Goal: Task Accomplishment & Management: Manage account settings

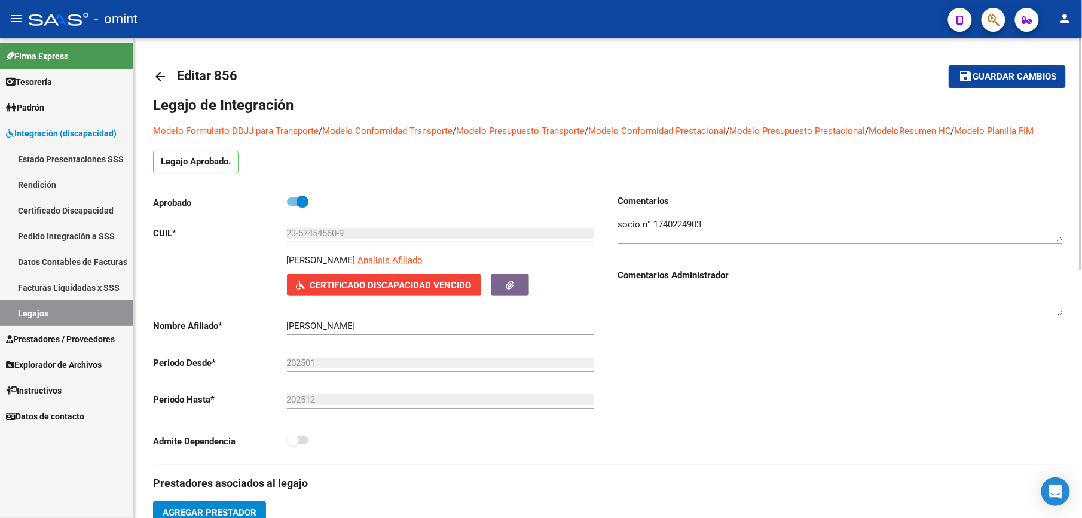
scroll to position [512, 0]
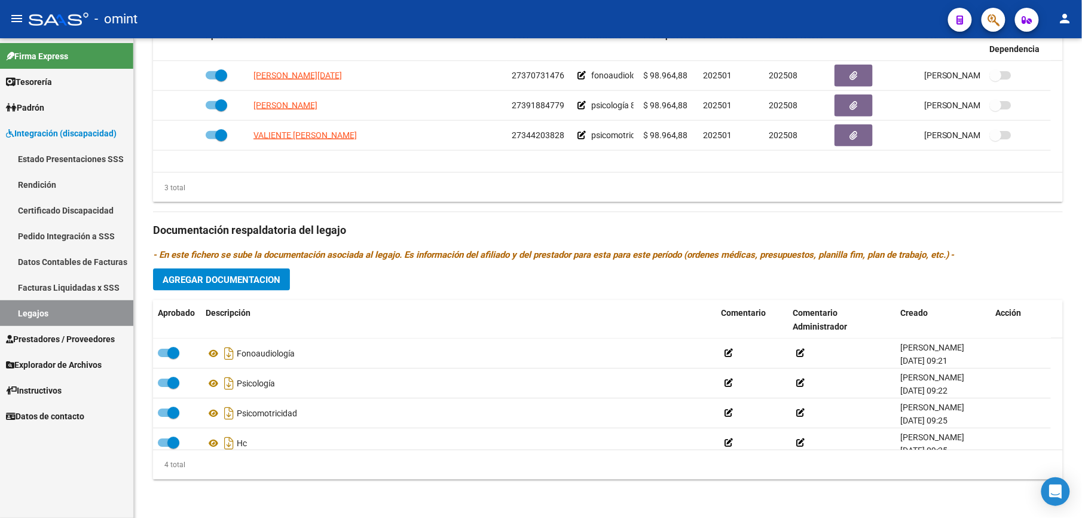
click at [26, 316] on link "Legajos" at bounding box center [66, 313] width 133 height 26
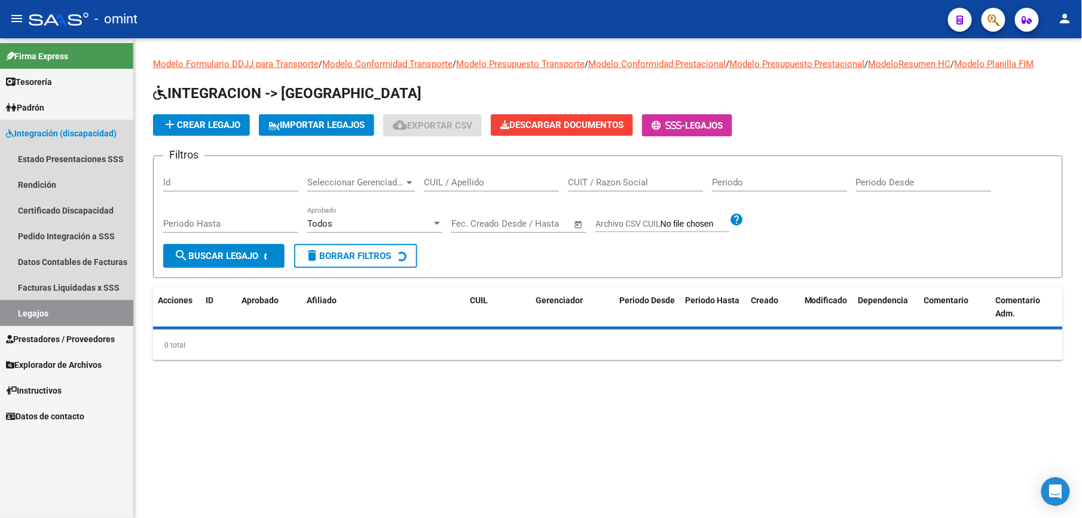
click at [25, 313] on link "Legajos" at bounding box center [66, 313] width 133 height 26
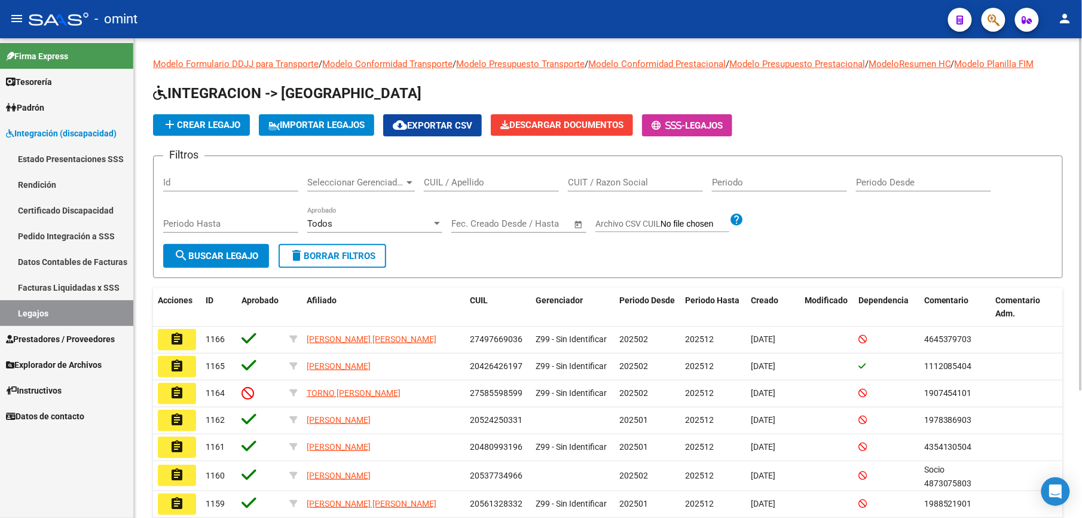
click at [490, 175] on div "CUIL / Apellido" at bounding box center [491, 179] width 135 height 26
click at [491, 179] on input "CUIL / Apellido" at bounding box center [491, 182] width 135 height 11
paste input "20544411188"
type input "20544411188"
click at [247, 256] on span "search Buscar Legajo" at bounding box center [216, 255] width 84 height 11
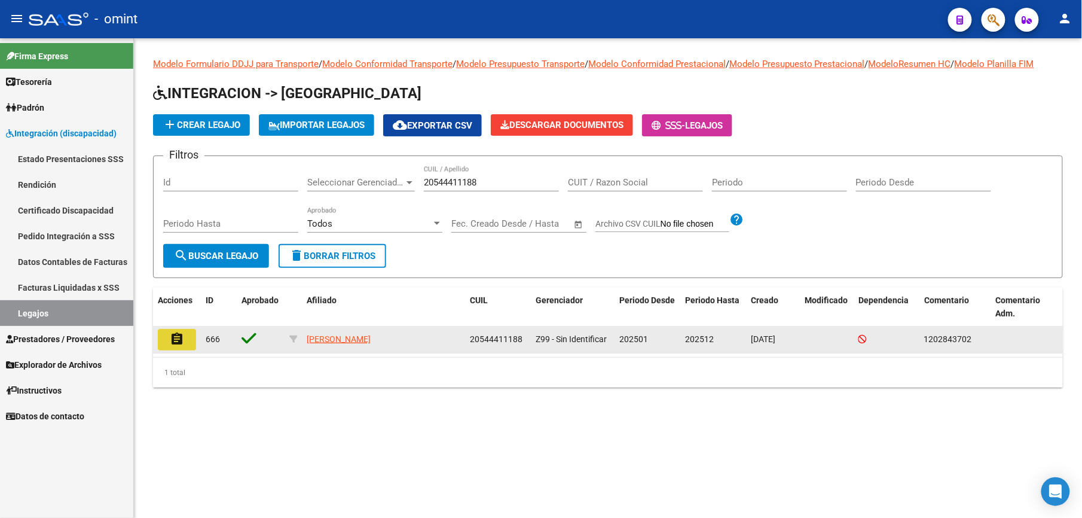
click at [175, 341] on mat-icon "assignment" at bounding box center [177, 339] width 14 height 14
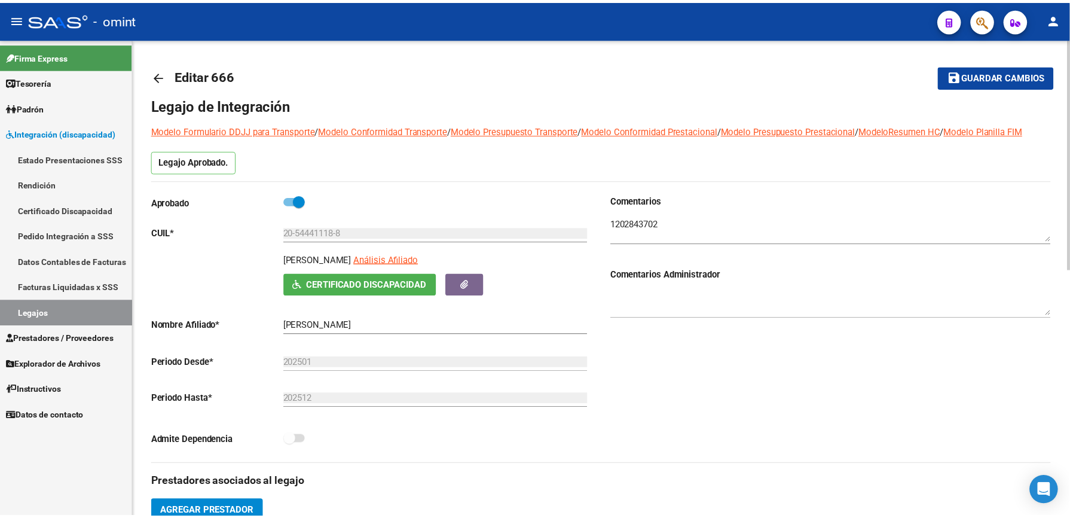
scroll to position [239, 0]
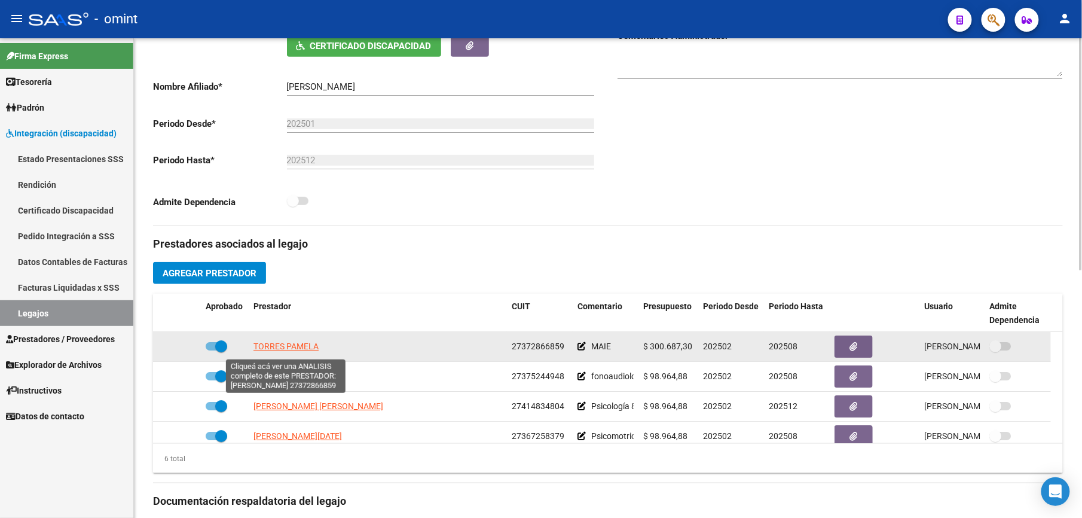
click at [295, 349] on span "TORRES PAMELA" at bounding box center [285, 346] width 65 height 10
type textarea "27372866859"
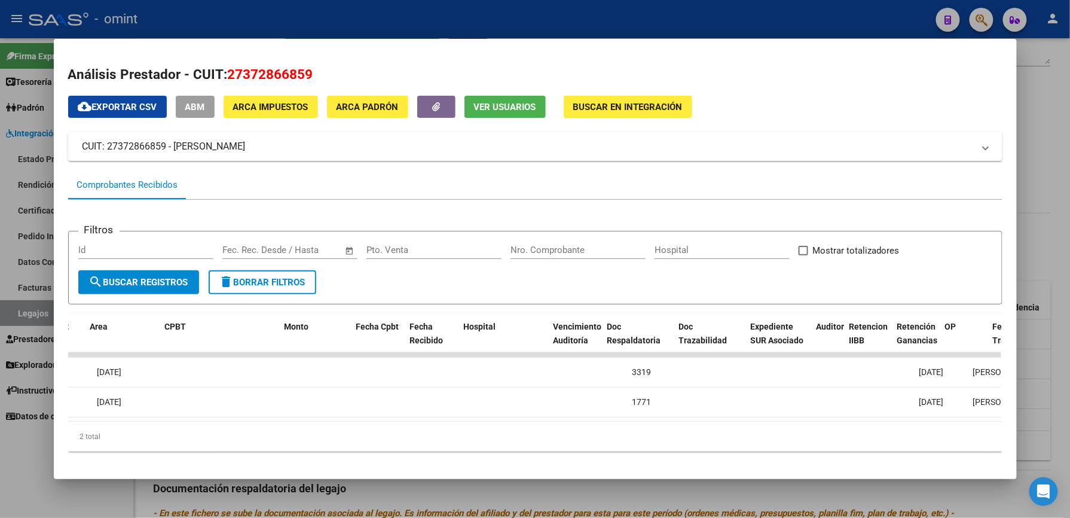
scroll to position [0, 204]
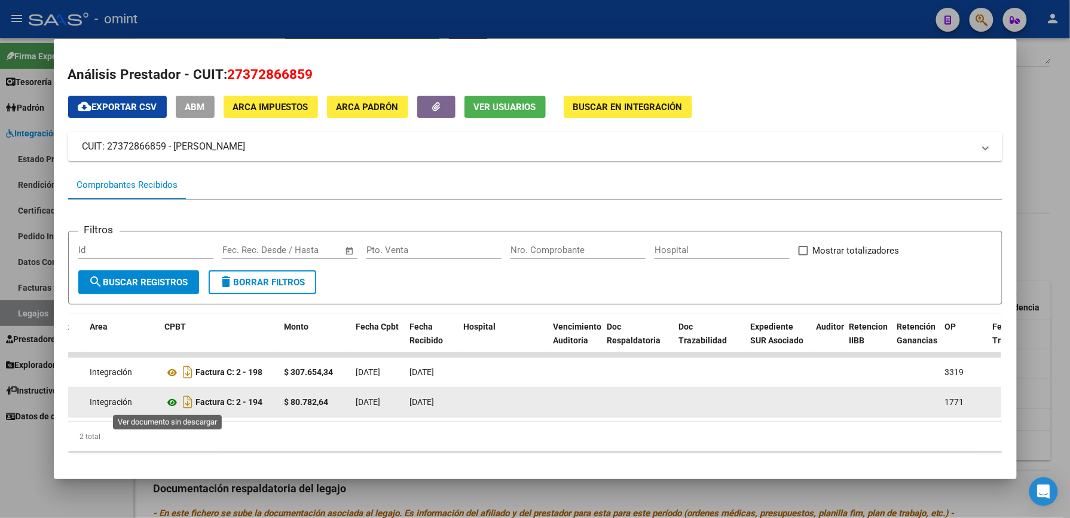
click at [167, 400] on icon at bounding box center [173, 402] width 16 height 14
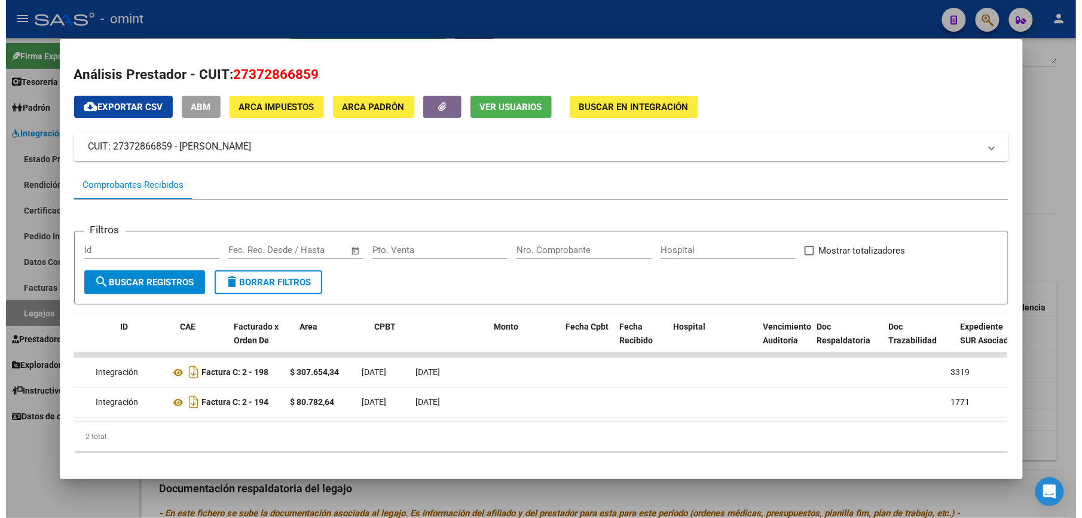
scroll to position [0, 0]
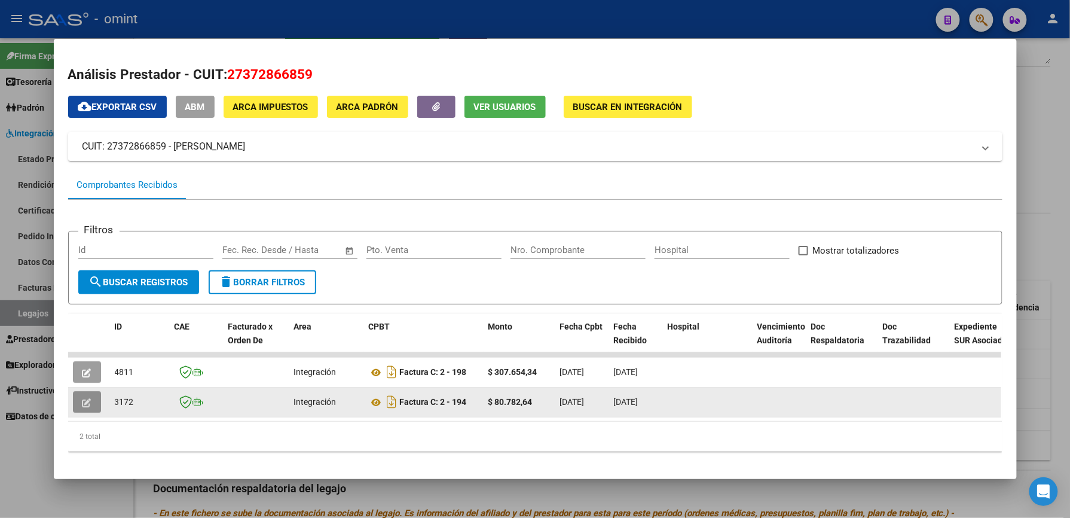
click at [80, 408] on button "button" at bounding box center [87, 402] width 28 height 22
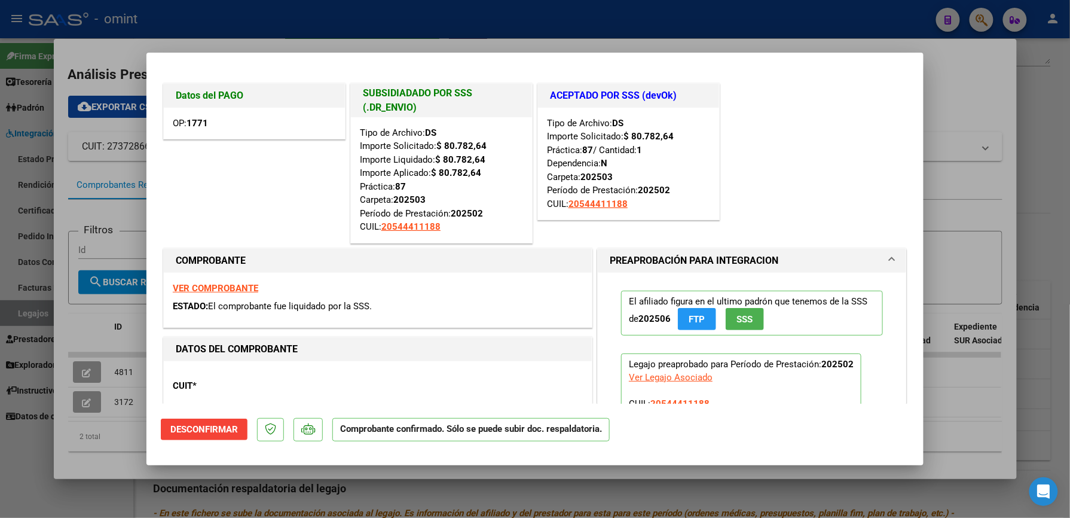
click at [84, 405] on div at bounding box center [535, 259] width 1070 height 518
type input "$ 0,00"
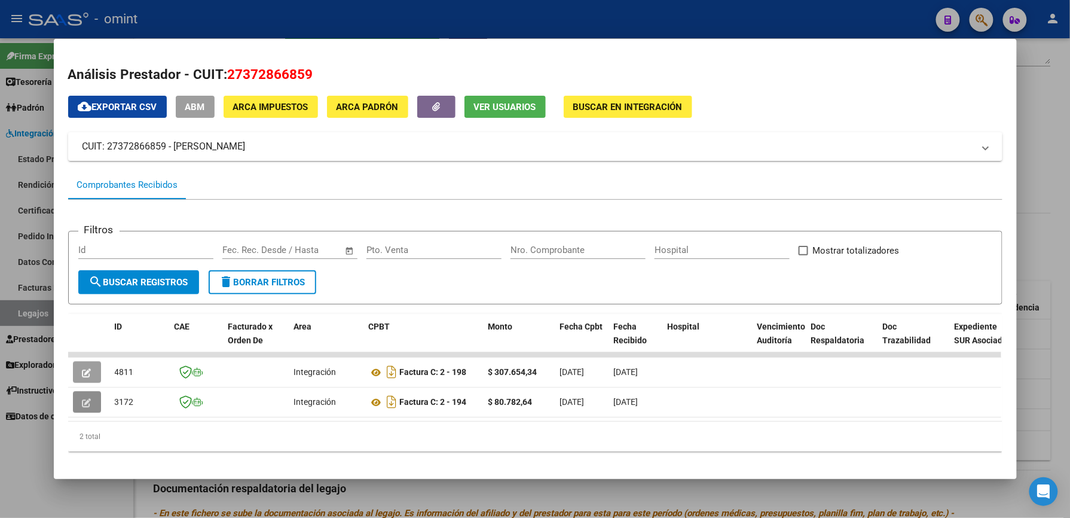
click at [84, 405] on icon "button" at bounding box center [86, 402] width 9 height 9
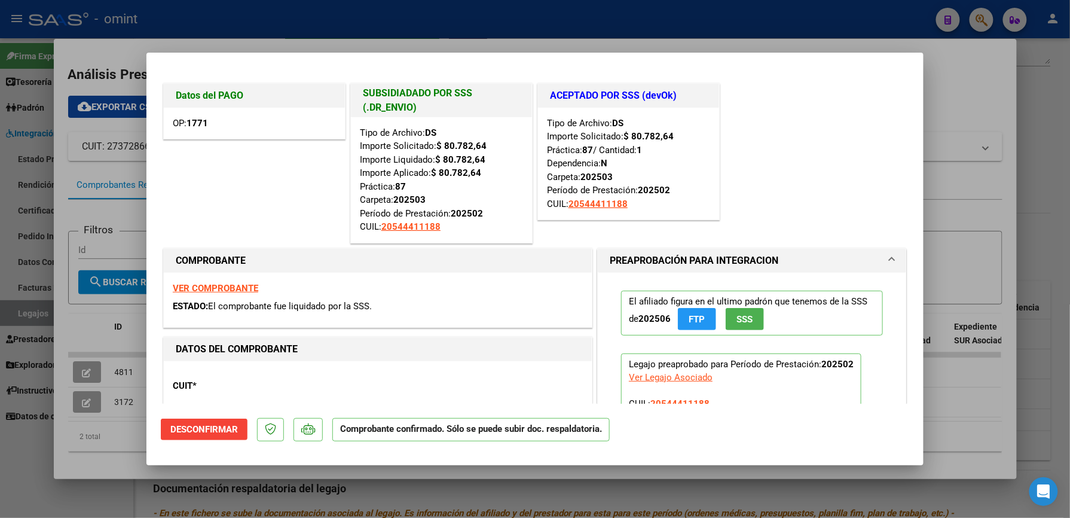
click at [964, 93] on div at bounding box center [535, 259] width 1070 height 518
type input "$ 0,00"
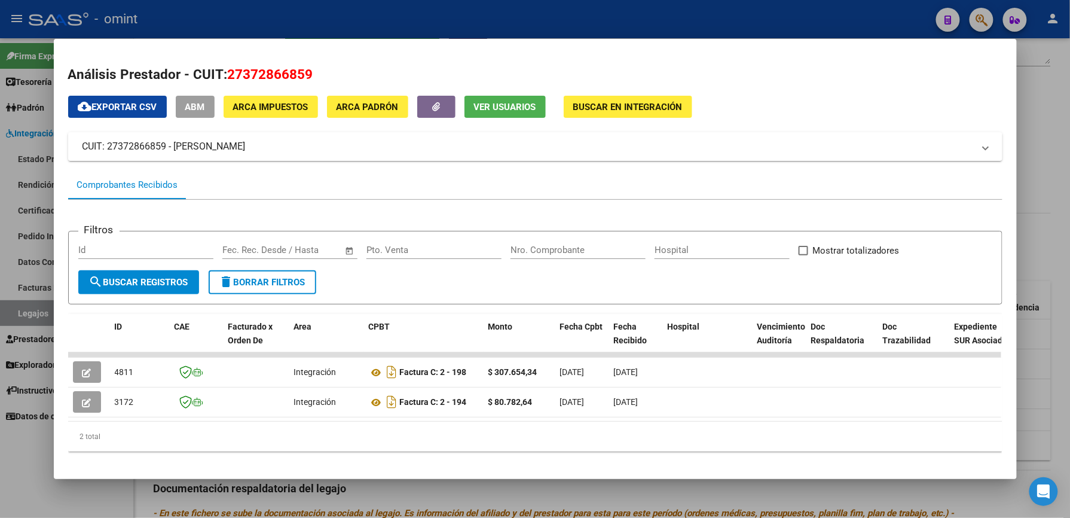
click at [1045, 157] on div at bounding box center [535, 259] width 1070 height 518
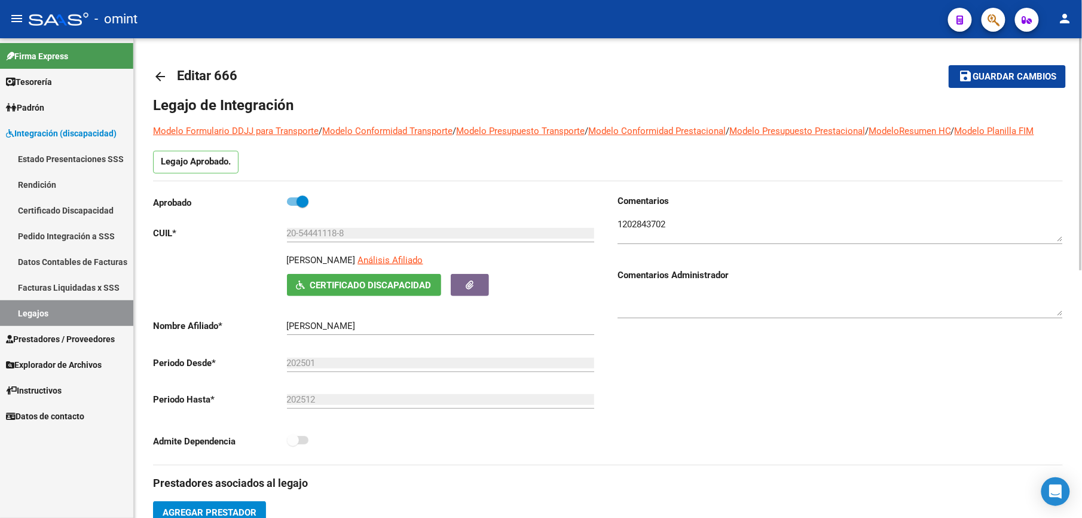
click at [399, 204] on div "Aprobado" at bounding box center [375, 205] width 445 height 22
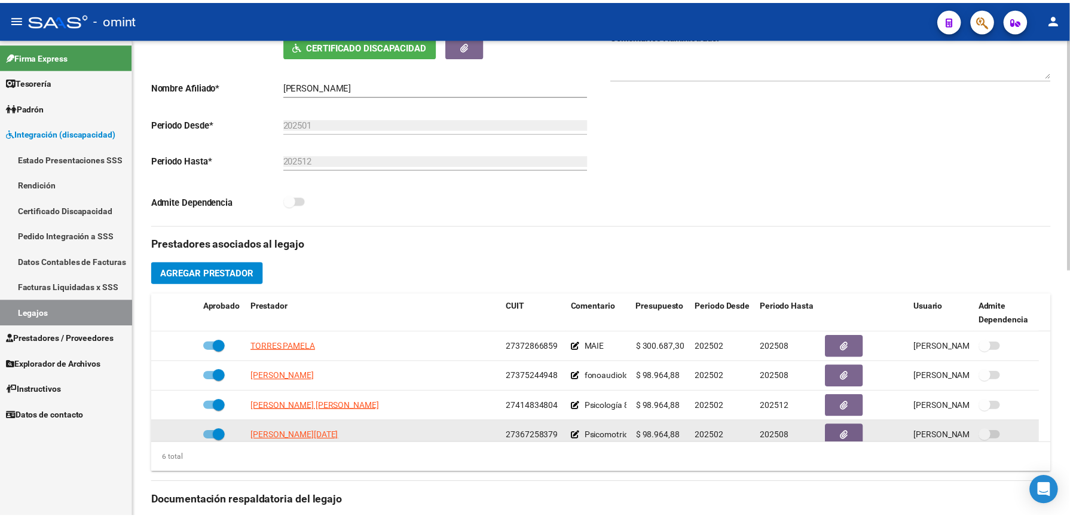
scroll to position [478, 0]
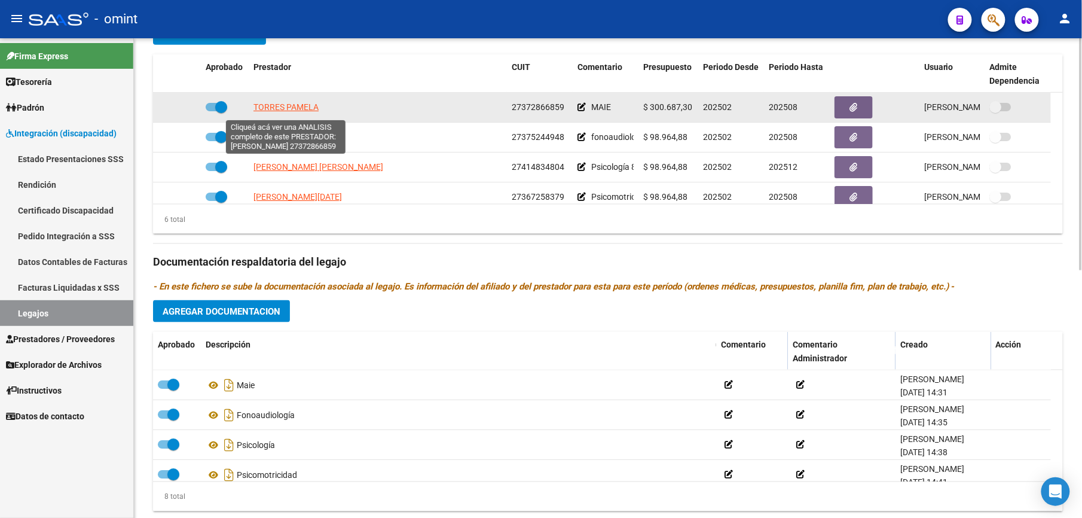
click at [277, 111] on span "TORRES PAMELA" at bounding box center [285, 107] width 65 height 10
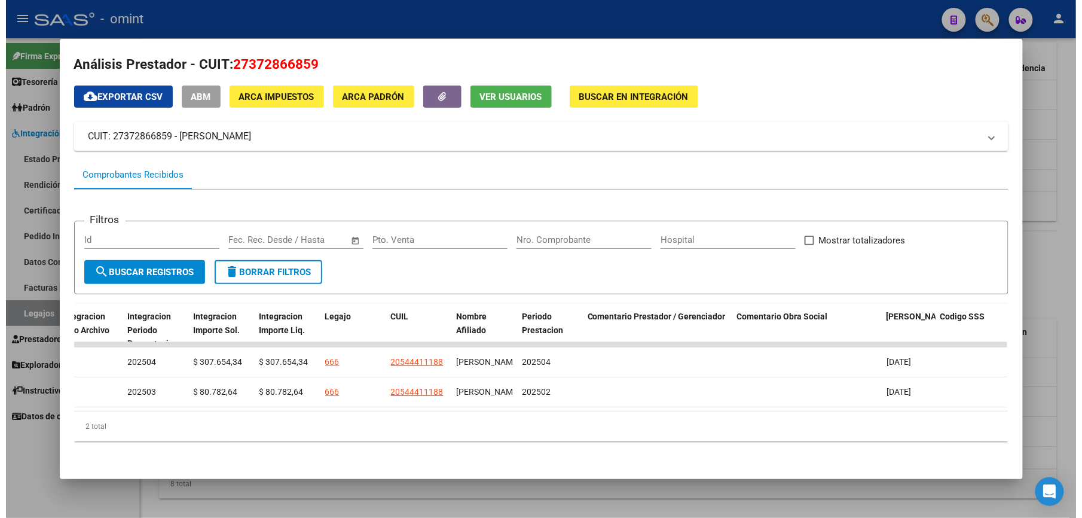
scroll to position [0, 0]
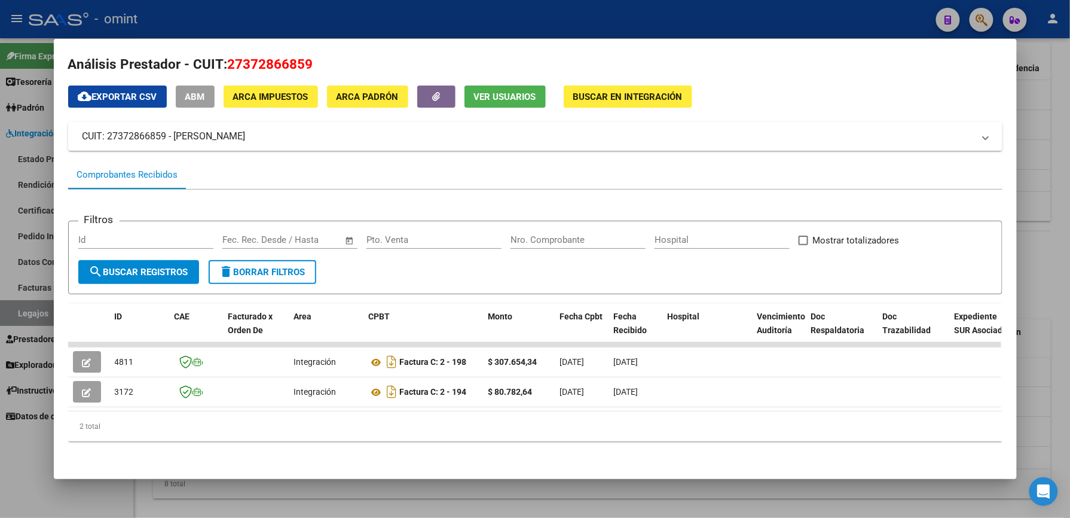
click at [1048, 291] on div at bounding box center [535, 259] width 1070 height 518
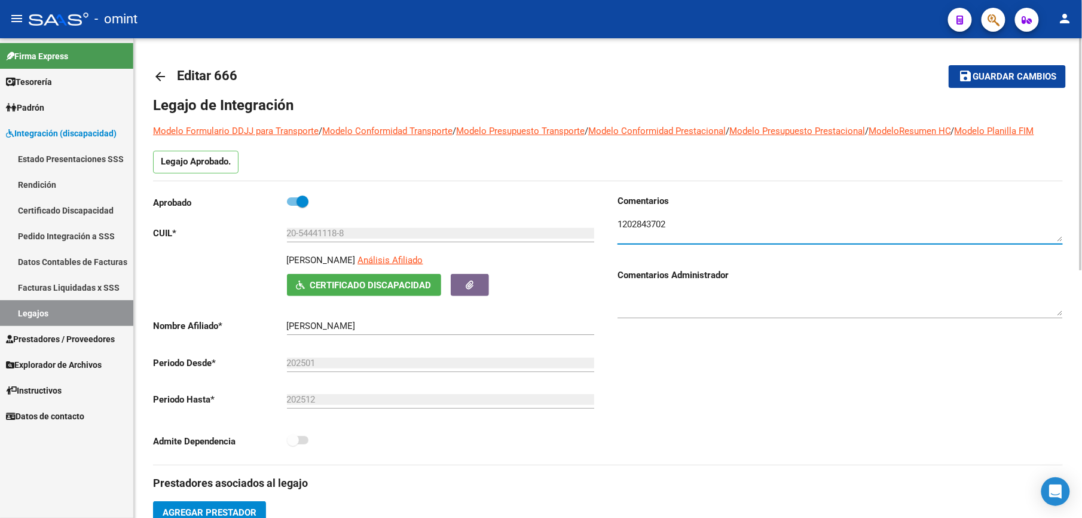
drag, startPoint x: 672, startPoint y: 230, endPoint x: 612, endPoint y: 225, distance: 60.0
click at [612, 225] on div "Comentarios Comentarios Administrador" at bounding box center [835, 329] width 455 height 270
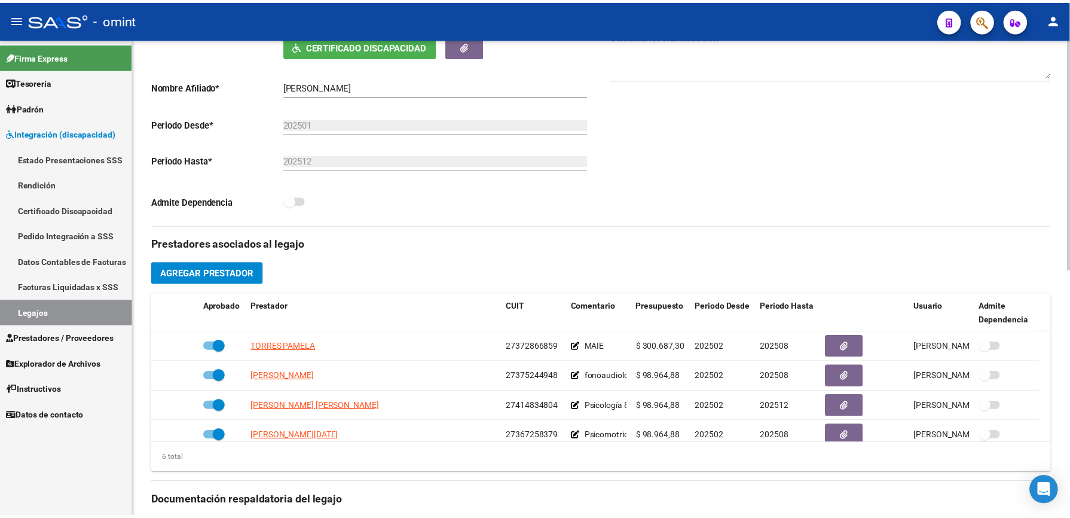
scroll to position [319, 0]
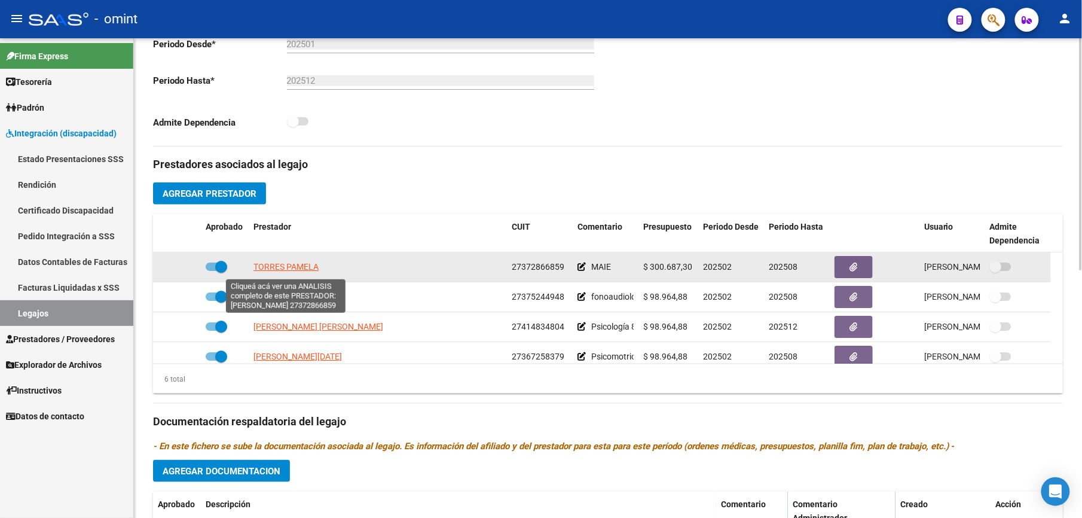
click at [282, 265] on span "TORRES PAMELA" at bounding box center [285, 267] width 65 height 10
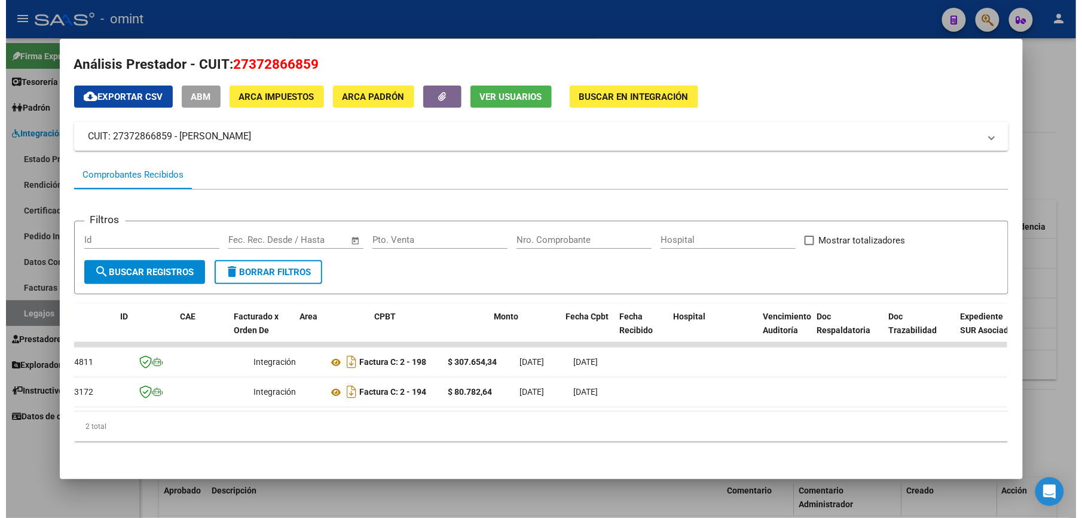
scroll to position [0, 0]
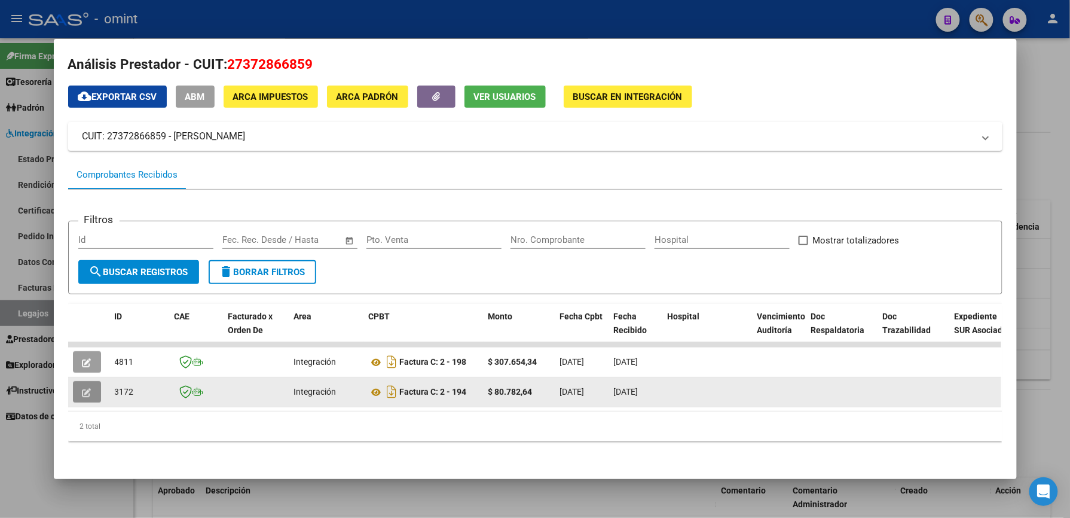
click at [91, 381] on button "button" at bounding box center [87, 392] width 28 height 22
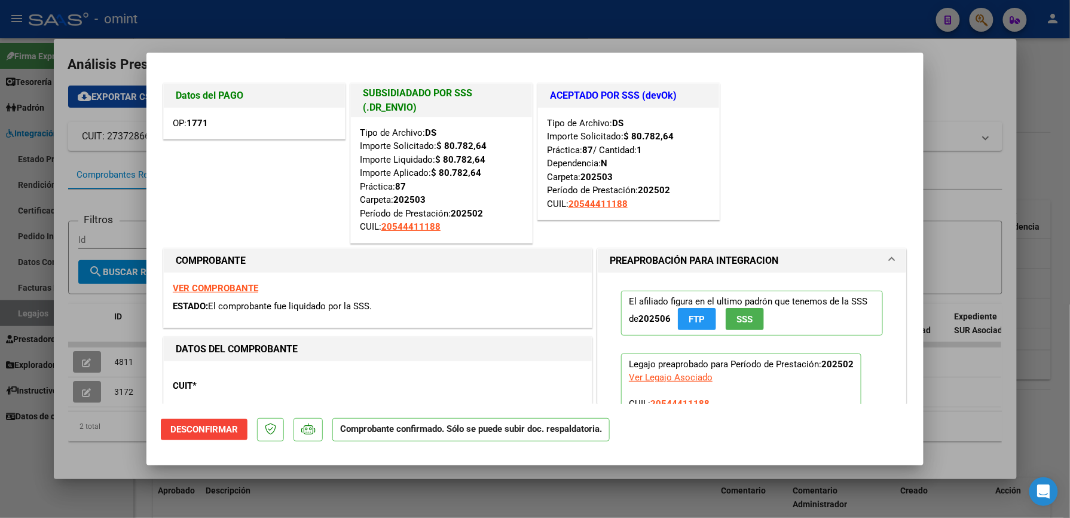
click at [978, 75] on div at bounding box center [535, 259] width 1070 height 518
type input "$ 0,00"
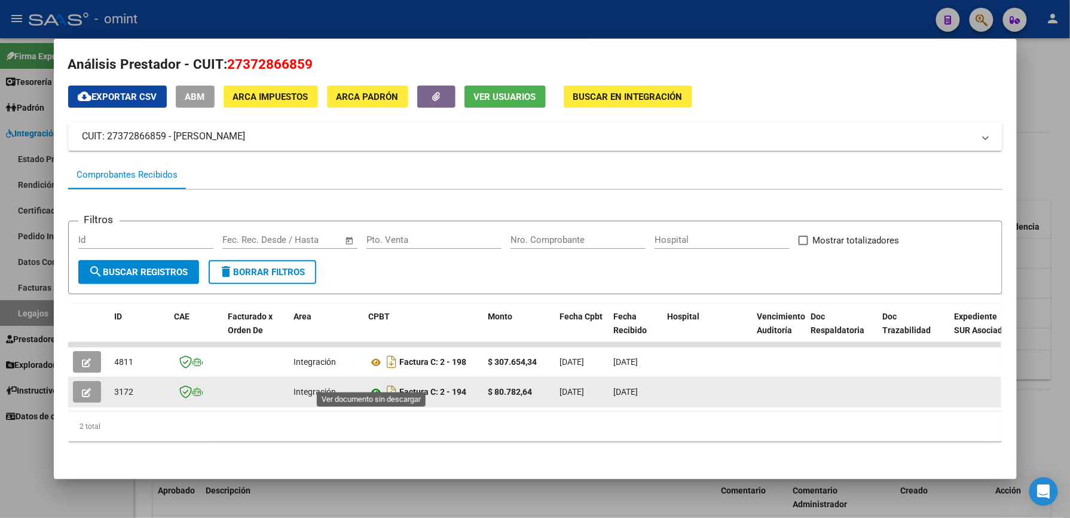
click at [371, 385] on icon at bounding box center [377, 392] width 16 height 14
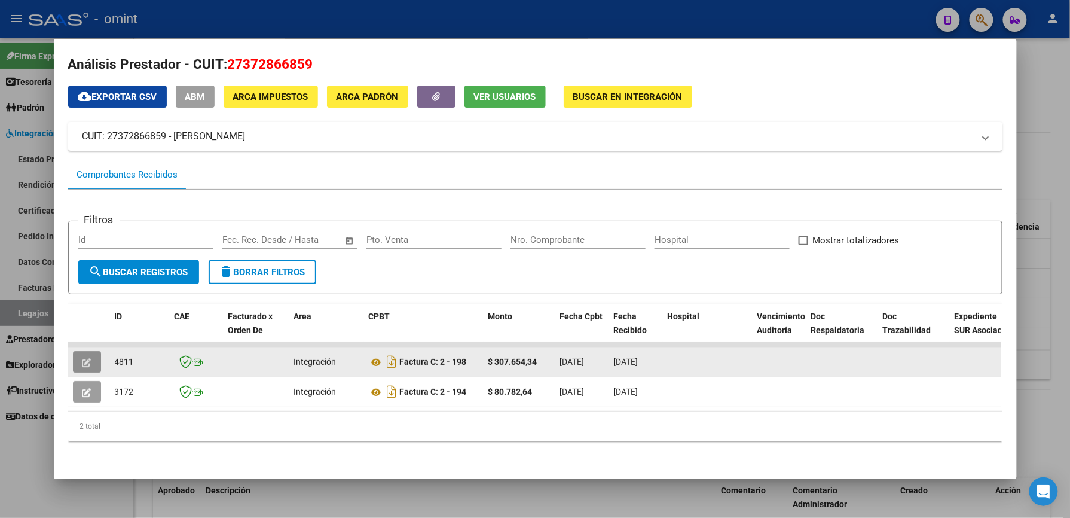
click at [87, 351] on button "button" at bounding box center [87, 362] width 28 height 22
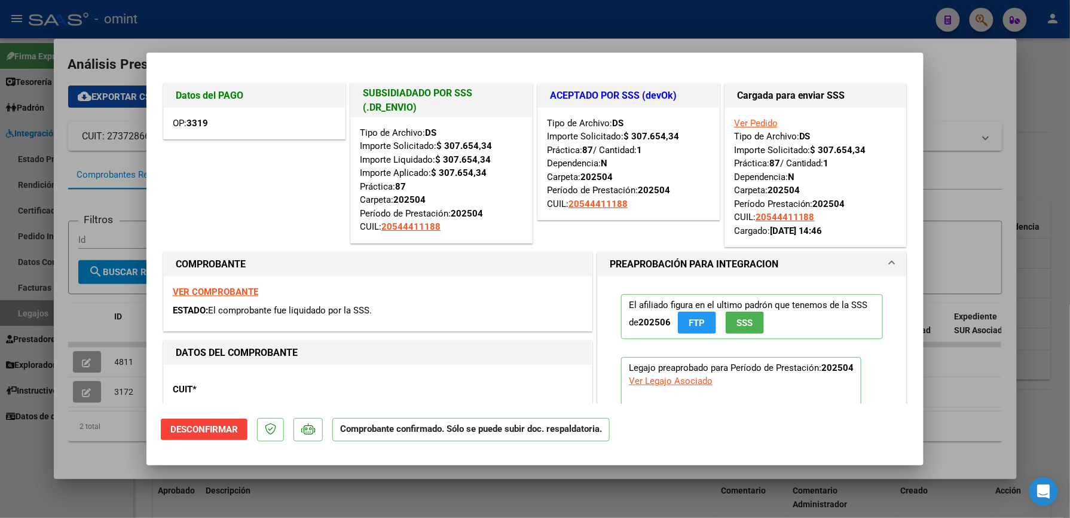
click at [206, 294] on strong "VER COMPROBANTE" at bounding box center [215, 291] width 85 height 11
click at [940, 78] on div at bounding box center [535, 259] width 1070 height 518
type input "$ 0,00"
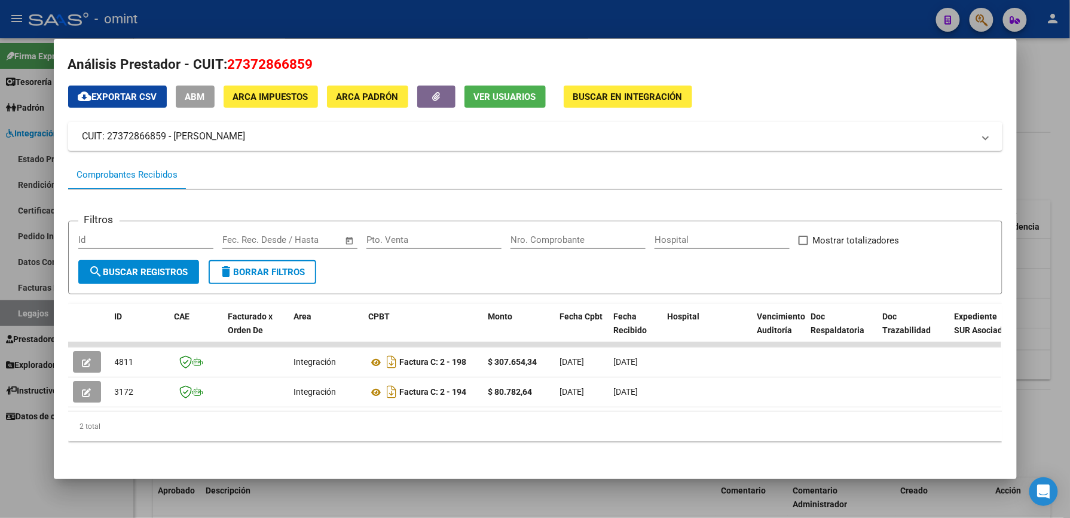
click at [1048, 152] on div at bounding box center [535, 259] width 1070 height 518
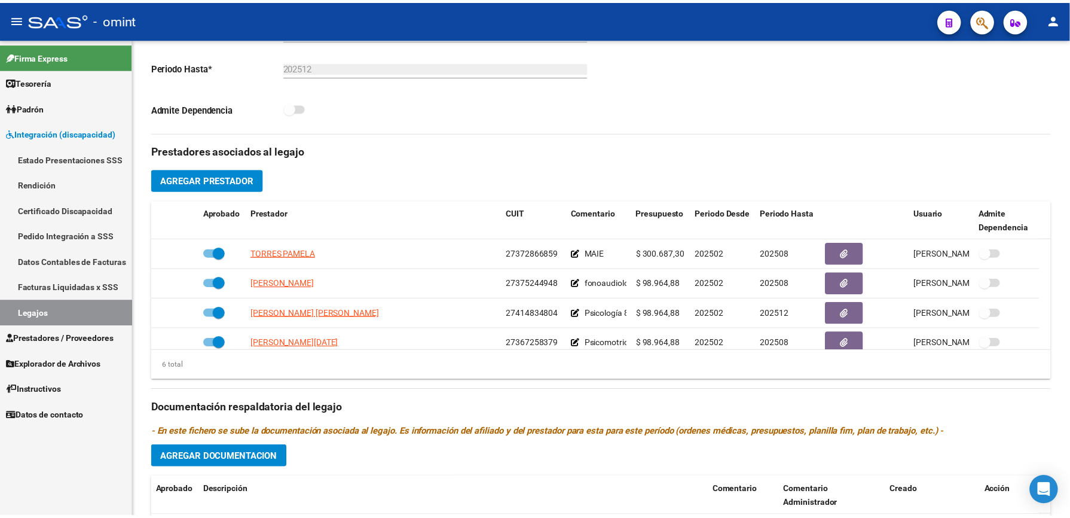
scroll to position [319, 0]
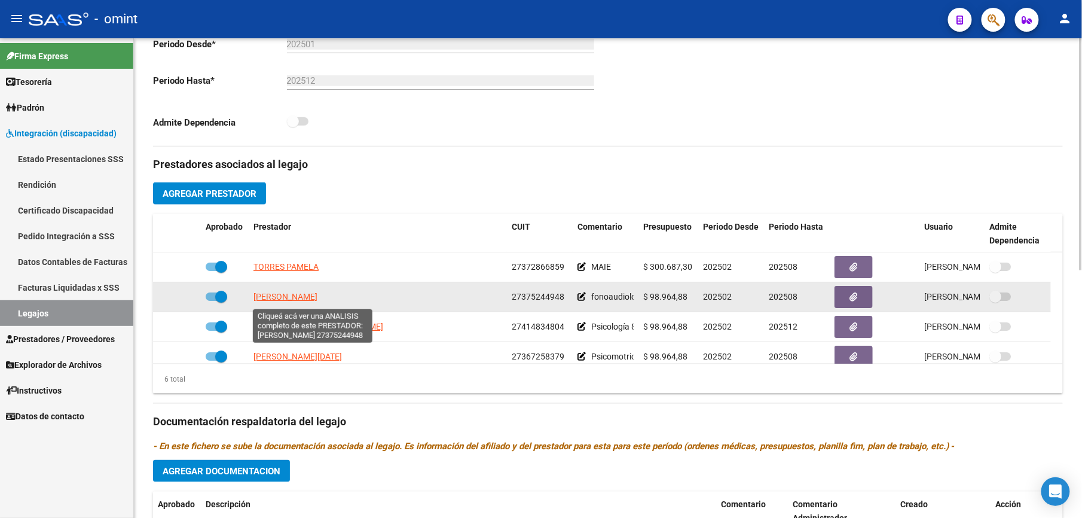
click at [304, 294] on span "CALDERO MILAGROS MICAELA" at bounding box center [285, 297] width 64 height 10
type textarea "27375244948"
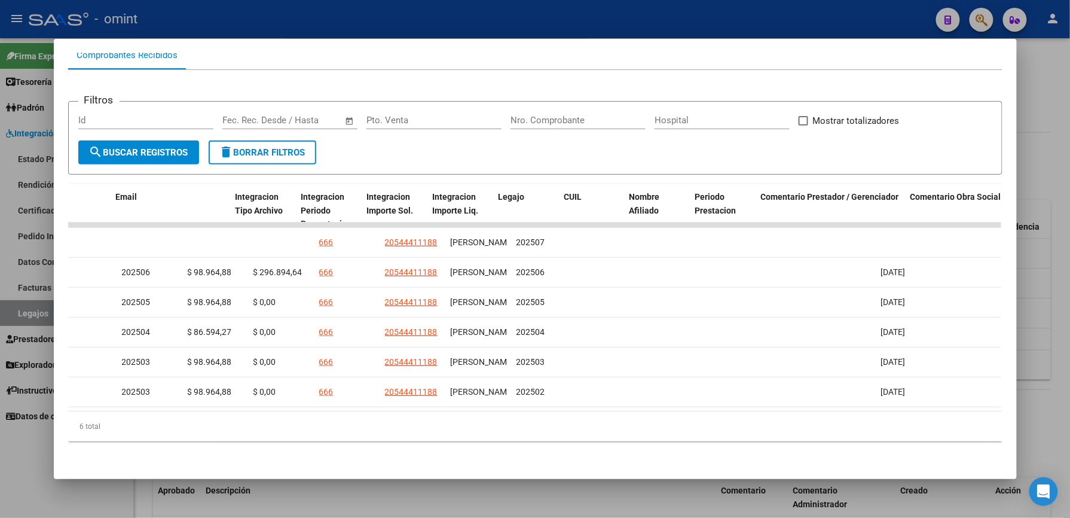
scroll to position [0, 0]
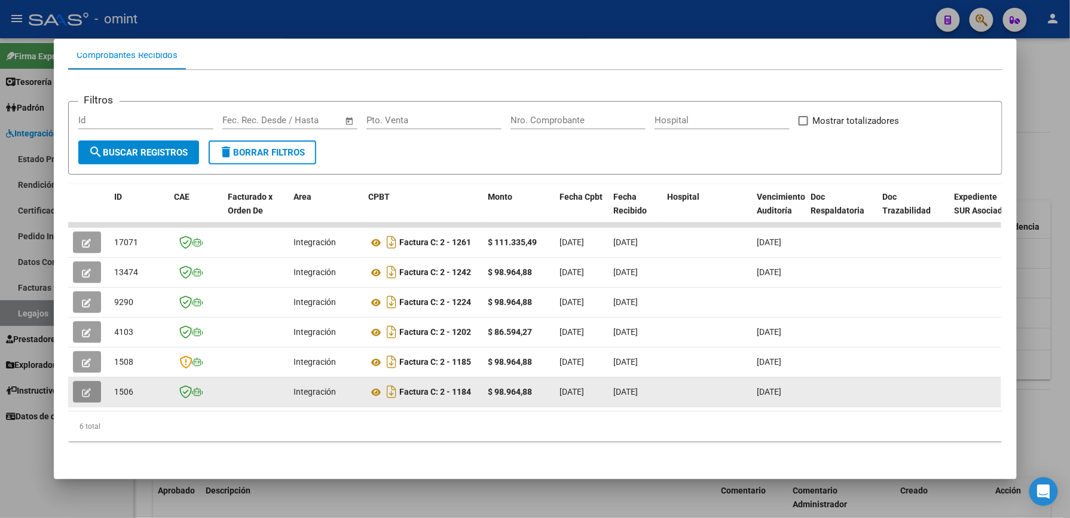
click at [85, 388] on icon "button" at bounding box center [86, 392] width 9 height 9
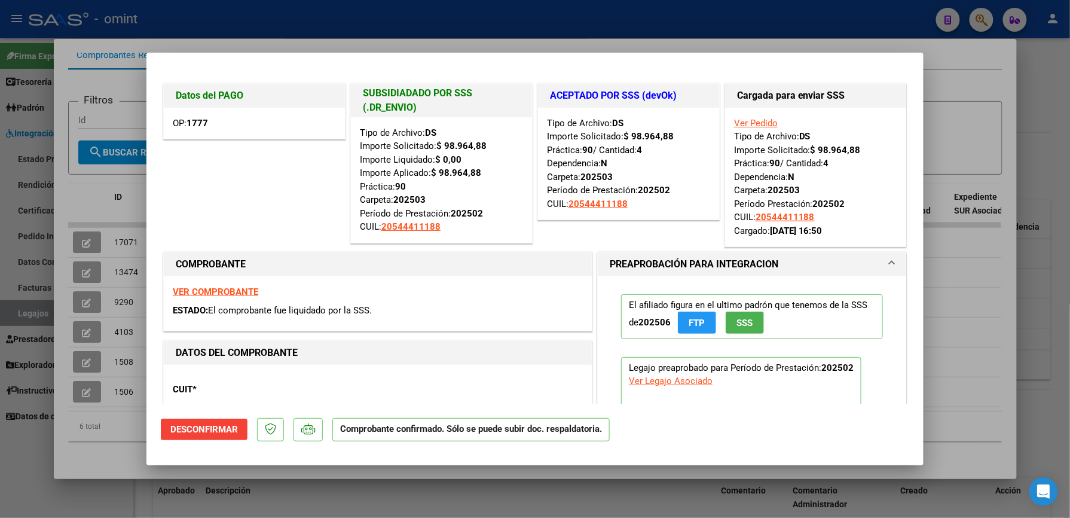
click at [225, 289] on strong "VER COMPROBANTE" at bounding box center [215, 291] width 85 height 11
click at [957, 118] on div at bounding box center [535, 259] width 1070 height 518
type input "$ 0,00"
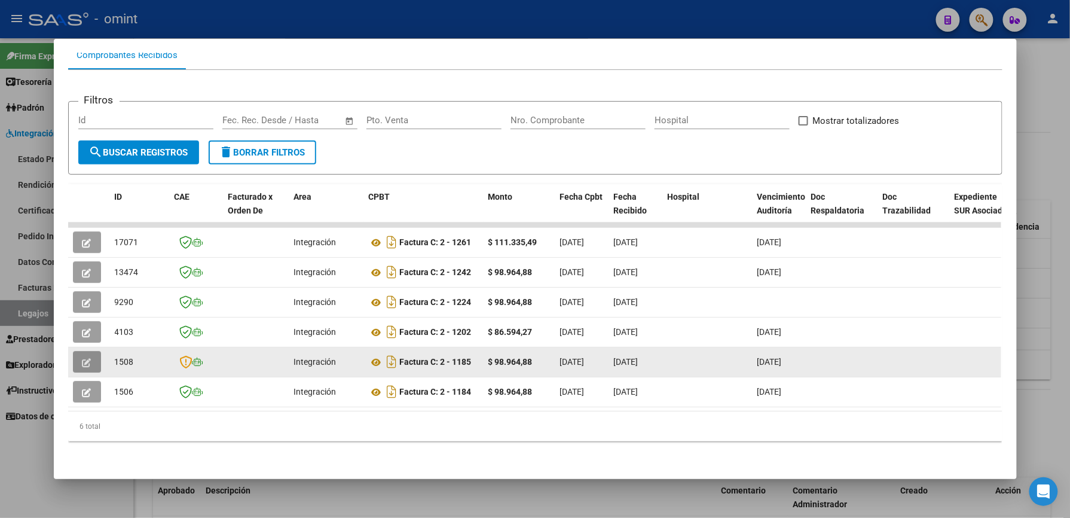
click at [82, 358] on icon "button" at bounding box center [86, 362] width 9 height 9
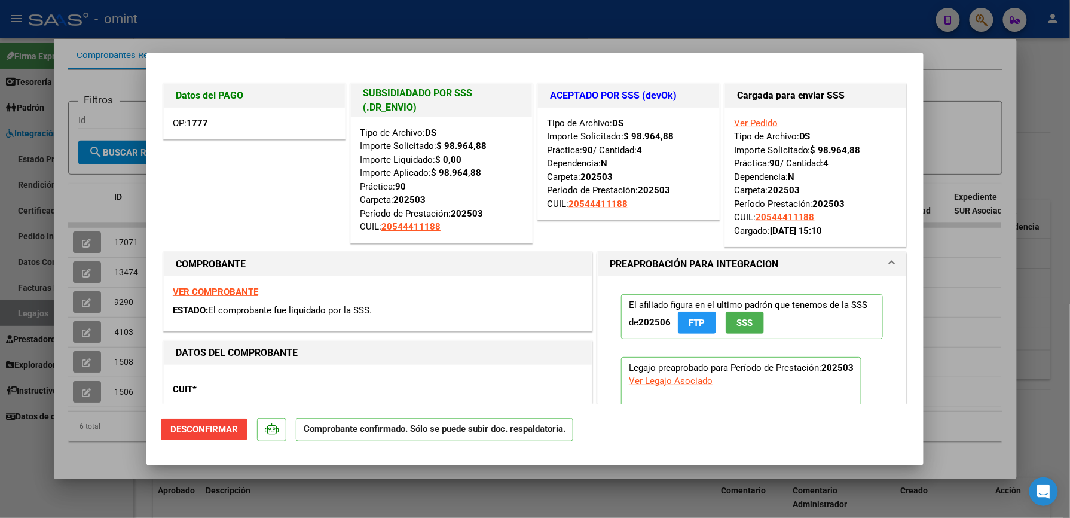
click at [224, 289] on strong "VER COMPROBANTE" at bounding box center [215, 291] width 85 height 11
click at [945, 59] on div at bounding box center [535, 259] width 1070 height 518
type input "$ 0,00"
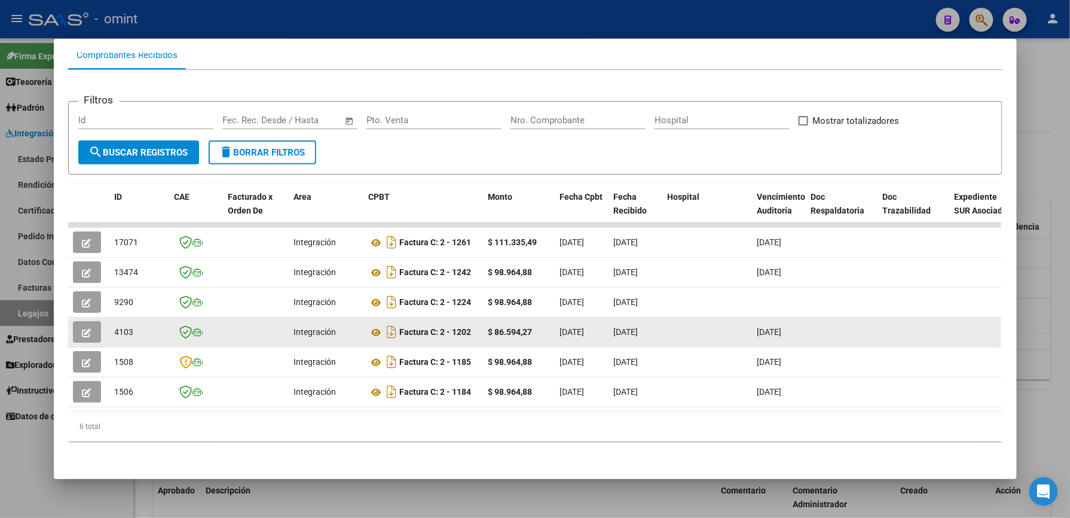
click at [82, 328] on icon "button" at bounding box center [86, 332] width 9 height 9
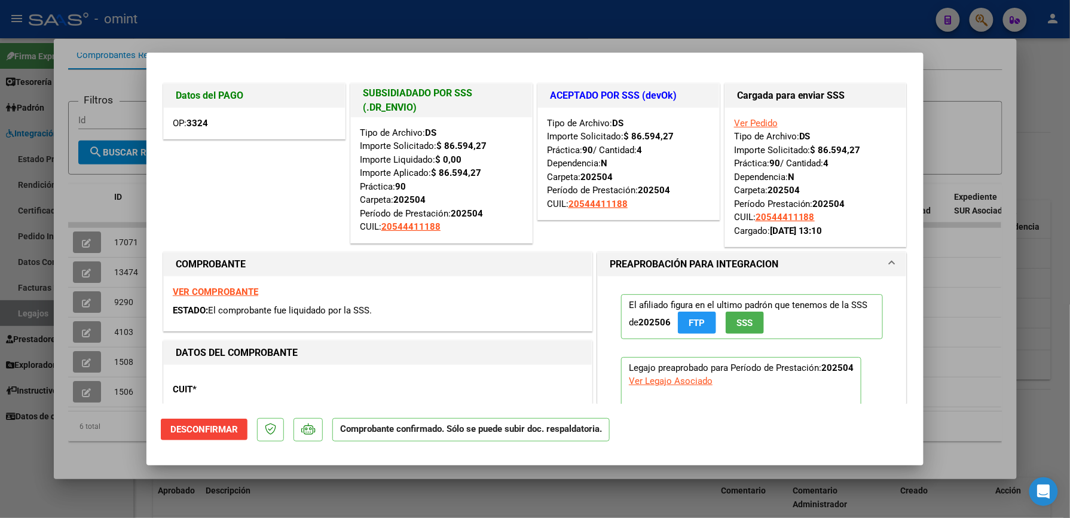
click at [221, 287] on strong "VER COMPROBANTE" at bounding box center [215, 291] width 85 height 11
click at [969, 85] on div at bounding box center [535, 259] width 1070 height 518
type input "$ 0,00"
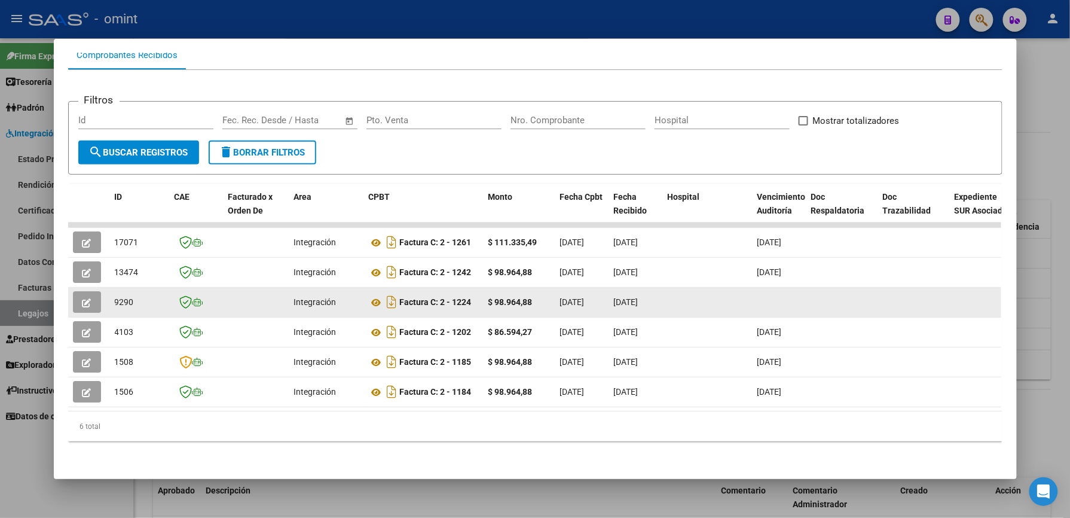
click at [85, 298] on icon "button" at bounding box center [86, 302] width 9 height 9
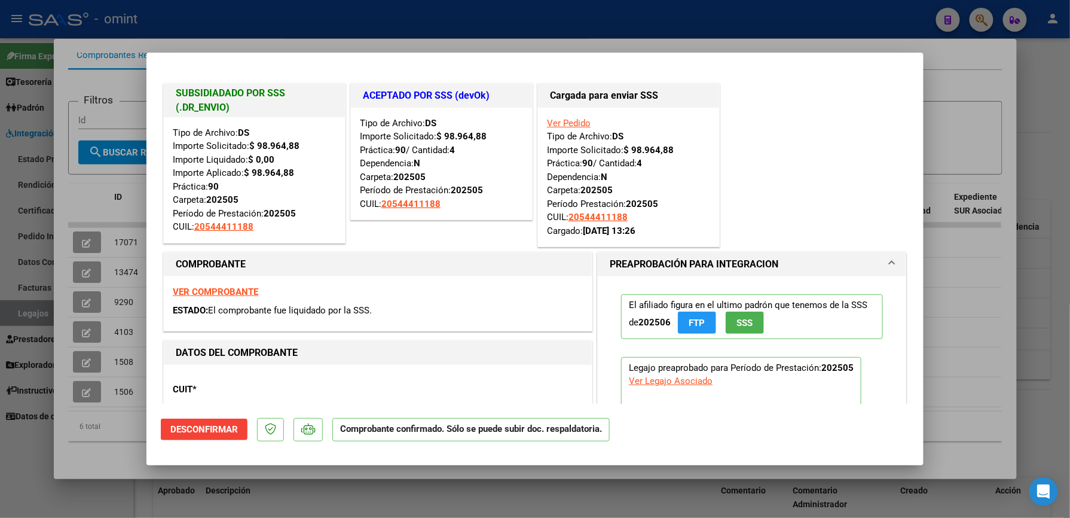
click at [991, 120] on div at bounding box center [535, 259] width 1070 height 518
type input "$ 0,00"
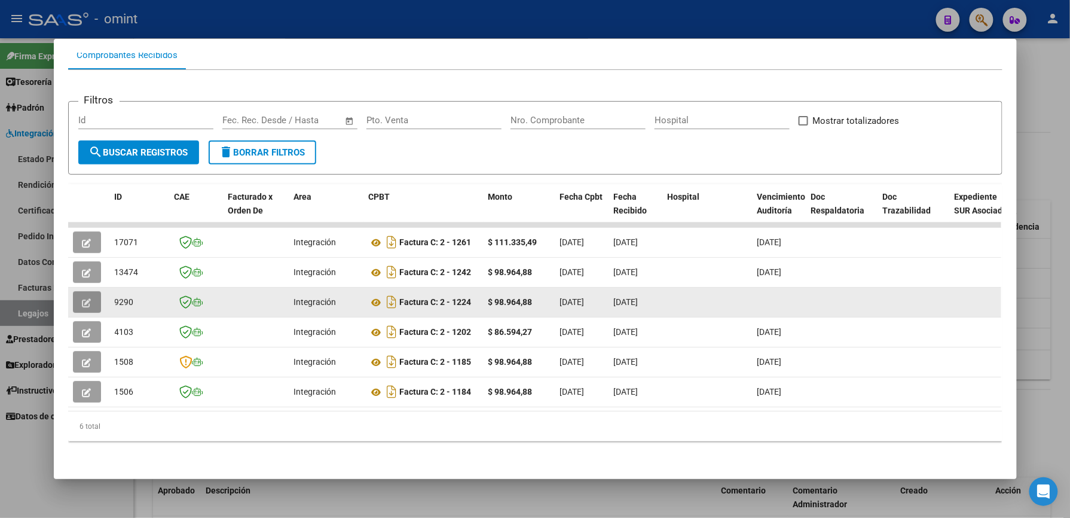
click at [82, 298] on icon "button" at bounding box center [86, 302] width 9 height 9
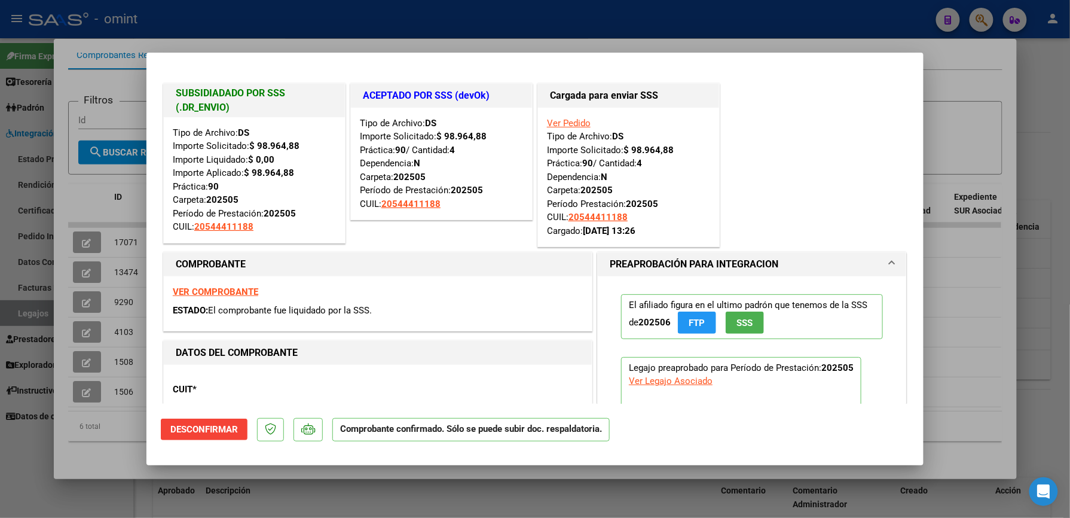
click at [226, 288] on strong "VER COMPROBANTE" at bounding box center [215, 291] width 85 height 11
click at [941, 106] on div at bounding box center [535, 259] width 1070 height 518
type input "$ 0,00"
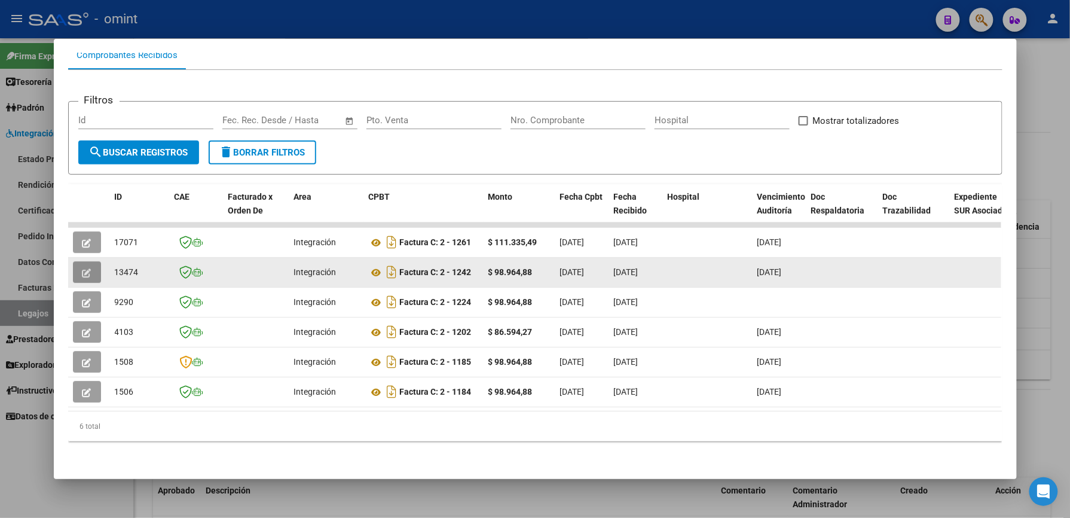
click at [82, 268] on icon "button" at bounding box center [86, 272] width 9 height 9
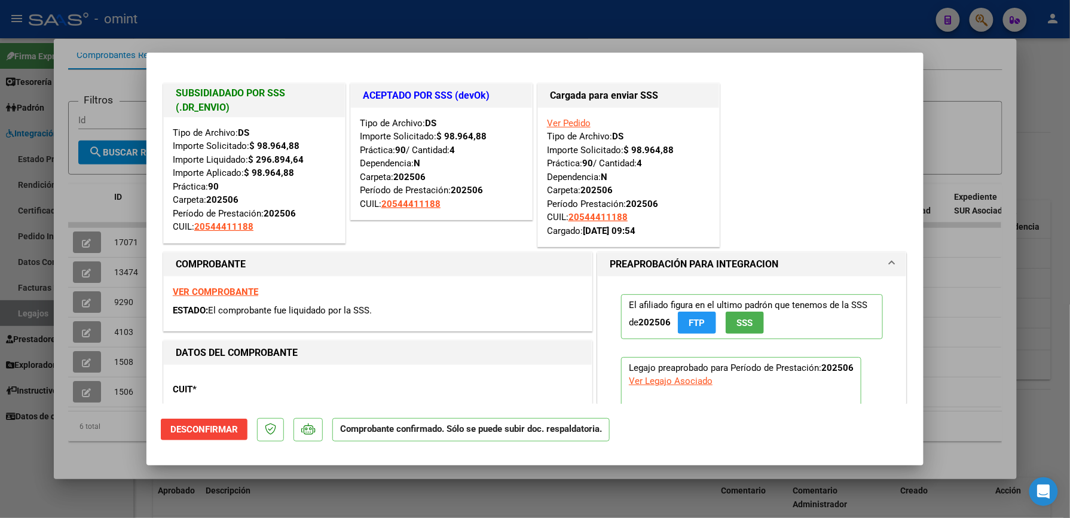
click at [981, 118] on div at bounding box center [535, 259] width 1070 height 518
type input "$ 0,00"
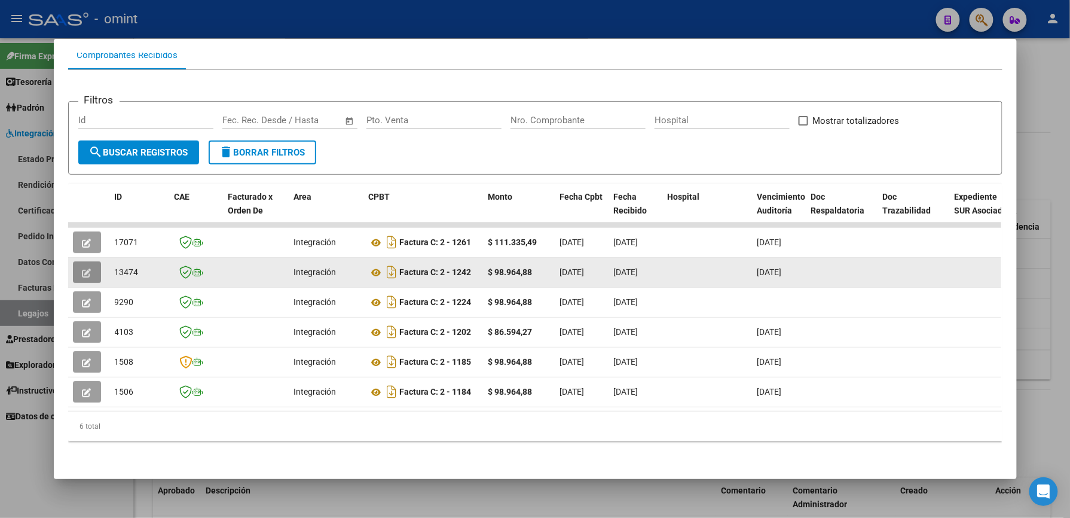
click at [87, 261] on button "button" at bounding box center [87, 272] width 28 height 22
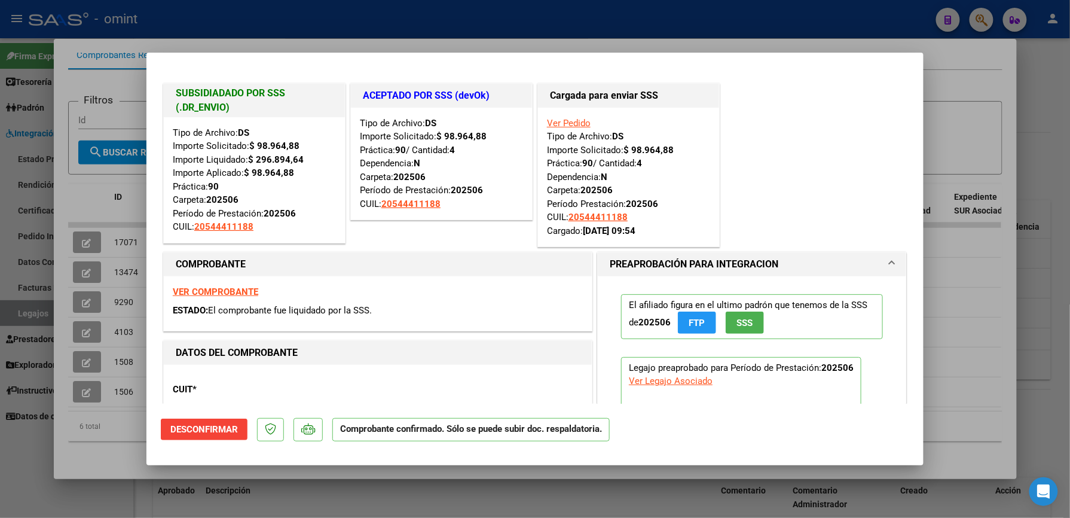
click at [220, 290] on strong "VER COMPROBANTE" at bounding box center [215, 291] width 85 height 11
click at [111, 221] on div at bounding box center [535, 259] width 1070 height 518
type input "$ 0,00"
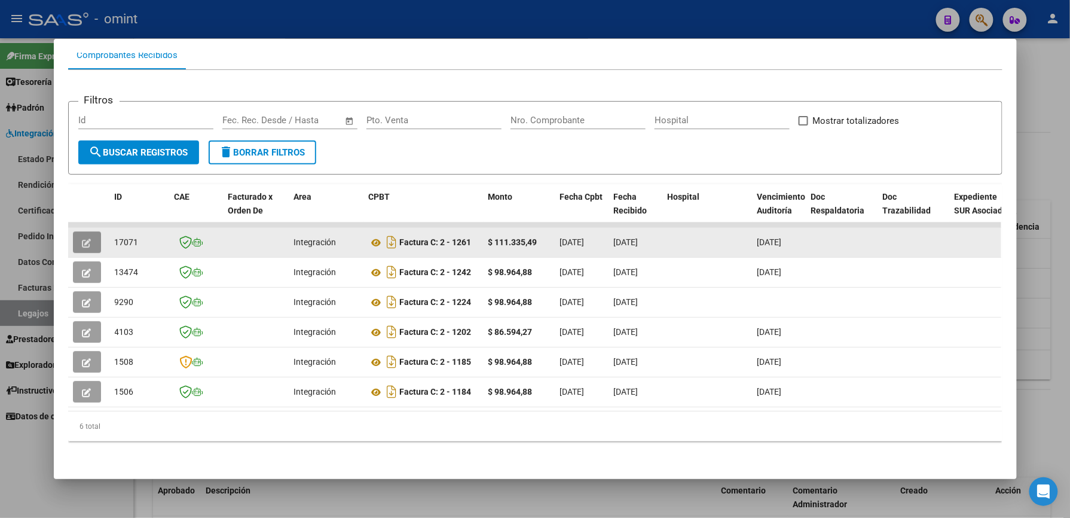
click at [84, 239] on icon "button" at bounding box center [86, 243] width 9 height 9
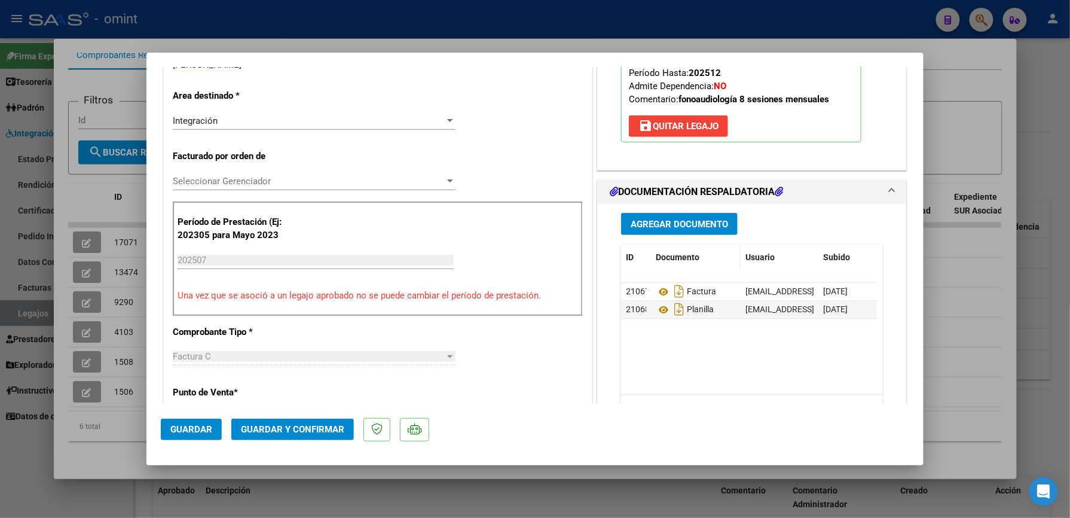
scroll to position [319, 0]
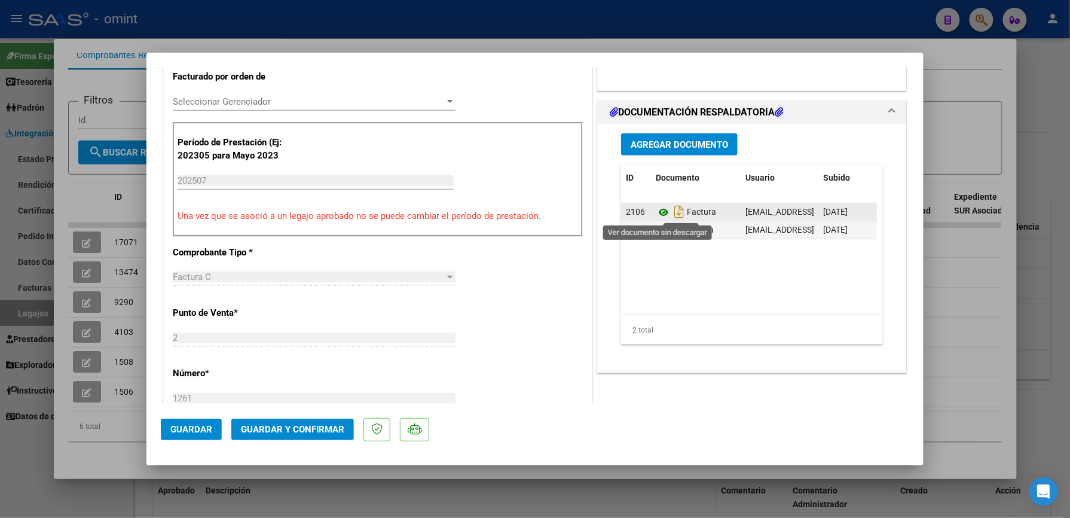
click at [662, 215] on icon at bounding box center [664, 212] width 16 height 14
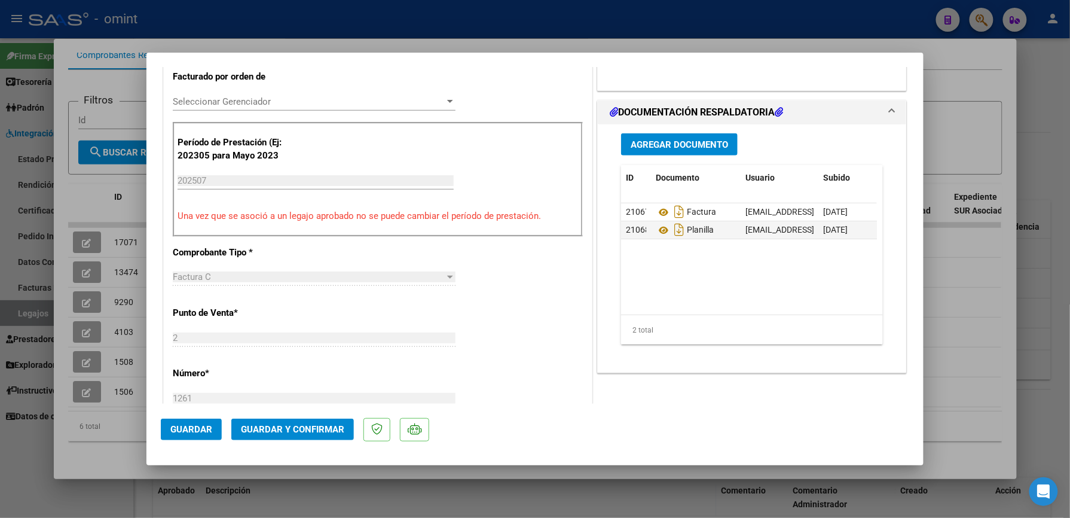
click at [985, 264] on div at bounding box center [535, 259] width 1070 height 518
type input "$ 0,00"
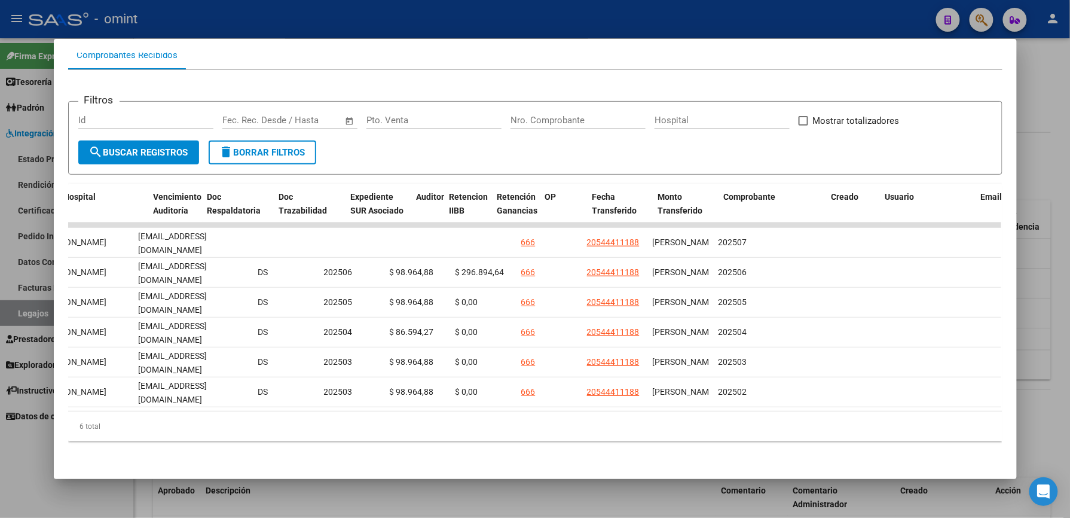
scroll to position [0, 0]
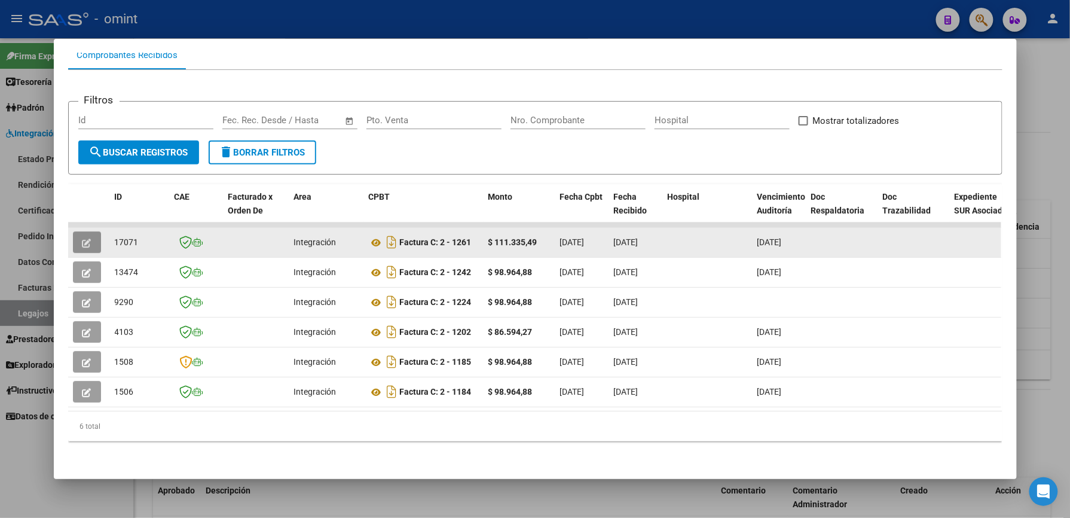
click at [85, 239] on icon "button" at bounding box center [86, 243] width 9 height 9
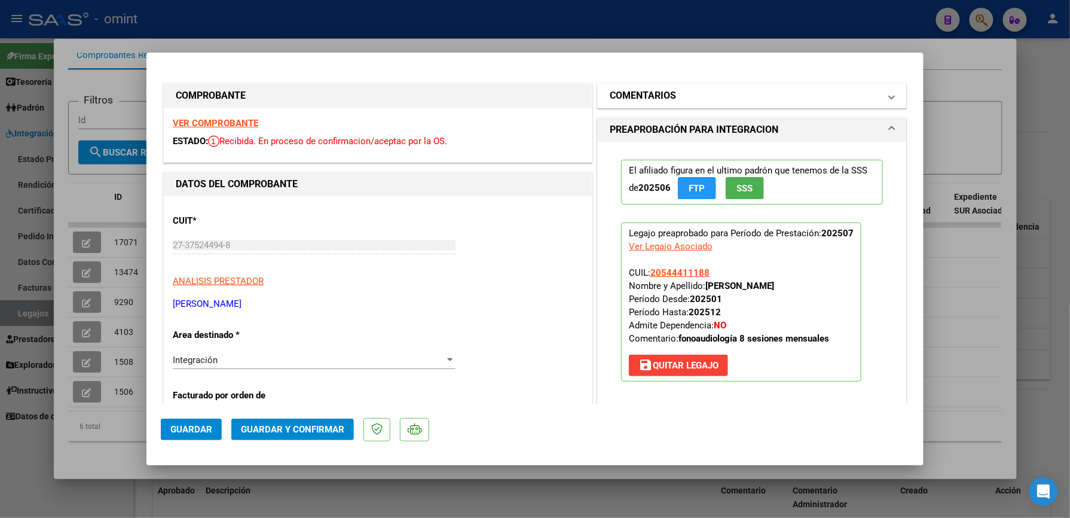
click at [649, 105] on mat-expansion-panel-header "COMENTARIOS" at bounding box center [752, 96] width 308 height 24
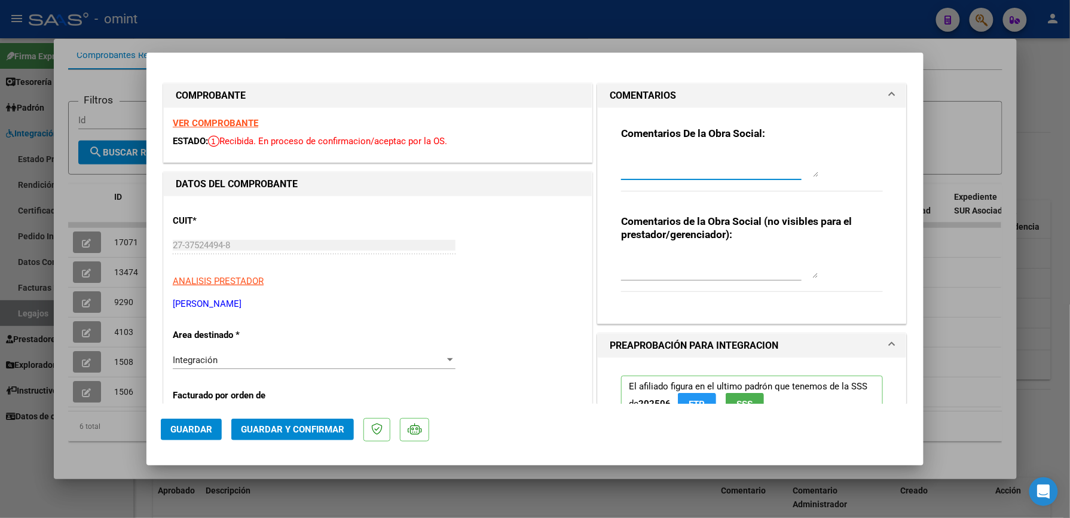
click at [653, 163] on textarea at bounding box center [719, 165] width 197 height 24
type textarea "se verifica factura supera lo autorizado de manera mensual. anular y volver a s…"
click at [942, 307] on div at bounding box center [535, 259] width 1070 height 518
type input "$ 0,00"
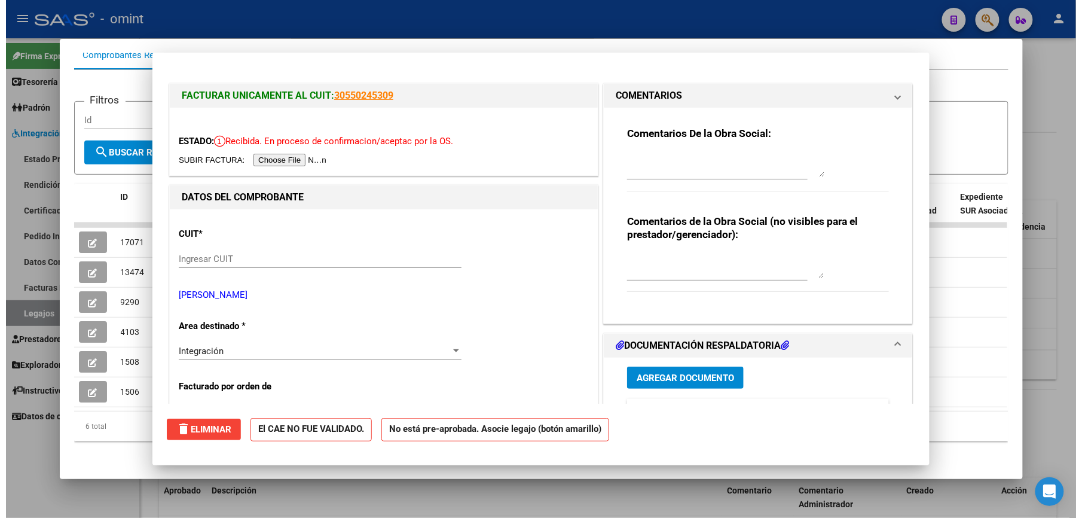
scroll to position [0, 0]
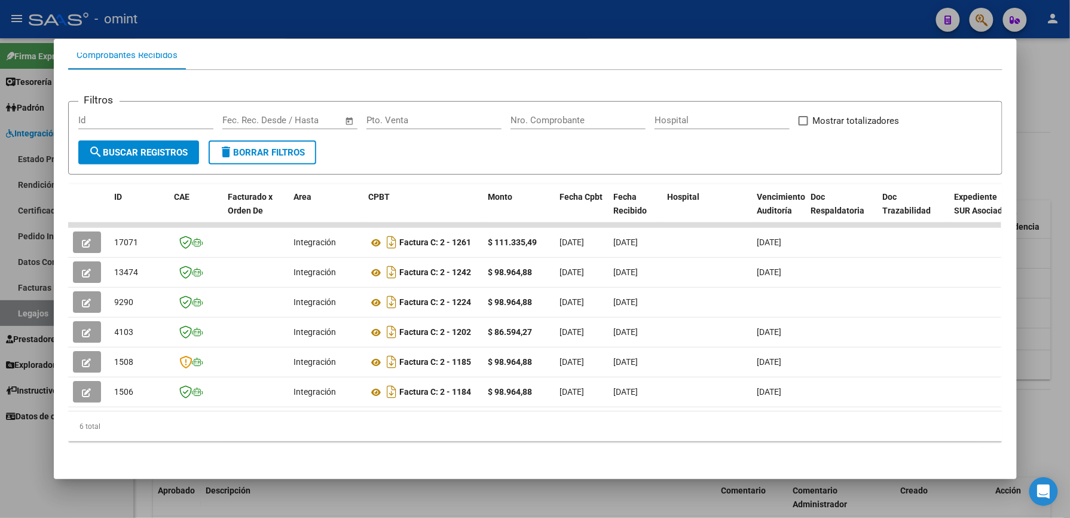
click at [1044, 318] on div at bounding box center [535, 259] width 1070 height 518
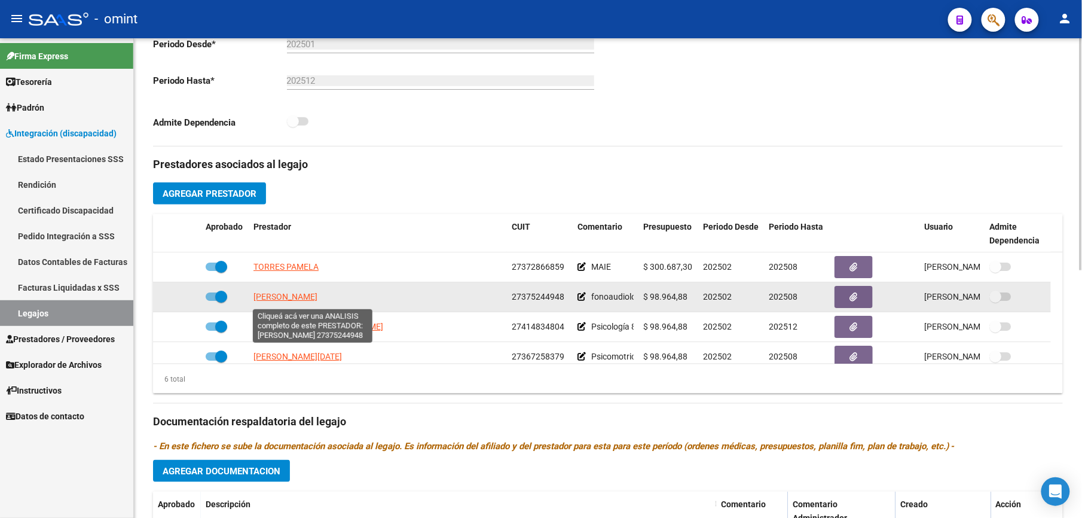
click at [317, 301] on span "CALDERO MILAGROS MICAELA" at bounding box center [285, 297] width 64 height 10
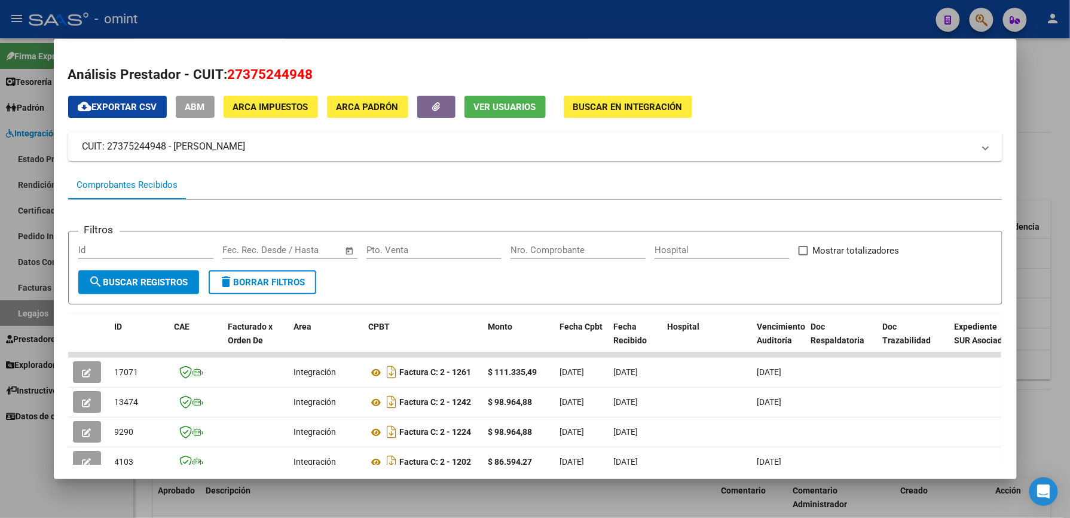
scroll to position [142, 0]
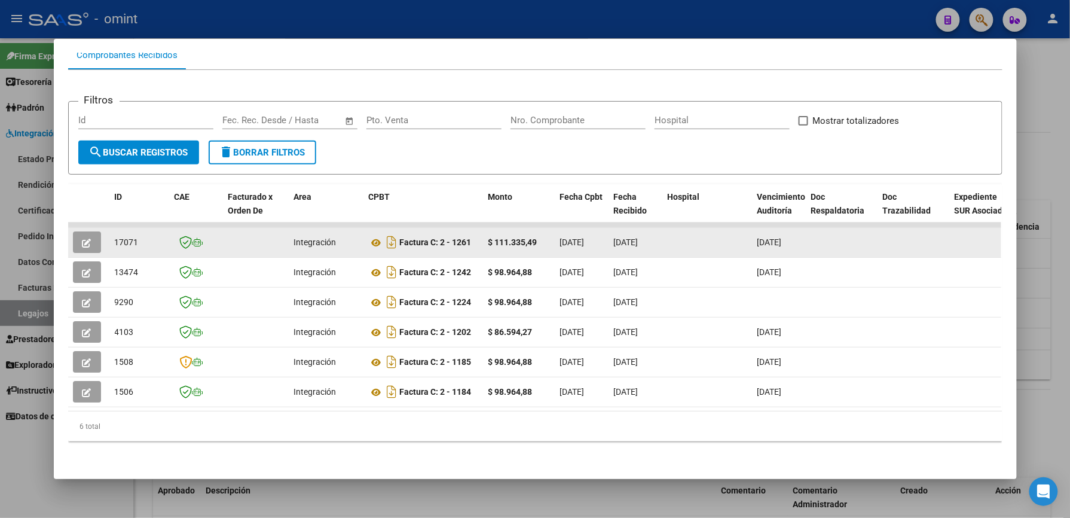
click at [82, 239] on icon "button" at bounding box center [86, 243] width 9 height 9
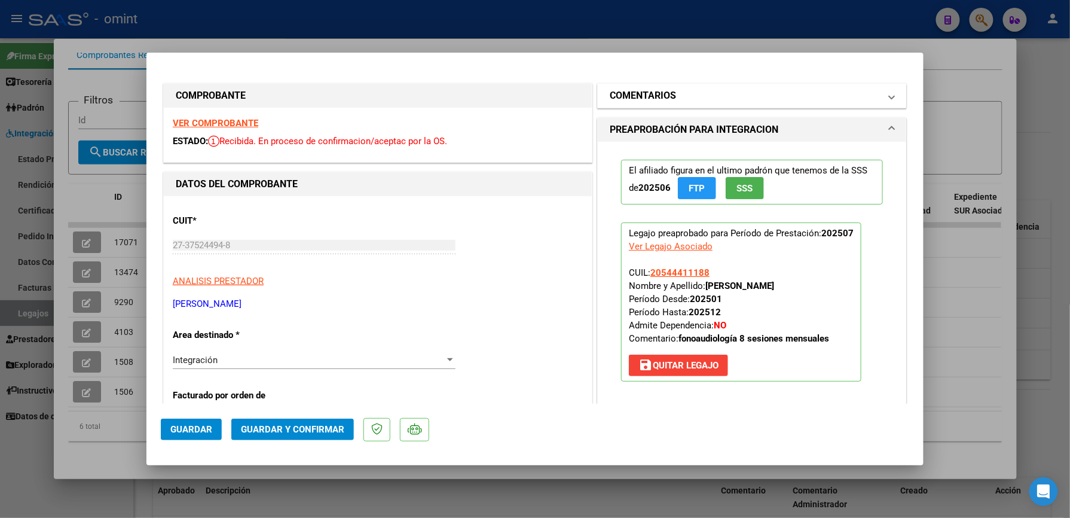
click at [665, 97] on h1 "COMENTARIOS" at bounding box center [643, 95] width 66 height 14
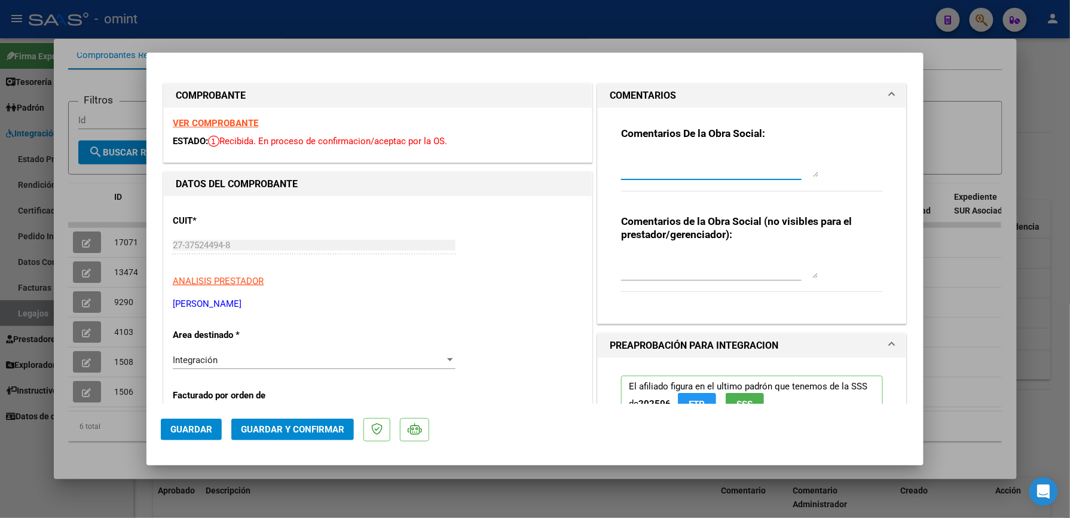
click at [639, 167] on textarea at bounding box center [719, 165] width 197 height 24
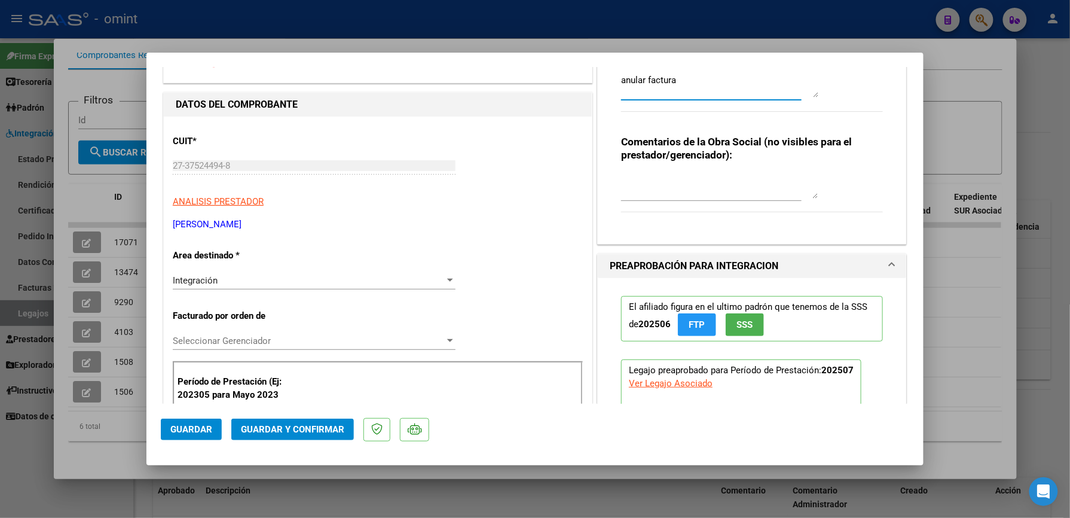
scroll to position [0, 0]
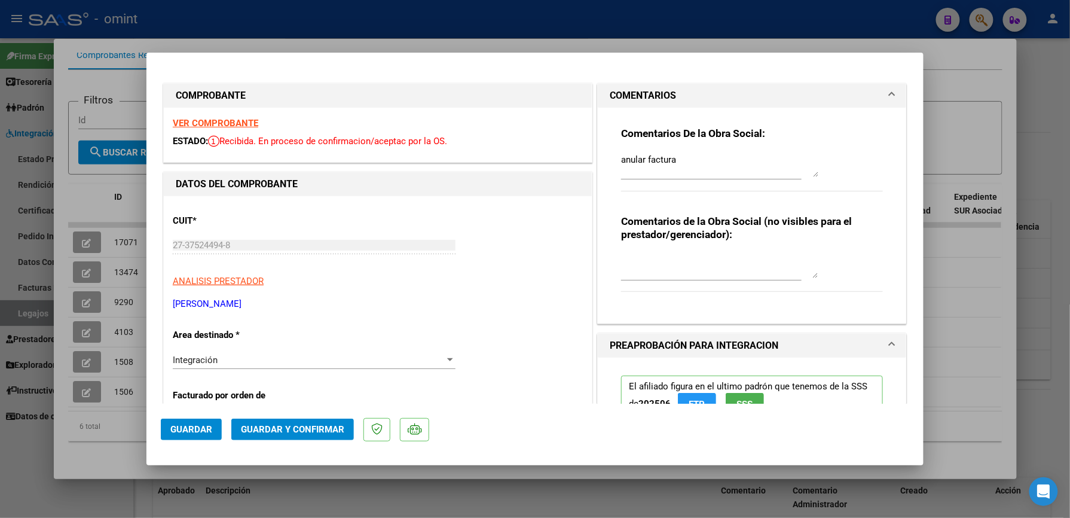
click at [233, 123] on strong "VER COMPROBANTE" at bounding box center [215, 123] width 85 height 11
click at [704, 154] on textarea "anular factura" at bounding box center [719, 165] width 197 height 24
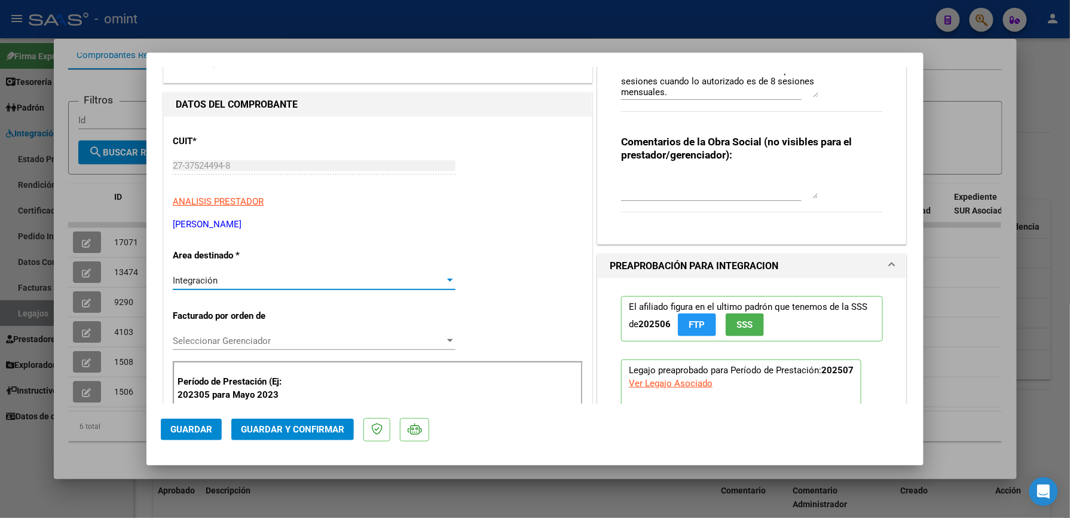
click at [447, 280] on div at bounding box center [450, 280] width 6 height 3
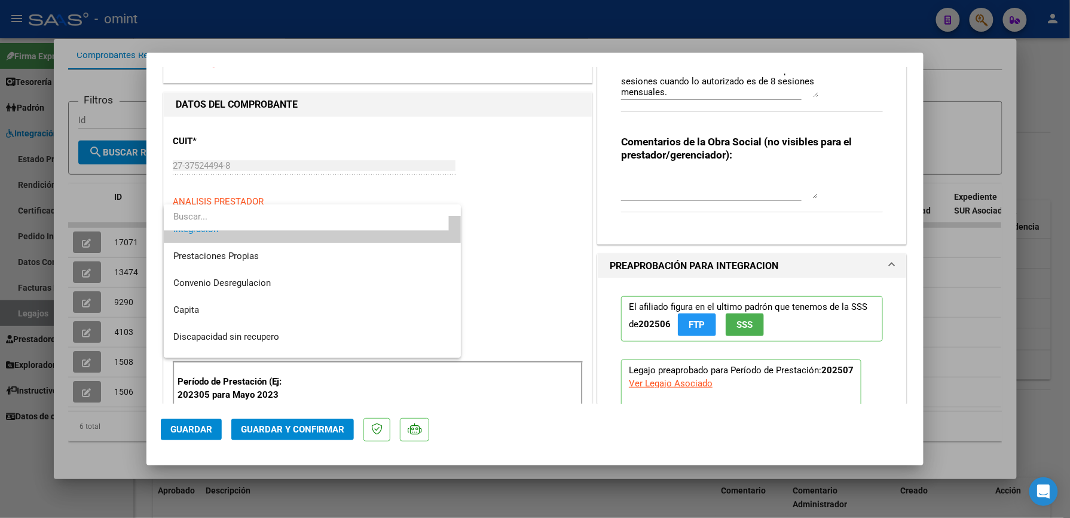
scroll to position [116, 0]
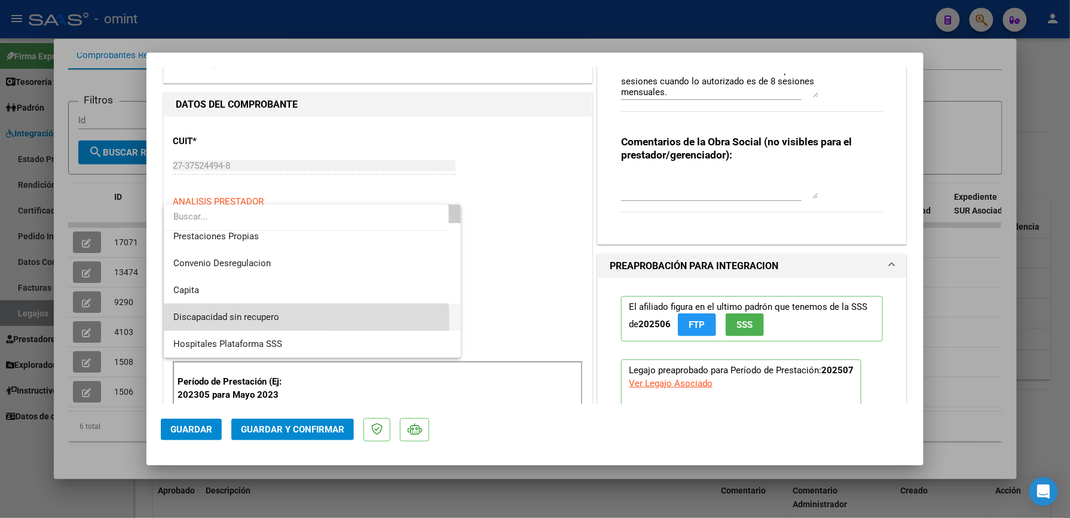
click at [233, 322] on span "Discapacidad sin recupero" at bounding box center [312, 317] width 278 height 27
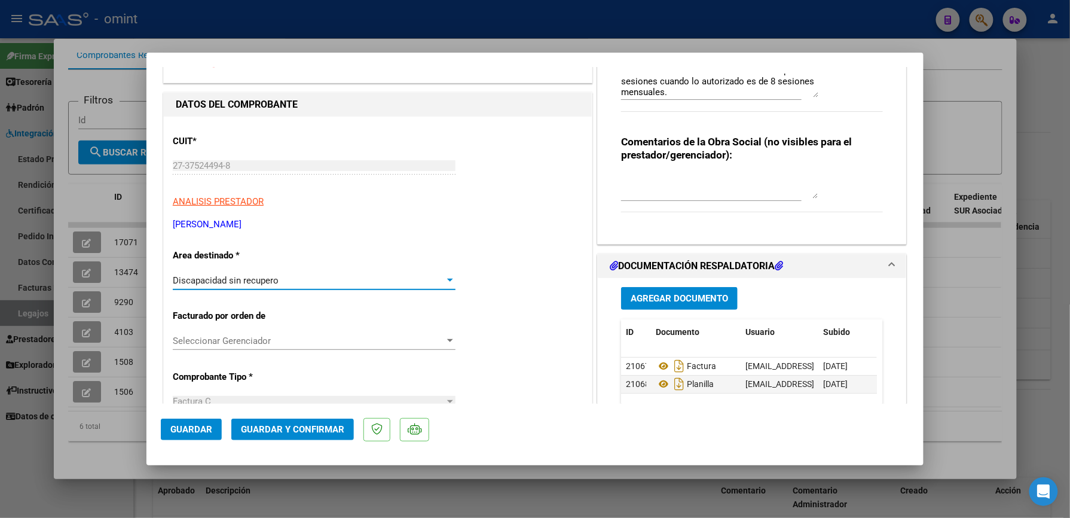
click at [708, 96] on textarea "anular factura 2-1261 la misma se emite por 9 sesiones cuando lo autorizado es …" at bounding box center [719, 86] width 197 height 24
click at [768, 87] on textarea "anular factura 2-1261 la misma se emite por 9 sesiones cuando lo autorizado es …" at bounding box center [719, 86] width 197 height 24
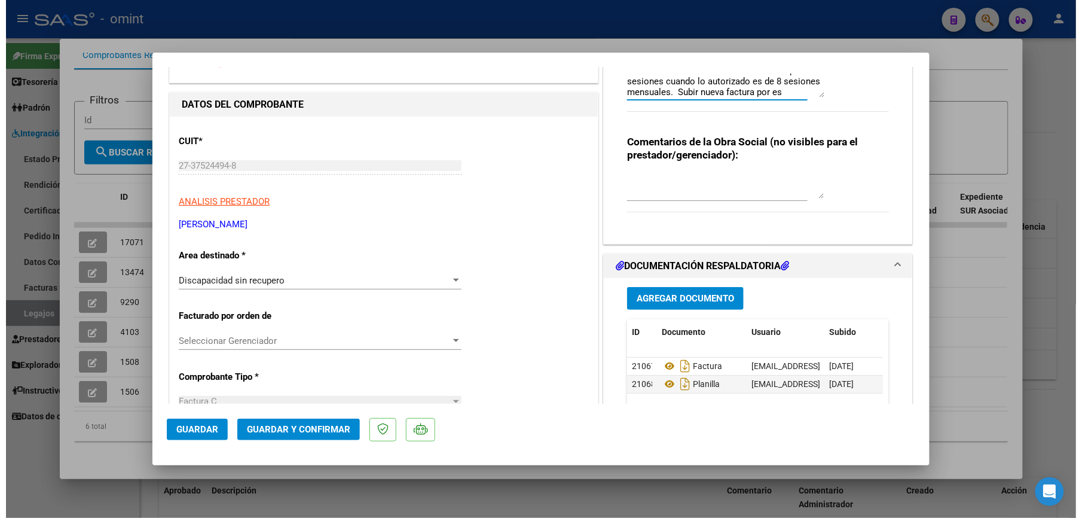
scroll to position [20, 0]
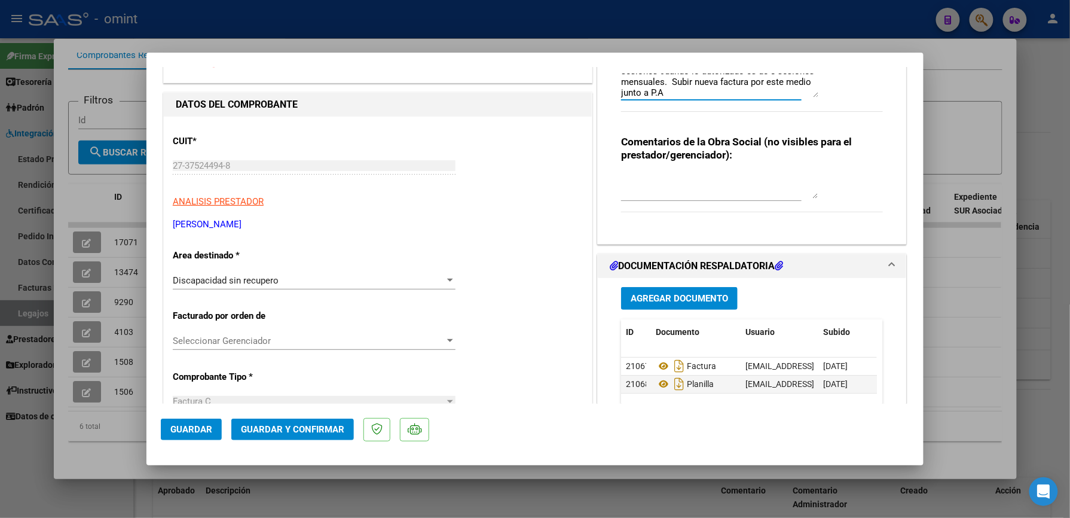
type textarea "anular factura 2-1261 la misma se emite por 9 sesiones cuando lo autorizado es …"
click at [301, 426] on span "Guardar y Confirmar" at bounding box center [292, 429] width 103 height 11
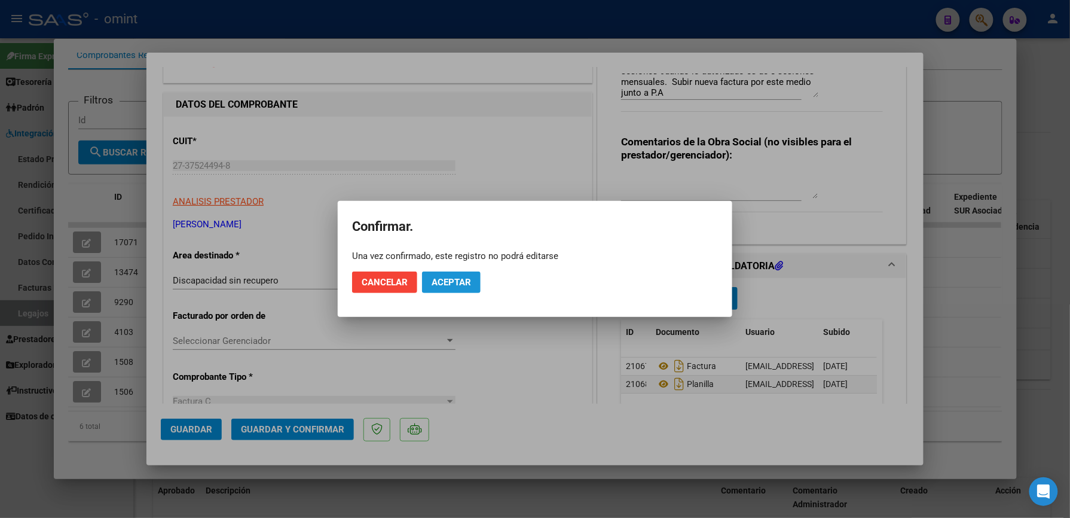
click at [446, 283] on span "Aceptar" at bounding box center [451, 282] width 39 height 11
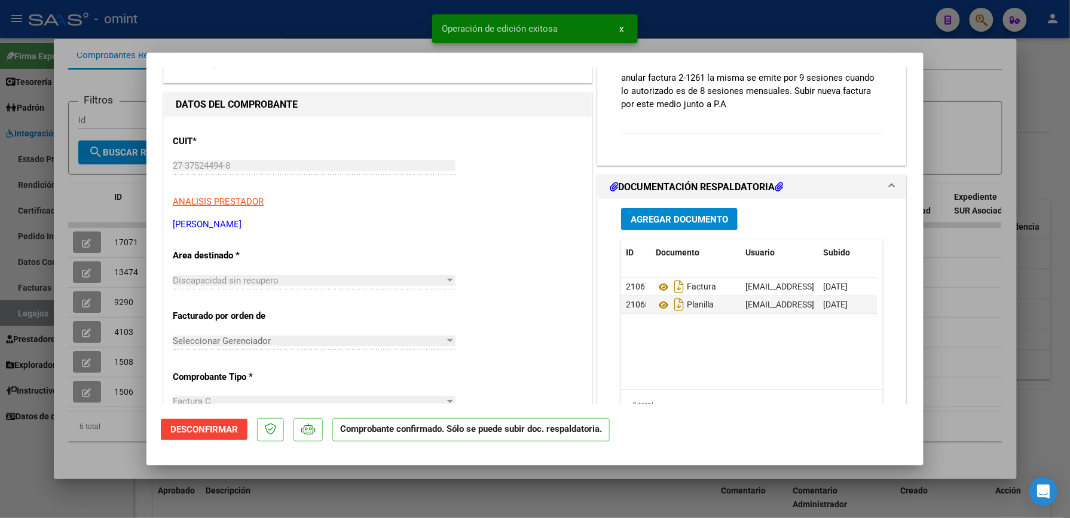
click at [962, 273] on div at bounding box center [535, 259] width 1070 height 518
type input "$ 0,00"
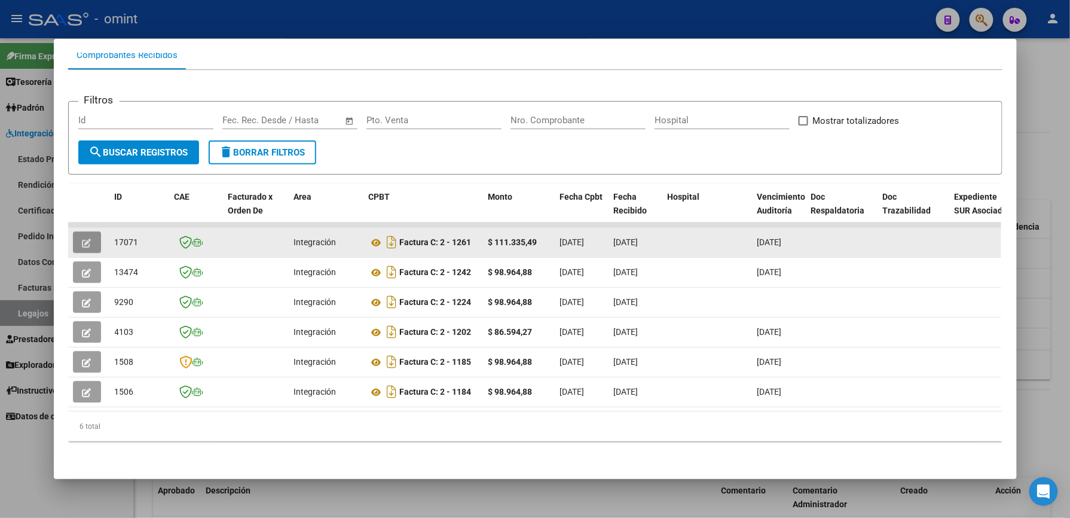
click at [84, 239] on icon "button" at bounding box center [86, 243] width 9 height 9
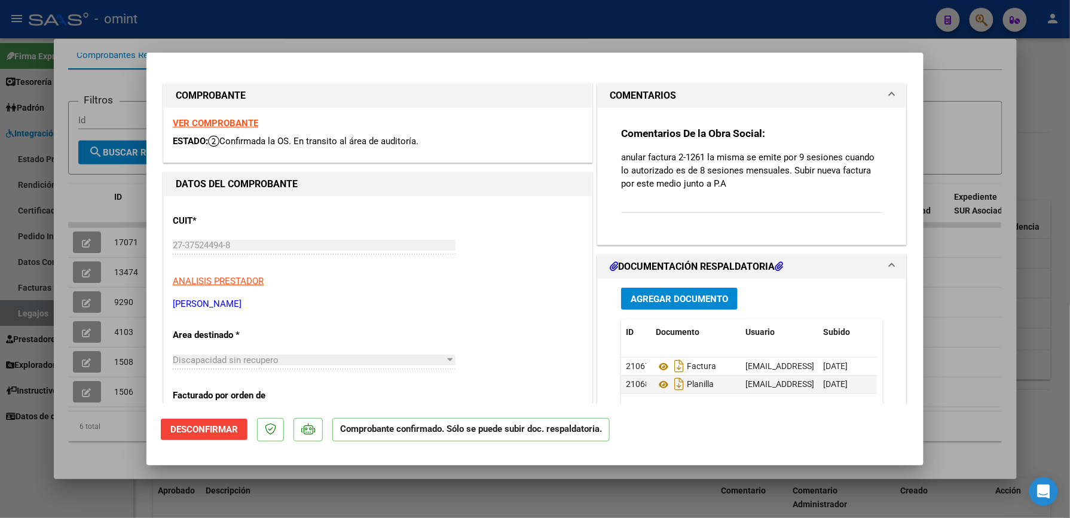
click at [1035, 271] on div at bounding box center [535, 259] width 1070 height 518
type input "$ 0,00"
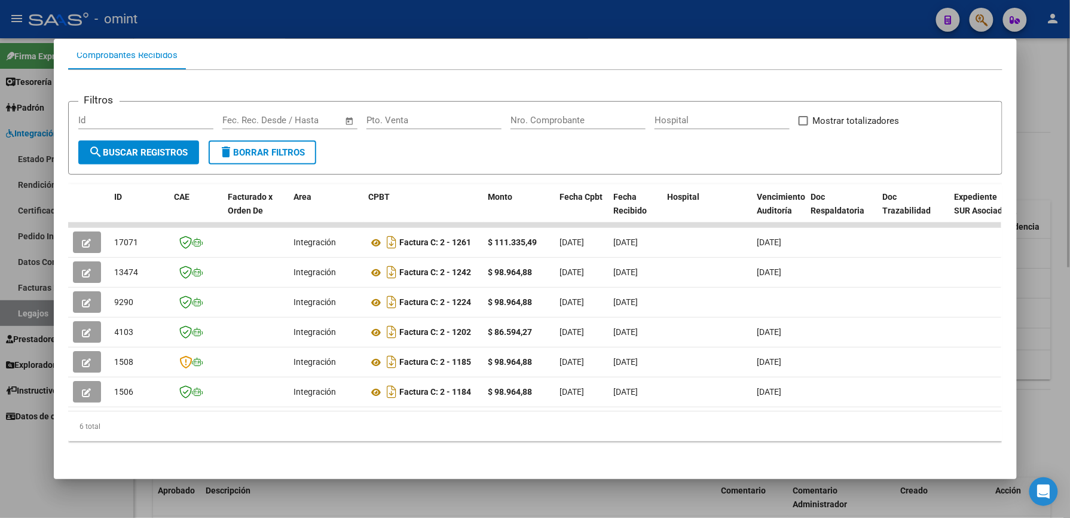
click at [1051, 120] on div at bounding box center [535, 259] width 1070 height 518
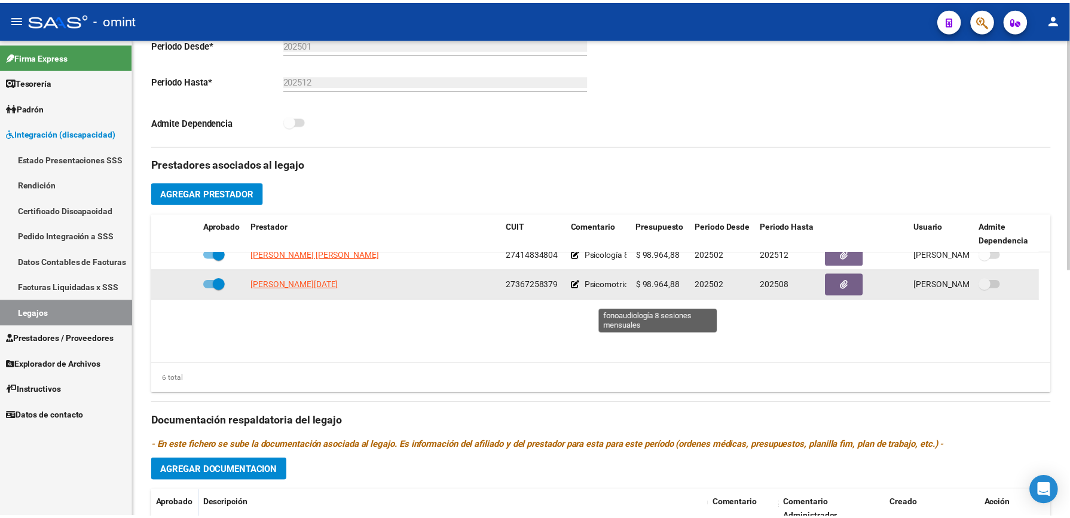
scroll to position [0, 0]
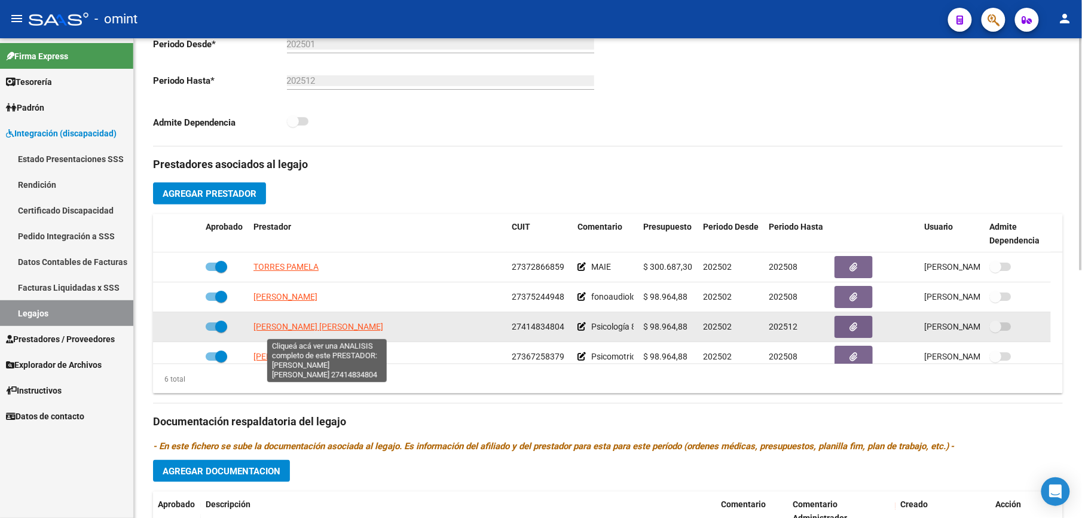
click at [338, 331] on span "ORDONEZ GRIGUOL MACARENA ROCIO" at bounding box center [318, 327] width 130 height 10
type textarea "27414834804"
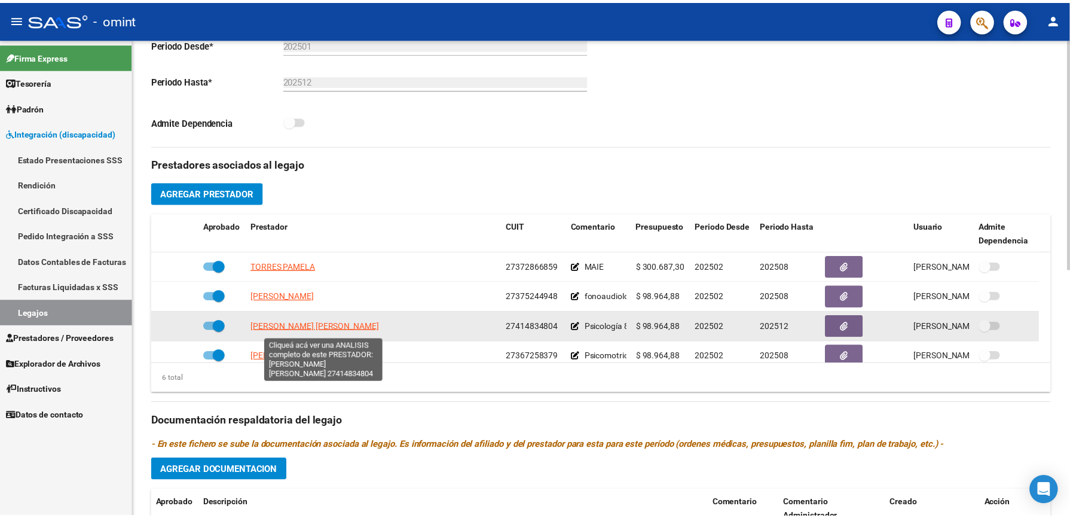
scroll to position [332, 0]
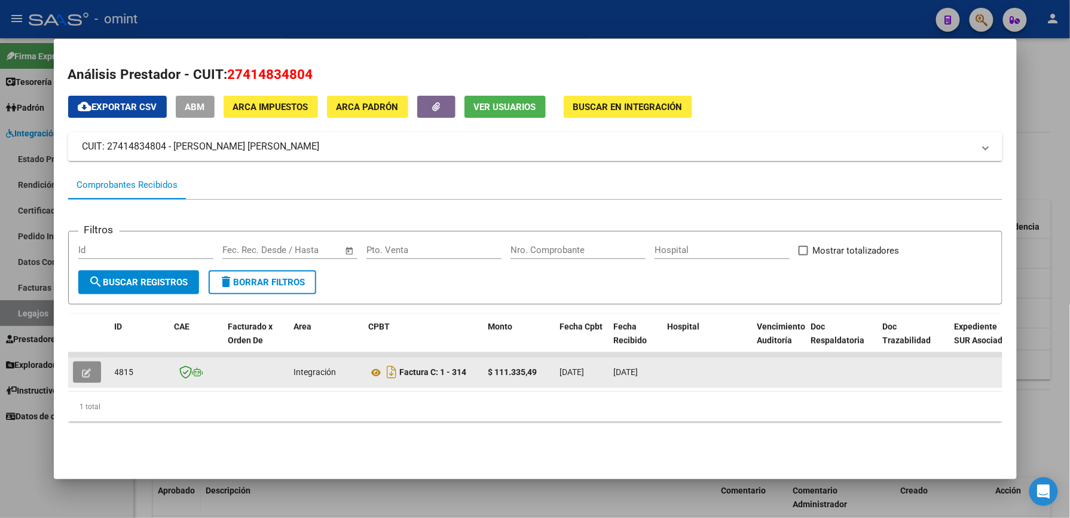
click at [82, 369] on icon "button" at bounding box center [86, 372] width 9 height 9
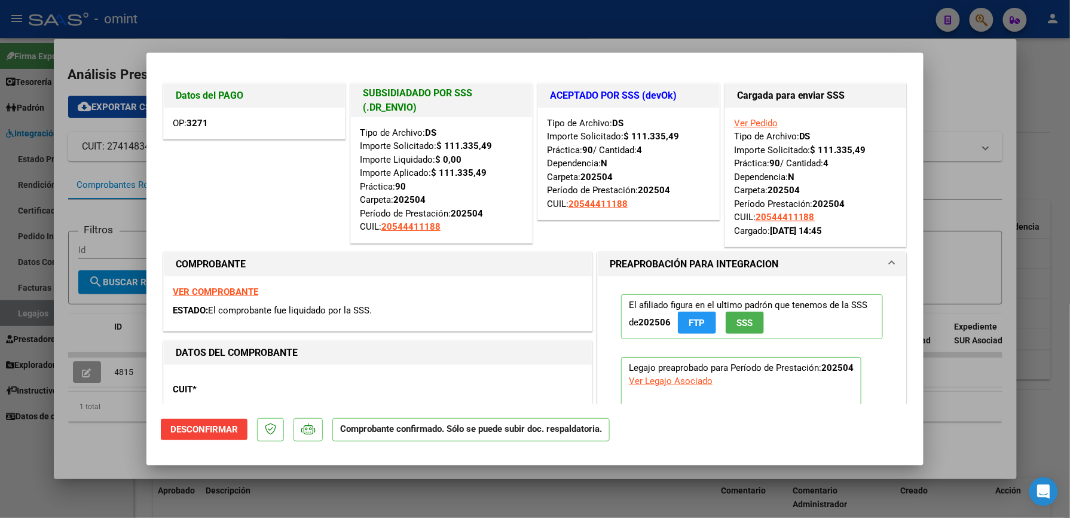
click at [956, 99] on div at bounding box center [535, 259] width 1070 height 518
type input "$ 0,00"
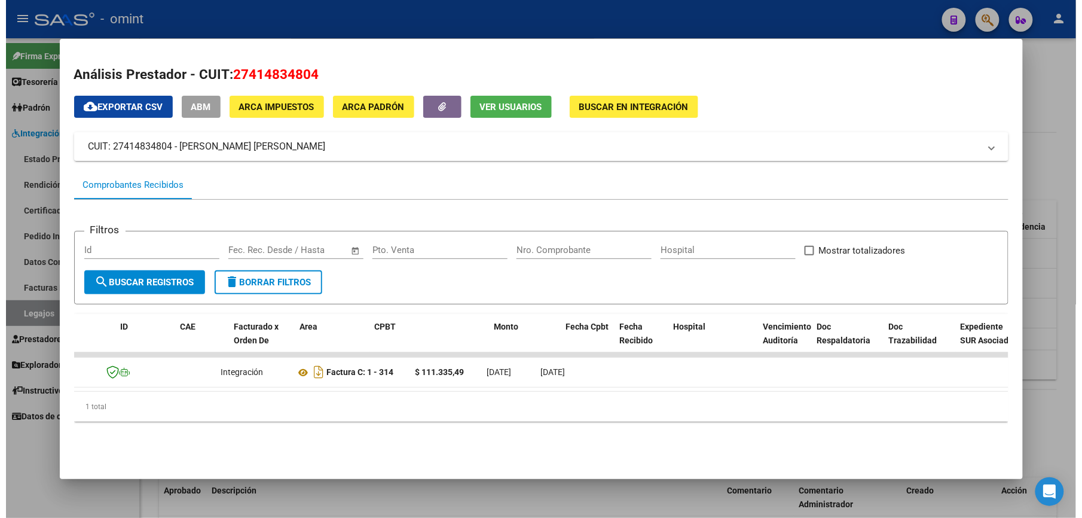
scroll to position [0, 0]
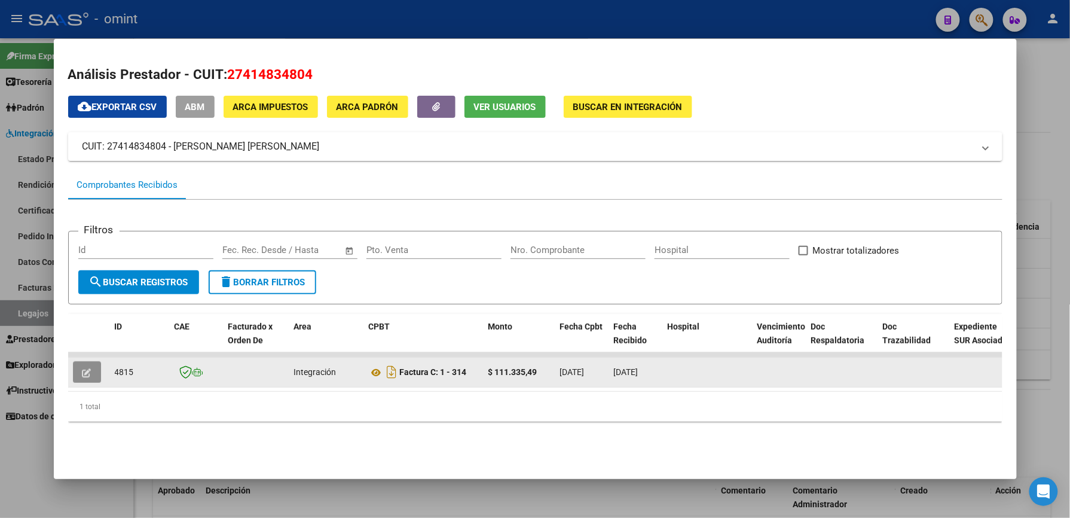
click at [77, 374] on button "button" at bounding box center [87, 372] width 28 height 22
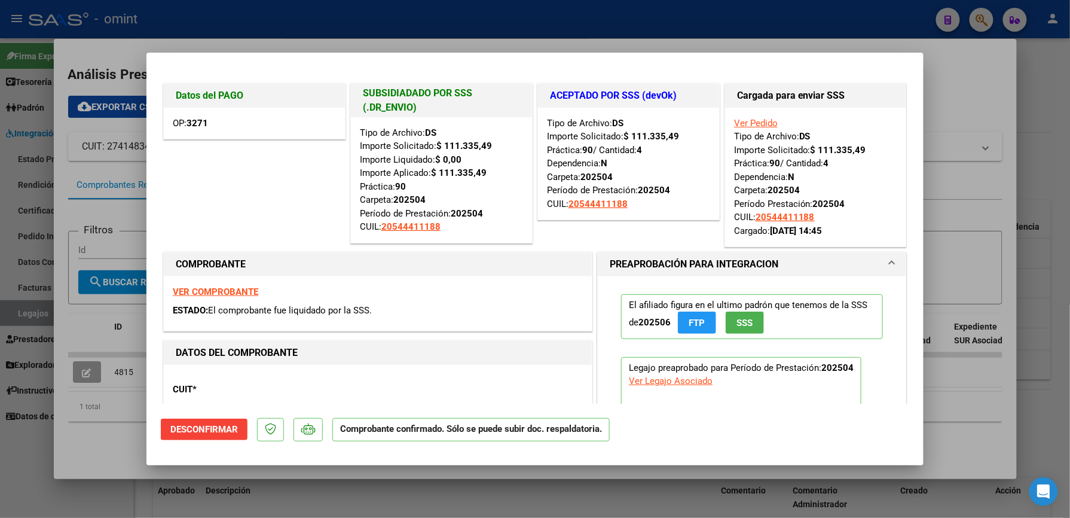
click at [226, 295] on strong "VER COMPROBANTE" at bounding box center [215, 291] width 85 height 11
click at [234, 290] on strong "VER COMPROBANTE" at bounding box center [215, 291] width 85 height 11
click at [972, 78] on div at bounding box center [535, 259] width 1070 height 518
type input "$ 0,00"
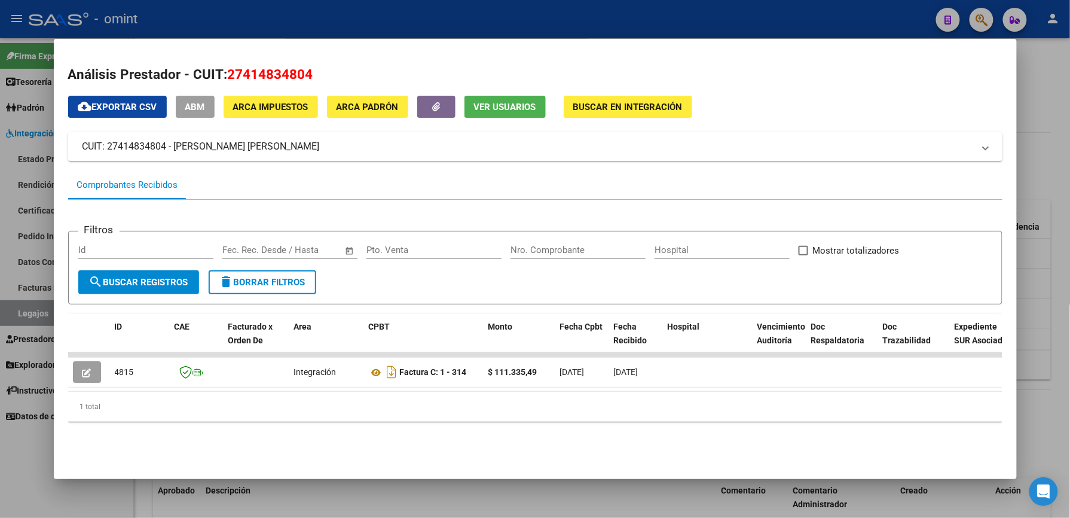
click at [1047, 108] on div at bounding box center [535, 259] width 1070 height 518
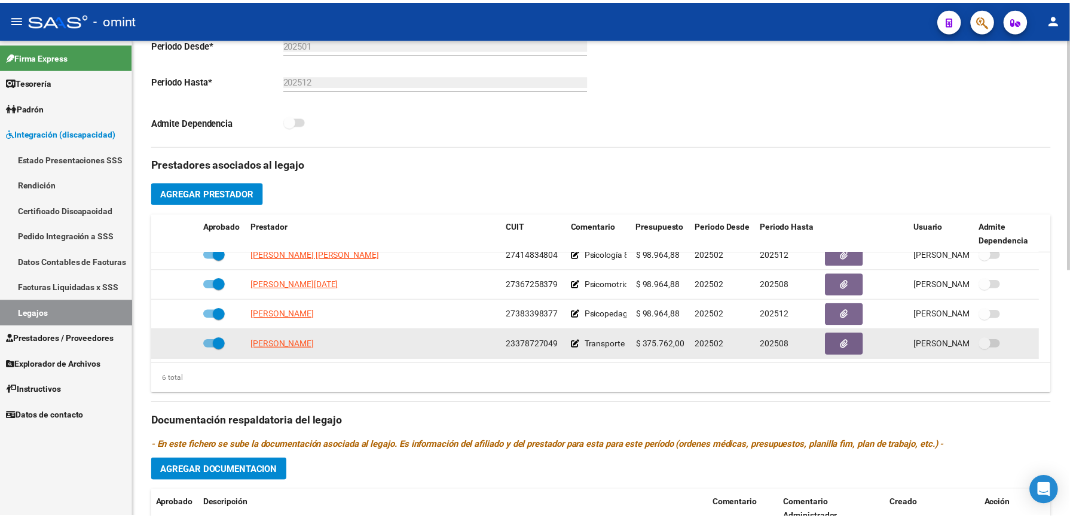
scroll to position [398, 0]
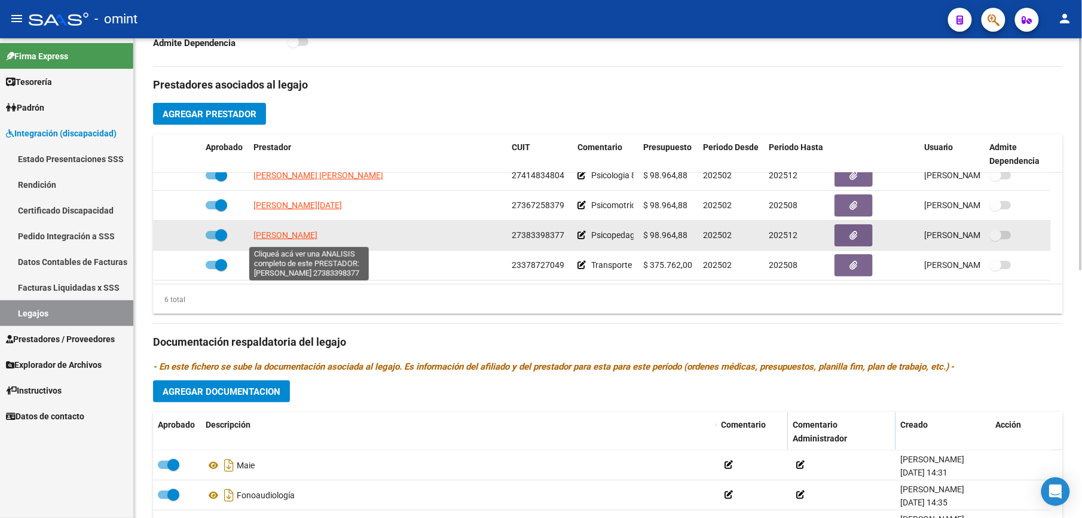
click at [317, 233] on span "[PERSON_NAME]" at bounding box center [285, 235] width 64 height 10
type textarea "27383398377"
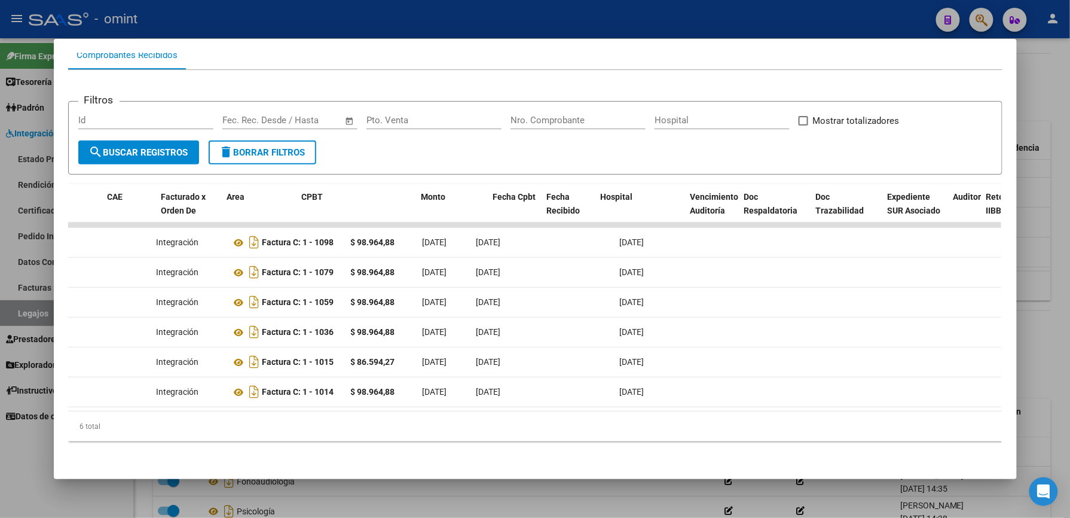
scroll to position [0, 0]
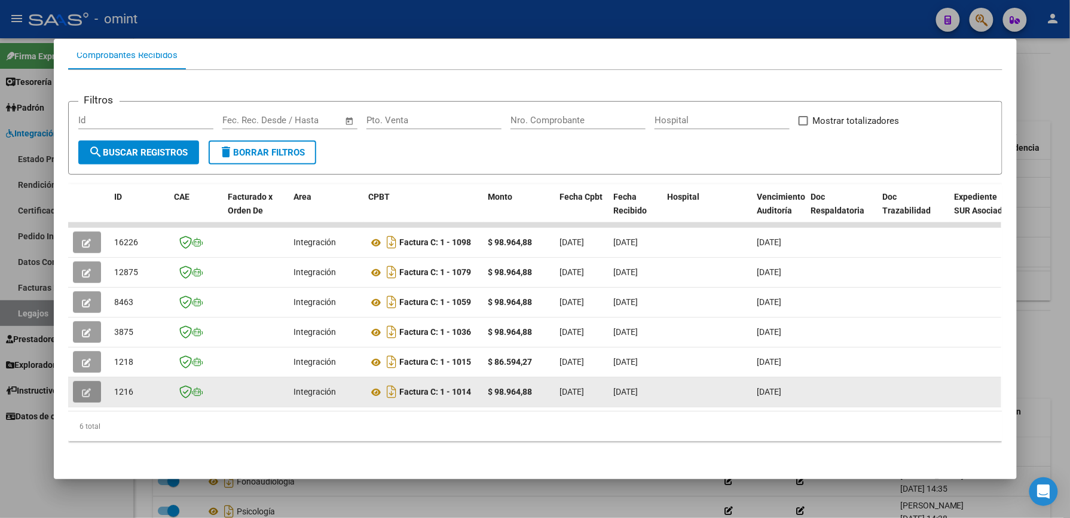
click at [84, 388] on icon "button" at bounding box center [86, 392] width 9 height 9
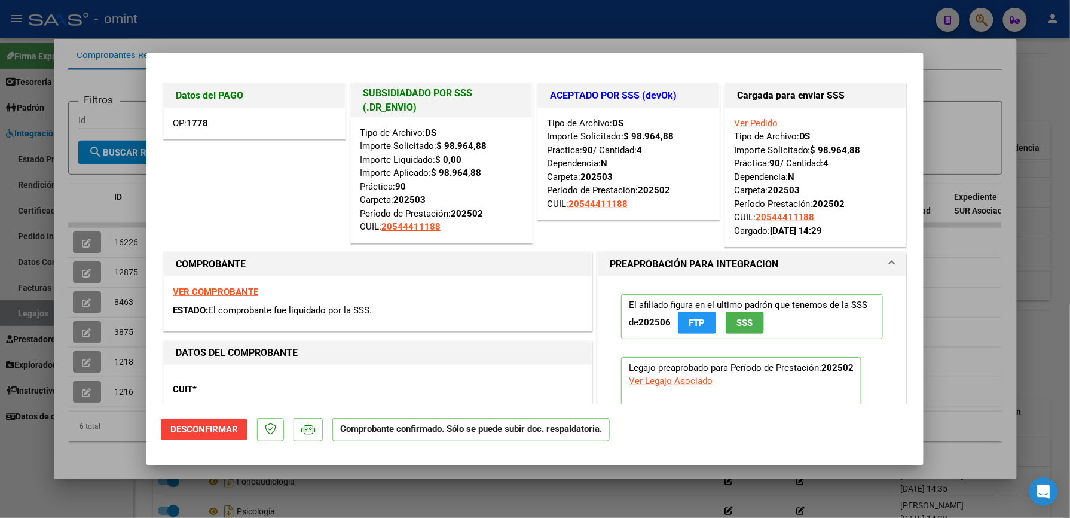
click at [952, 84] on div at bounding box center [535, 259] width 1070 height 518
type input "$ 0,00"
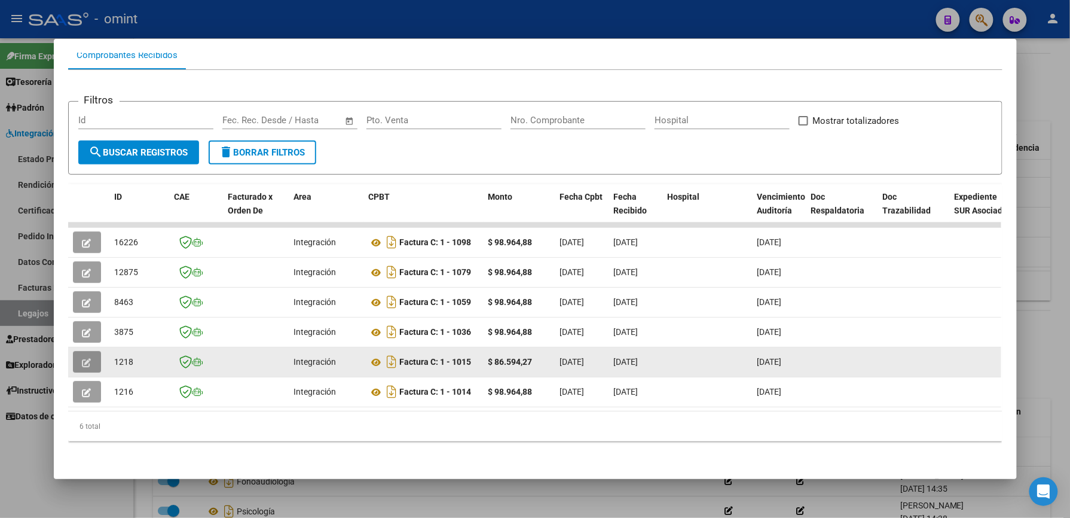
click at [82, 356] on span "button" at bounding box center [86, 361] width 9 height 11
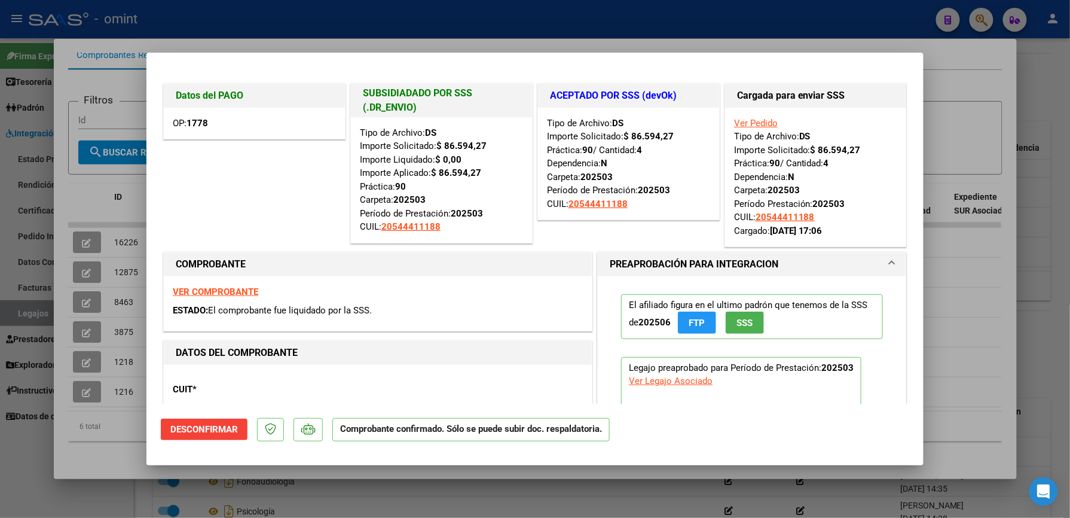
click at [978, 106] on div at bounding box center [535, 259] width 1070 height 518
type input "$ 0,00"
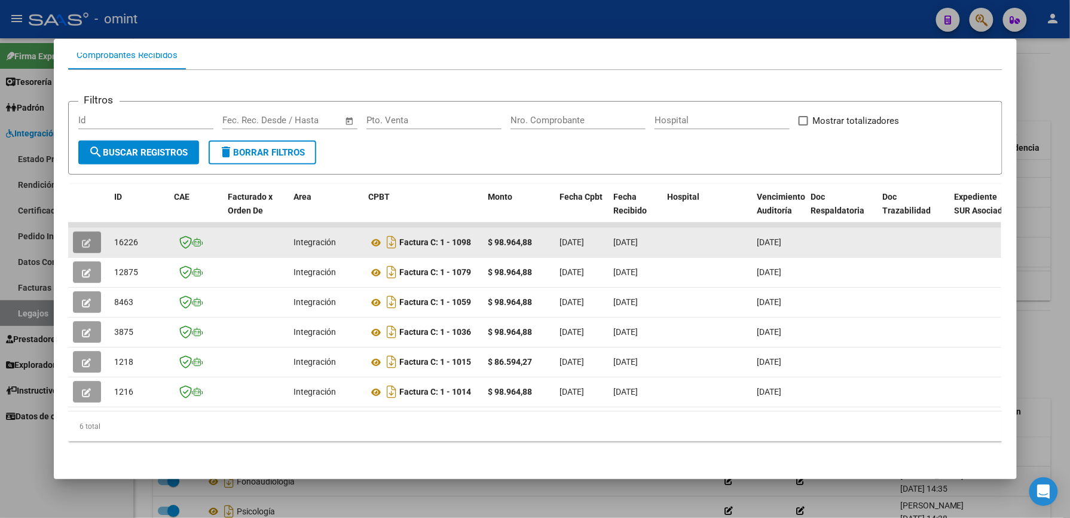
click at [82, 239] on icon "button" at bounding box center [86, 243] width 9 height 9
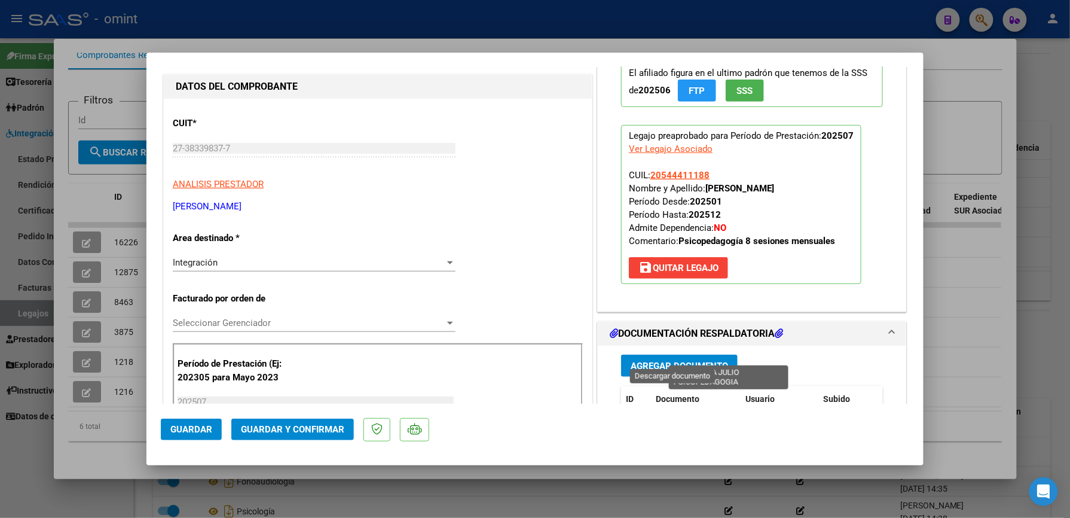
scroll to position [319, 0]
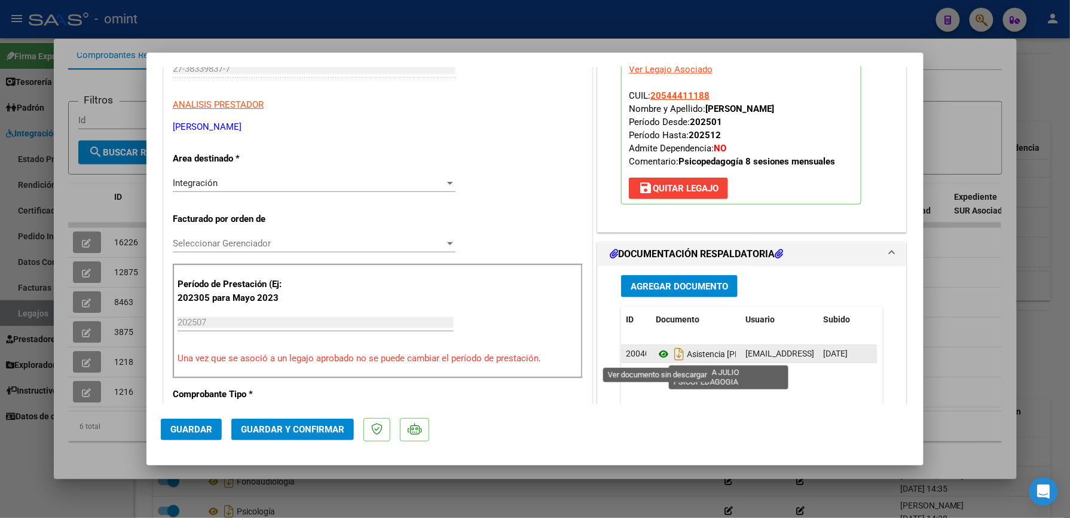
click at [662, 354] on icon at bounding box center [664, 354] width 16 height 14
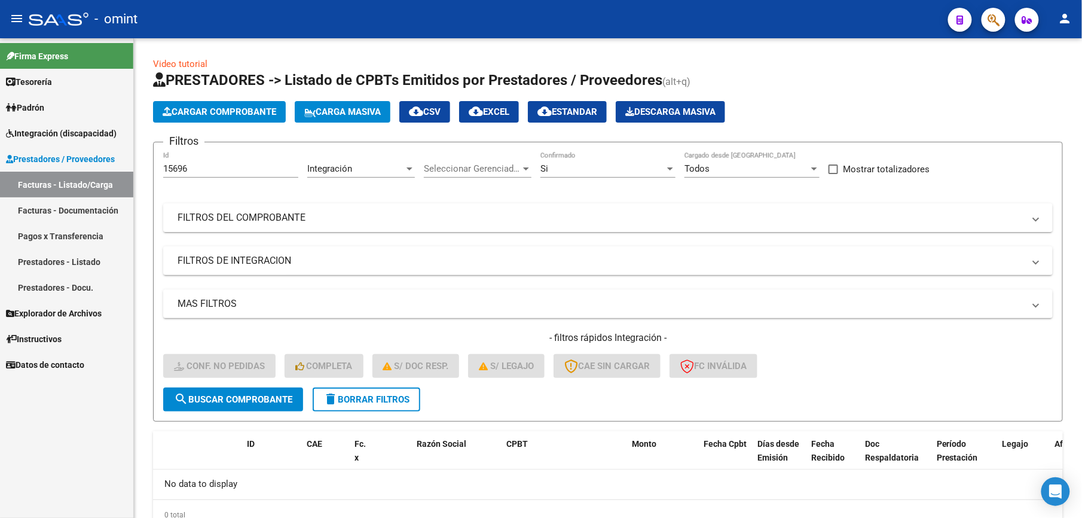
scroll to position [48, 0]
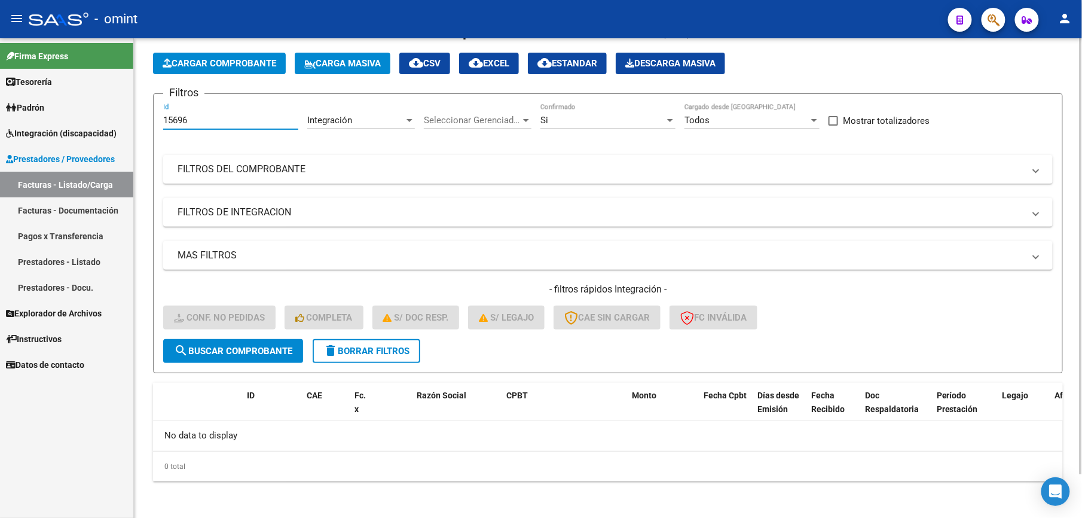
click at [199, 118] on input "15696" at bounding box center [230, 120] width 135 height 11
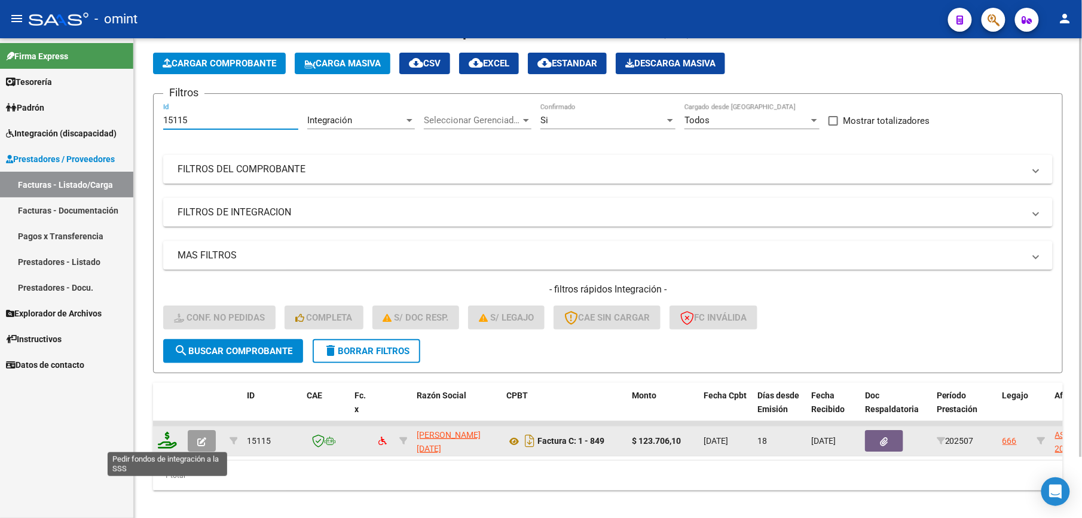
type input "15115"
click at [167, 445] on icon at bounding box center [167, 440] width 19 height 17
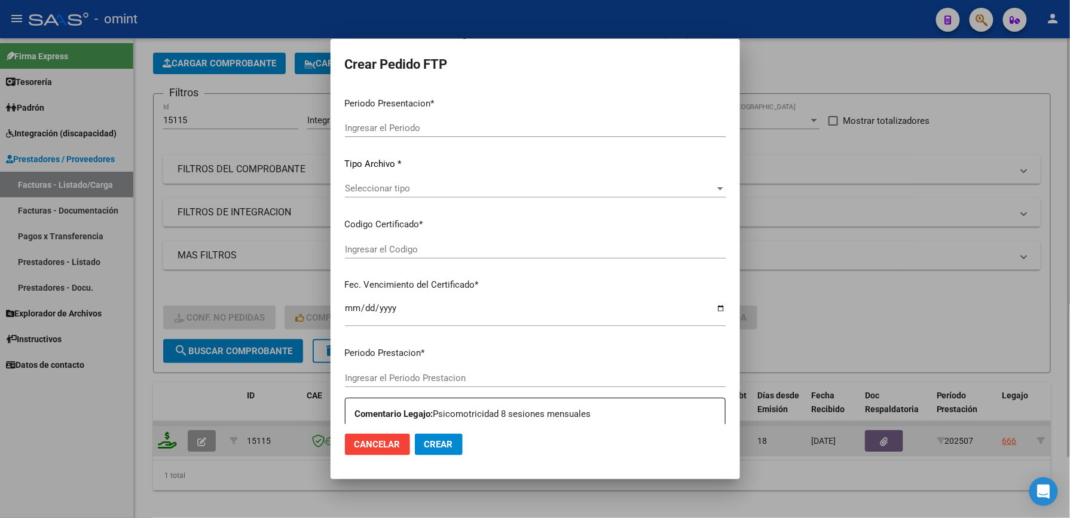
type input "202507"
type input "$ 123.706,10"
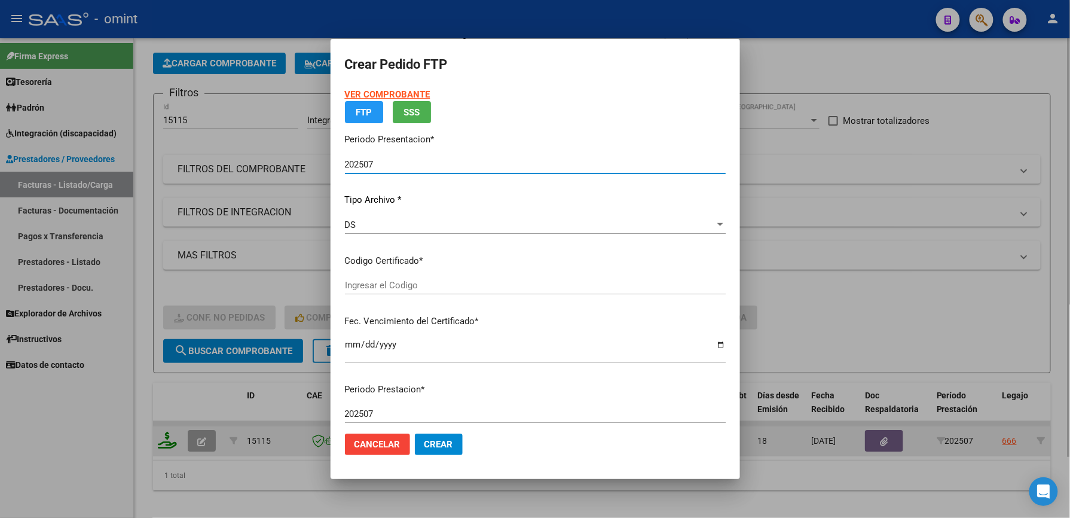
type input "8409503566"
type input "[DATE]"
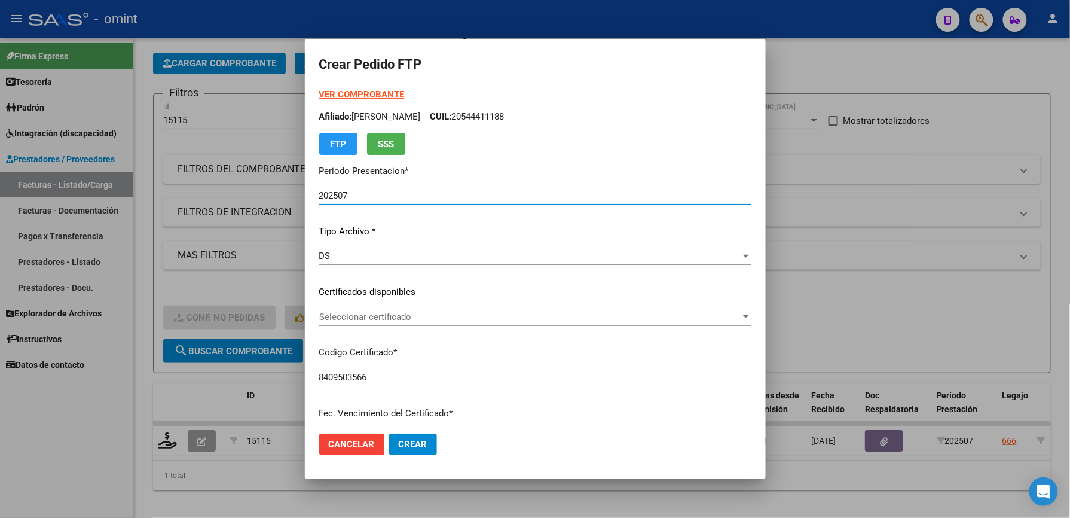
click at [350, 323] on div "Seleccionar certificado Seleccionar certificado" at bounding box center [535, 317] width 432 height 18
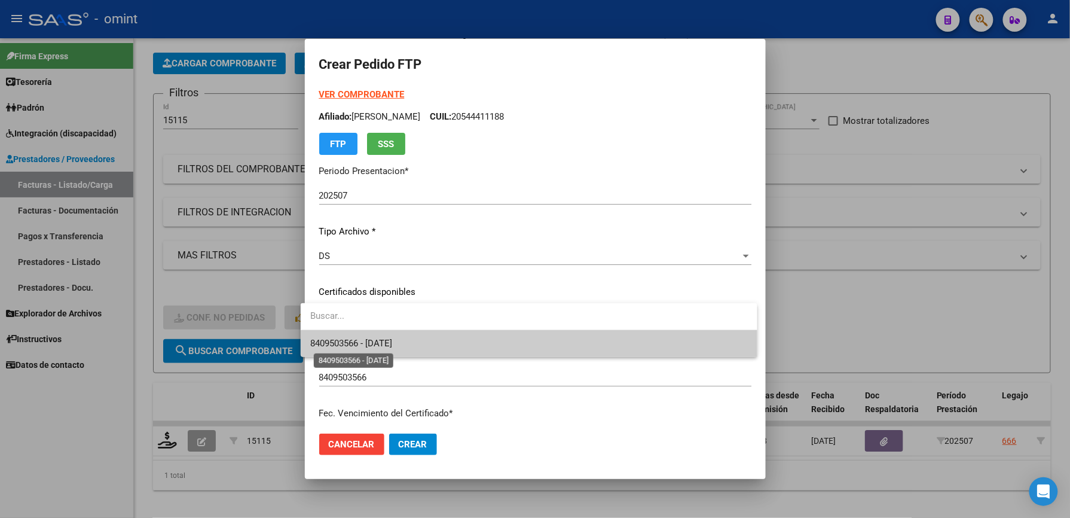
click at [361, 343] on span "8409503566 - [DATE]" at bounding box center [351, 343] width 82 height 11
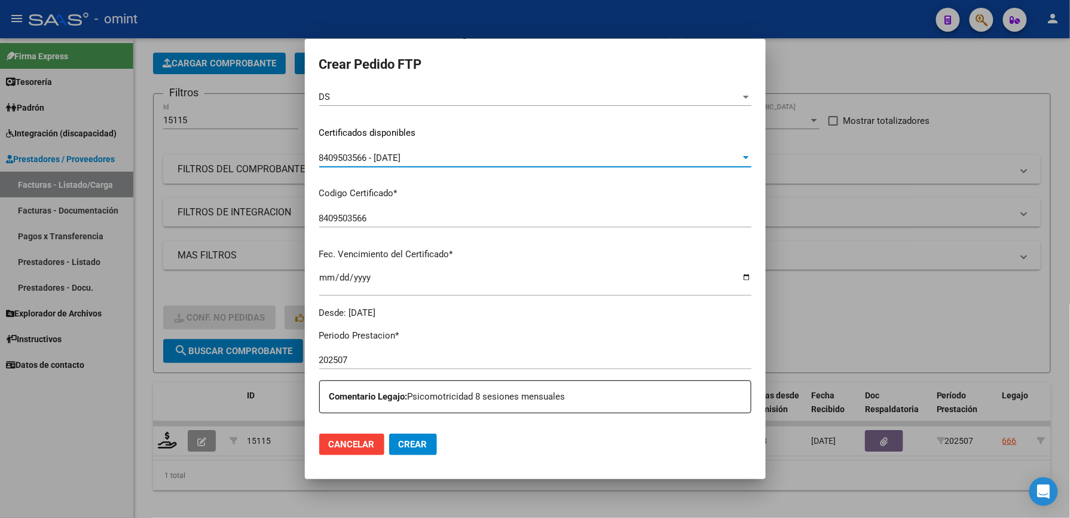
scroll to position [319, 0]
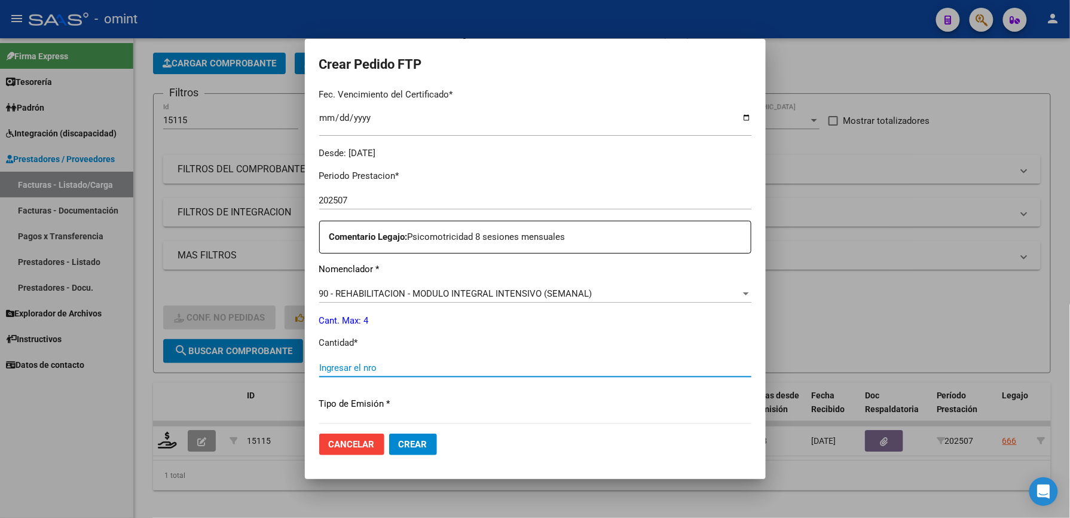
click at [345, 363] on input "Ingresar el nro" at bounding box center [535, 367] width 432 height 11
type input "4"
click at [408, 448] on span "Crear" at bounding box center [413, 444] width 29 height 11
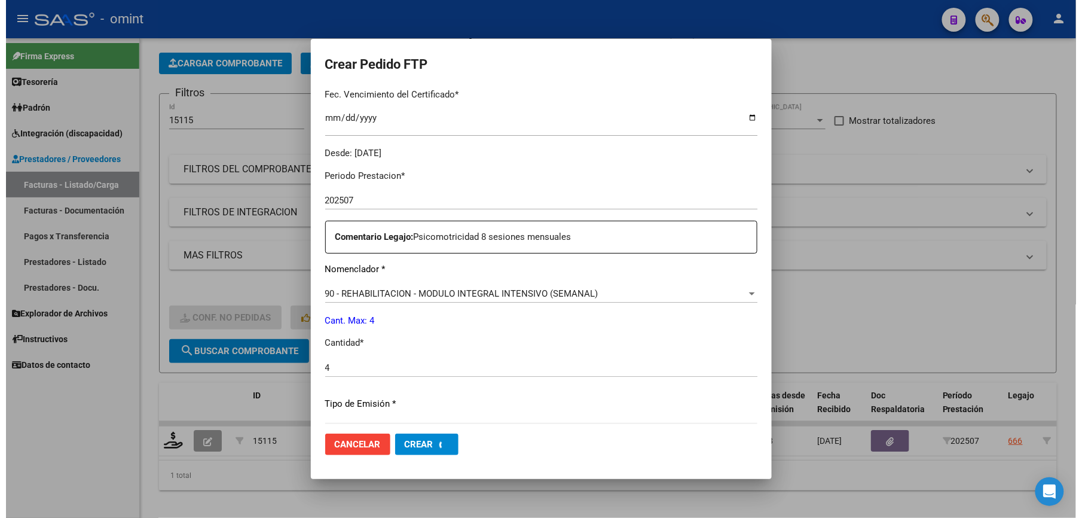
scroll to position [0, 0]
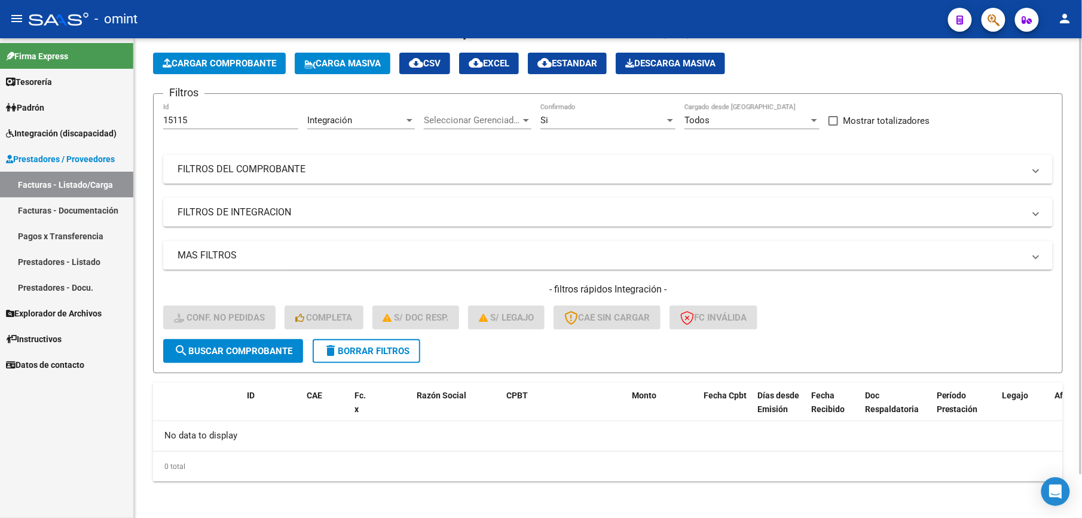
click at [249, 350] on span "search Buscar Comprobante" at bounding box center [233, 351] width 118 height 11
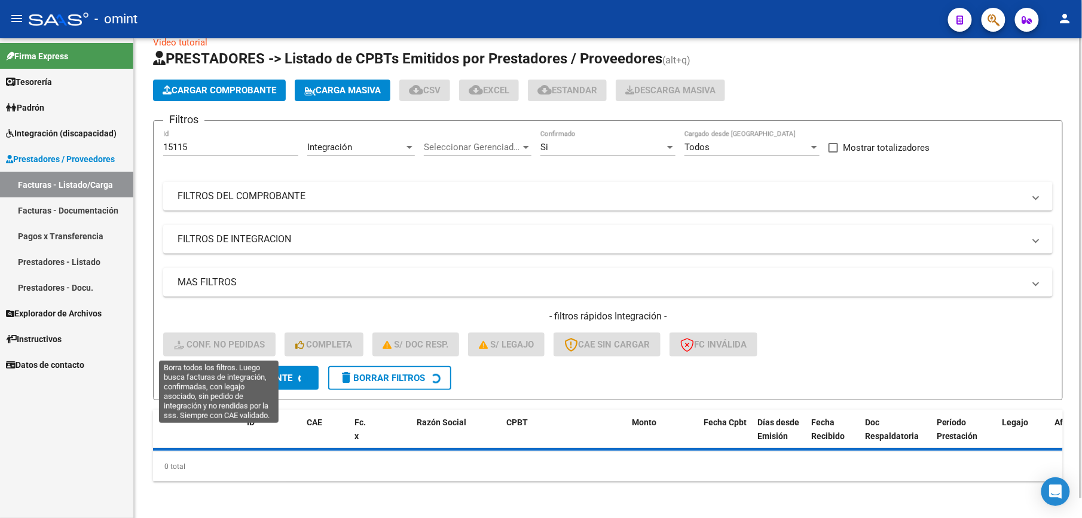
scroll to position [48, 0]
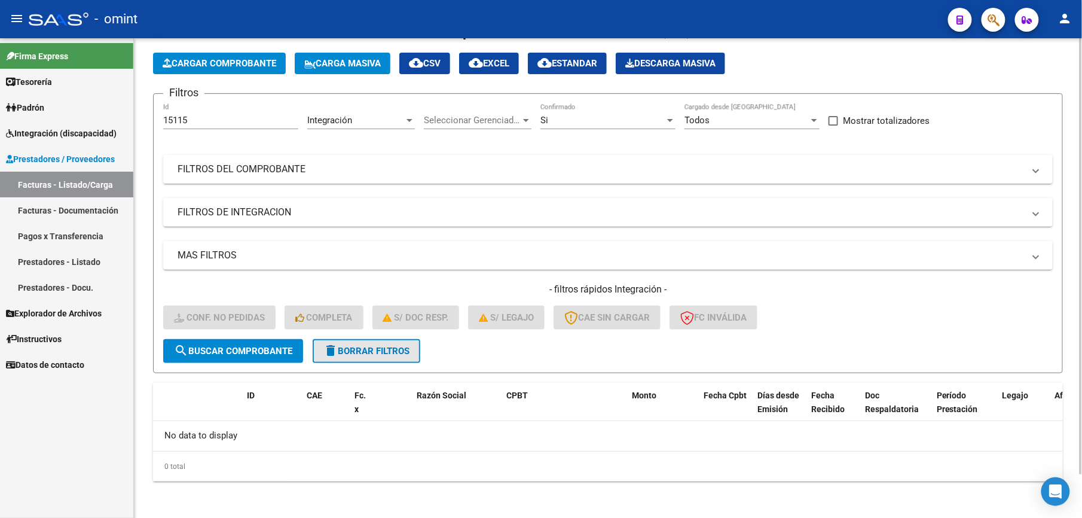
click at [357, 350] on span "delete Borrar Filtros" at bounding box center [366, 351] width 86 height 11
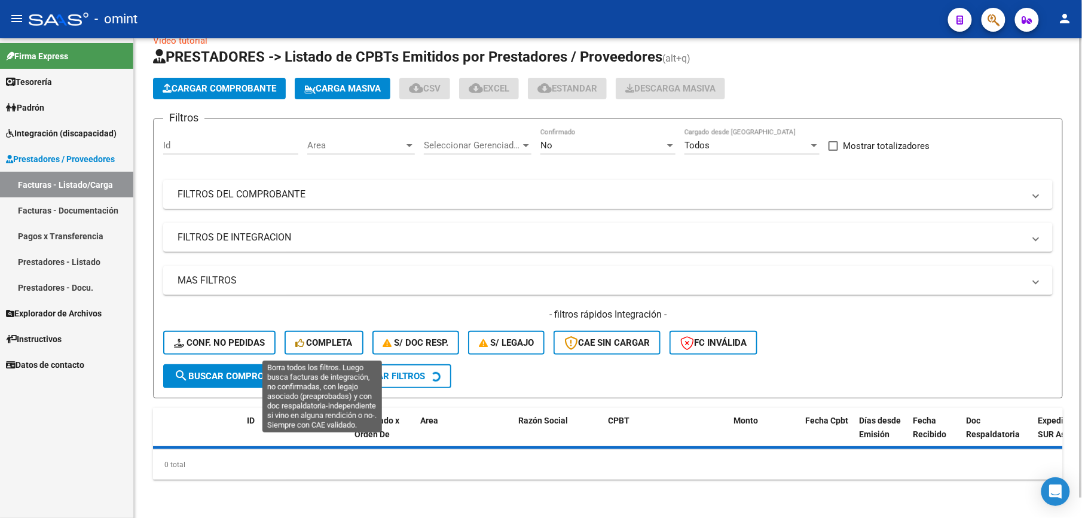
scroll to position [22, 0]
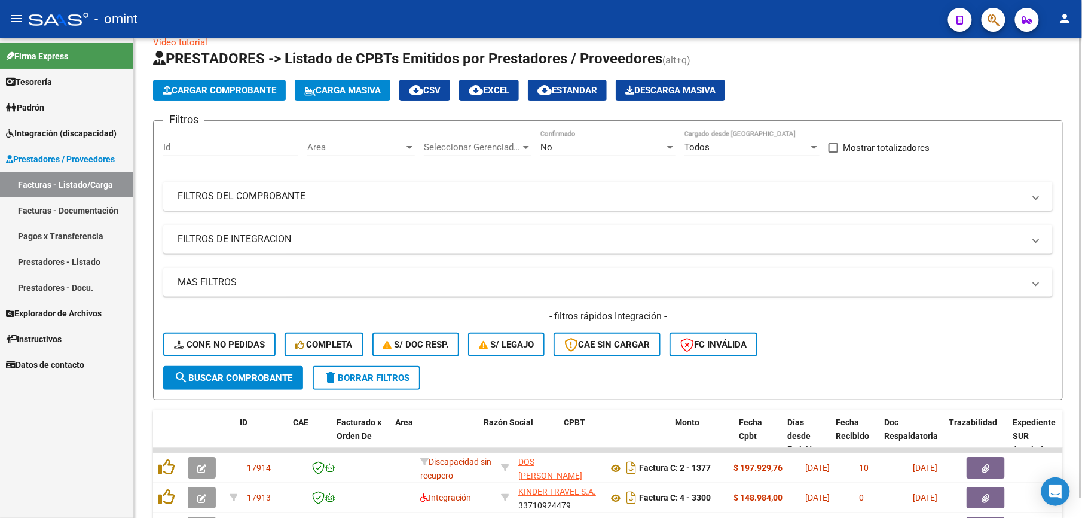
click at [181, 182] on mat-expansion-panel-header "FILTROS DEL COMPROBANTE" at bounding box center [607, 196] width 889 height 29
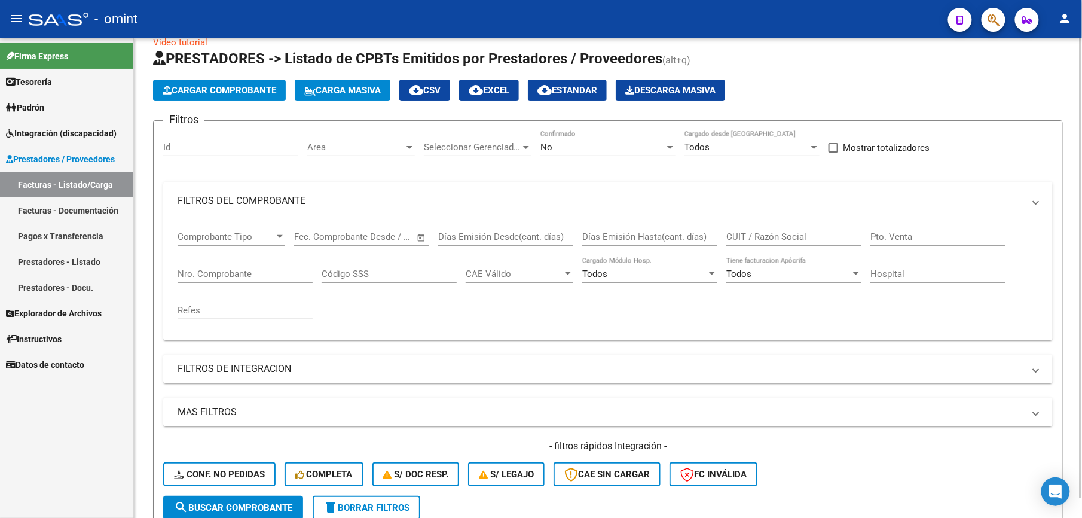
click at [185, 151] on div "Filtros Id Area Area Seleccionar Gerenciador Seleccionar Gerenciador No Confirm…" at bounding box center [607, 312] width 889 height 365
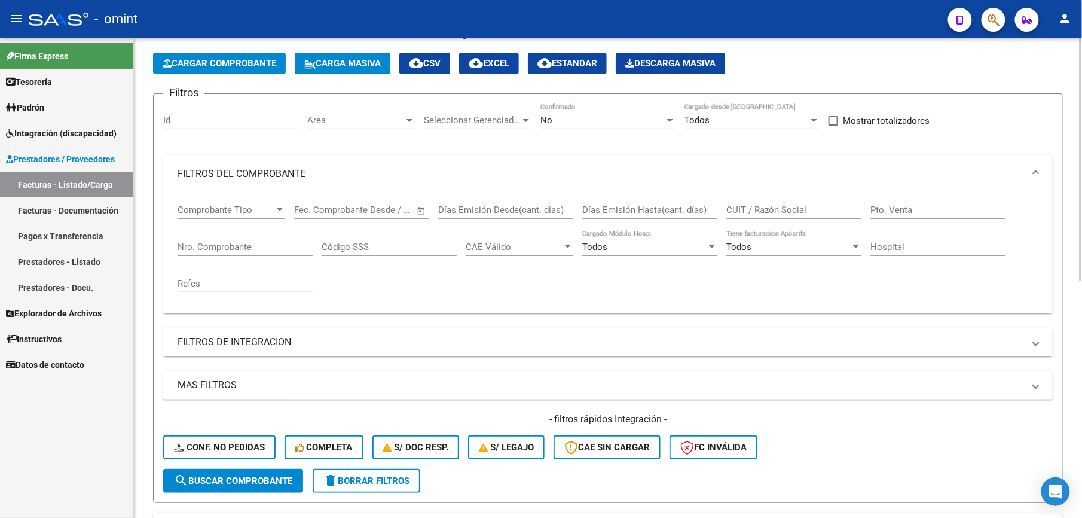
click at [185, 117] on input "Id" at bounding box center [230, 120] width 135 height 11
type input "15115"
click at [255, 466] on div "- filtros rápidos Integración - Conf. no pedidas Completa S/ Doc Resp. S/ legaj…" at bounding box center [607, 440] width 889 height 56
click at [255, 476] on span "search Buscar Comprobante" at bounding box center [233, 480] width 118 height 11
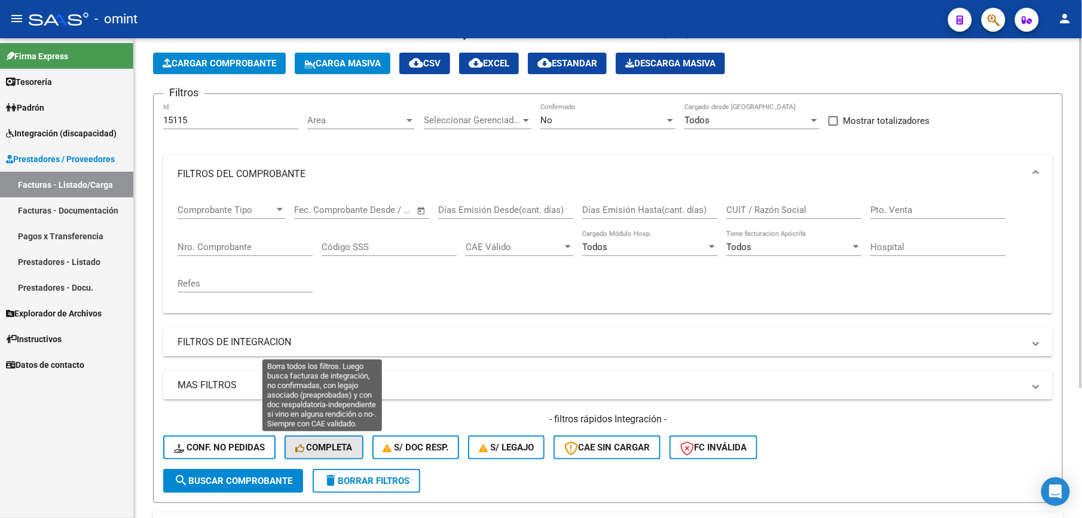
click at [330, 448] on span "Completa" at bounding box center [323, 447] width 57 height 11
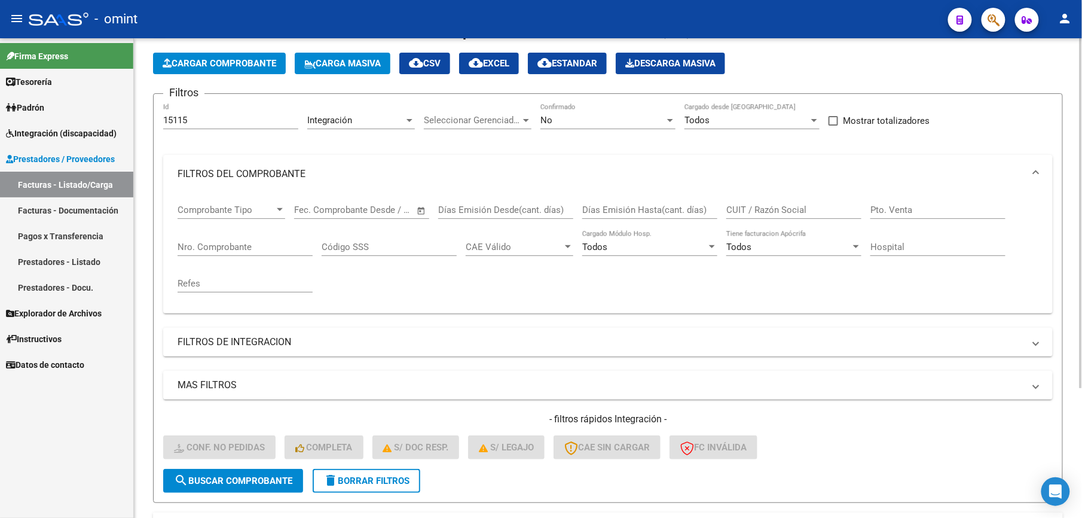
click at [241, 483] on span "search Buscar Comprobante" at bounding box center [233, 480] width 118 height 11
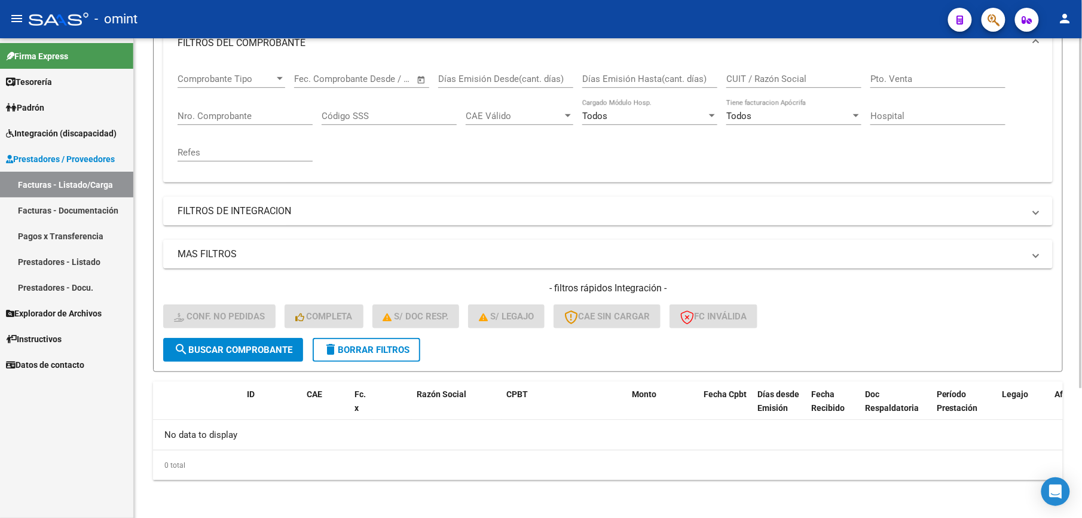
scroll to position [0, 0]
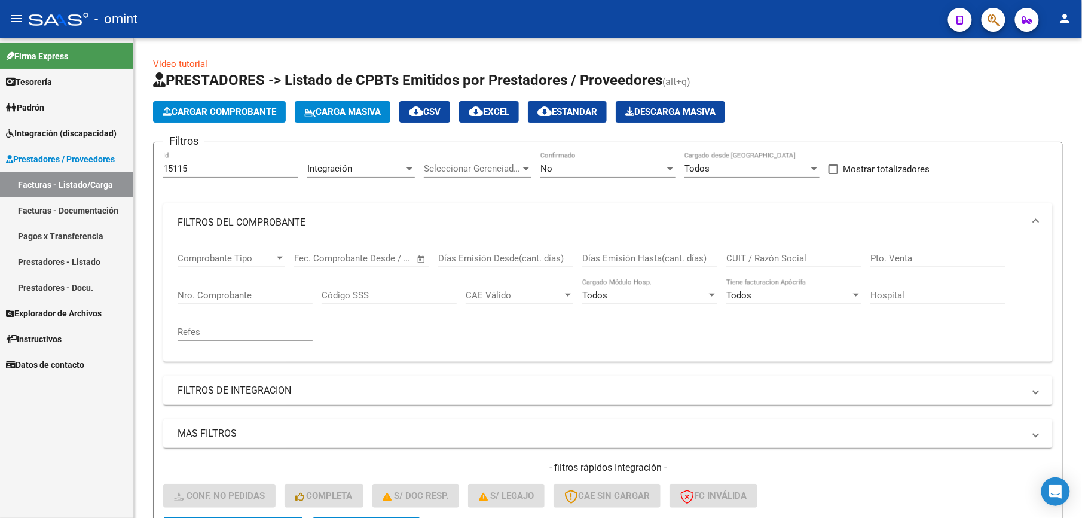
click at [75, 132] on span "Integración (discapacidad)" at bounding box center [61, 133] width 111 height 13
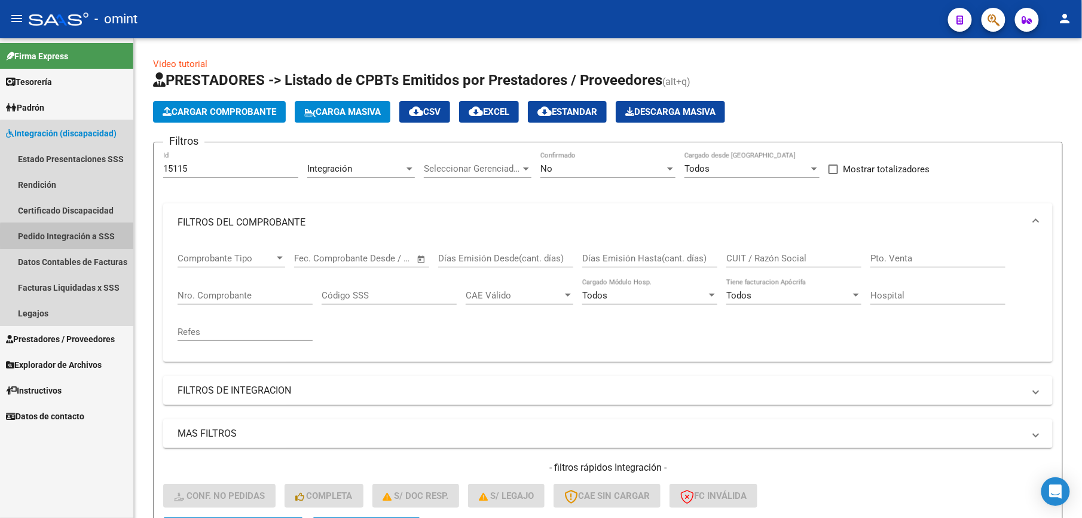
click at [84, 237] on link "Pedido Integración a SSS" at bounding box center [66, 236] width 133 height 26
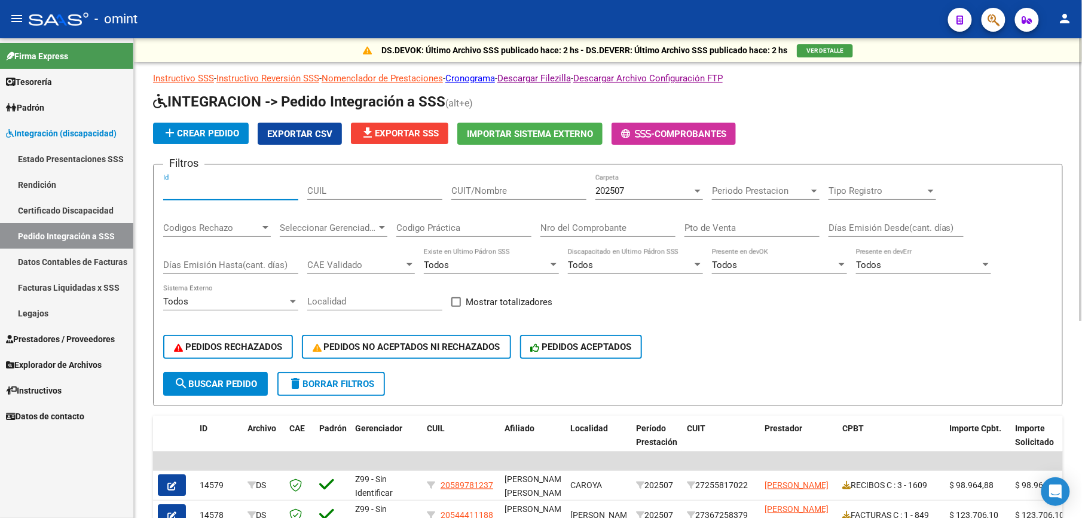
click at [185, 192] on input "Id" at bounding box center [230, 190] width 135 height 11
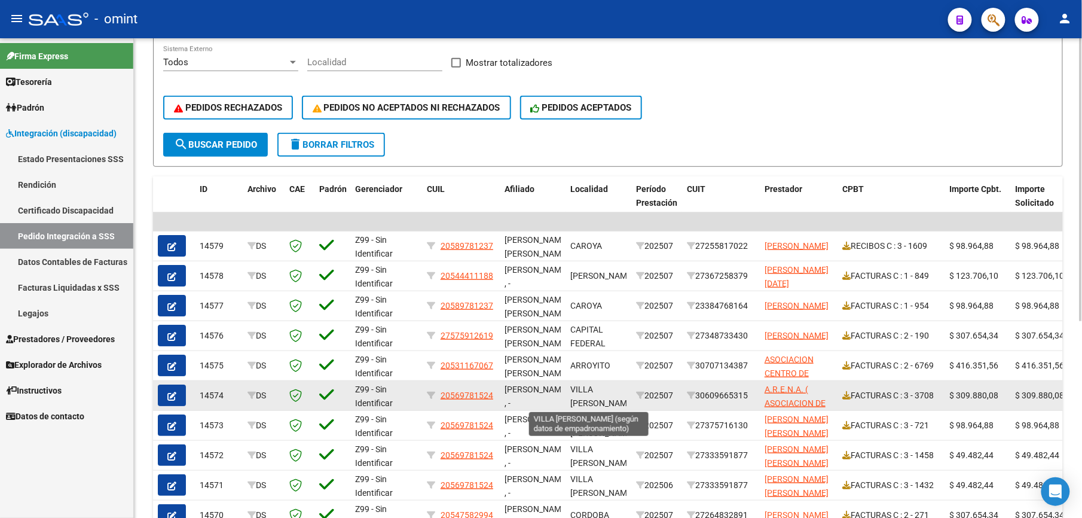
scroll to position [1, 0]
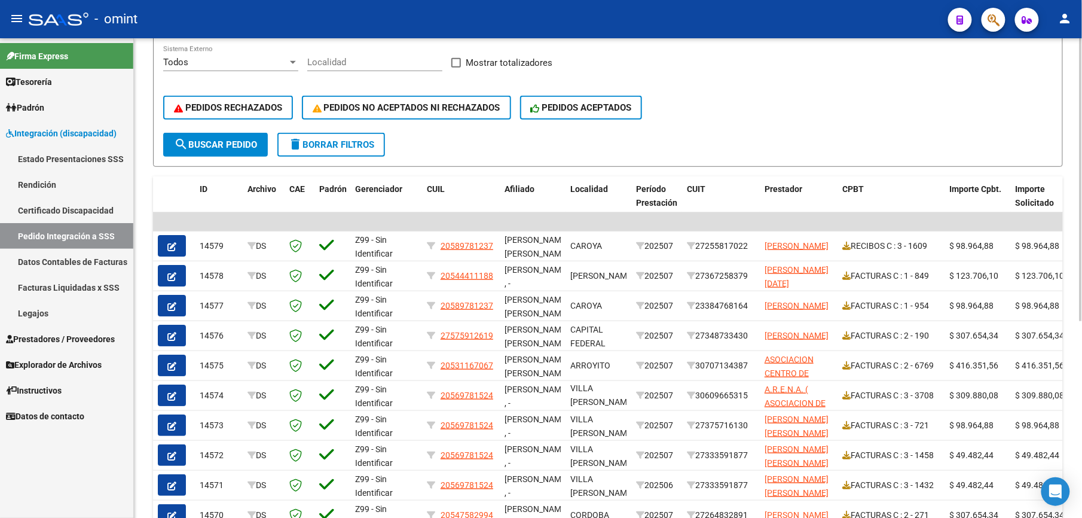
click at [806, 75] on div "Filtros Id CUIL CUIT/Nombre 202507 Carpeta Periodo Prestacion Periodo Prestacio…" at bounding box center [607, 34] width 889 height 198
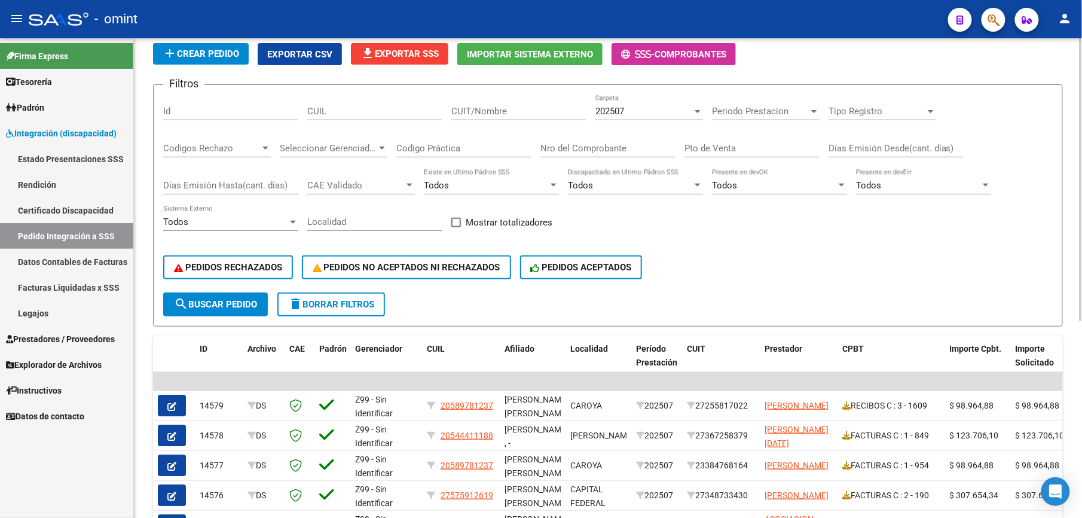
scroll to position [239, 0]
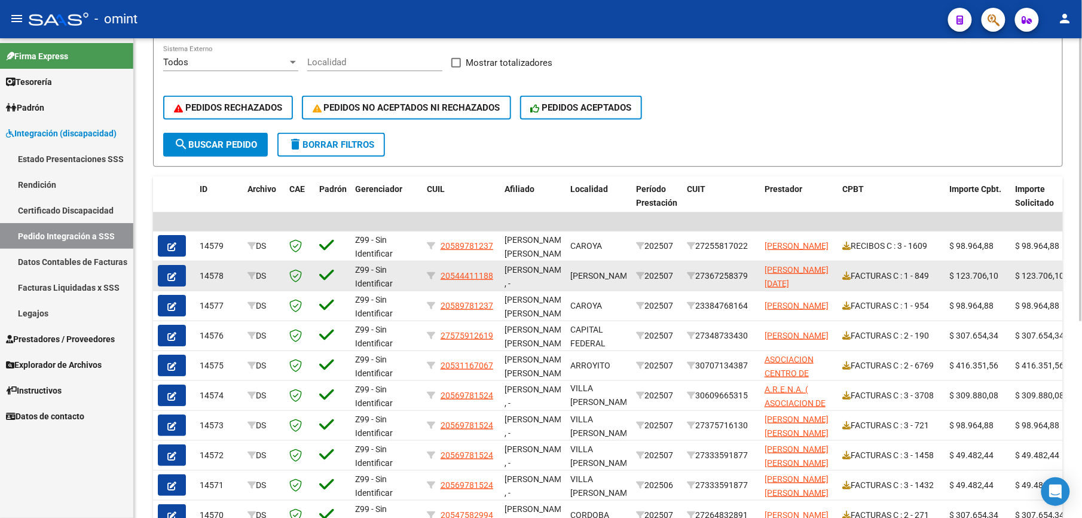
click at [166, 273] on button "button" at bounding box center [172, 276] width 28 height 22
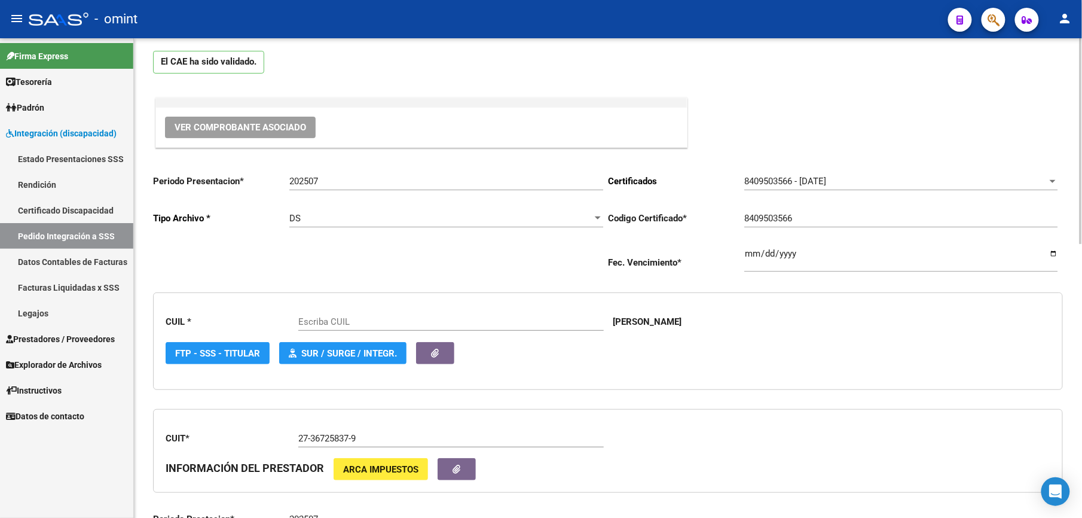
type input "20544411188"
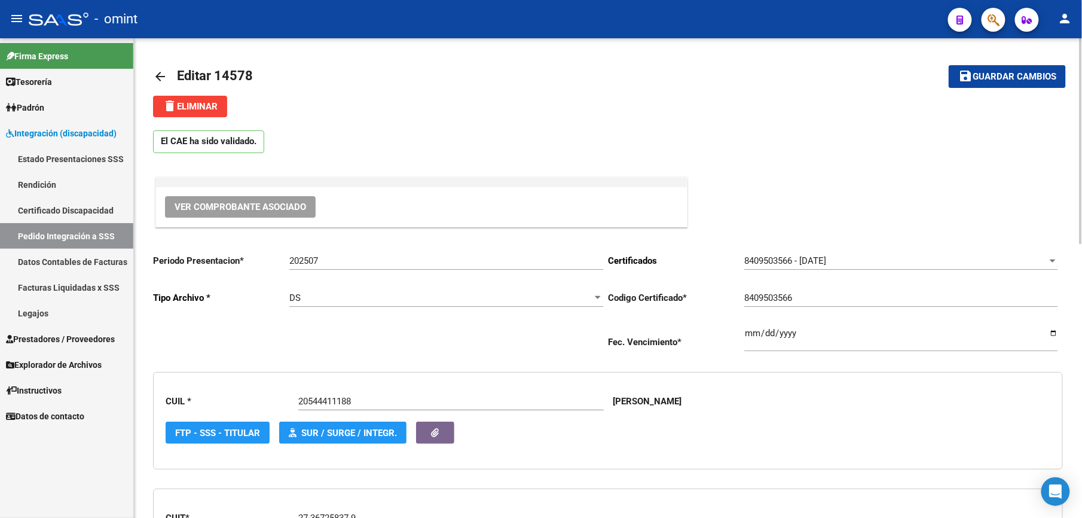
click at [211, 108] on span "delete Eliminar" at bounding box center [190, 106] width 55 height 11
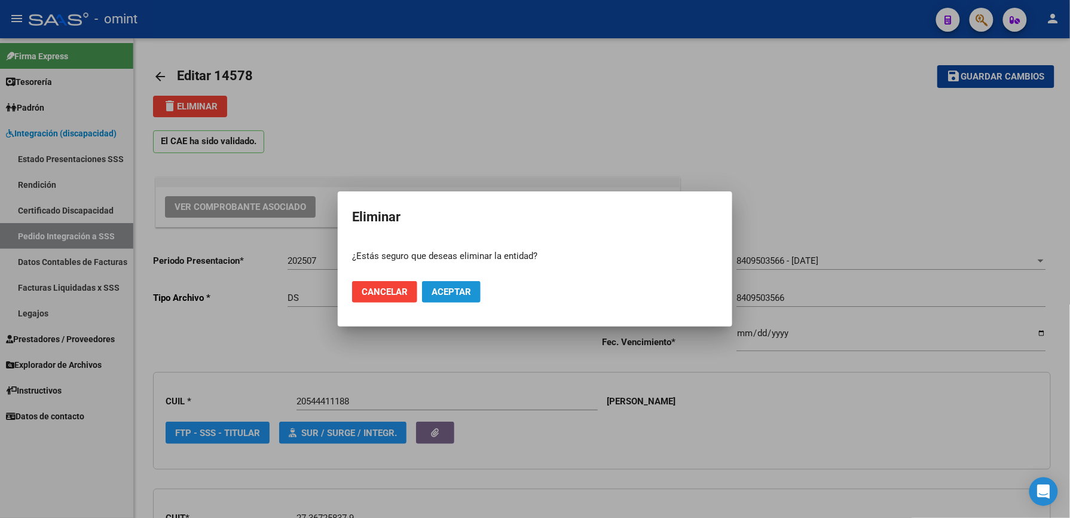
click at [457, 289] on span "Aceptar" at bounding box center [451, 291] width 39 height 11
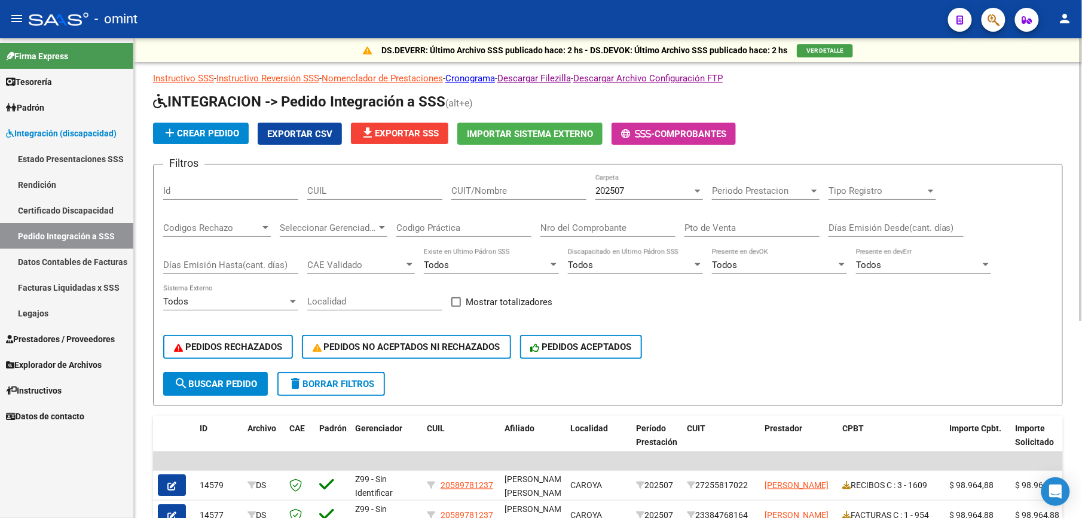
click at [357, 389] on button "delete Borrar Filtros" at bounding box center [331, 384] width 108 height 24
click at [697, 187] on div at bounding box center [697, 191] width 11 height 10
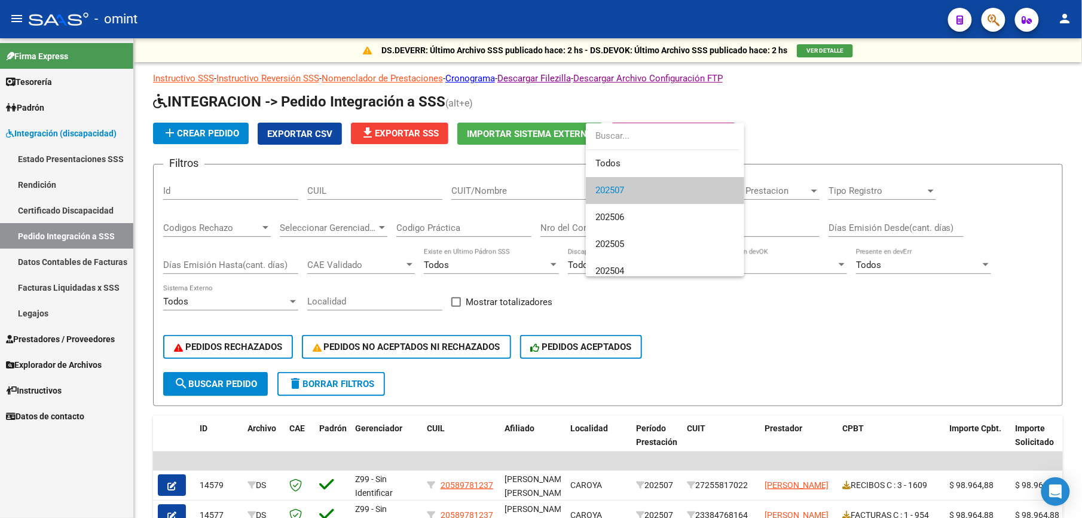
click at [82, 294] on div at bounding box center [541, 259] width 1082 height 518
click at [84, 283] on link "Facturas Liquidadas x SSS" at bounding box center [66, 287] width 133 height 26
click at [87, 286] on link "Facturas Liquidadas x SSS" at bounding box center [66, 287] width 133 height 26
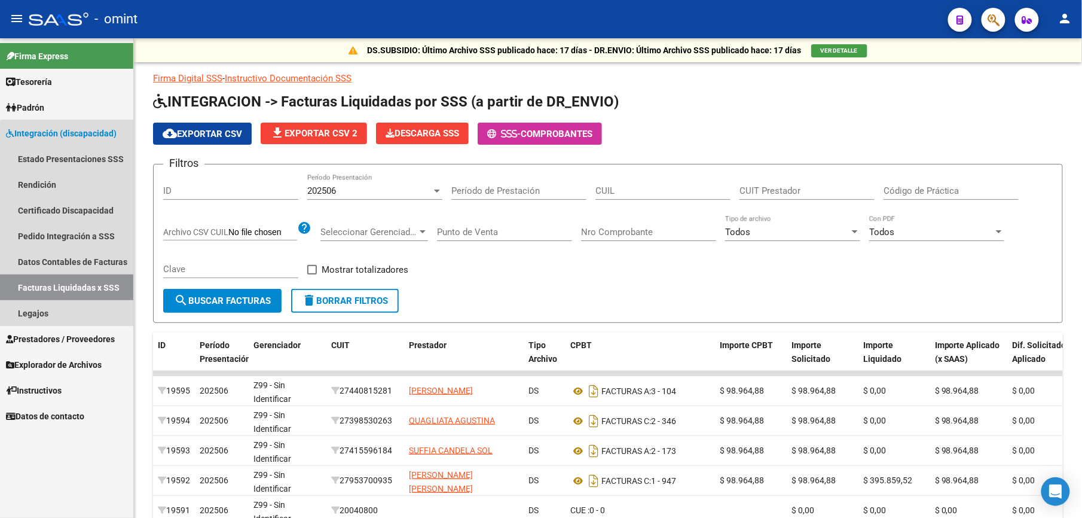
click at [87, 286] on link "Facturas Liquidadas x SSS" at bounding box center [66, 287] width 133 height 26
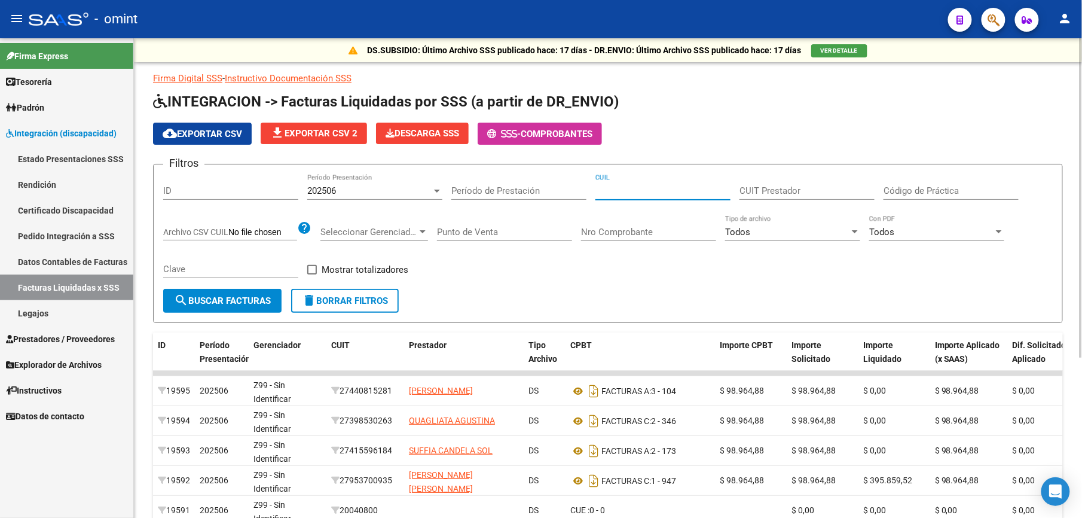
click at [634, 185] on input "CUIL" at bounding box center [662, 190] width 135 height 11
click at [797, 183] on div "CUIT Prestador" at bounding box center [806, 187] width 135 height 26
type input "27-36725837-9"
click at [652, 181] on div "CUIL" at bounding box center [662, 187] width 135 height 26
type input "20-54441118-8"
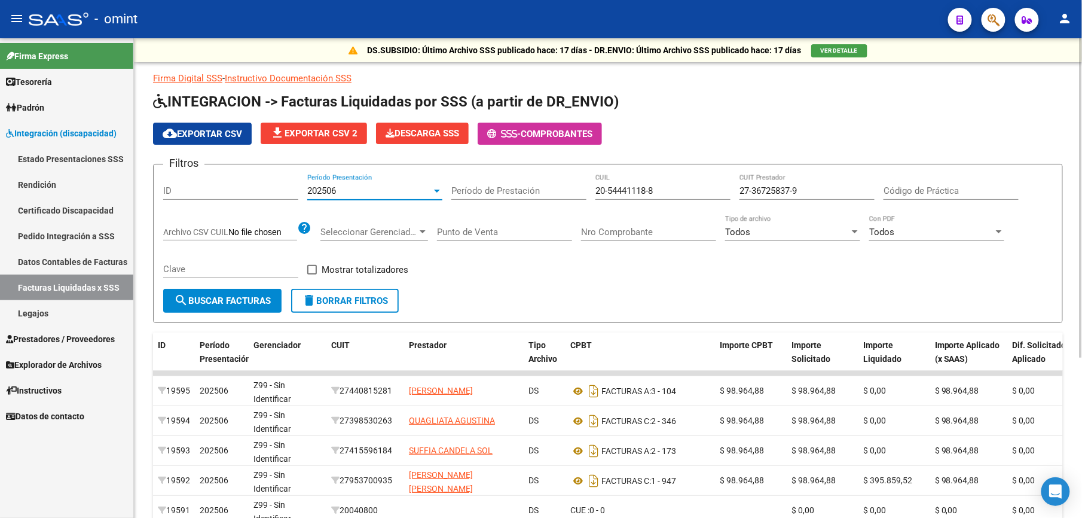
click at [439, 186] on div at bounding box center [437, 191] width 11 height 10
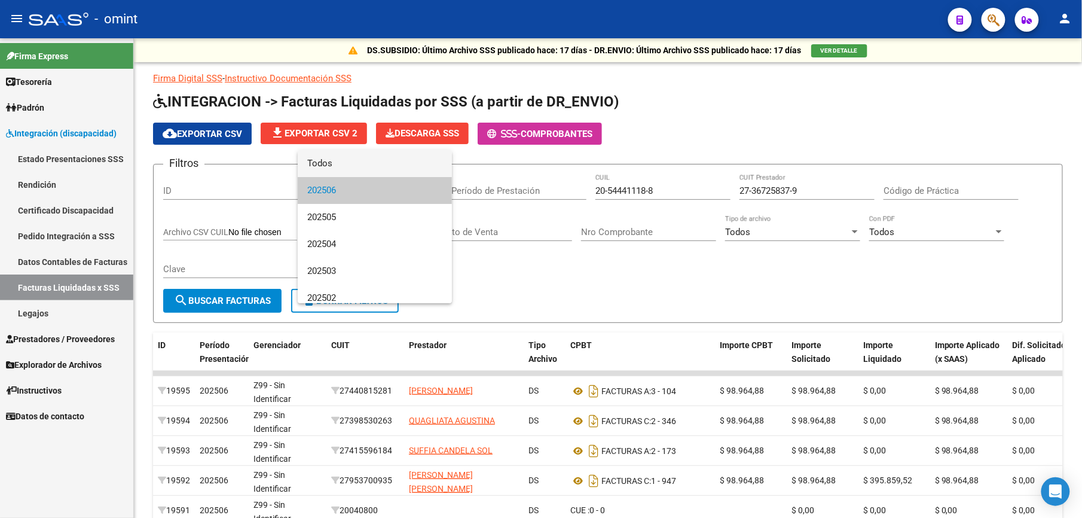
click at [340, 161] on span "Todos" at bounding box center [374, 163] width 135 height 27
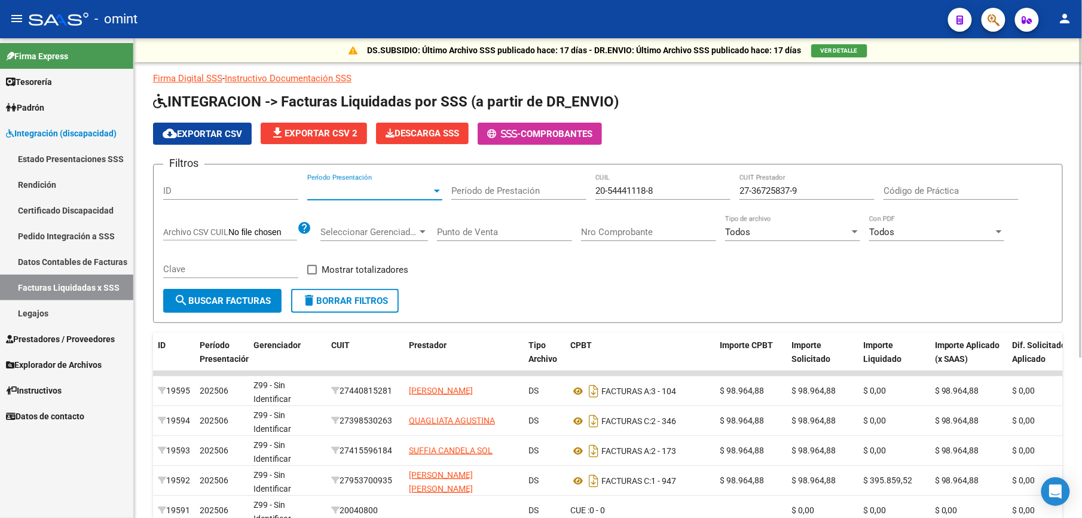
click at [438, 187] on div at bounding box center [437, 191] width 11 height 10
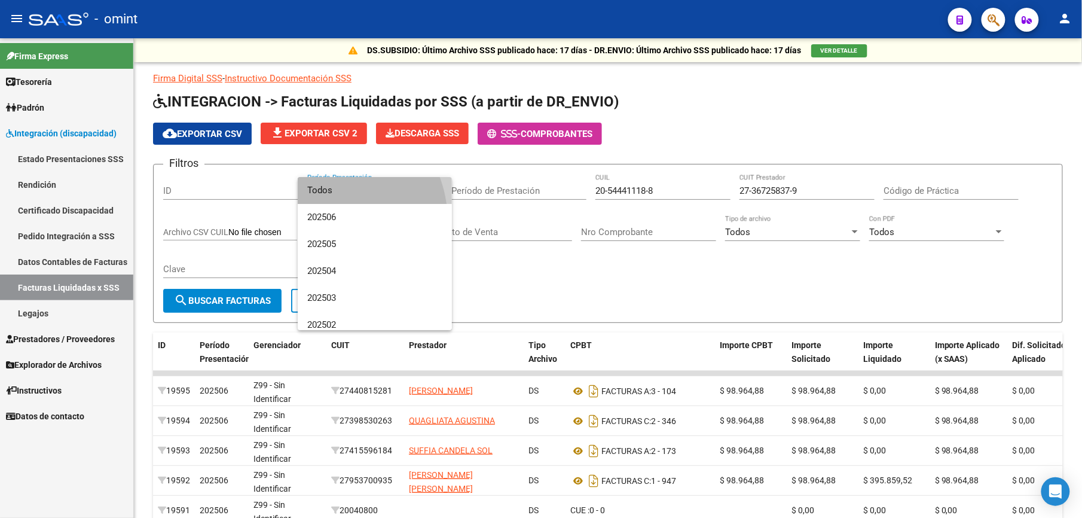
click at [323, 194] on span "Todos" at bounding box center [374, 190] width 135 height 27
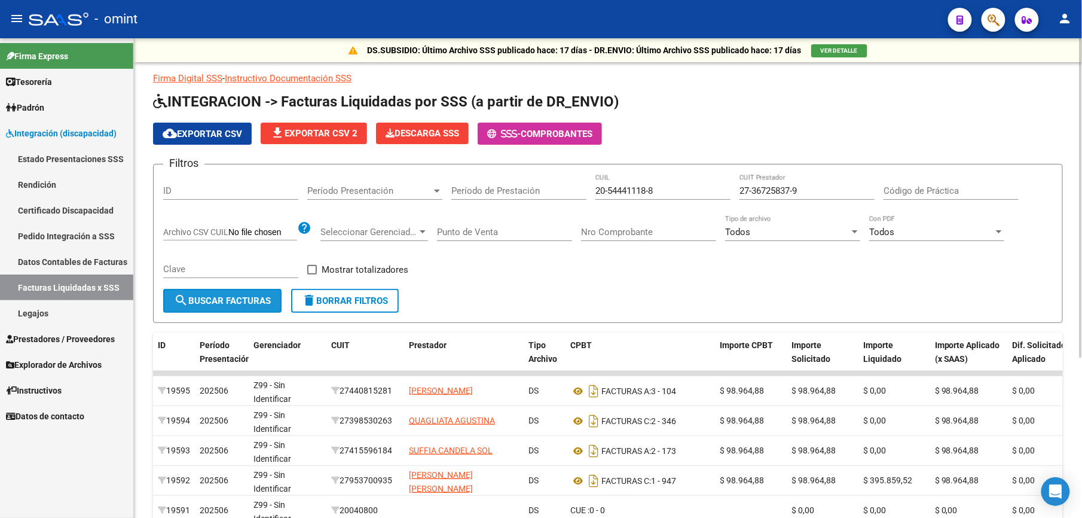
click at [232, 294] on button "search Buscar Facturas" at bounding box center [222, 301] width 118 height 24
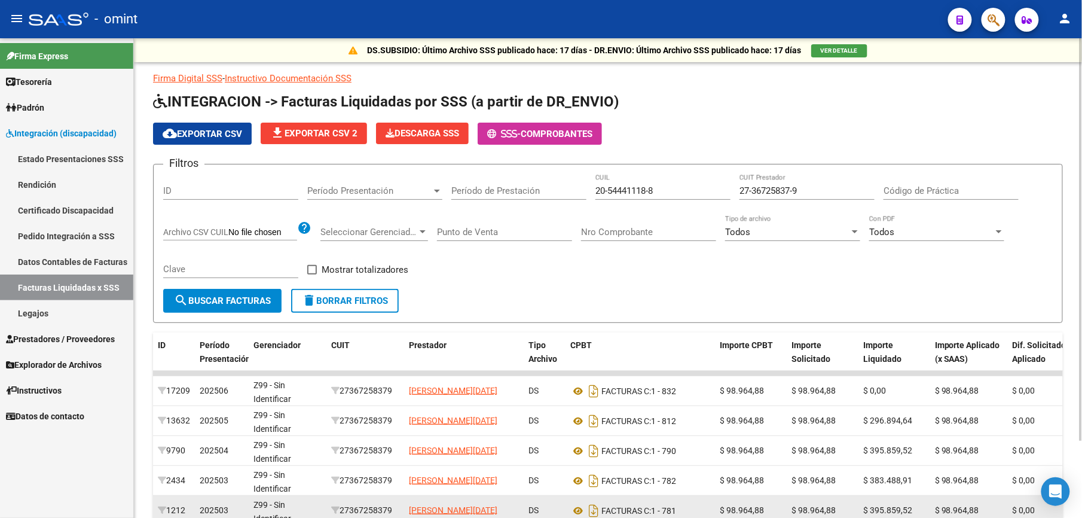
scroll to position [80, 0]
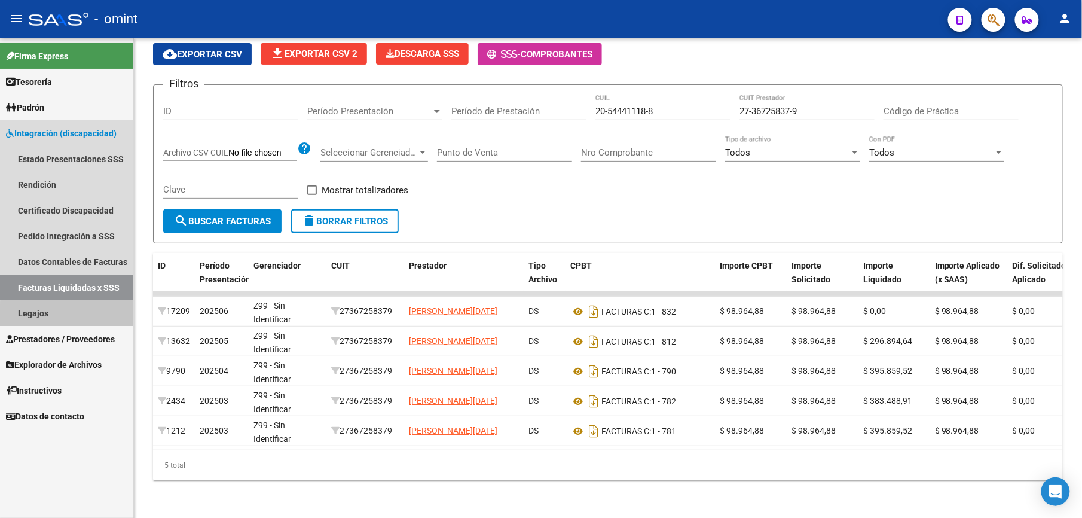
click at [82, 323] on link "Legajos" at bounding box center [66, 313] width 133 height 26
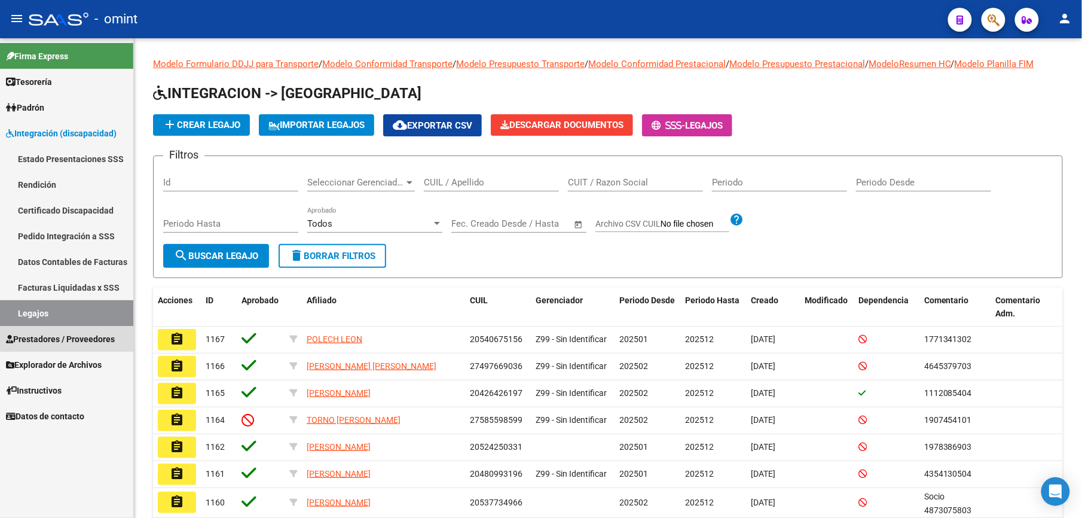
click at [82, 338] on span "Prestadores / Proveedores" at bounding box center [60, 338] width 109 height 13
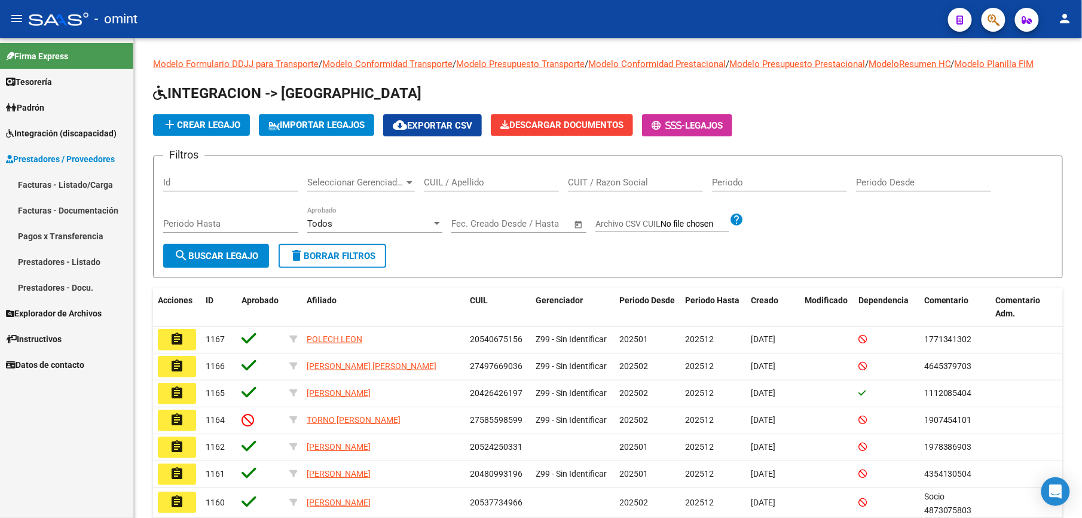
click at [63, 182] on link "Facturas - Listado/Carga" at bounding box center [66, 185] width 133 height 26
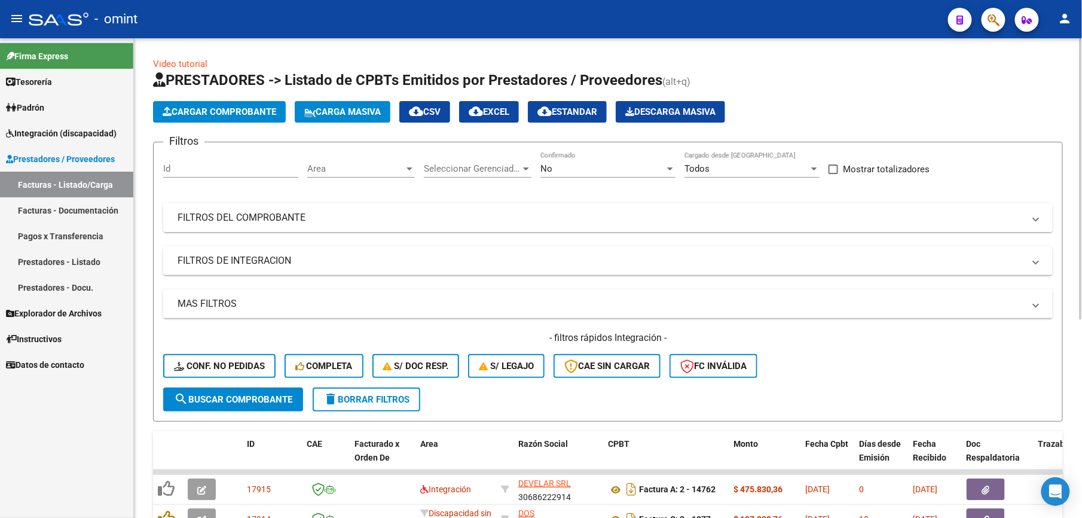
click at [233, 218] on mat-panel-title "FILTROS DEL COMPROBANTE" at bounding box center [601, 217] width 846 height 13
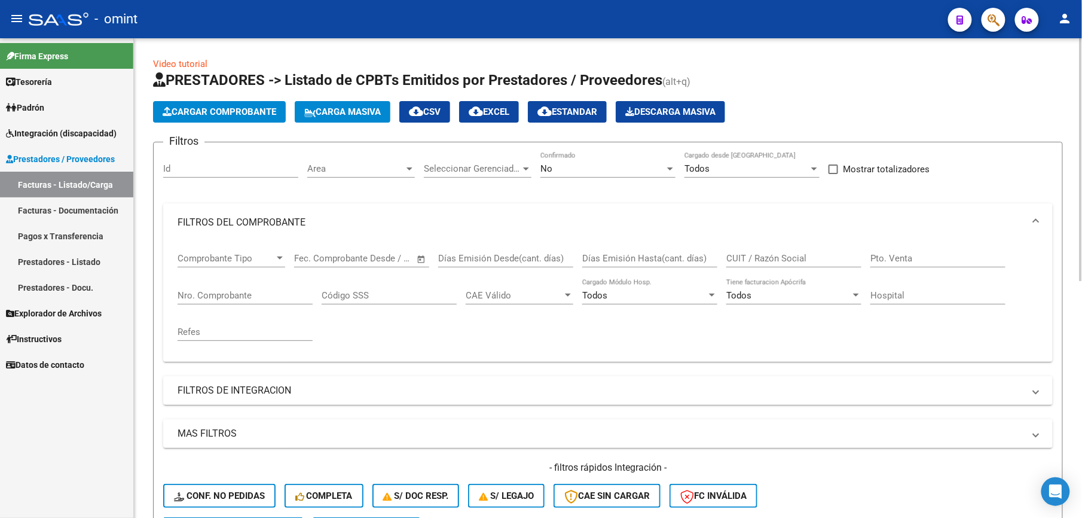
click at [759, 250] on div "CUIT / Razón Social" at bounding box center [793, 254] width 135 height 26
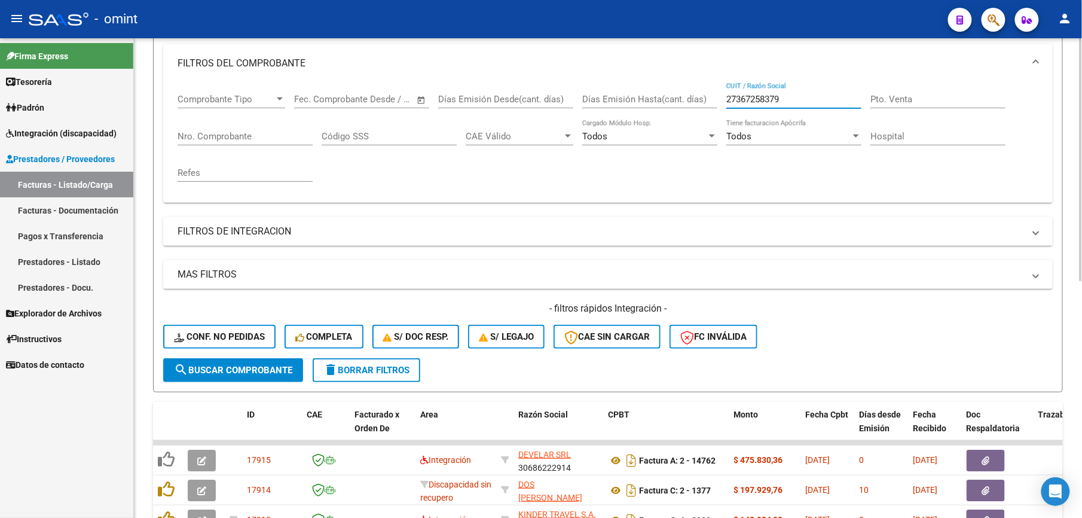
type input "27367258379"
click at [247, 362] on button "search Buscar Comprobante" at bounding box center [233, 370] width 140 height 24
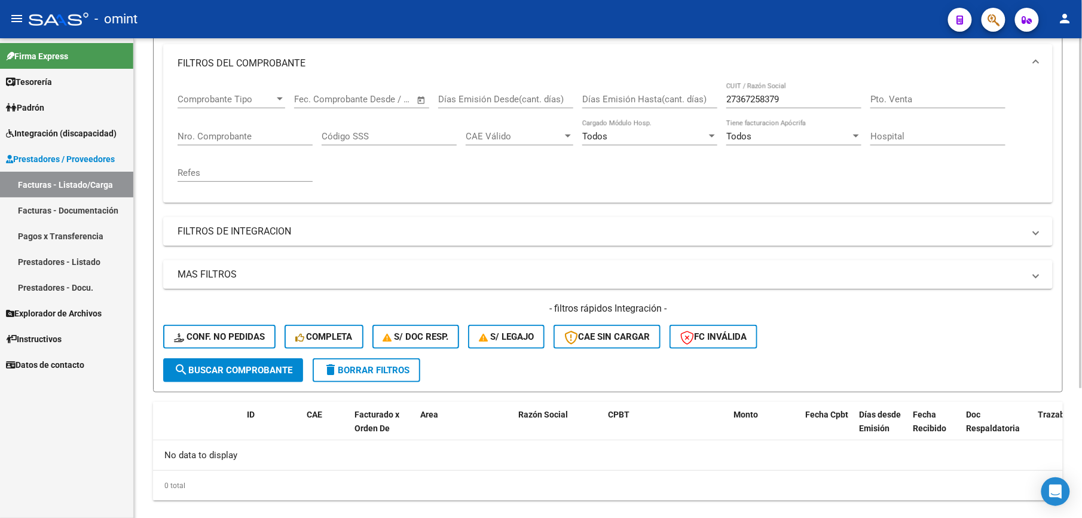
scroll to position [0, 0]
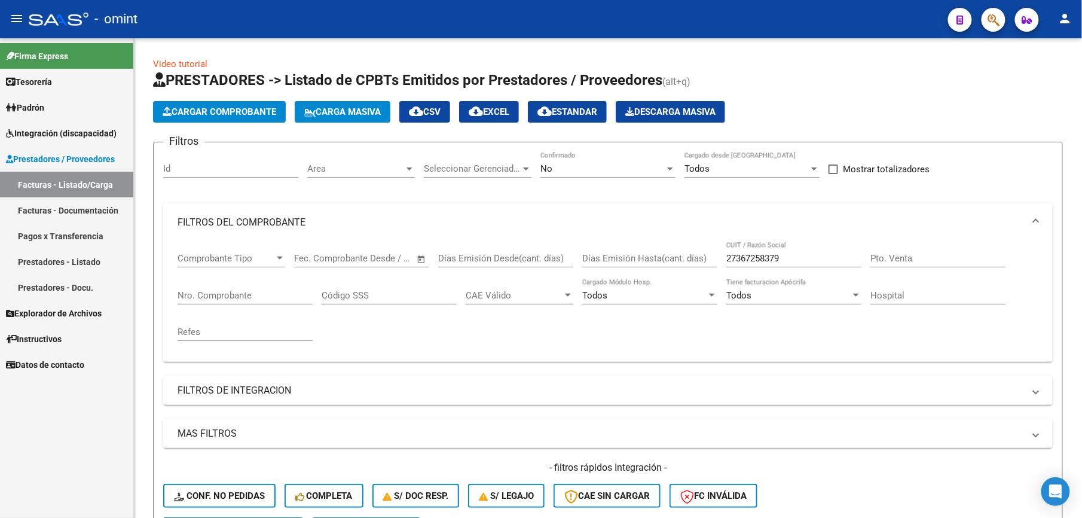
click at [68, 132] on span "Integración (discapacidad)" at bounding box center [61, 133] width 111 height 13
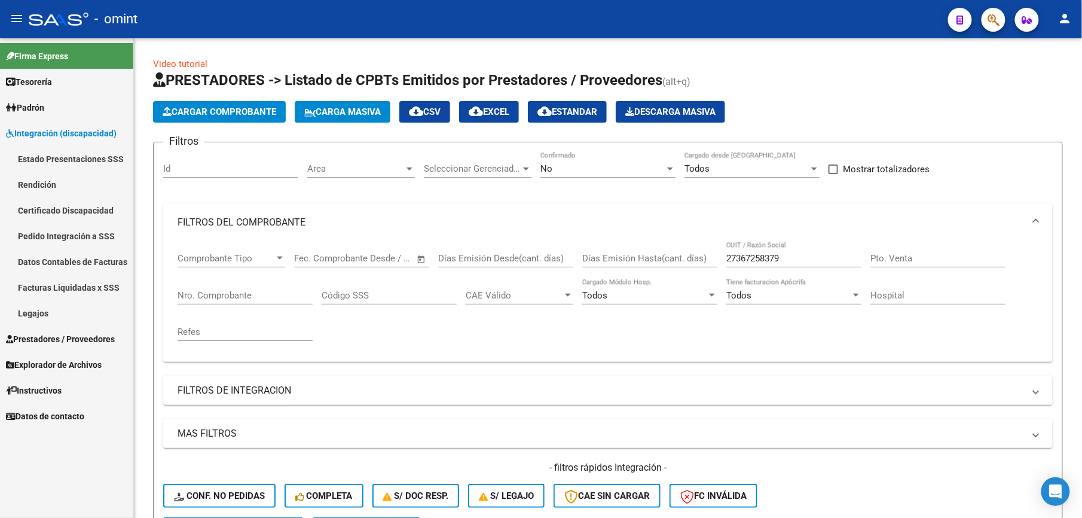
click at [53, 232] on link "Pedido Integración a SSS" at bounding box center [66, 236] width 133 height 26
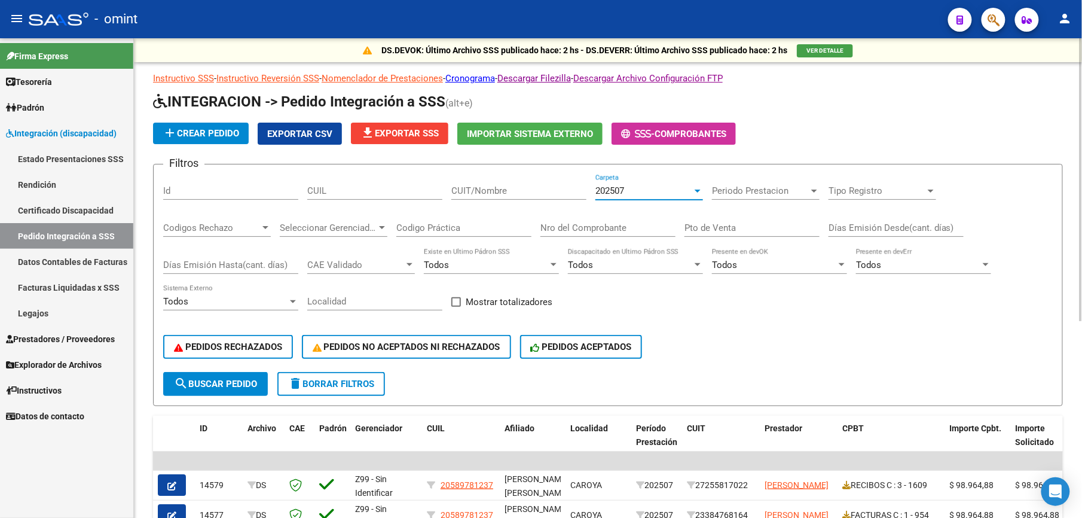
click at [640, 192] on div "202507" at bounding box center [643, 190] width 97 height 11
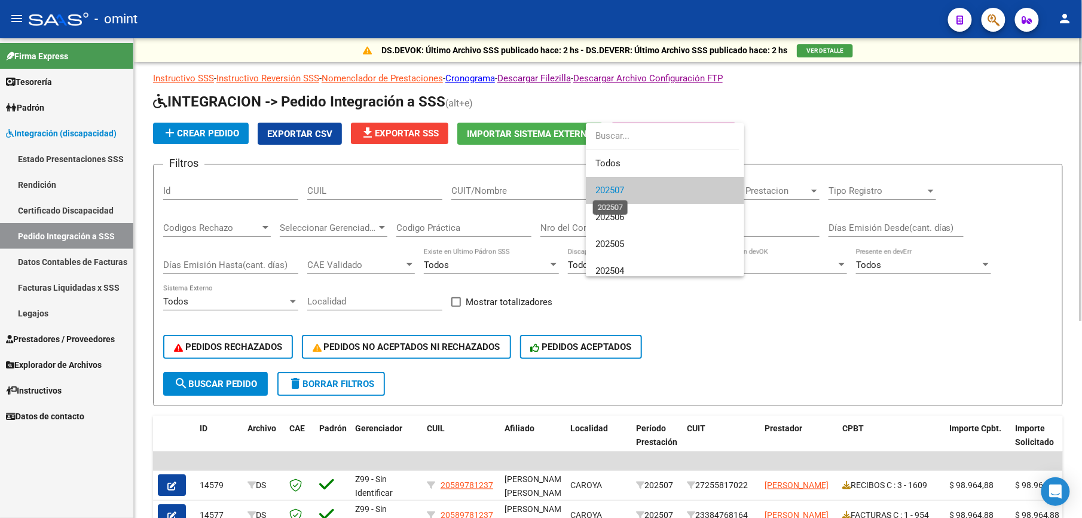
click at [617, 195] on span "202507" at bounding box center [609, 190] width 29 height 11
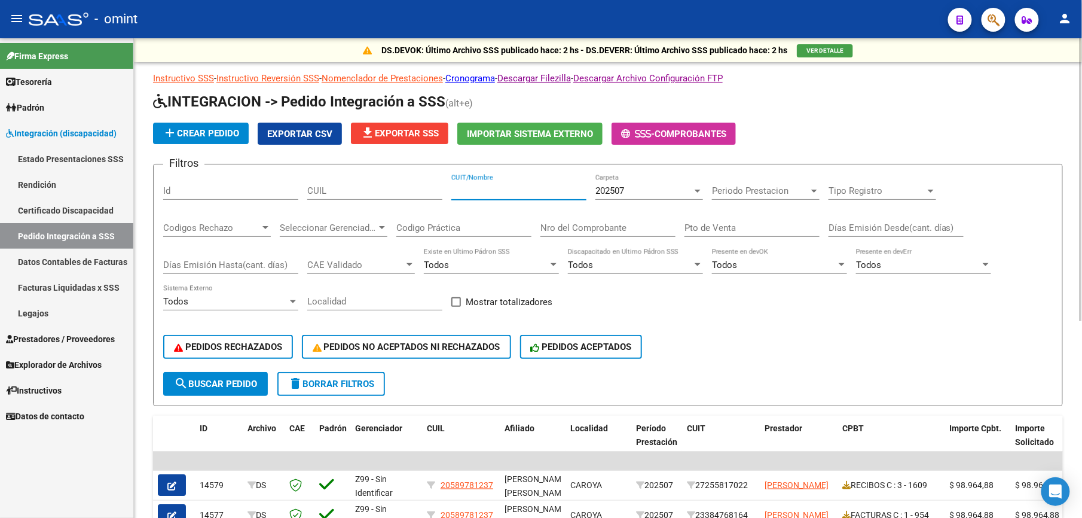
click at [496, 190] on input "CUIT/Nombre" at bounding box center [518, 190] width 135 height 11
type input "27367258379"
click at [206, 385] on span "search Buscar Pedido" at bounding box center [215, 383] width 83 height 11
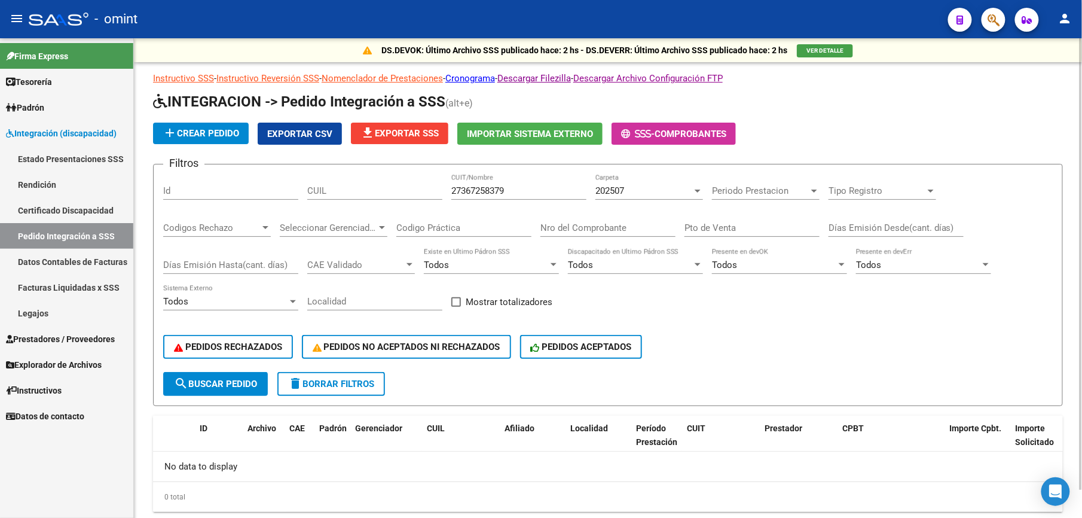
scroll to position [31, 0]
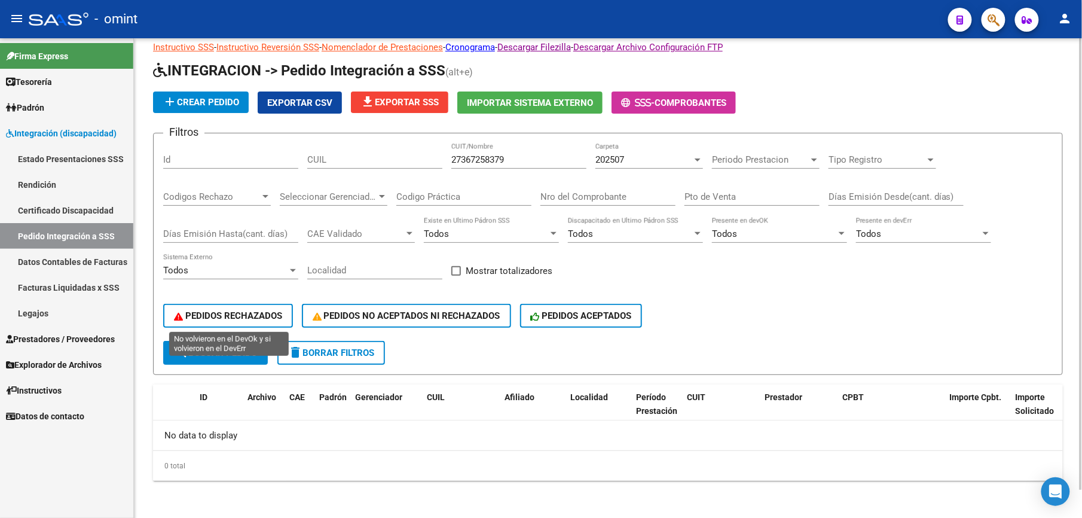
click at [234, 311] on span "PEDIDOS RECHAZADOS" at bounding box center [228, 315] width 108 height 11
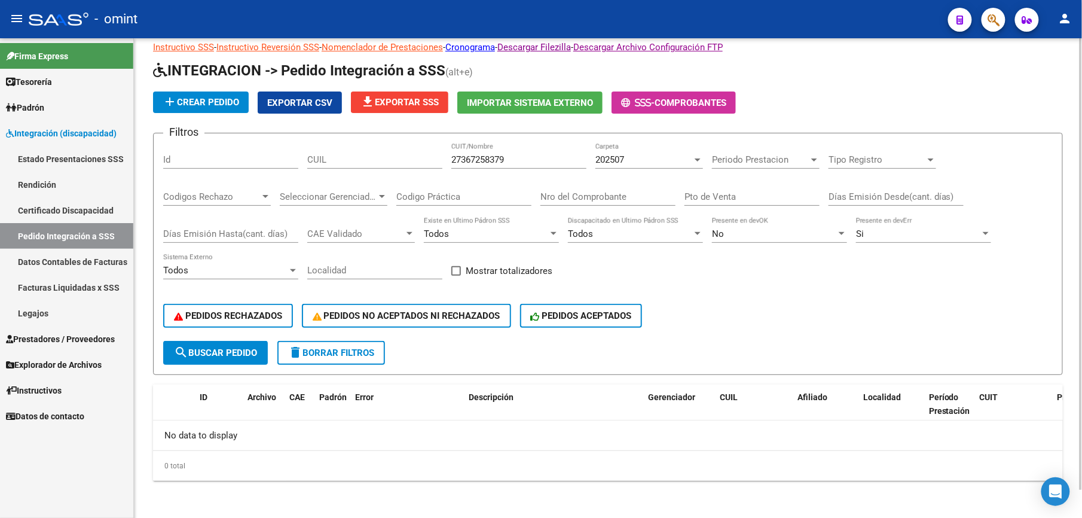
click at [209, 351] on span "search Buscar Pedido" at bounding box center [215, 352] width 83 height 11
click at [430, 318] on span "PEDIDOS NO ACEPTADOS NI RECHAZADOS" at bounding box center [407, 315] width 188 height 11
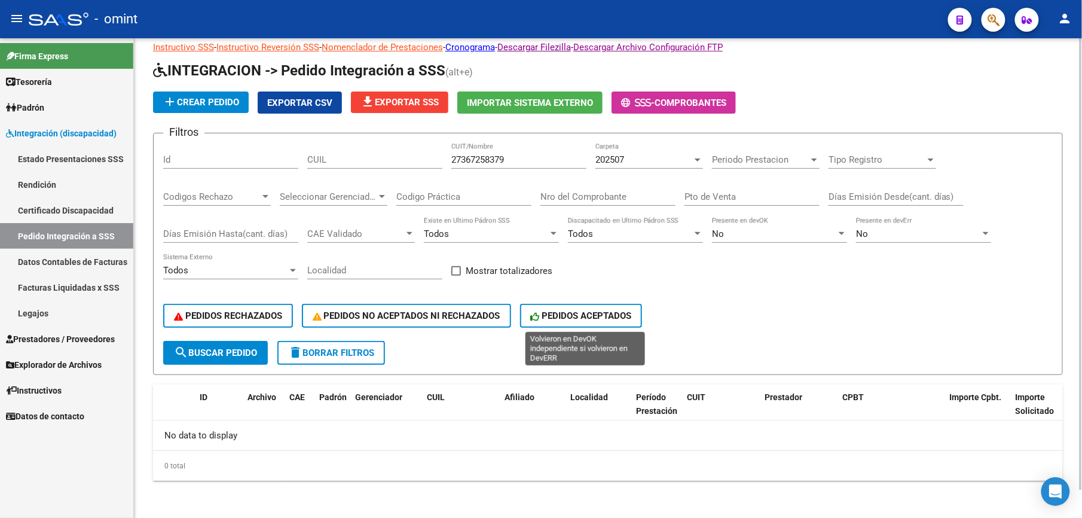
click at [586, 311] on span "PEDIDOS ACEPTADOS" at bounding box center [581, 315] width 101 height 11
click at [332, 353] on span "delete Borrar Filtros" at bounding box center [331, 352] width 86 height 11
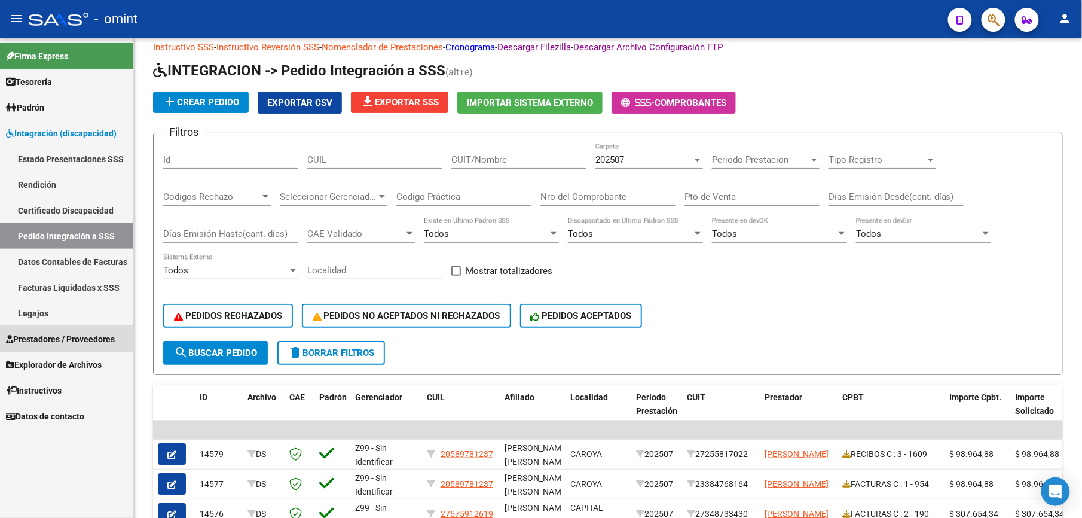
click at [51, 338] on span "Prestadores / Proveedores" at bounding box center [60, 338] width 109 height 13
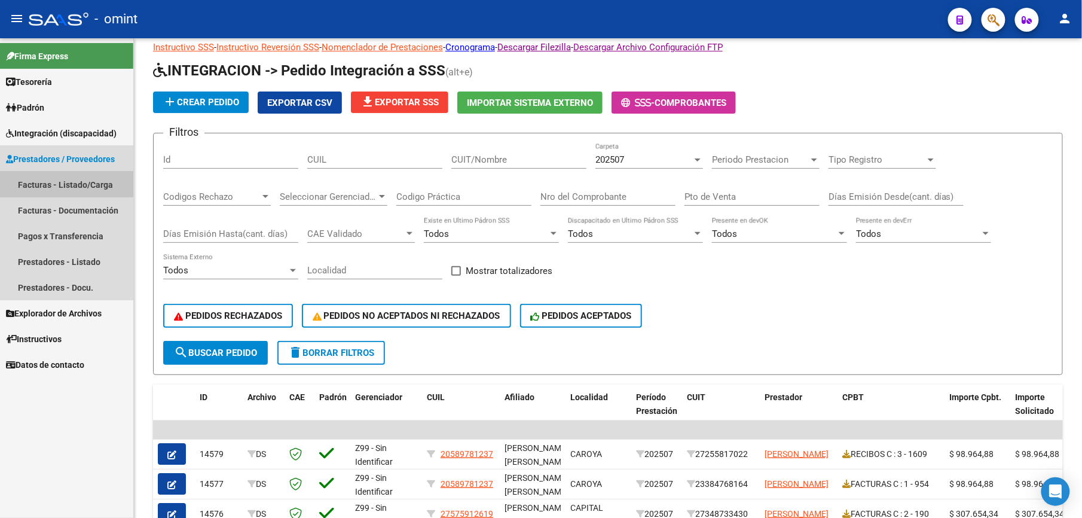
click at [53, 182] on link "Facturas - Listado/Carga" at bounding box center [66, 185] width 133 height 26
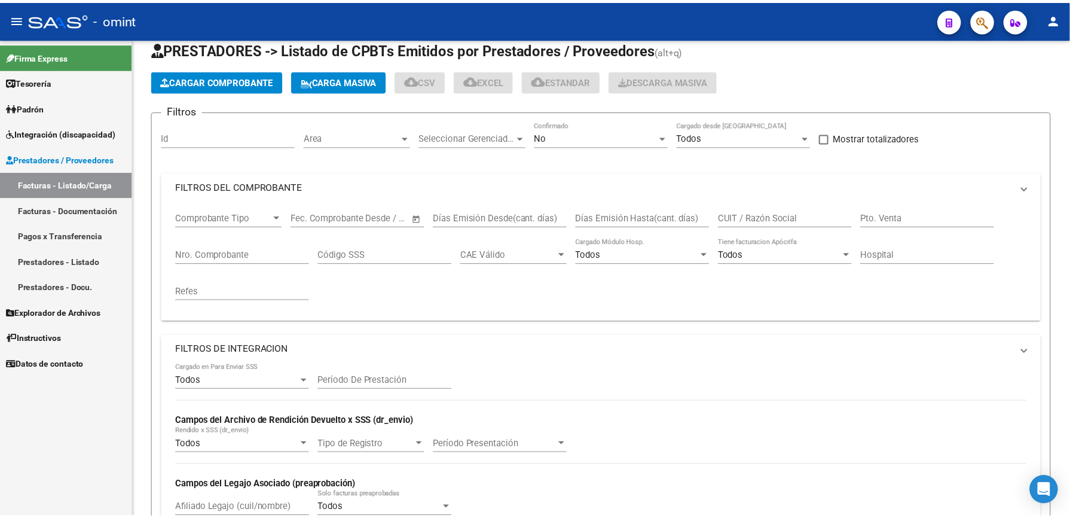
scroll to position [31, 0]
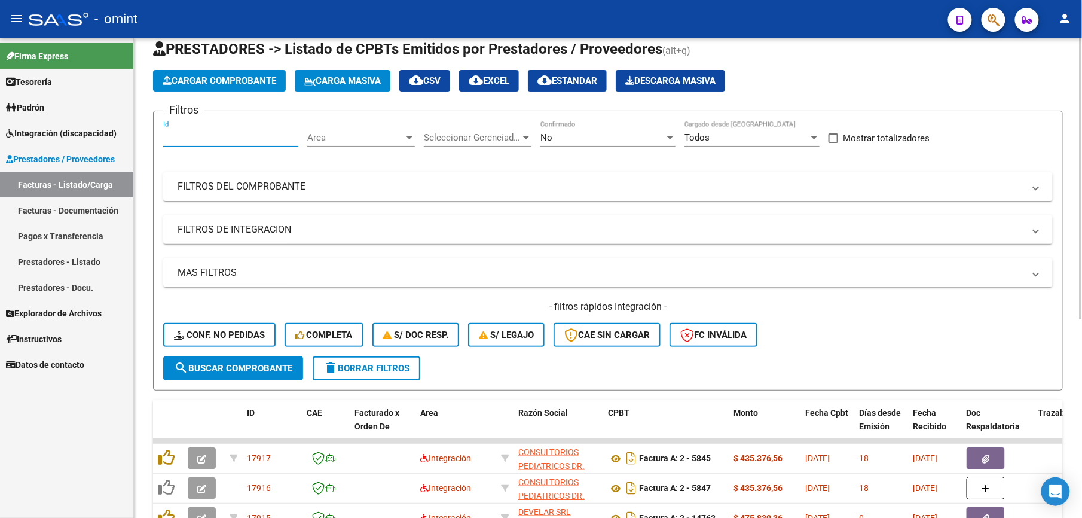
click at [202, 135] on input "Id" at bounding box center [230, 137] width 135 height 11
click at [375, 366] on span "delete Borrar Filtros" at bounding box center [366, 368] width 86 height 11
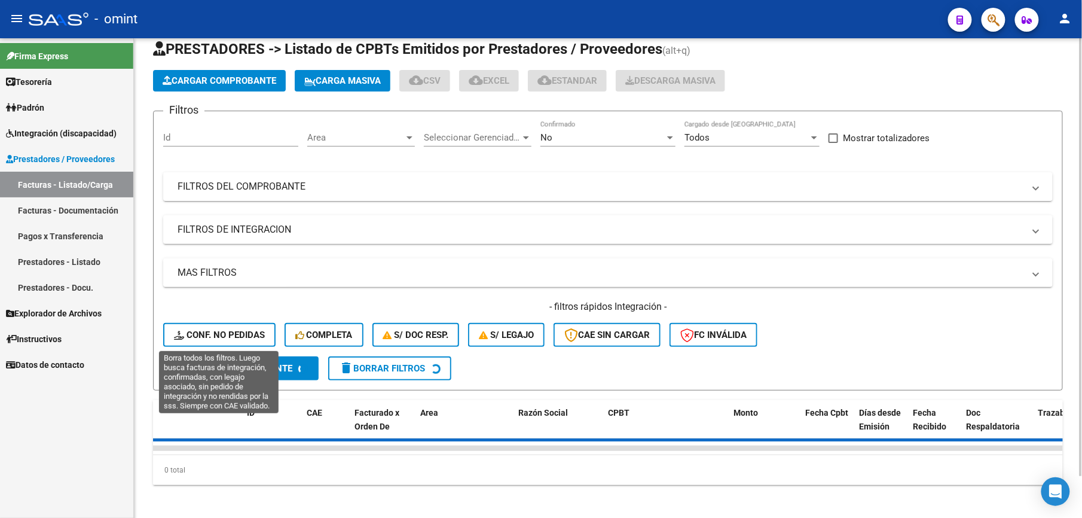
click at [233, 333] on span "Conf. no pedidas" at bounding box center [219, 334] width 91 height 11
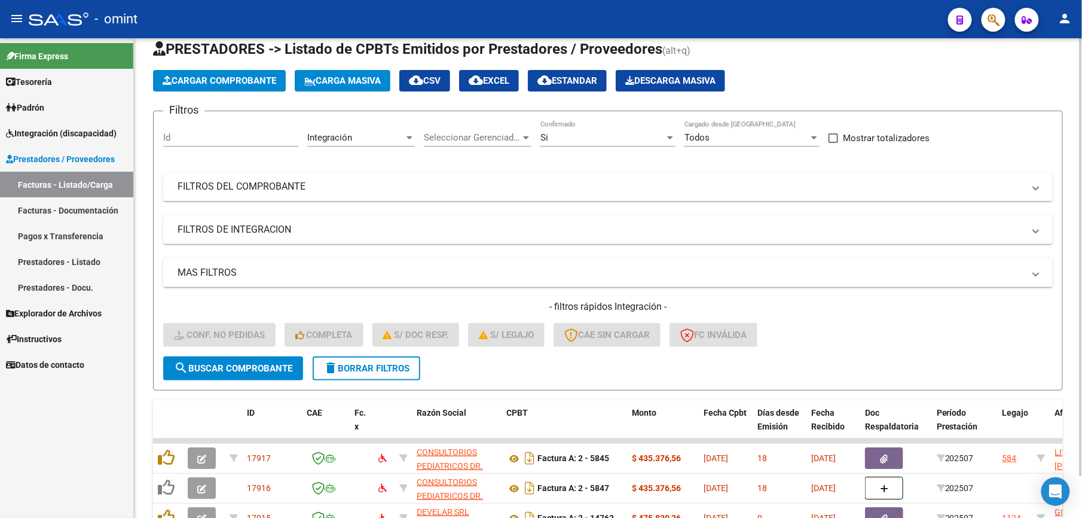
click at [178, 133] on input "Id" at bounding box center [230, 137] width 135 height 11
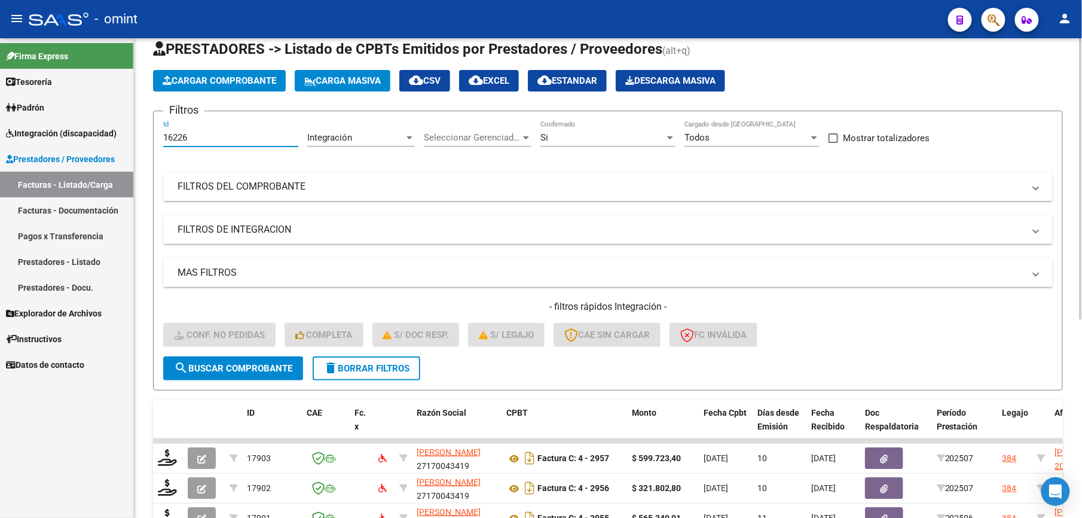
type input "16226"
click at [240, 363] on span "search Buscar Comprobante" at bounding box center [233, 368] width 118 height 11
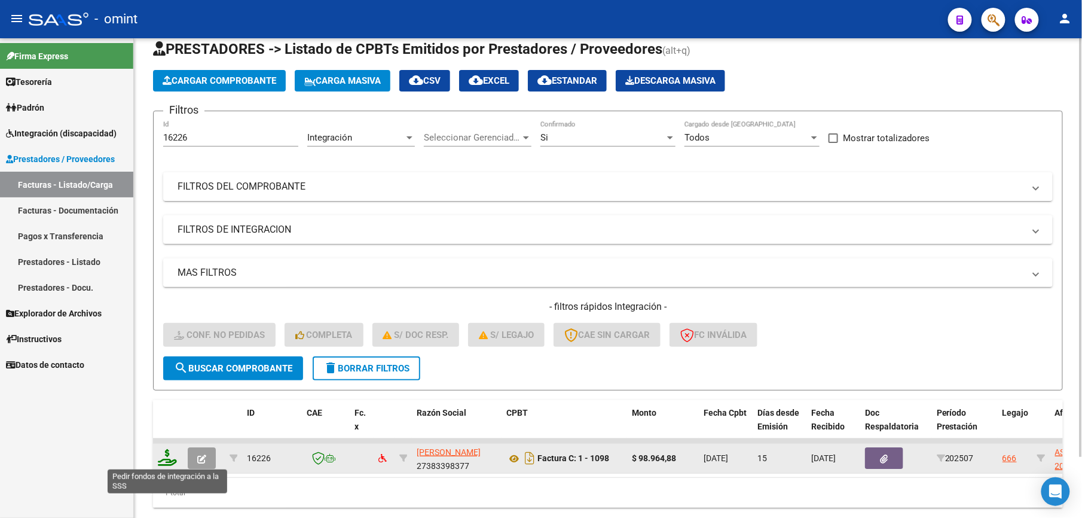
click at [166, 459] on icon at bounding box center [167, 457] width 19 height 17
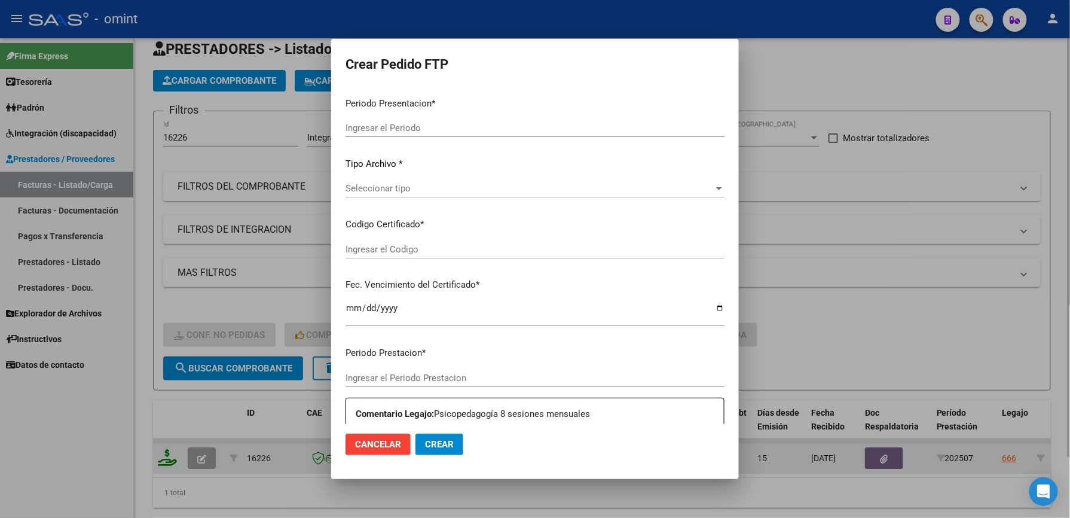
type input "202507"
type input "$ 98.964,88"
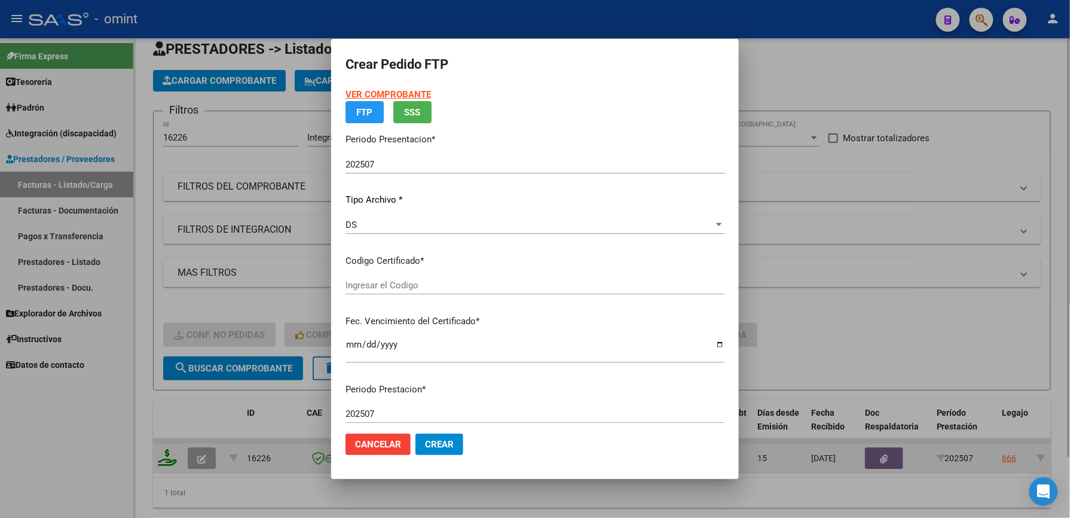
type input "8409503566"
type input "[DATE]"
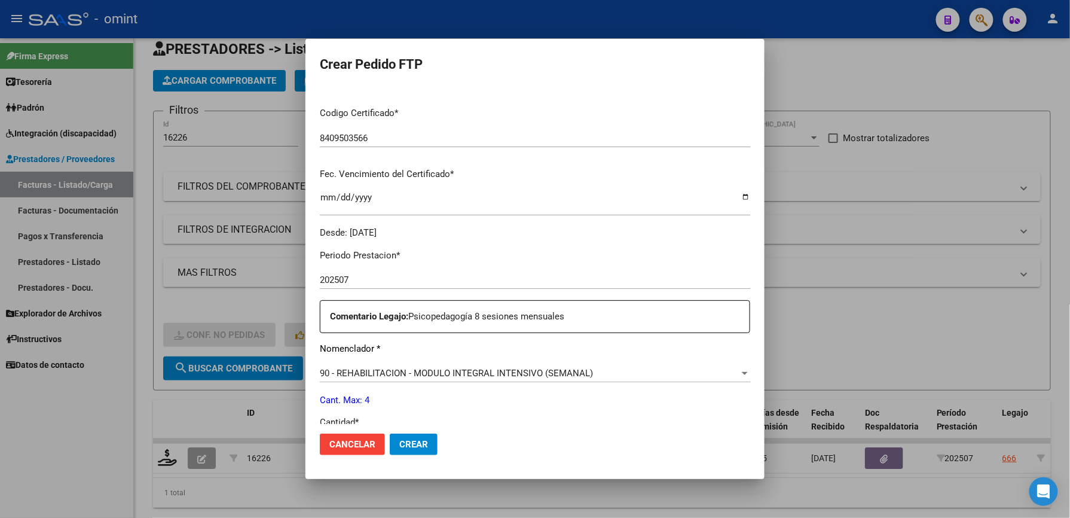
scroll to position [0, 0]
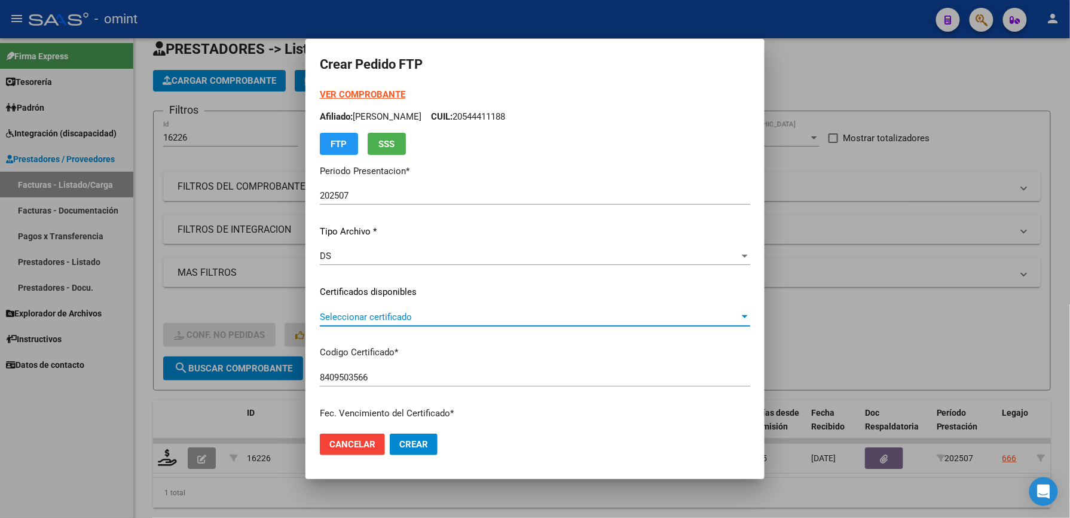
click at [373, 314] on span "Seleccionar certificado" at bounding box center [530, 316] width 420 height 11
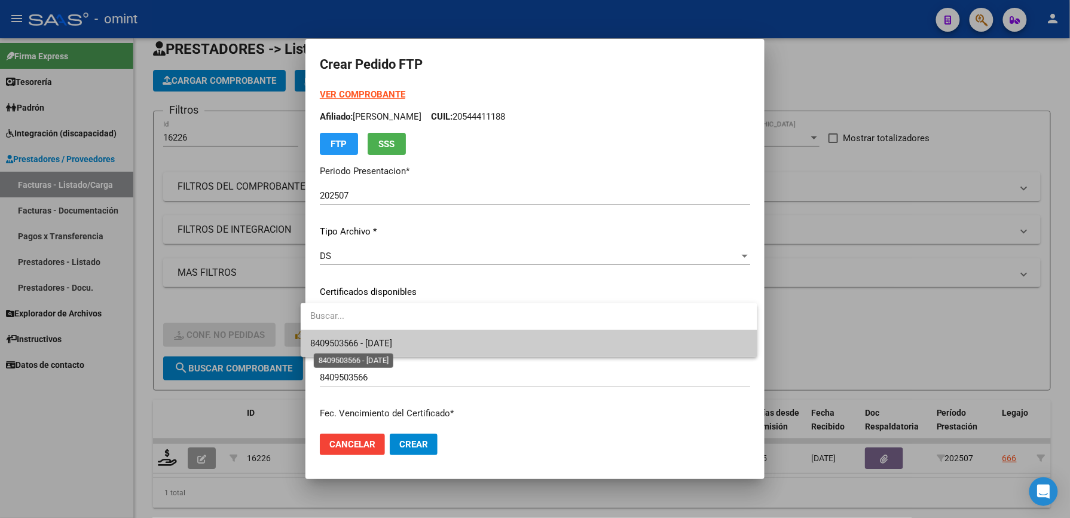
click at [331, 340] on span "8409503566 - [DATE]" at bounding box center [351, 343] width 82 height 11
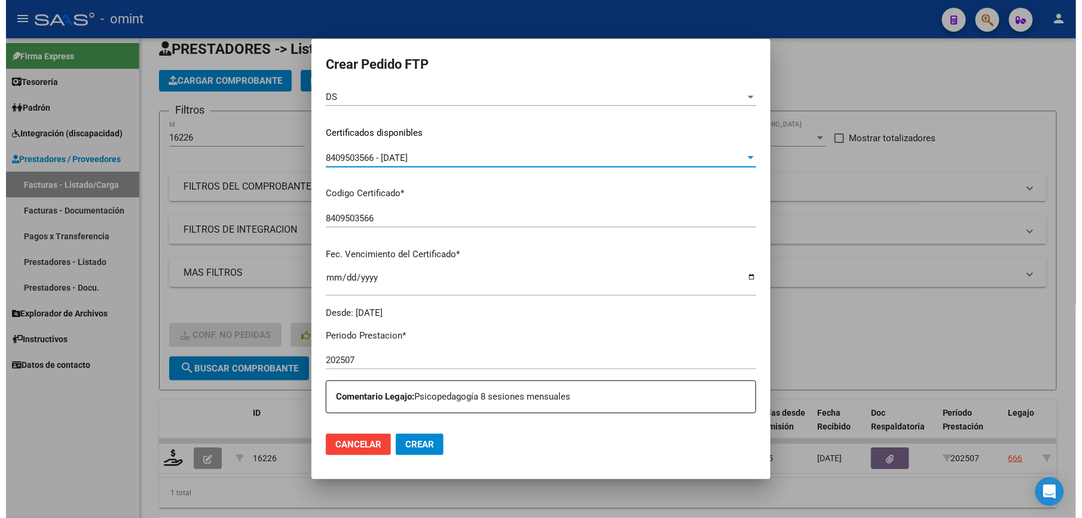
scroll to position [398, 0]
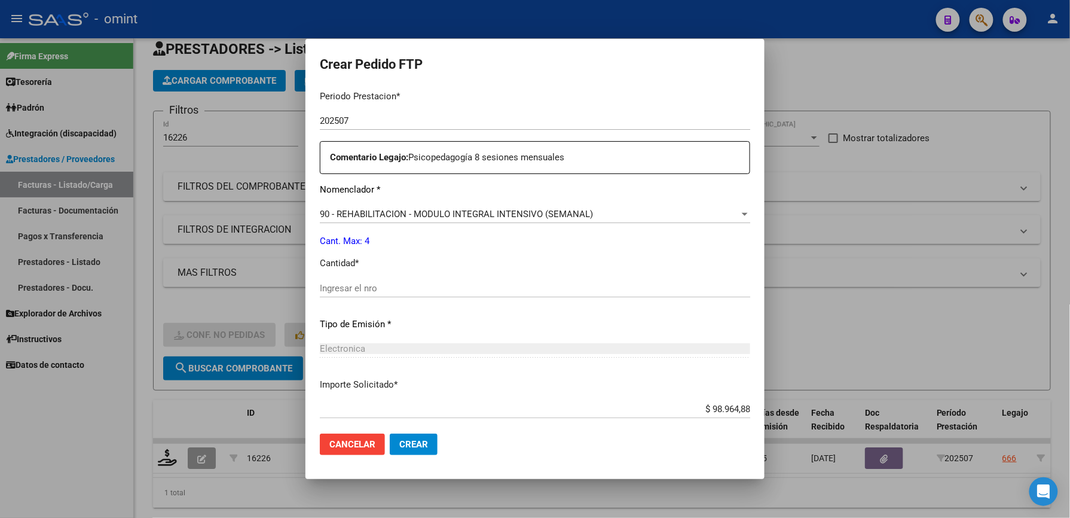
click at [333, 280] on div "Ingresar el nro" at bounding box center [535, 288] width 430 height 18
type input "4"
click at [403, 438] on button "Crear" at bounding box center [414, 444] width 48 height 22
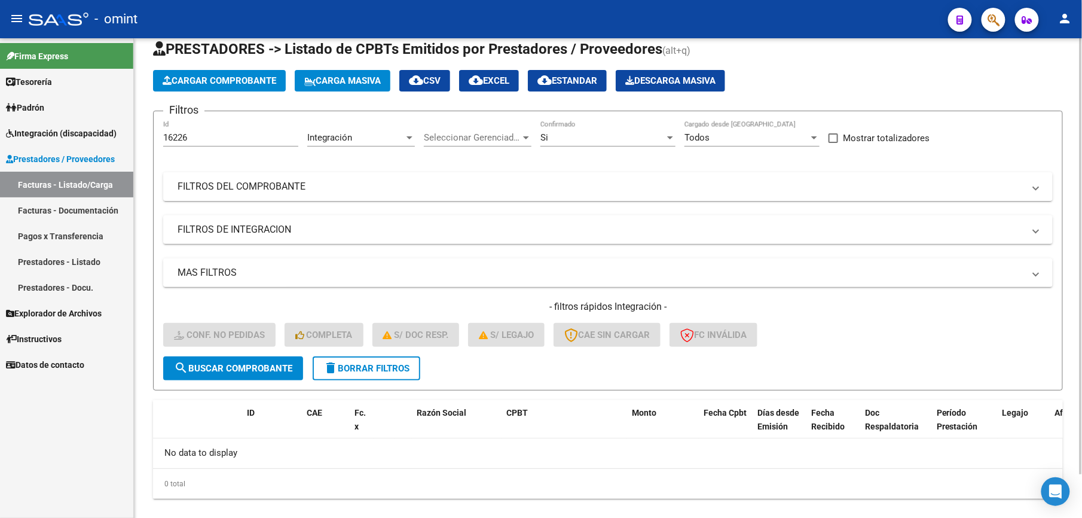
scroll to position [0, 0]
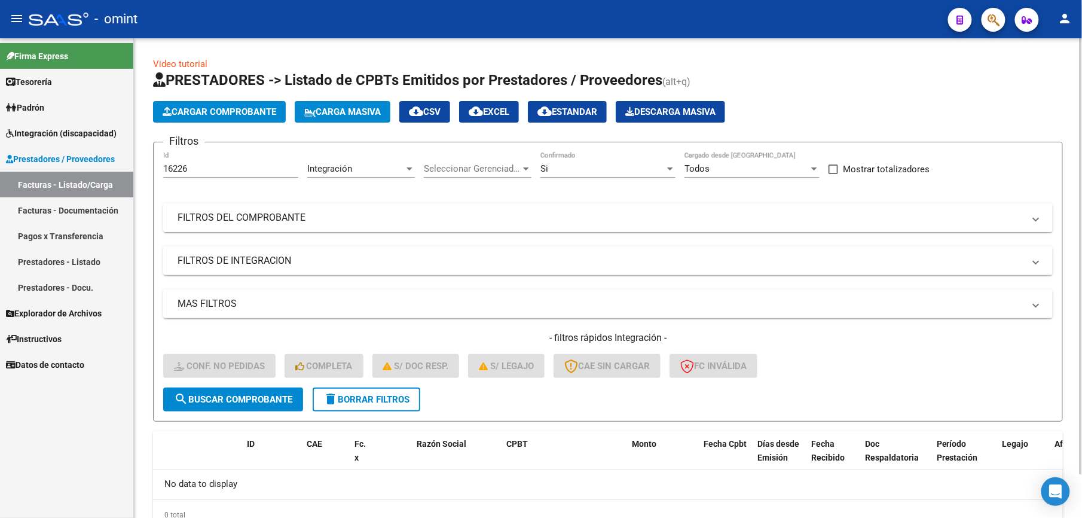
click at [206, 175] on div "16226 Id" at bounding box center [230, 165] width 135 height 26
type input "16927"
click at [256, 400] on span "search Buscar Comprobante" at bounding box center [233, 399] width 118 height 11
click at [349, 399] on span "delete Borrar Filtros" at bounding box center [366, 399] width 86 height 11
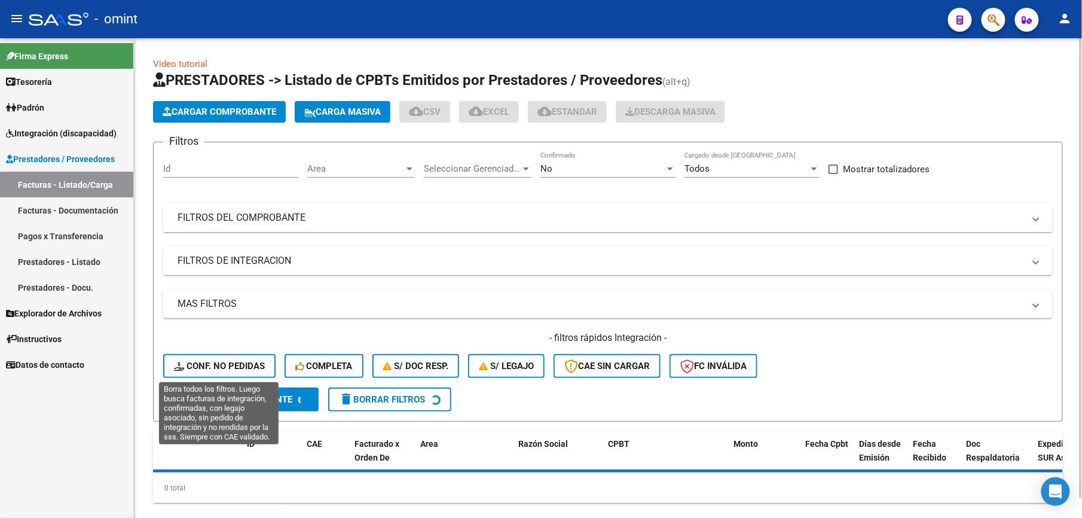
click at [206, 360] on span "Conf. no pedidas" at bounding box center [219, 365] width 91 height 11
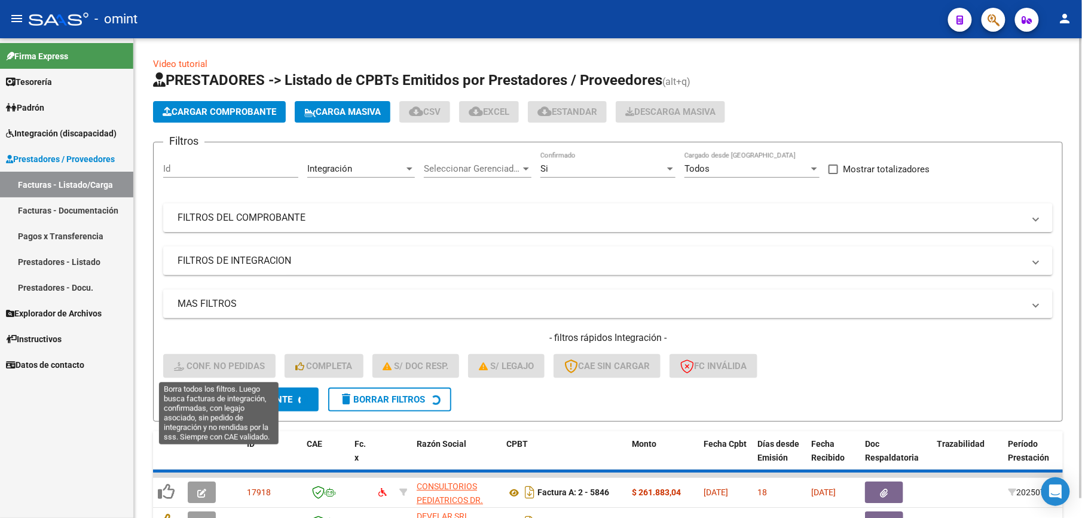
click at [182, 164] on input "Id" at bounding box center [230, 168] width 135 height 11
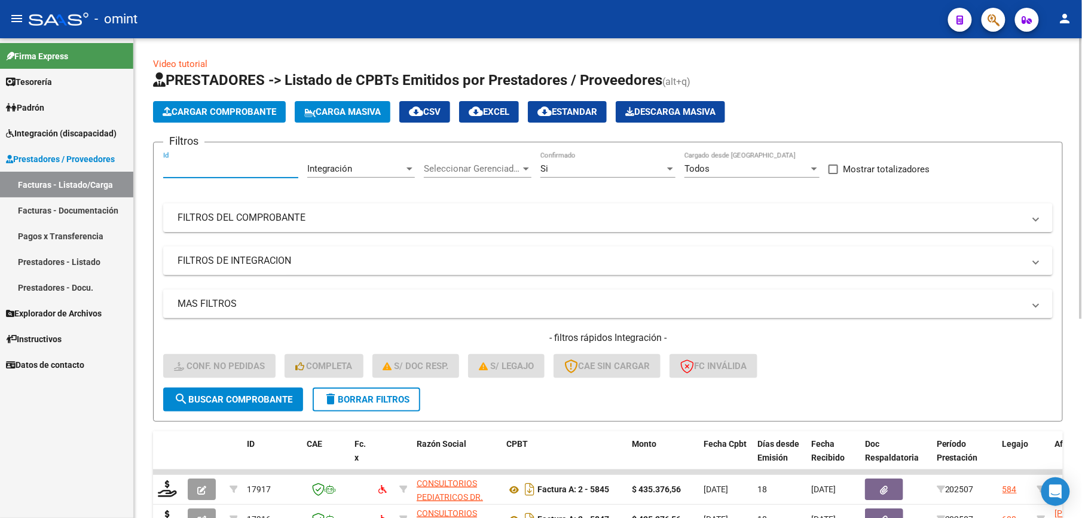
click at [185, 165] on input "Id" at bounding box center [230, 168] width 135 height 11
type input "16927"
click at [235, 395] on span "search Buscar Comprobante" at bounding box center [233, 399] width 118 height 11
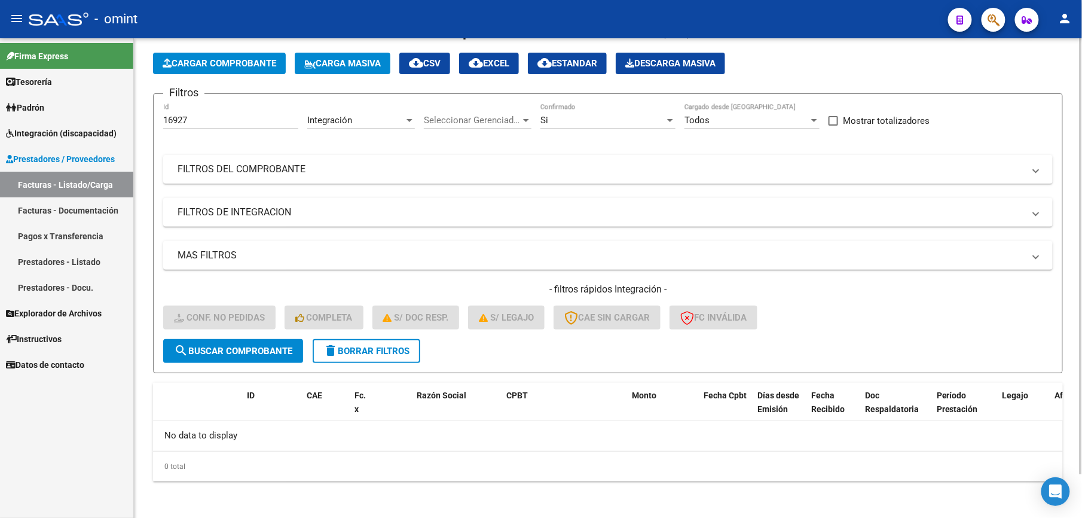
scroll to position [48, 0]
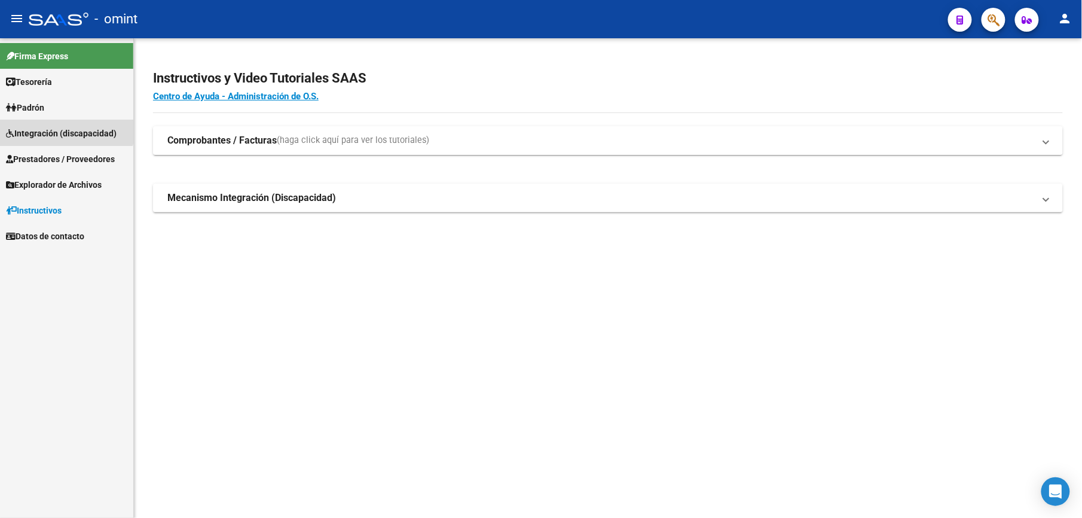
click at [62, 128] on span "Integración (discapacidad)" at bounding box center [61, 133] width 111 height 13
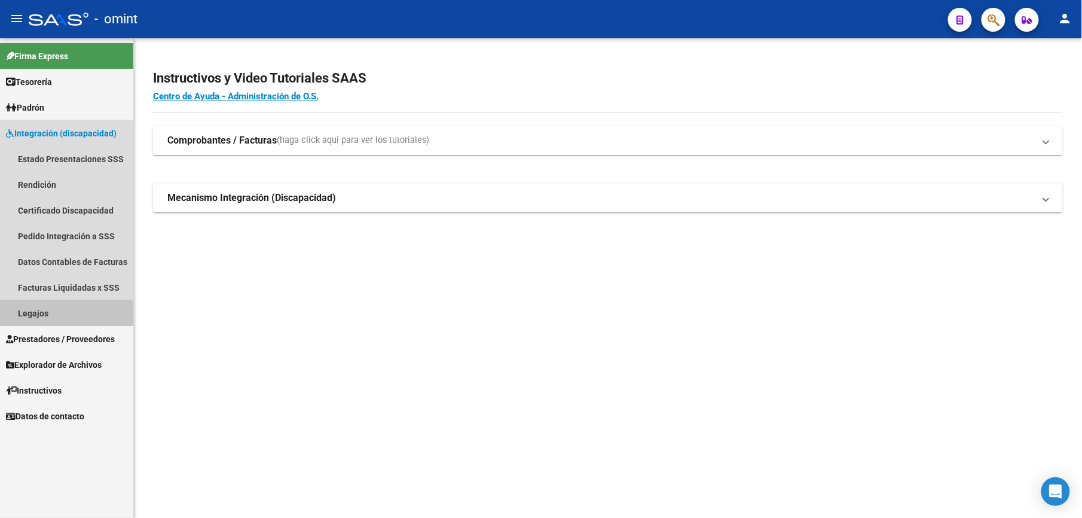
click at [43, 307] on link "Legajos" at bounding box center [66, 313] width 133 height 26
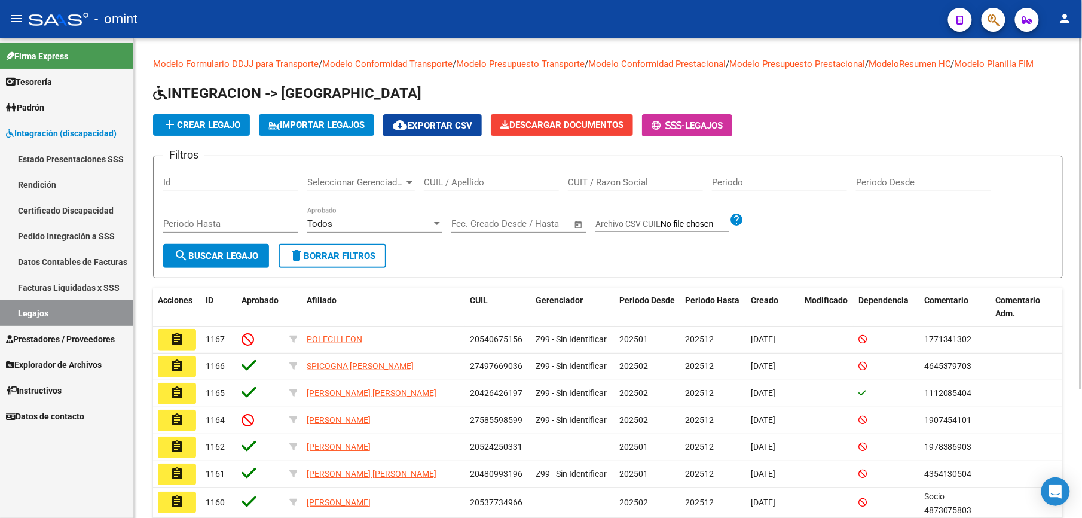
click at [471, 178] on input "CUIL / Apellido" at bounding box center [491, 182] width 135 height 11
paste input "27383398377"
click at [221, 252] on span "search Buscar Legajo" at bounding box center [216, 255] width 84 height 11
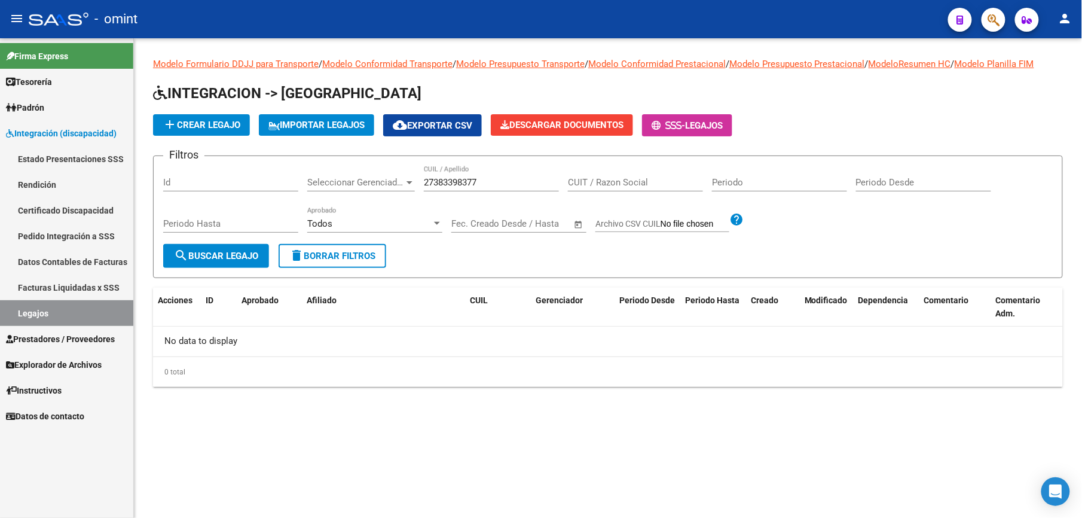
click at [481, 180] on input "27383398377" at bounding box center [491, 182] width 135 height 11
drag, startPoint x: 488, startPoint y: 180, endPoint x: 294, endPoint y: 152, distance: 195.7
click at [294, 152] on app-list-header "INTEGRACION -> Legajos add Crear Legajo IMPORTAR LEGAJOS cloud_download Exporta…" at bounding box center [608, 181] width 910 height 194
click at [444, 178] on input "2054" at bounding box center [491, 182] width 135 height 11
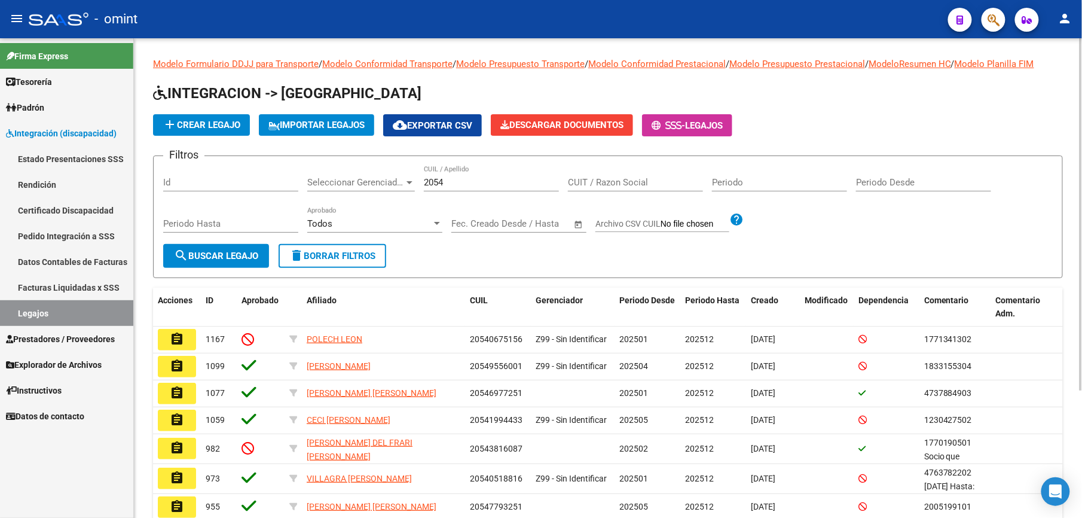
click at [512, 169] on div "2054 CUIL / Apellido" at bounding box center [491, 179] width 135 height 26
type input "20544411188"
click at [247, 253] on span "search Buscar Legajo" at bounding box center [216, 255] width 84 height 11
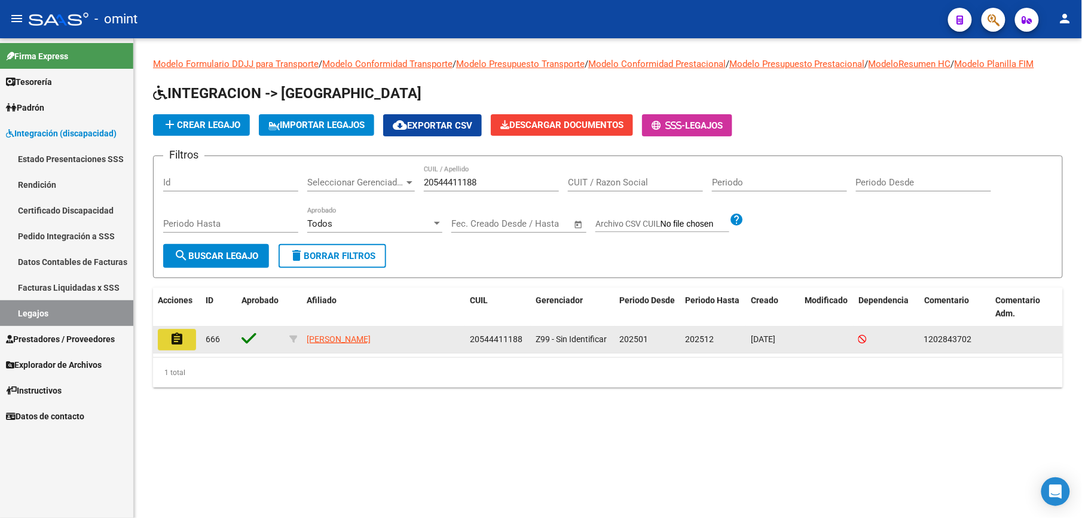
click at [187, 340] on button "assignment" at bounding box center [177, 340] width 38 height 22
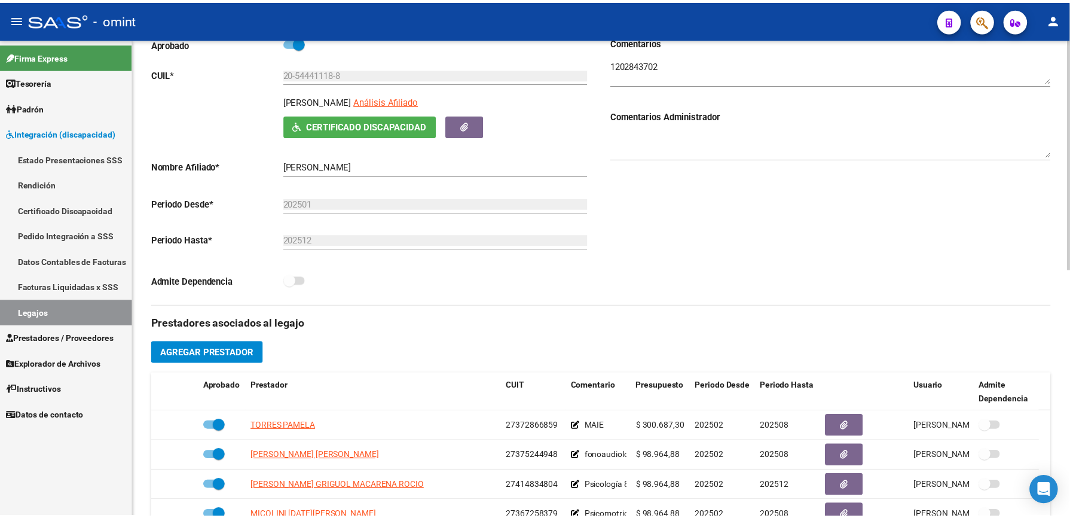
scroll to position [319, 0]
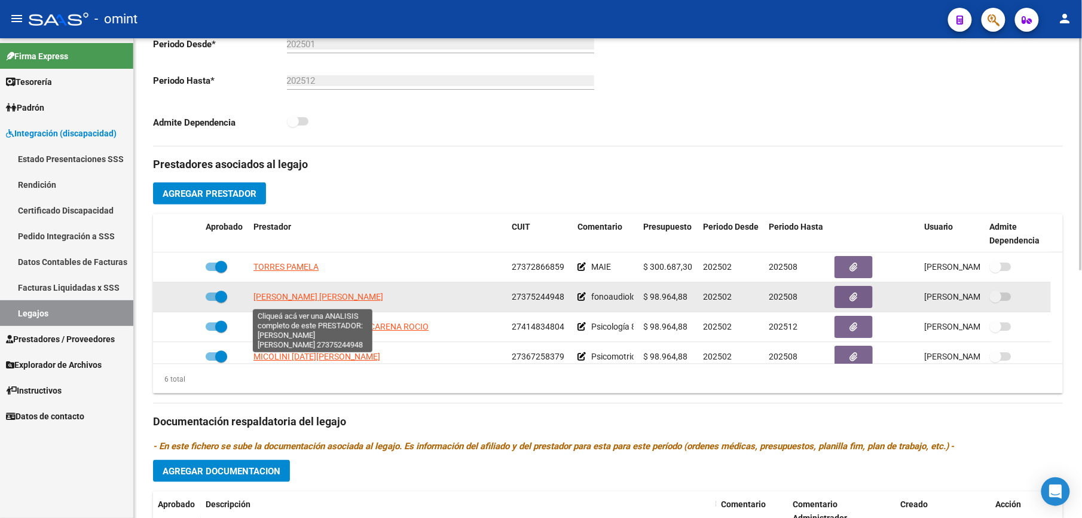
click at [304, 301] on span "CALDERO MILAGROS MICAELA" at bounding box center [318, 297] width 130 height 10
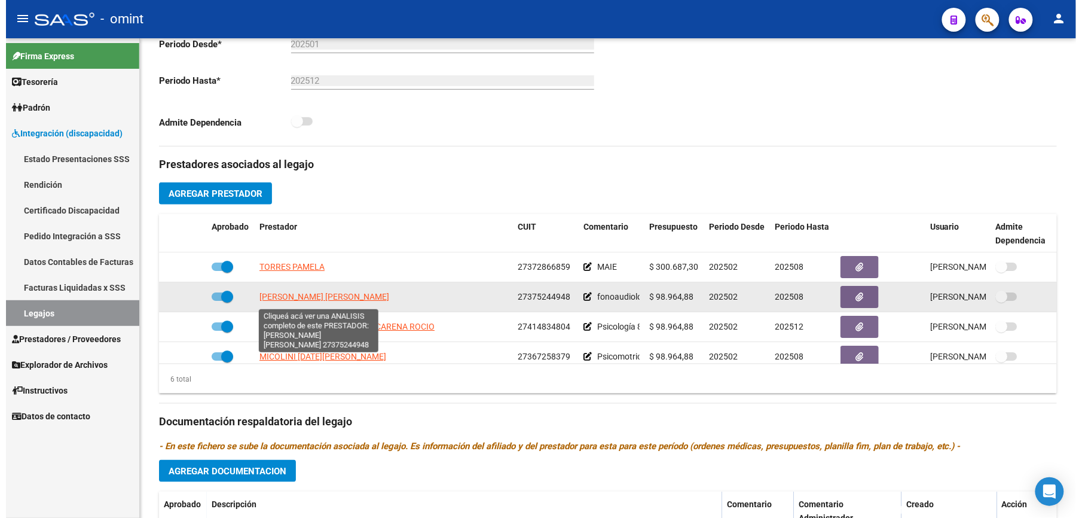
scroll to position [332, 0]
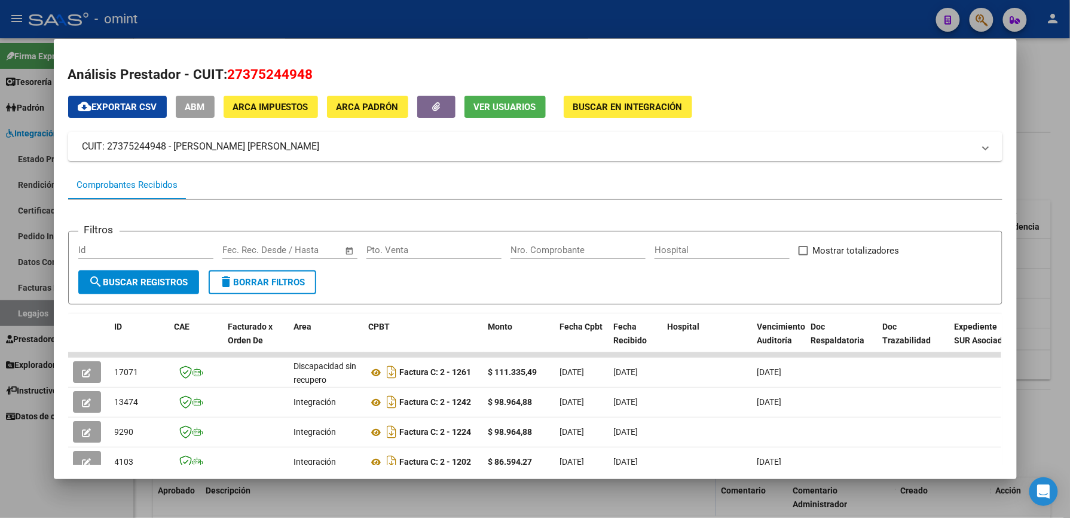
click at [1048, 73] on div at bounding box center [535, 259] width 1070 height 518
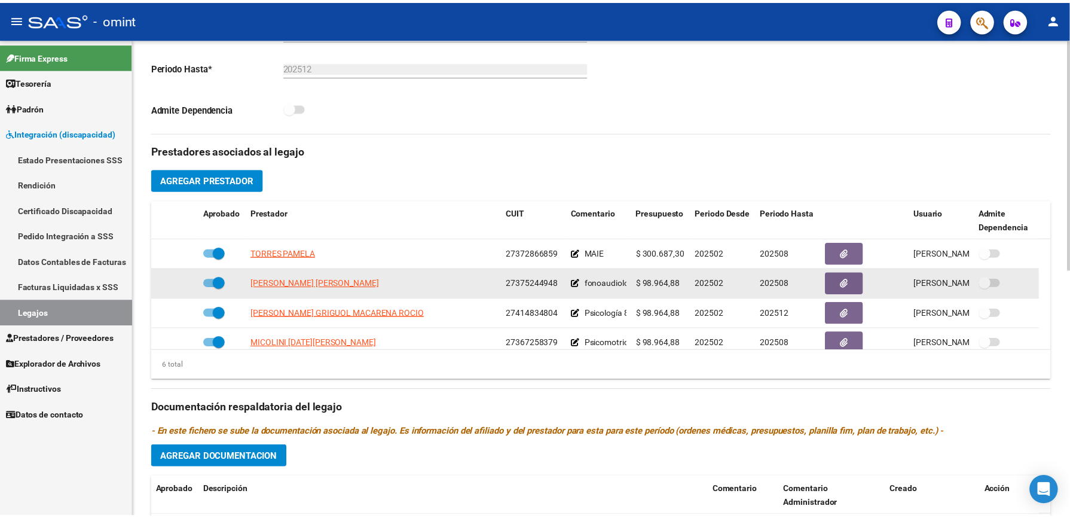
scroll to position [319, 0]
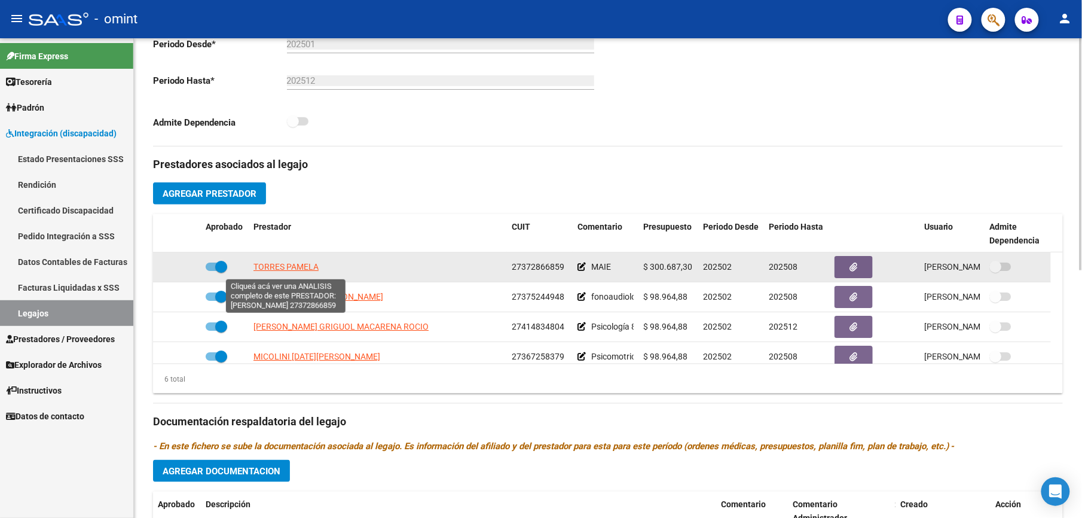
click at [294, 271] on span "TORRES PAMELA" at bounding box center [285, 267] width 65 height 10
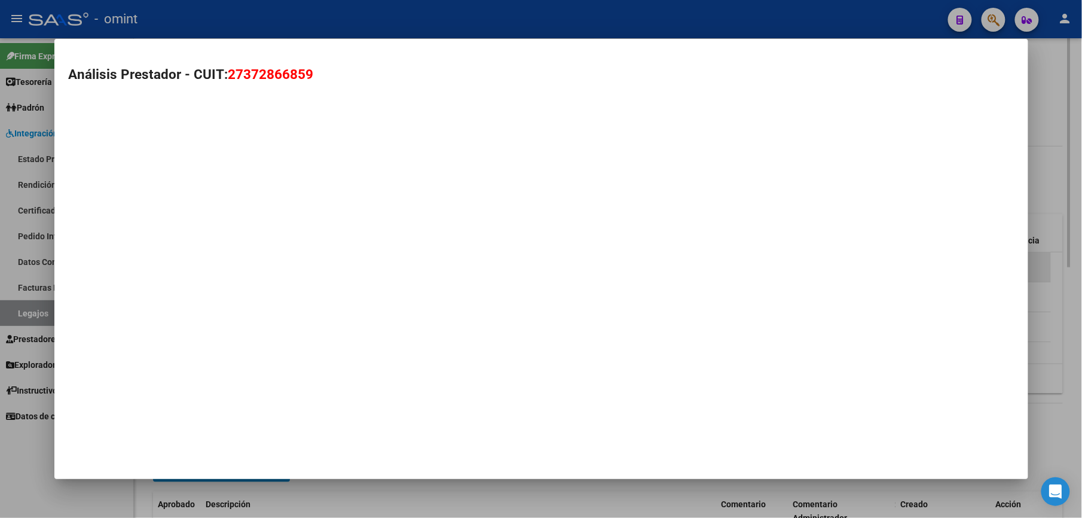
scroll to position [332, 0]
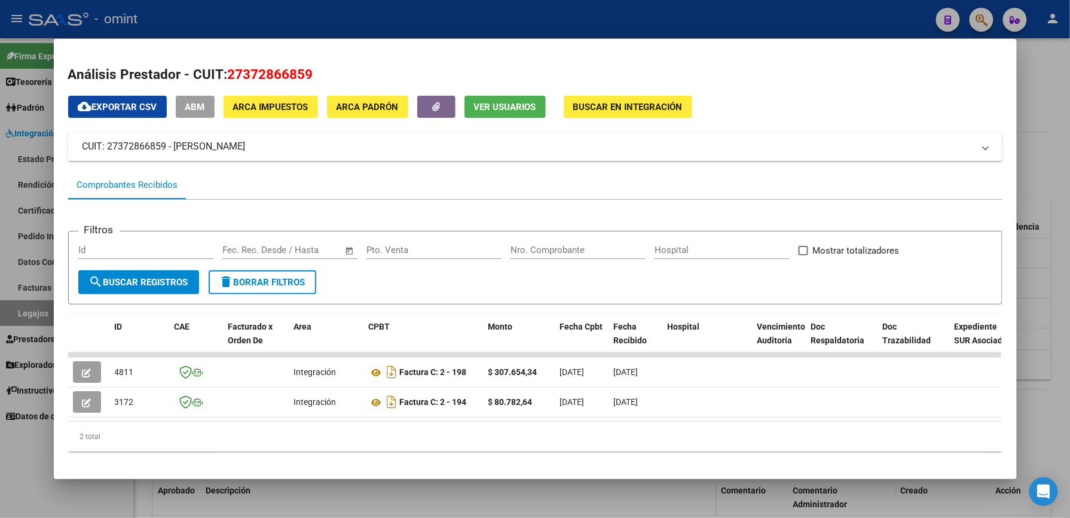
click at [1069, 79] on div at bounding box center [535, 259] width 1070 height 518
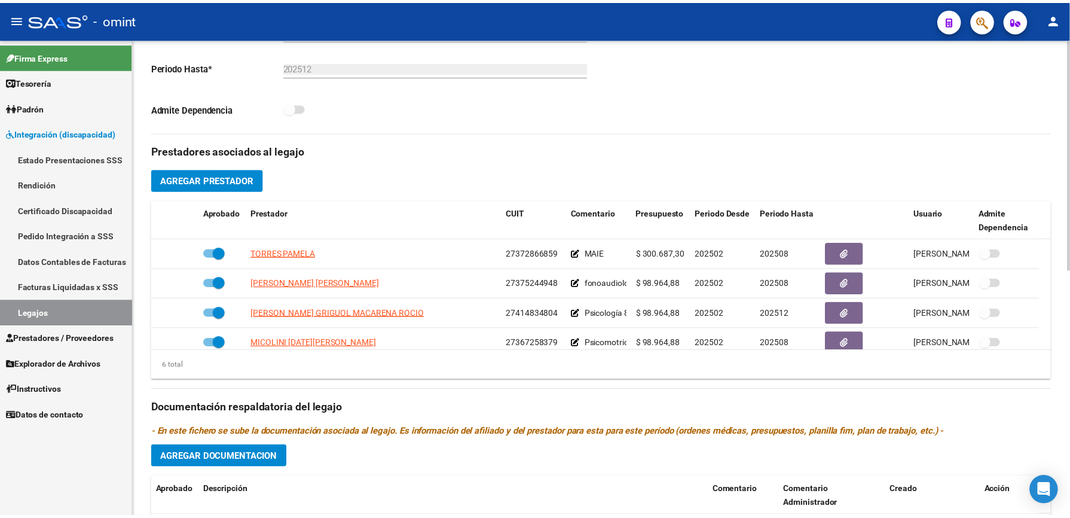
scroll to position [319, 0]
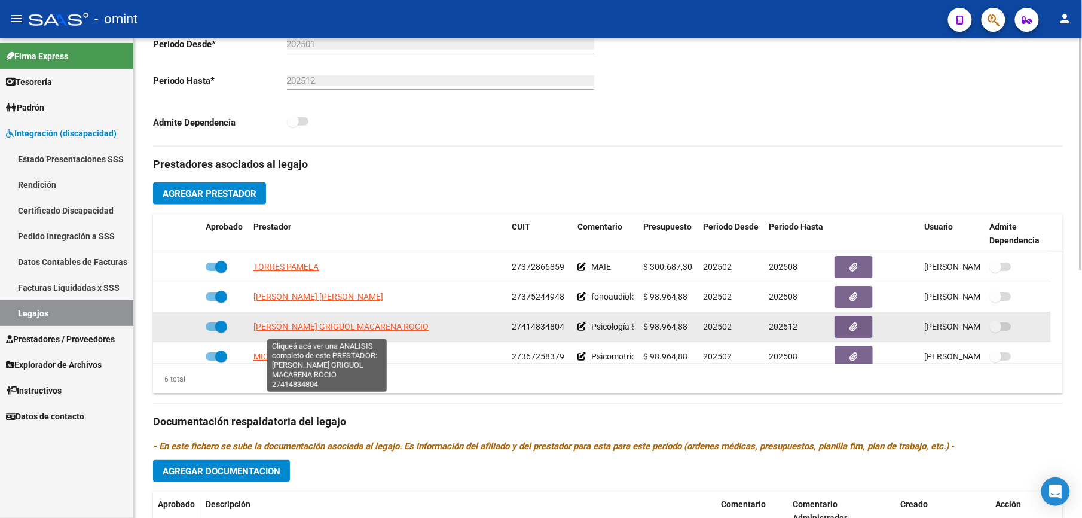
click at [302, 326] on span "ORDONEZ GRIGUOL MACARENA ROCIO" at bounding box center [340, 327] width 175 height 10
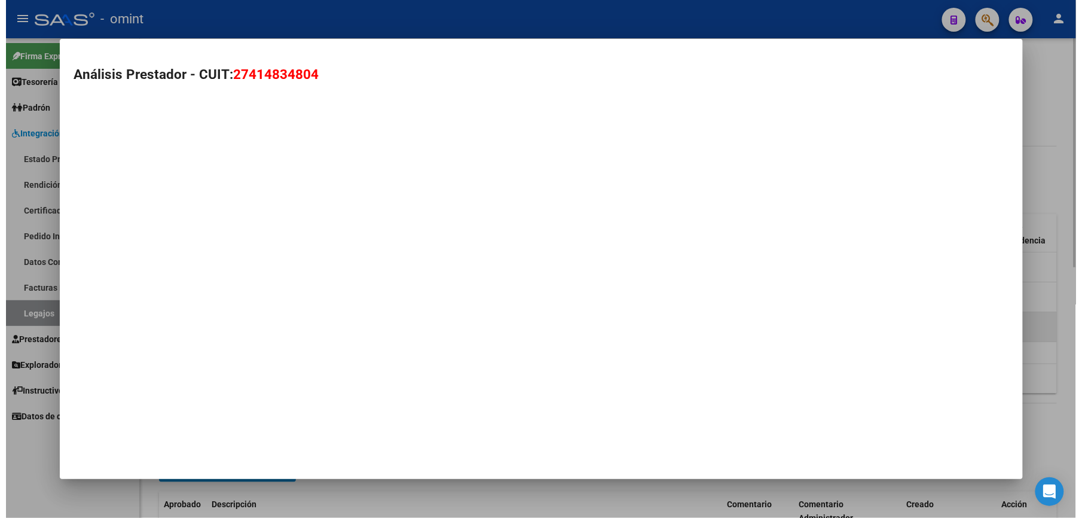
scroll to position [332, 0]
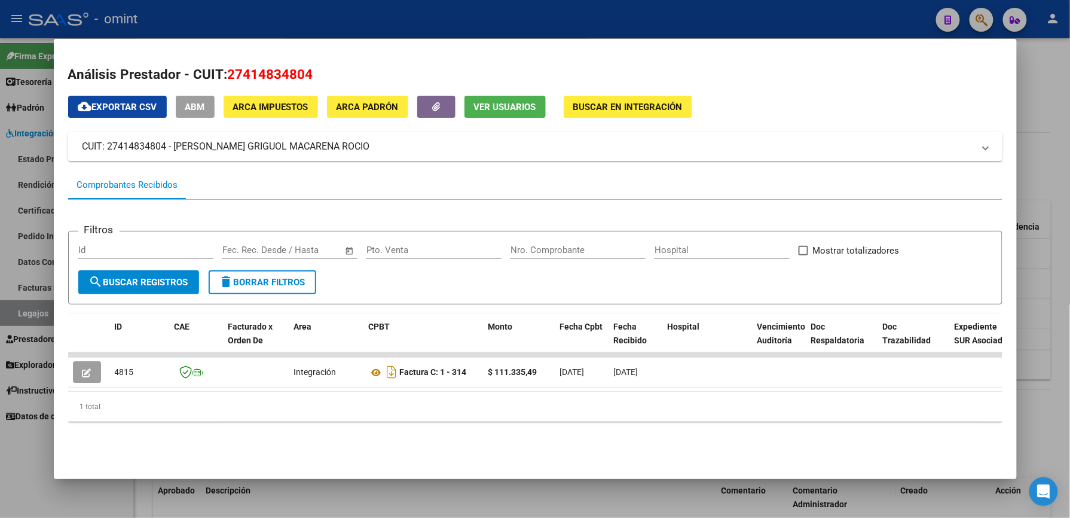
click at [1057, 128] on div at bounding box center [535, 259] width 1070 height 518
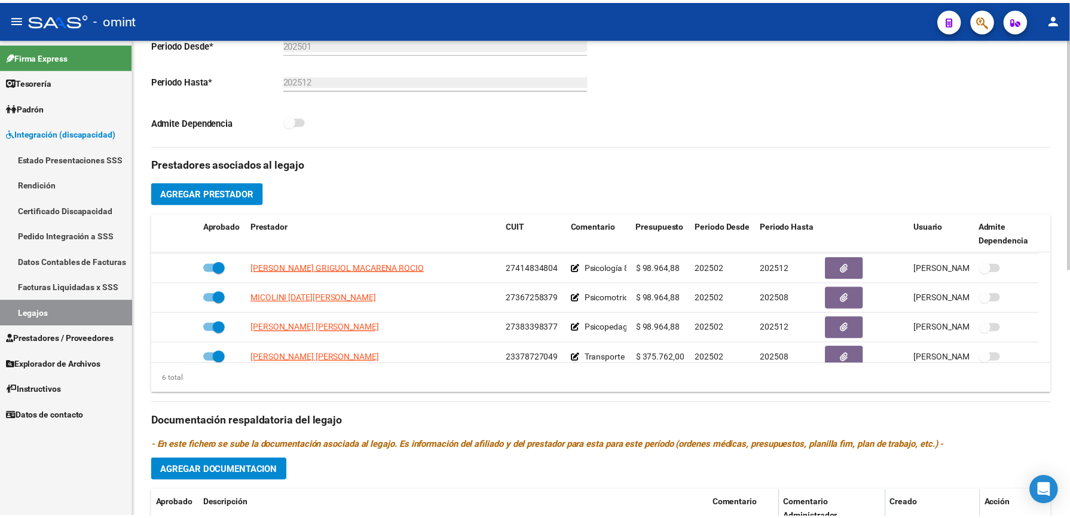
scroll to position [47, 0]
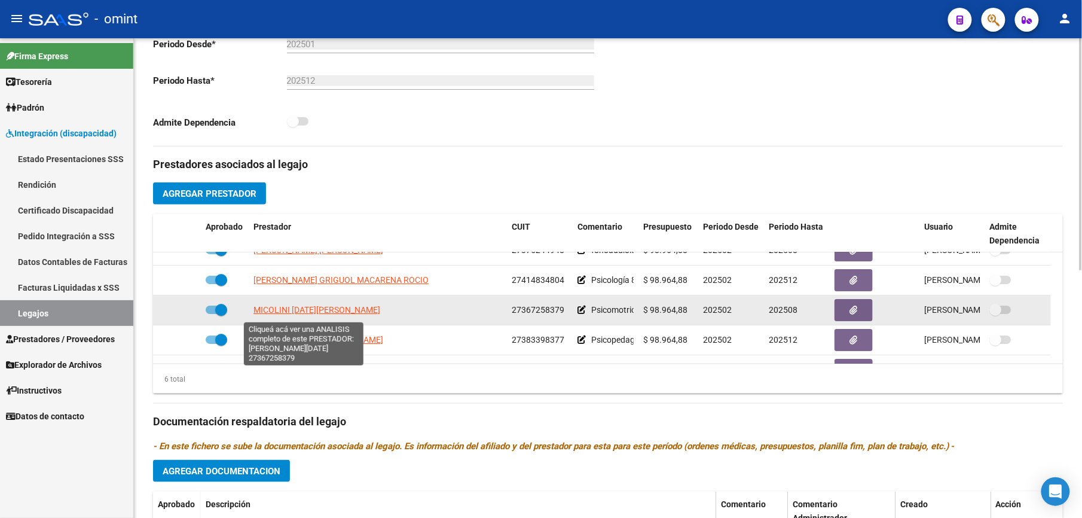
click at [347, 314] on span "[PERSON_NAME][DATE]" at bounding box center [316, 310] width 127 height 10
type textarea "27367258379"
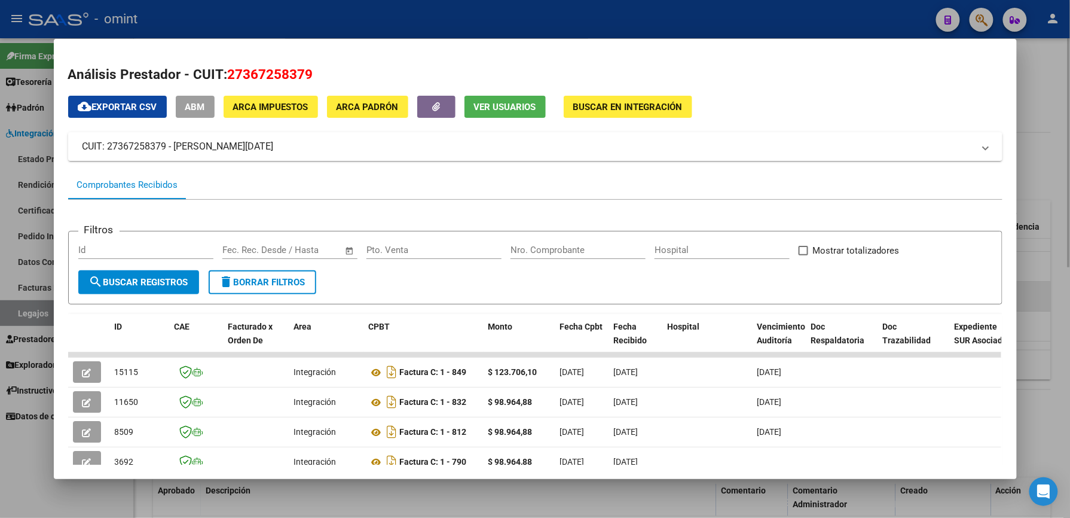
scroll to position [142, 0]
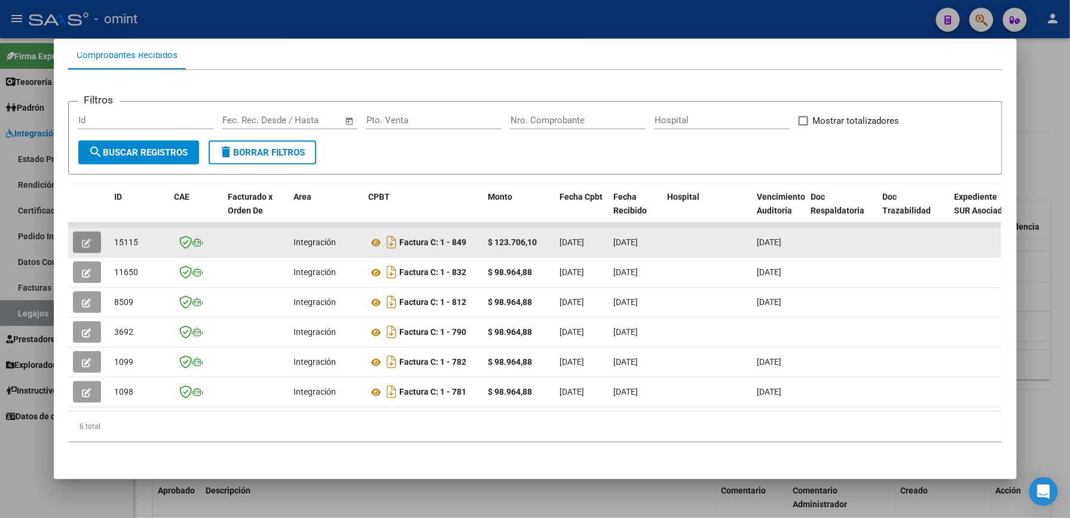
click at [82, 239] on icon "button" at bounding box center [86, 243] width 9 height 9
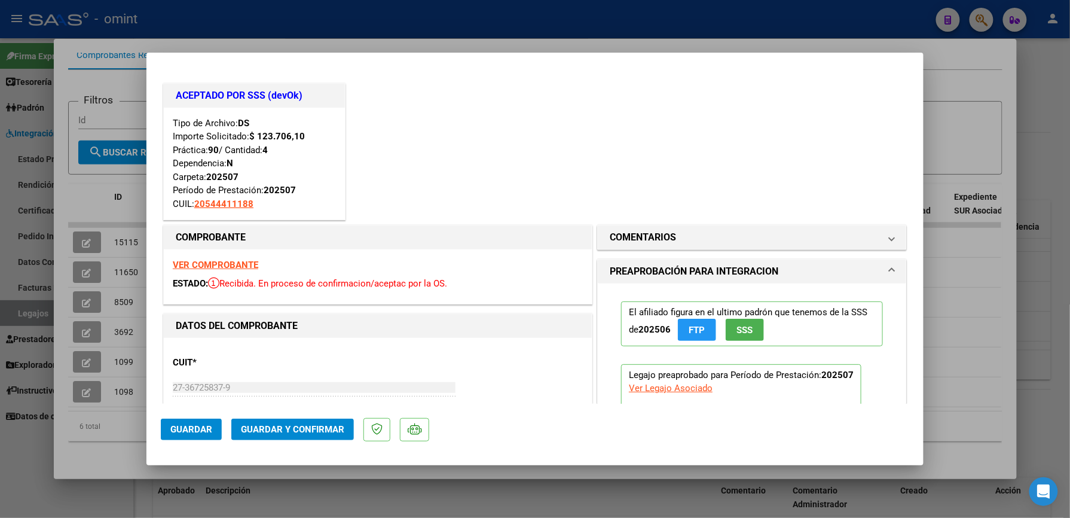
scroll to position [159, 0]
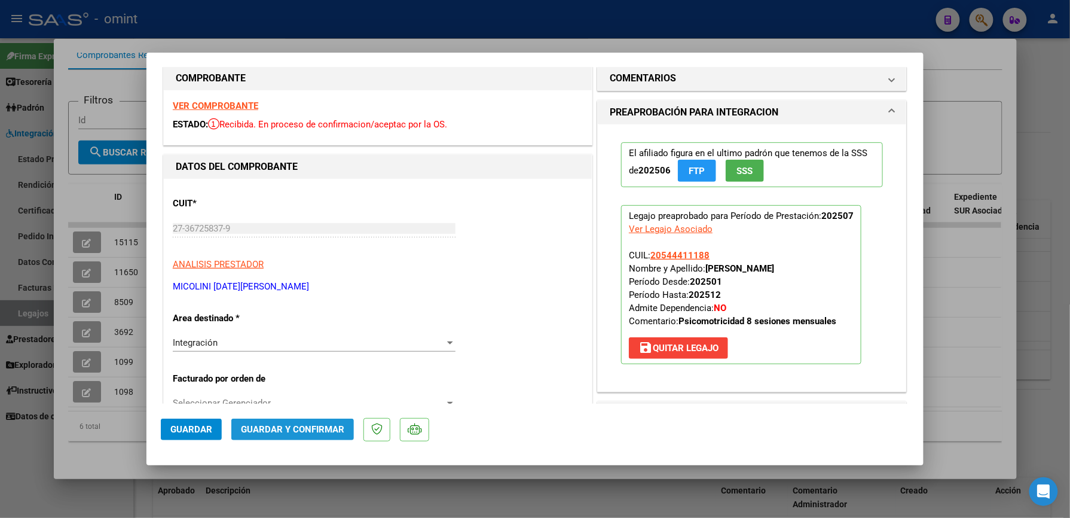
click at [302, 432] on span "Guardar y Confirmar" at bounding box center [292, 429] width 103 height 11
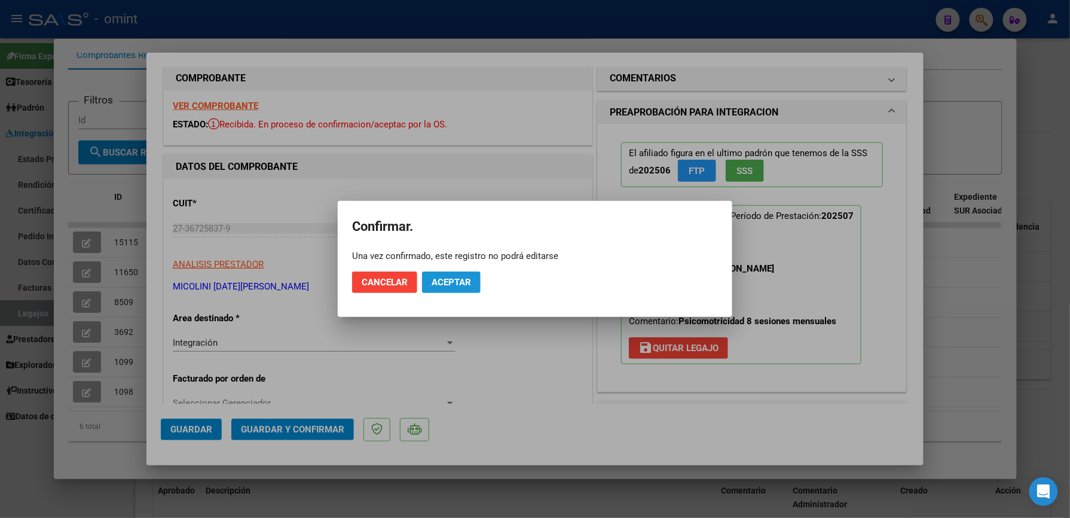
click at [450, 283] on span "Aceptar" at bounding box center [451, 282] width 39 height 11
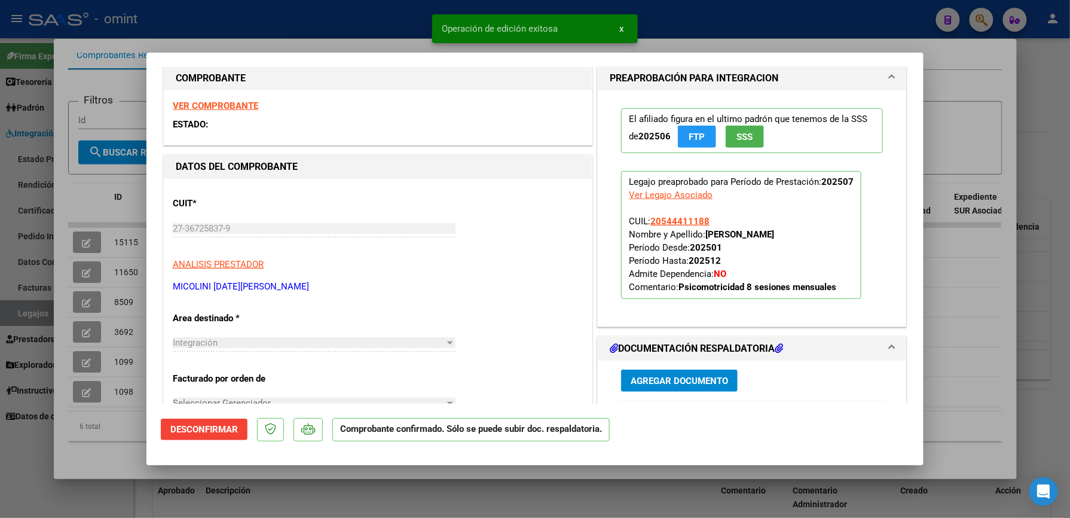
click at [1055, 77] on div at bounding box center [535, 259] width 1070 height 518
type input "$ 0,00"
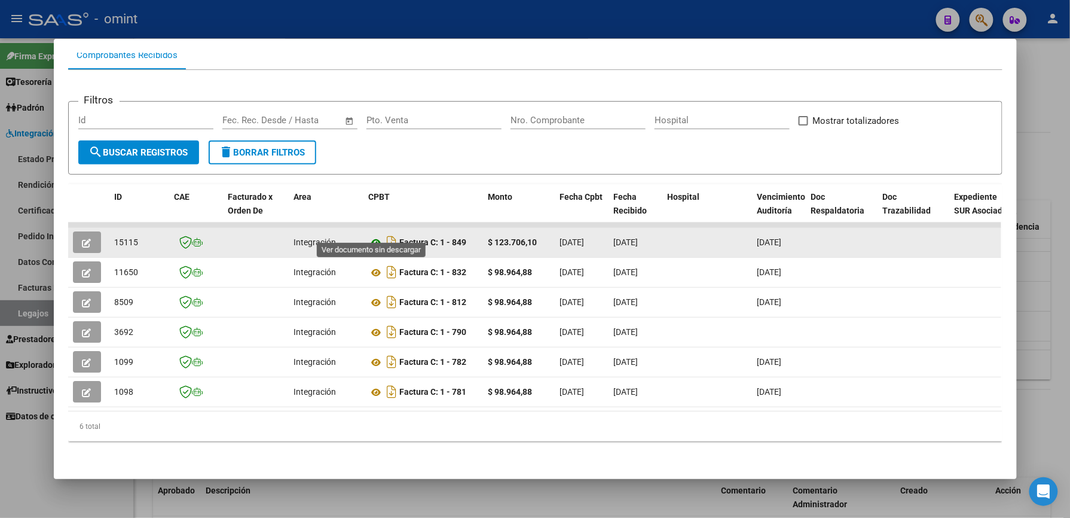
click at [369, 236] on icon at bounding box center [377, 243] width 16 height 14
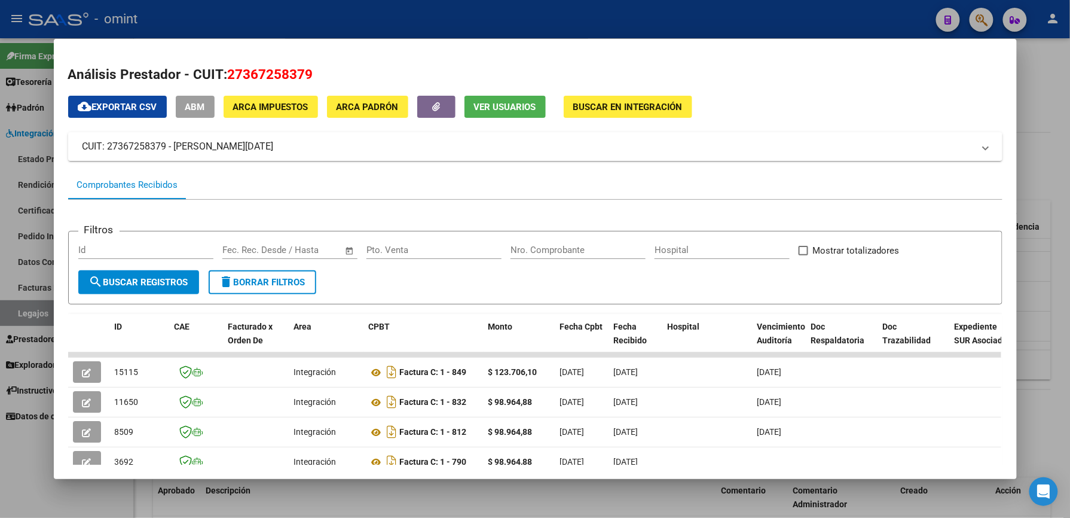
scroll to position [142, 0]
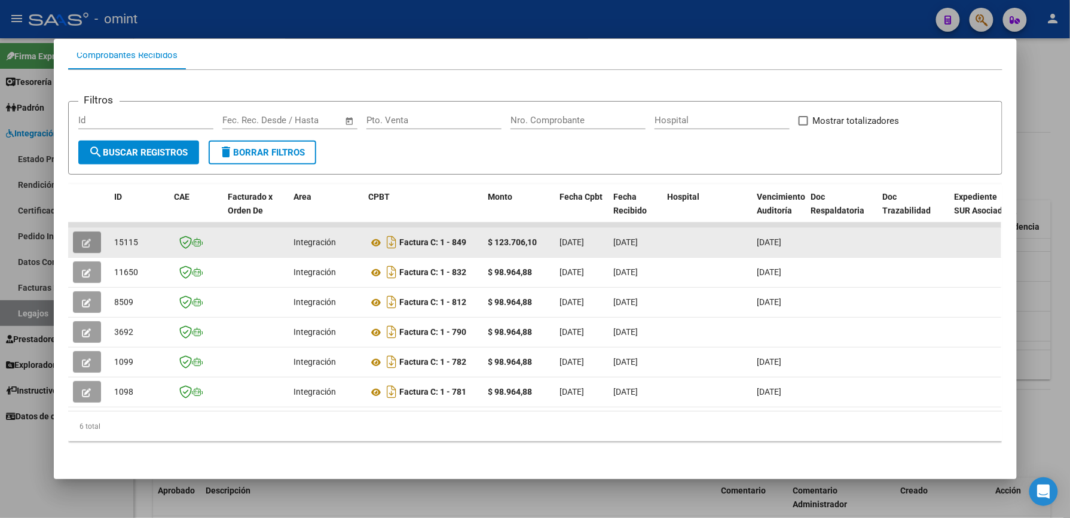
click at [84, 239] on icon "button" at bounding box center [86, 243] width 9 height 9
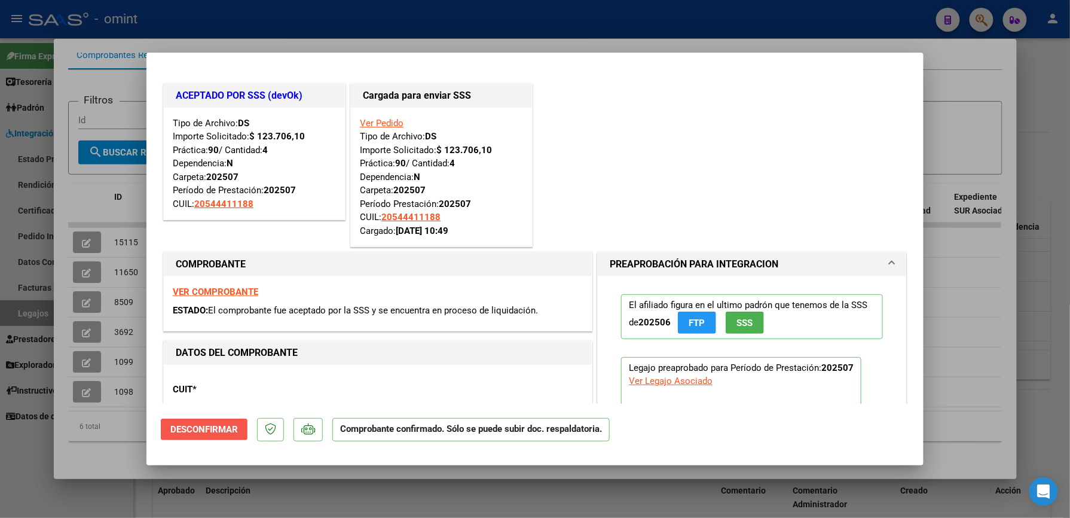
click at [214, 426] on span "Desconfirmar" at bounding box center [204, 429] width 68 height 11
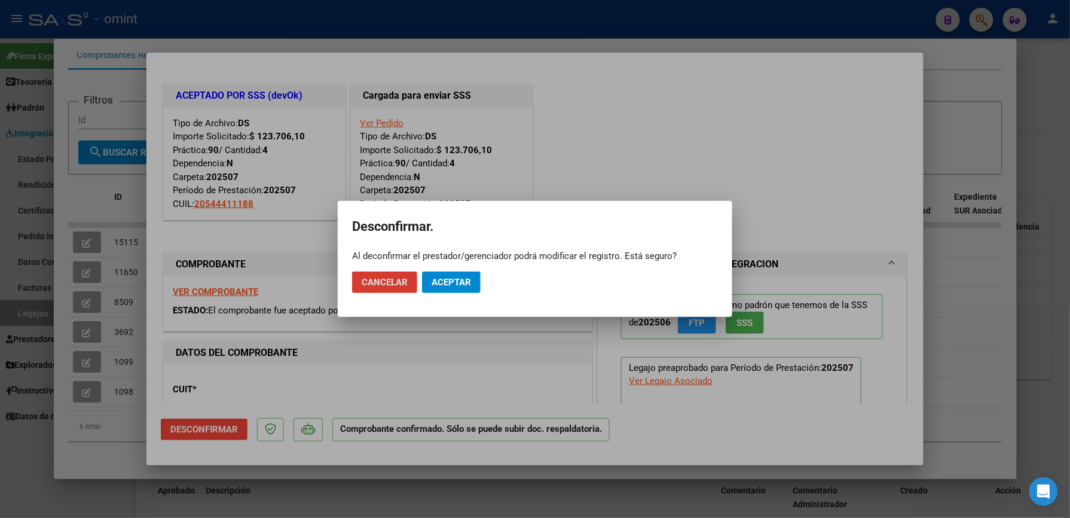
click at [447, 278] on span "Aceptar" at bounding box center [451, 282] width 39 height 11
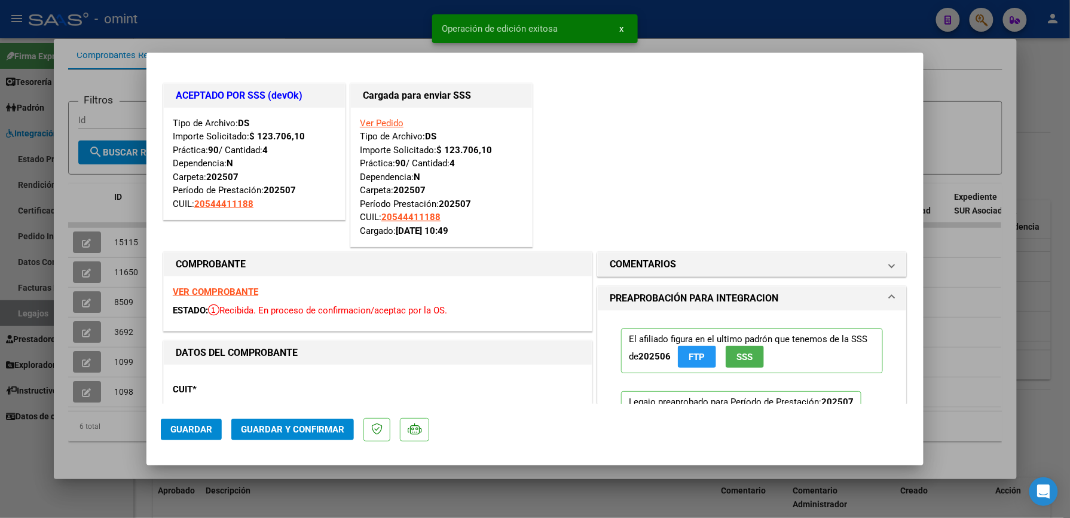
click at [617, 115] on div "ACEPTADO POR SSS (devOk) Tipo de Archivo: DS Importe Solicitado: $ 123.706,10 P…" at bounding box center [535, 165] width 748 height 169
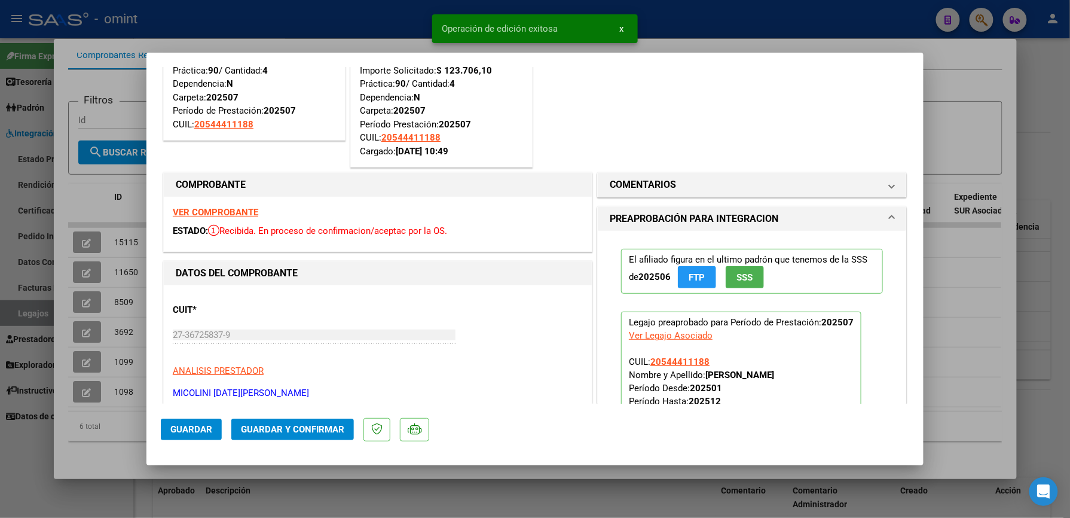
scroll to position [0, 0]
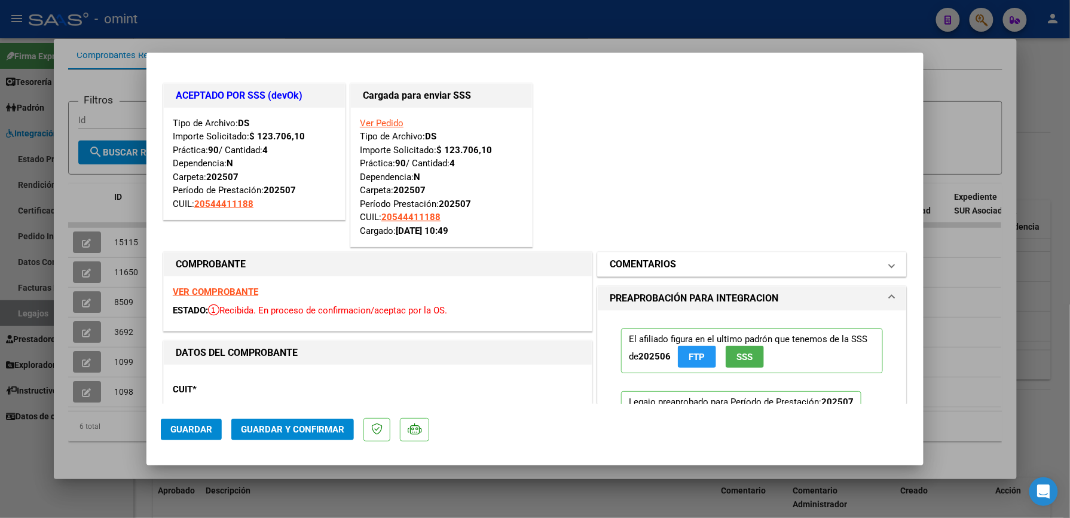
click at [713, 268] on mat-panel-title "COMENTARIOS" at bounding box center [745, 264] width 270 height 14
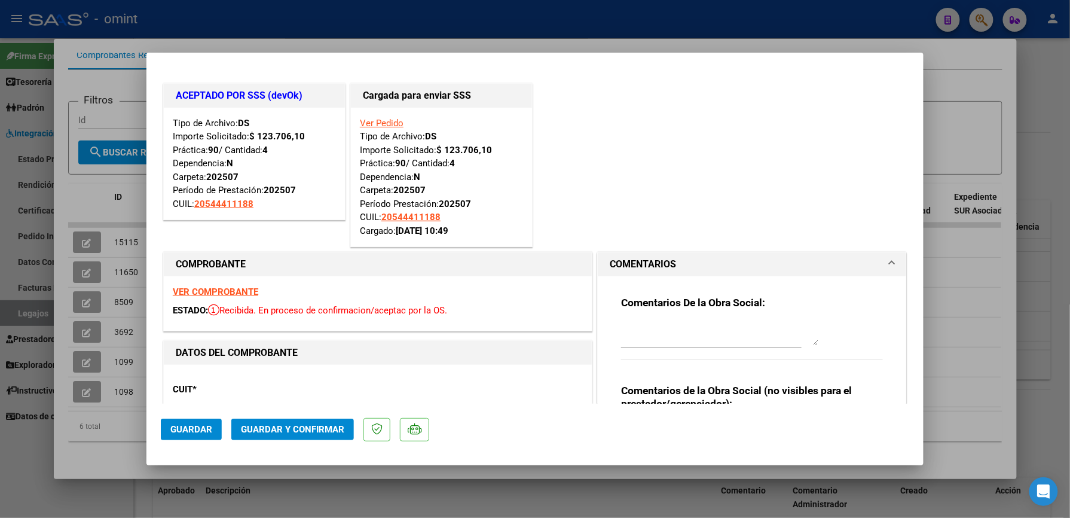
click at [685, 326] on textarea at bounding box center [719, 334] width 197 height 24
click at [646, 329] on textarea "Se rechaza" at bounding box center [719, 334] width 197 height 24
click at [621, 323] on textarea "Se rechactura poraza f" at bounding box center [719, 334] width 197 height 24
click at [623, 323] on textarea "Se rechactura poraza f" at bounding box center [719, 334] width 197 height 24
click at [709, 328] on textarea "Se rechactura poraza f" at bounding box center [719, 334] width 197 height 24
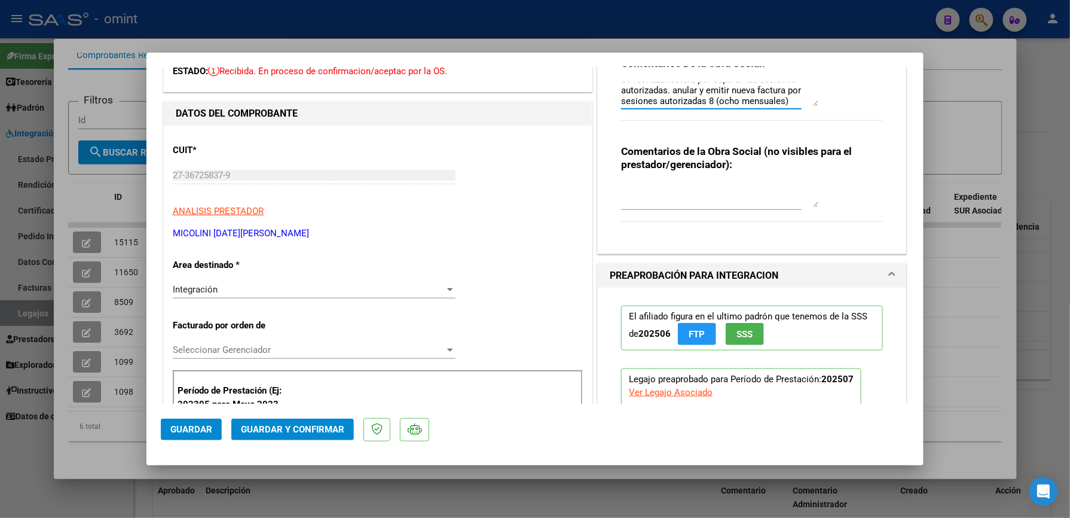
scroll to position [319, 0]
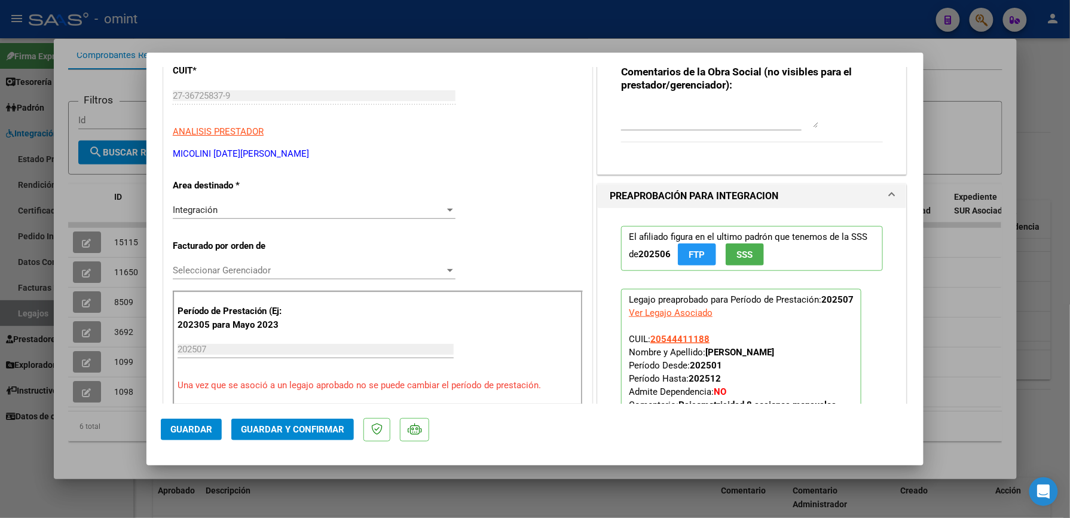
type textarea "Se rechaza factura por superar las sesiones autorizadas. anular y emitir nueva …"
click at [344, 208] on div "Integración" at bounding box center [309, 209] width 272 height 11
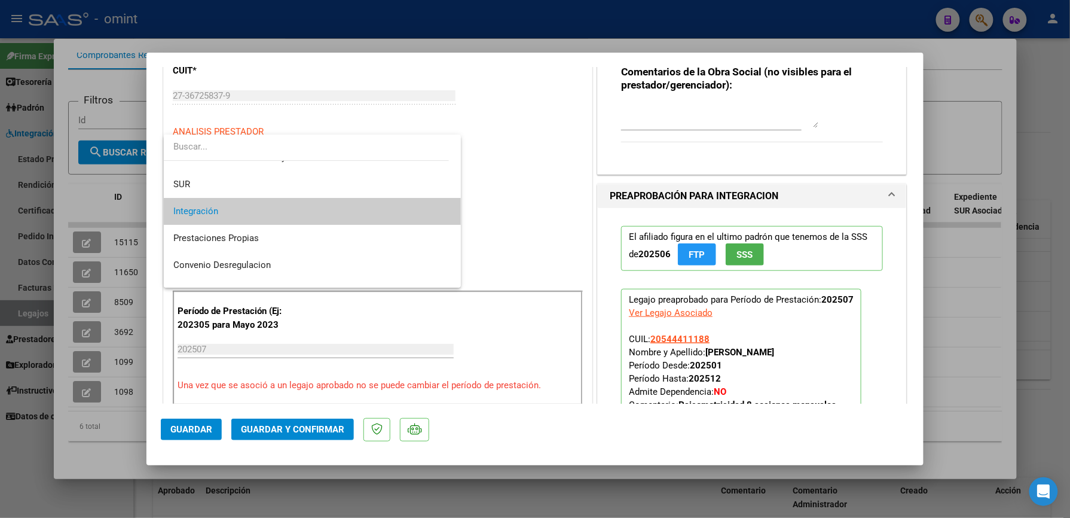
scroll to position [115, 0]
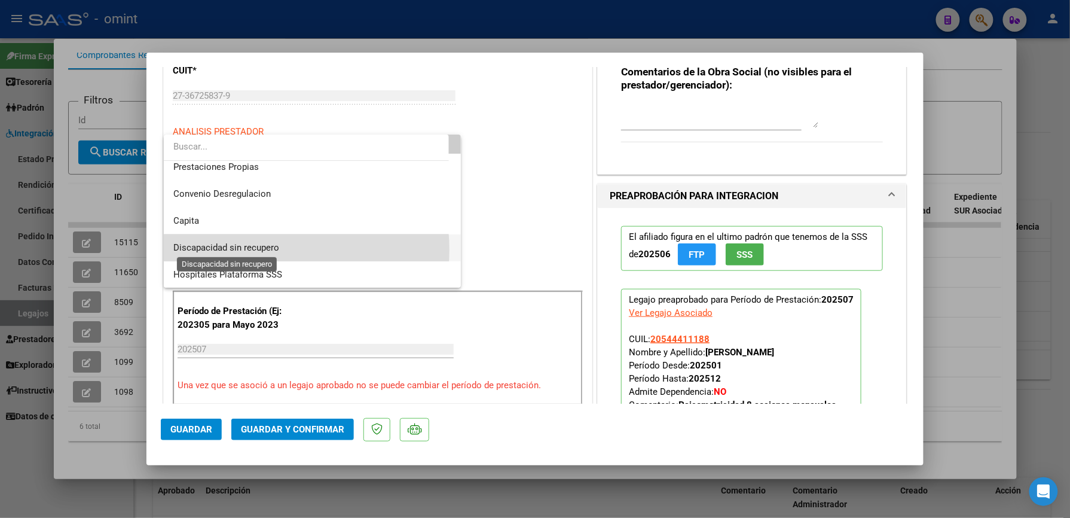
click at [261, 249] on span "Discapacidad sin recupero" at bounding box center [226, 247] width 106 height 11
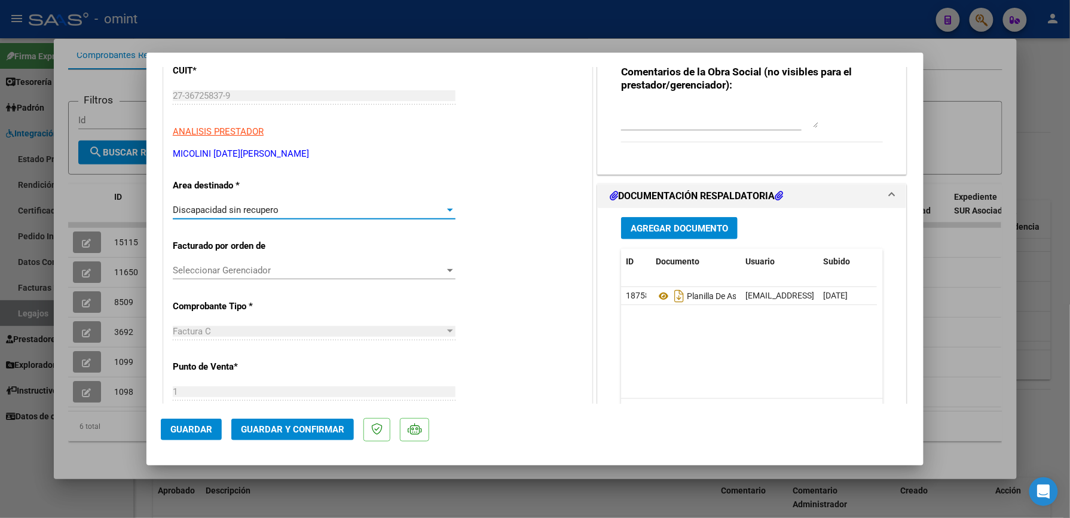
click at [297, 429] on span "Guardar y Confirmar" at bounding box center [292, 429] width 103 height 11
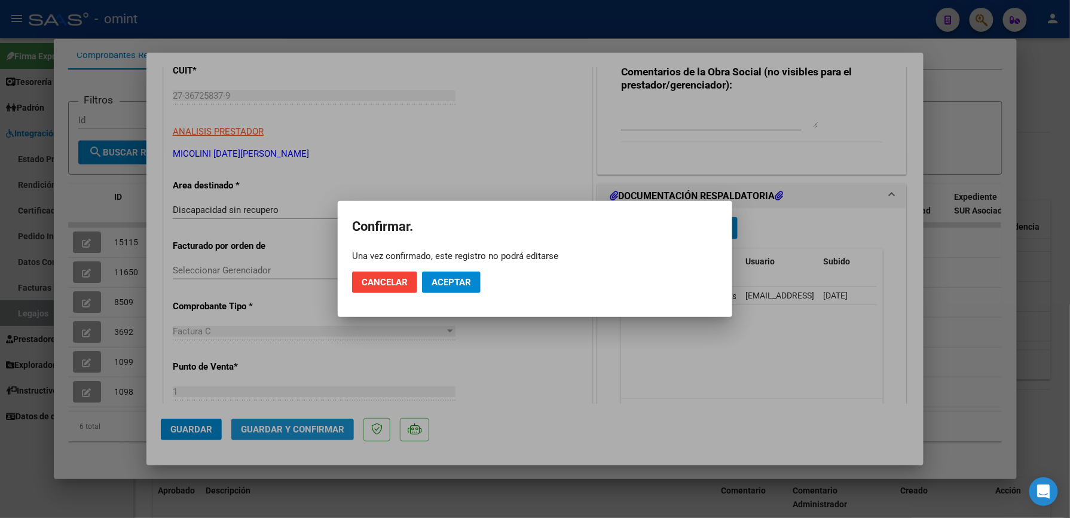
click at [297, 429] on div at bounding box center [535, 259] width 1070 height 518
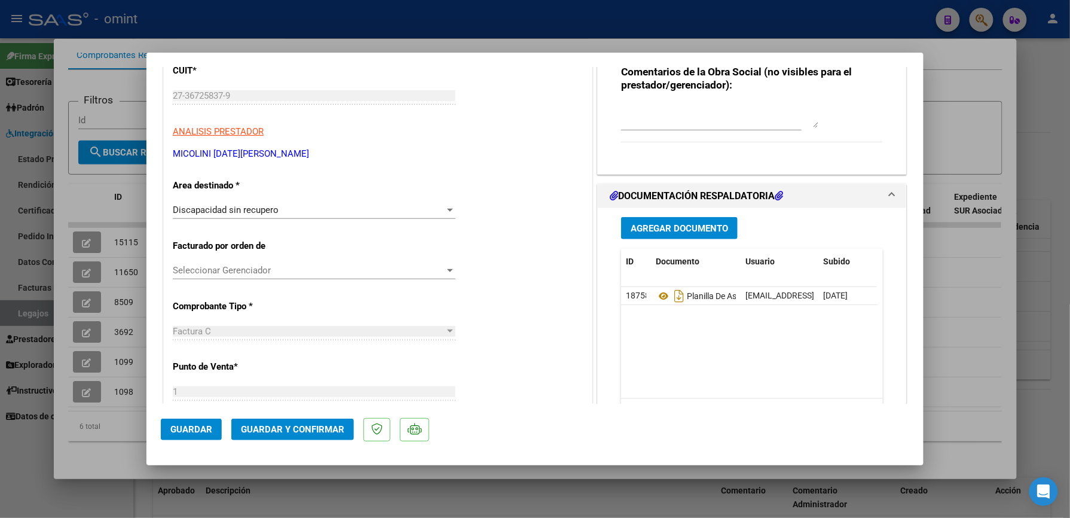
click at [295, 431] on span "Guardar y Confirmar" at bounding box center [292, 429] width 103 height 11
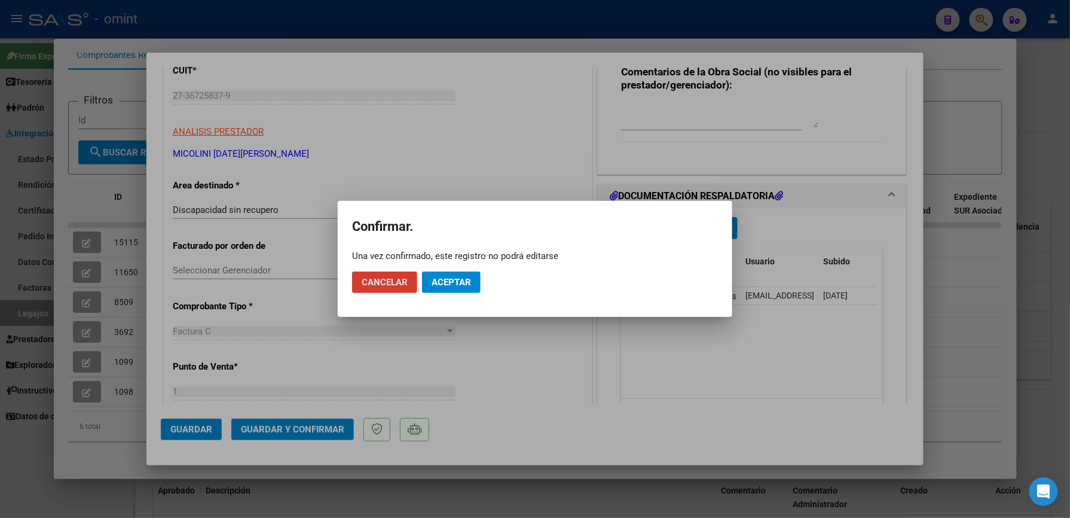
click at [460, 294] on mat-dialog-actions "Cancelar Aceptar" at bounding box center [535, 282] width 366 height 41
click at [459, 285] on span "Aceptar" at bounding box center [451, 282] width 39 height 11
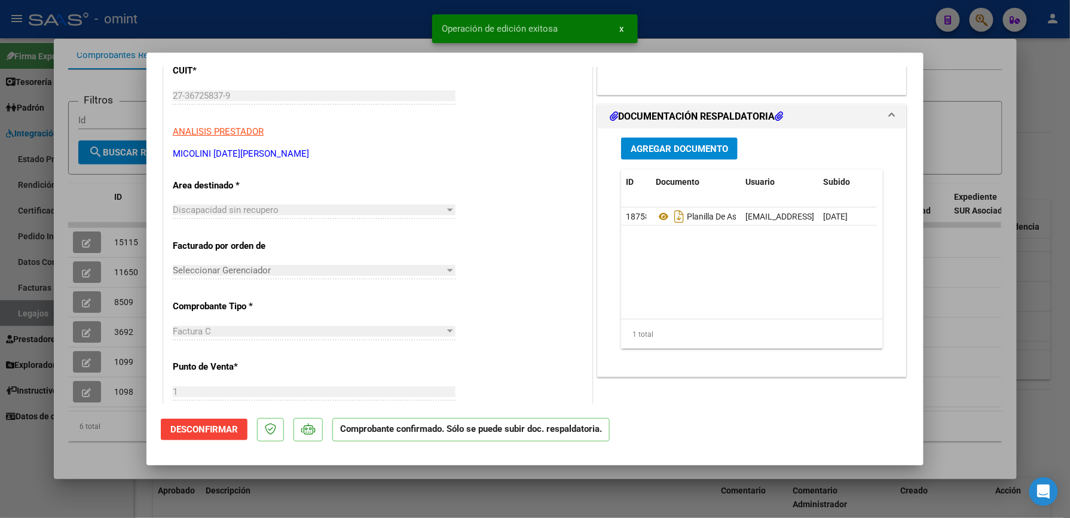
click at [964, 81] on div at bounding box center [535, 259] width 1070 height 518
type input "$ 0,00"
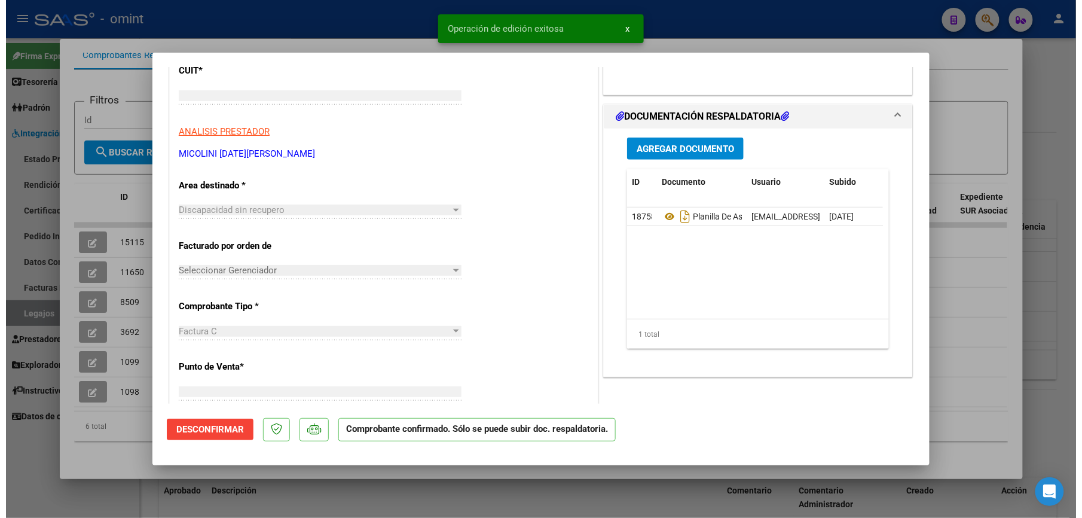
scroll to position [170, 0]
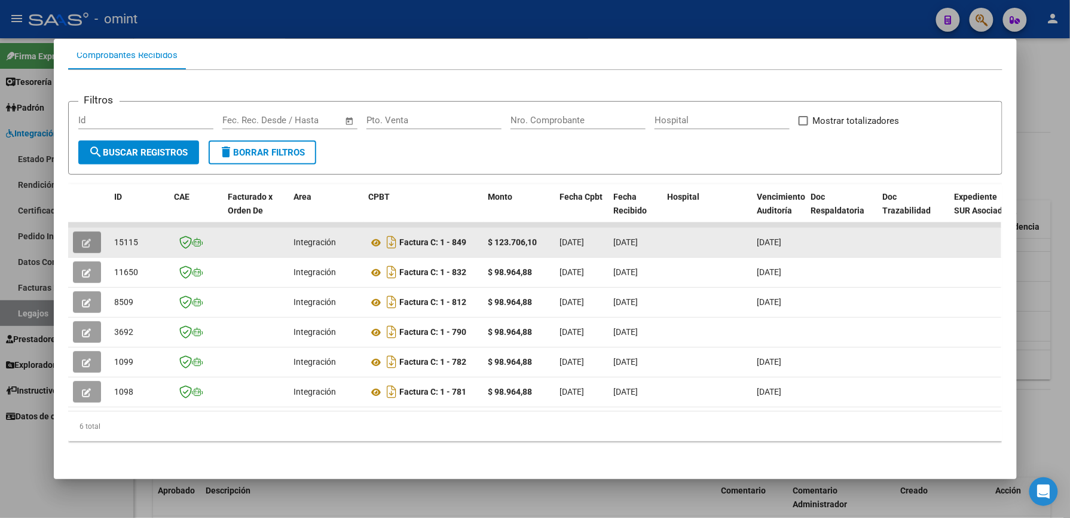
click at [82, 239] on icon "button" at bounding box center [86, 243] width 9 height 9
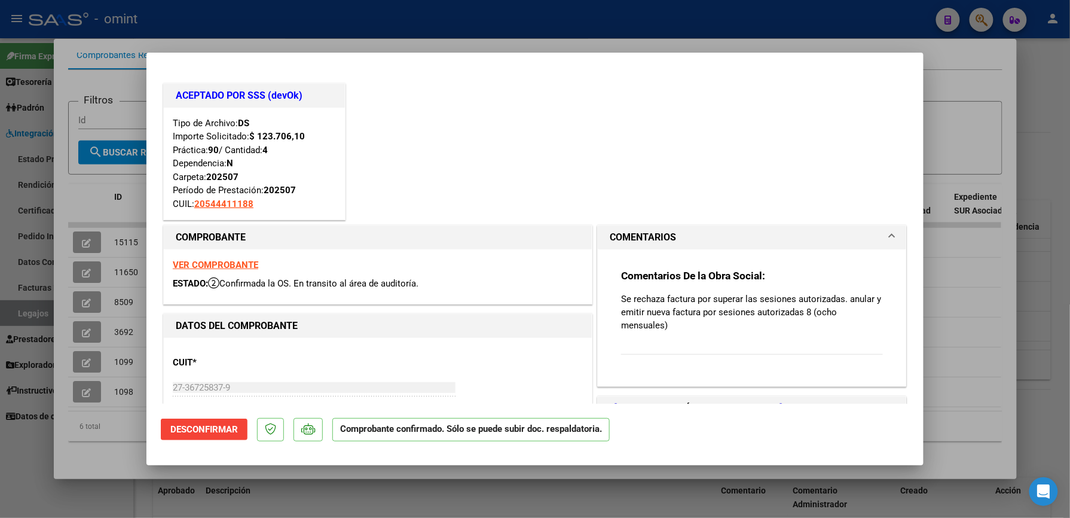
click at [1053, 101] on div at bounding box center [535, 259] width 1070 height 518
type input "$ 0,00"
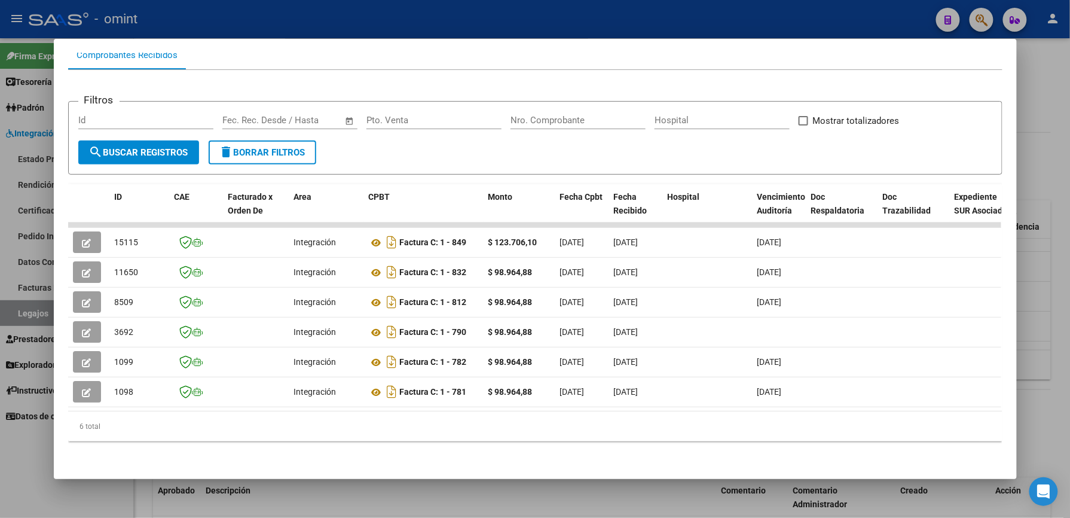
click at [1048, 172] on div at bounding box center [535, 259] width 1070 height 518
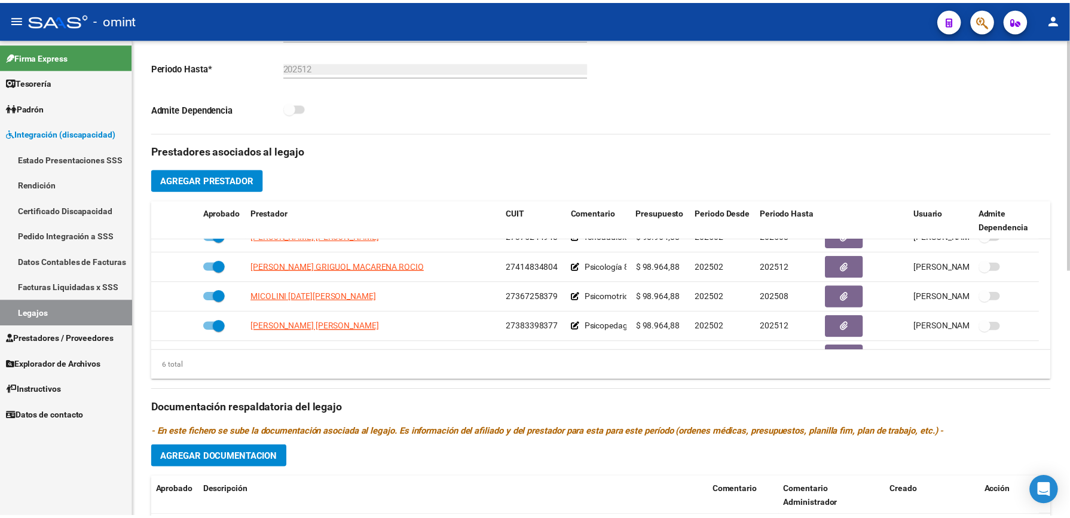
scroll to position [319, 0]
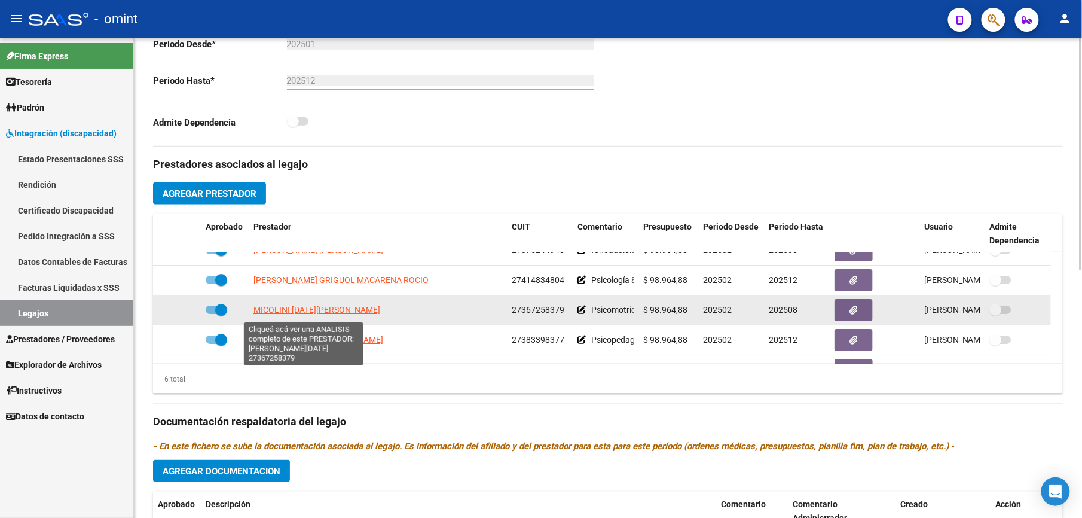
click at [290, 310] on span "[PERSON_NAME][DATE]" at bounding box center [316, 310] width 127 height 10
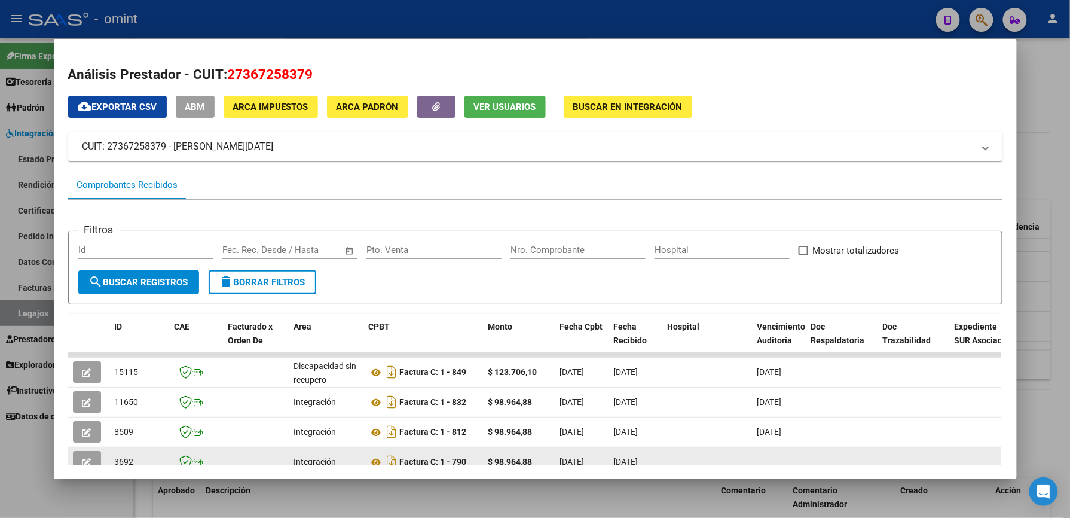
scroll to position [142, 0]
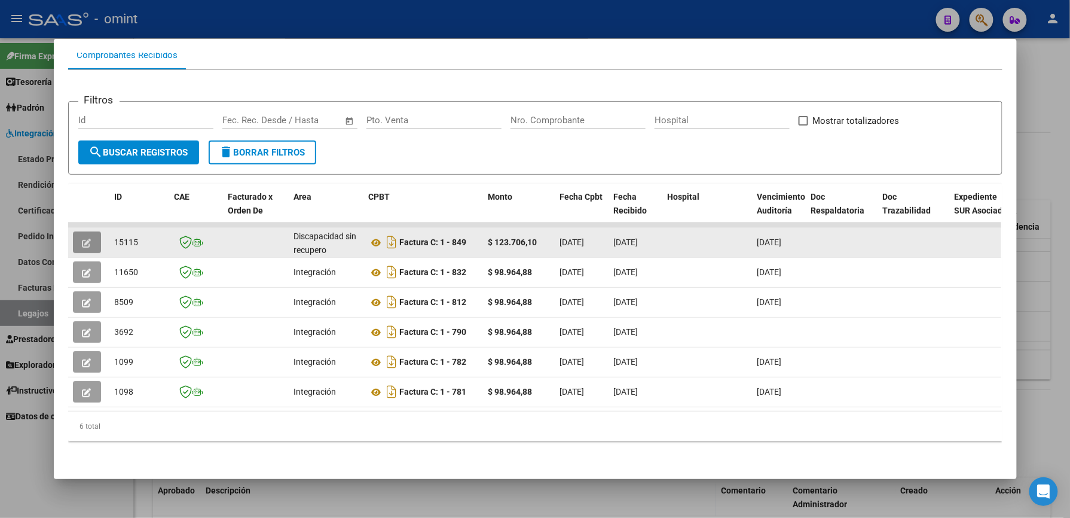
click at [91, 231] on button "button" at bounding box center [87, 242] width 28 height 22
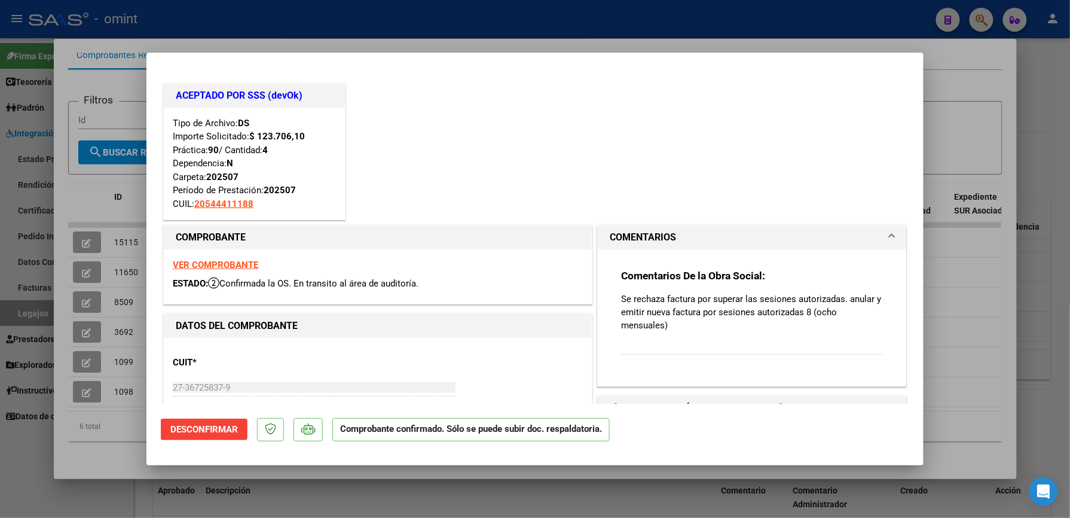
click at [1038, 123] on div at bounding box center [535, 259] width 1070 height 518
type input "$ 0,00"
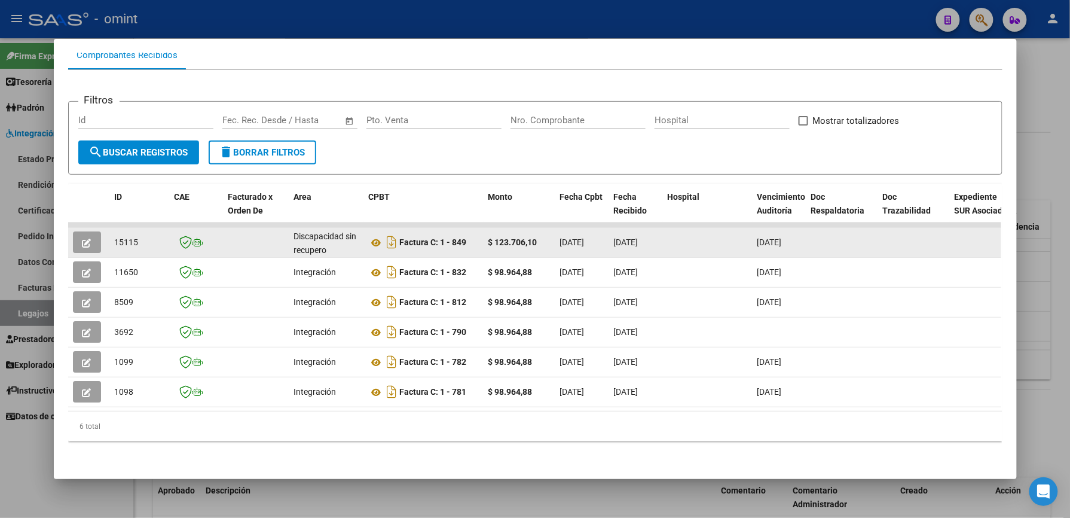
click at [82, 239] on icon "button" at bounding box center [86, 243] width 9 height 9
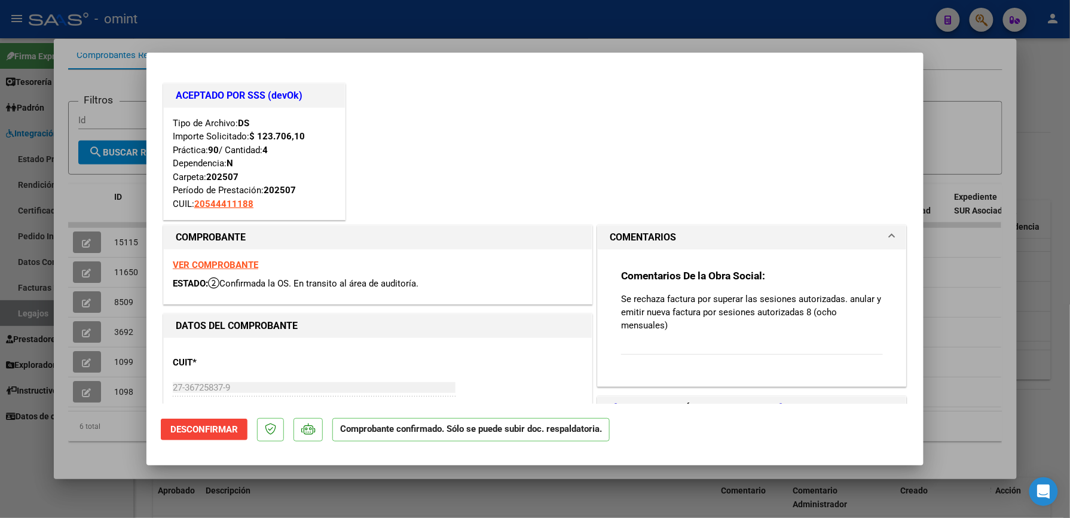
click at [1034, 88] on div at bounding box center [535, 259] width 1070 height 518
type input "$ 0,00"
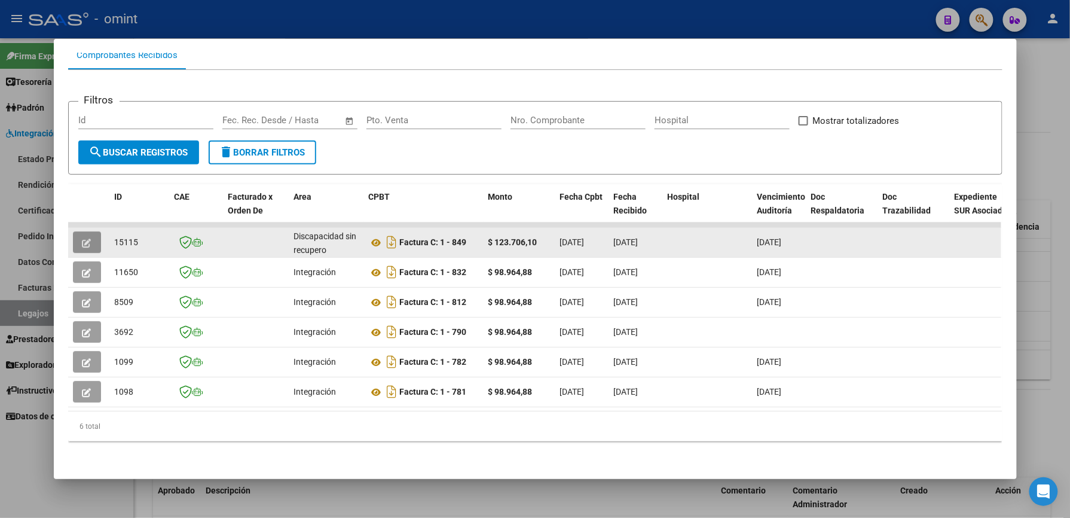
click at [89, 231] on button "button" at bounding box center [87, 242] width 28 height 22
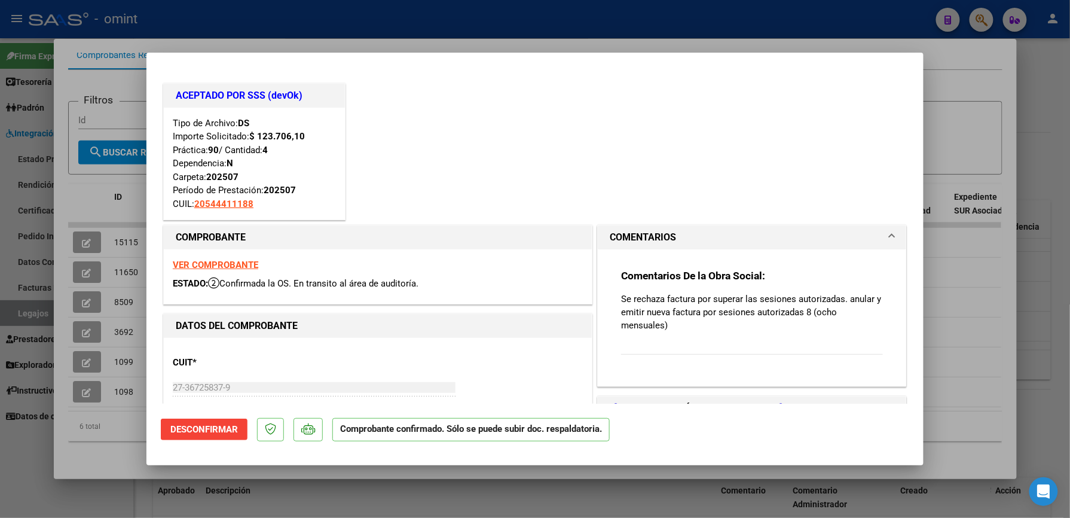
click at [216, 263] on strong "VER COMPROBANTE" at bounding box center [215, 264] width 85 height 11
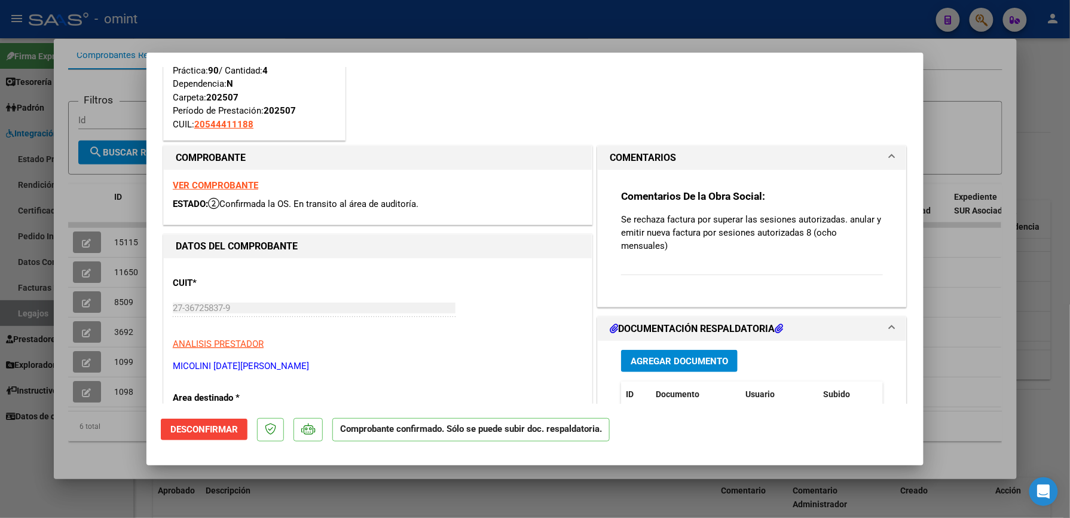
scroll to position [159, 0]
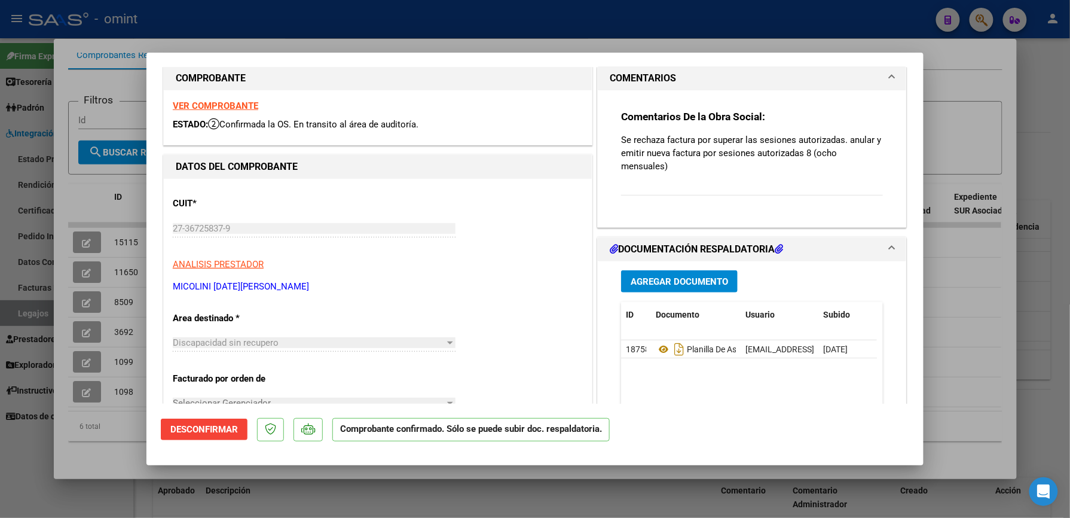
click at [1045, 90] on div at bounding box center [535, 259] width 1070 height 518
type input "$ 0,00"
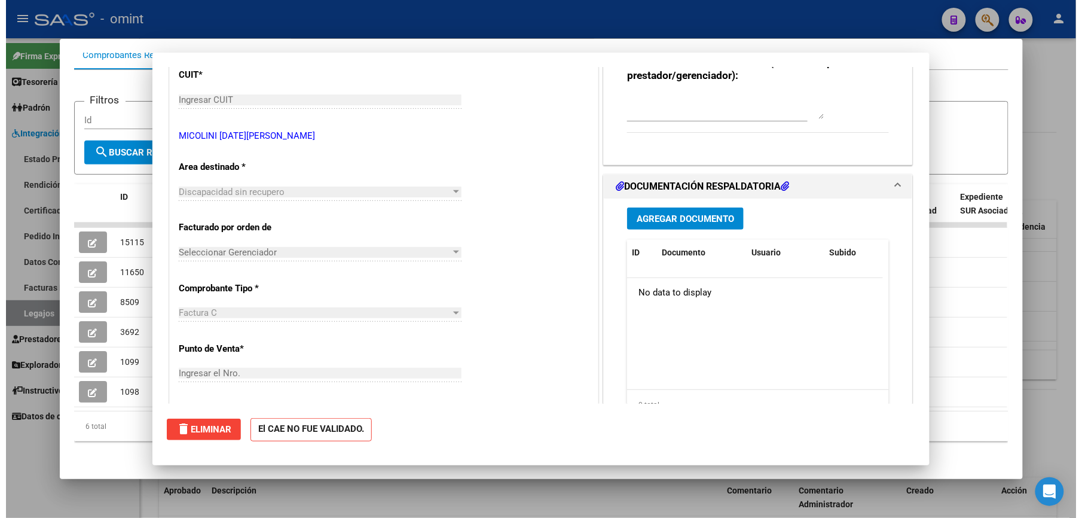
scroll to position [0, 0]
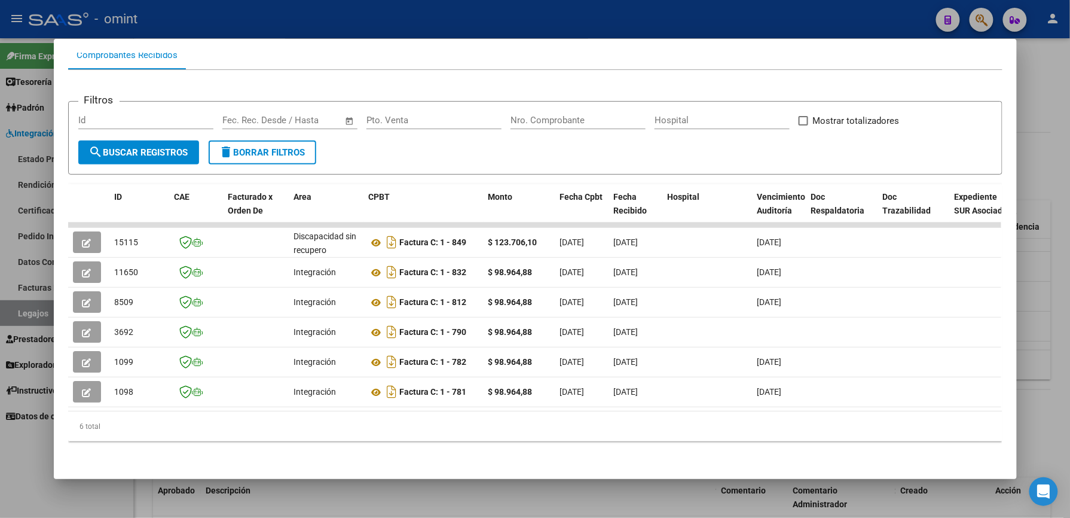
click at [364, 25] on div at bounding box center [535, 259] width 1070 height 518
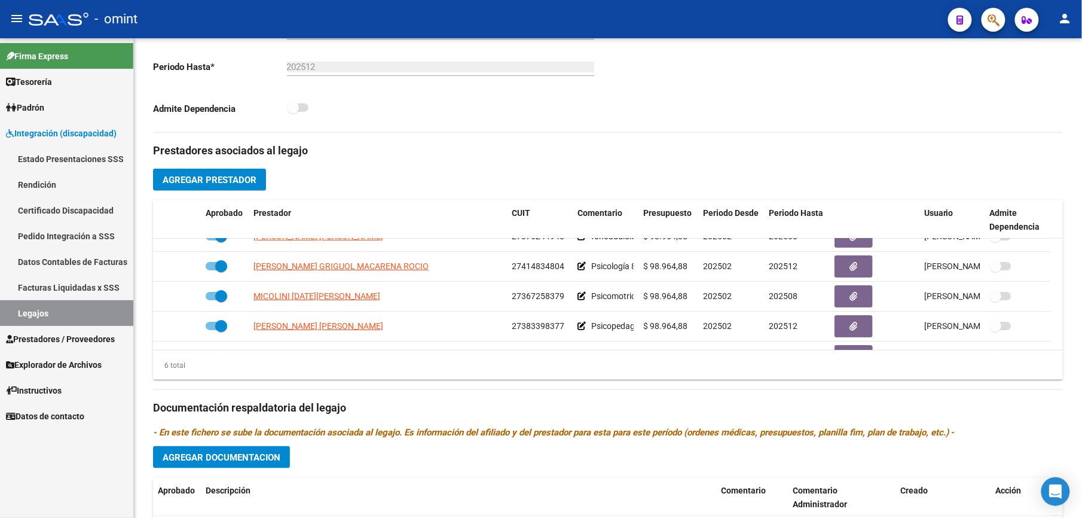
scroll to position [319, 0]
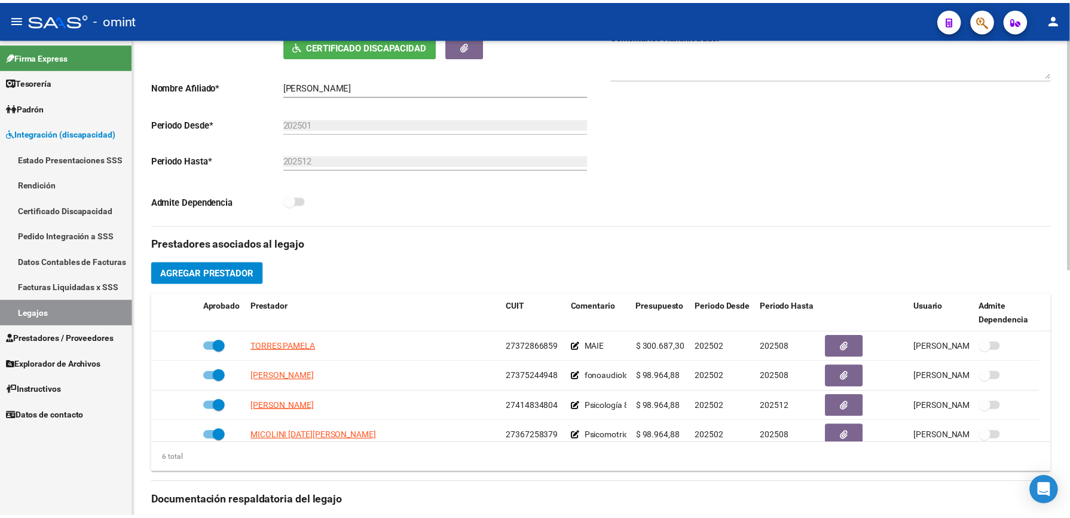
scroll to position [319, 0]
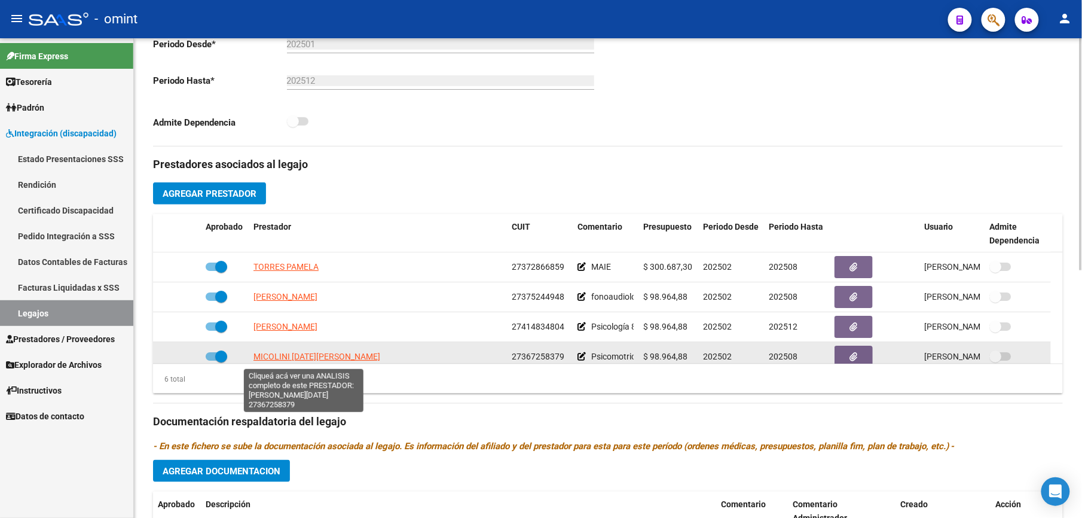
click at [282, 360] on span "[PERSON_NAME][DATE]" at bounding box center [316, 356] width 127 height 10
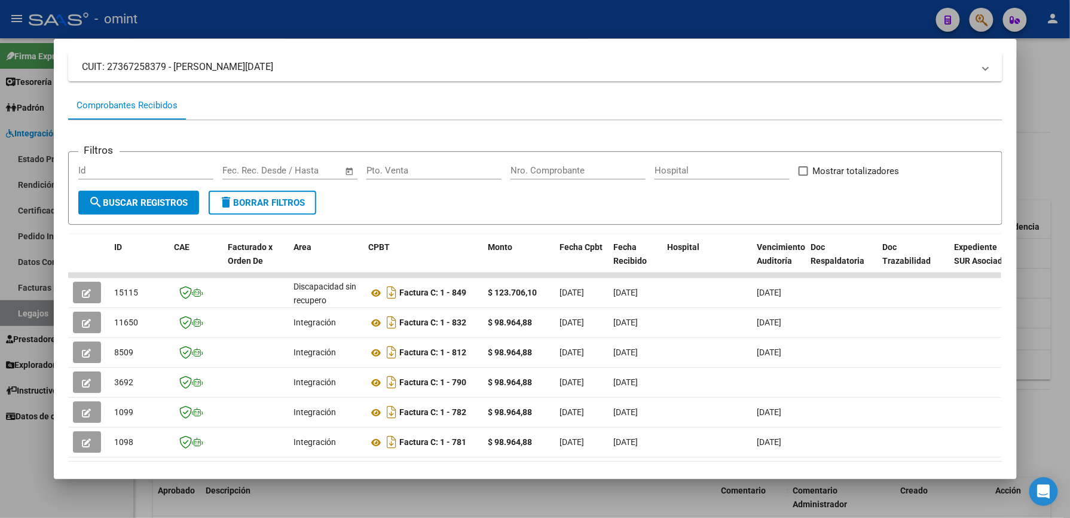
scroll to position [142, 0]
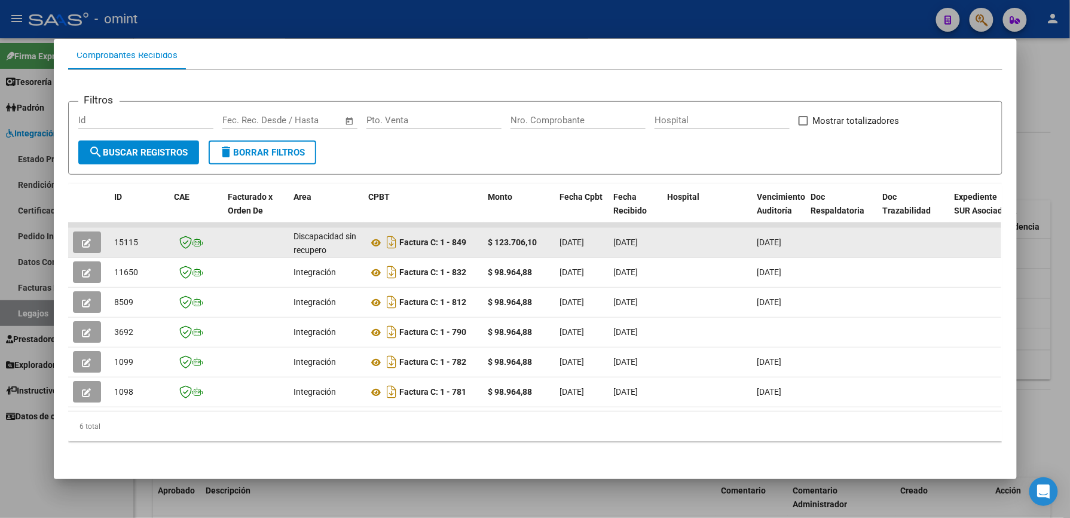
click at [82, 239] on icon "button" at bounding box center [86, 243] width 9 height 9
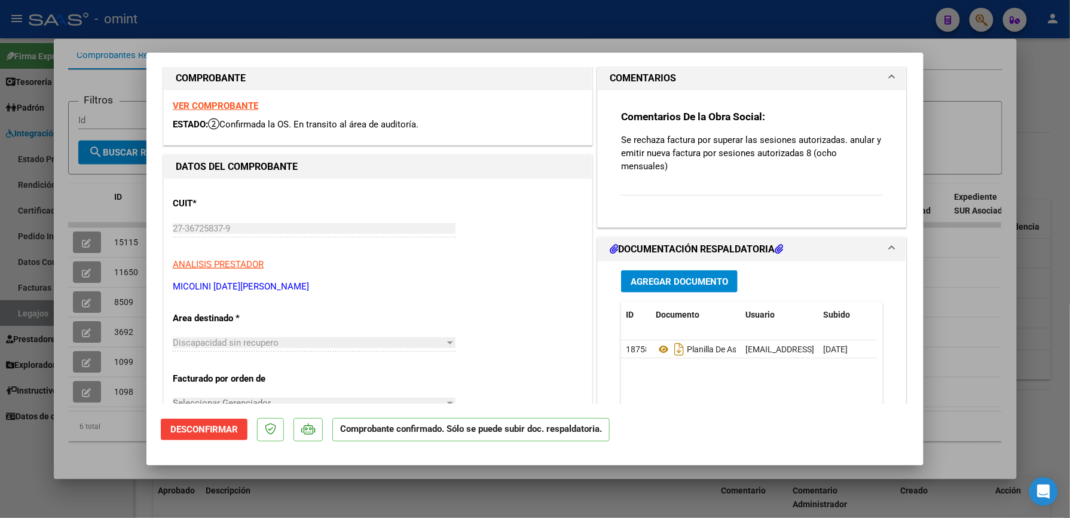
scroll to position [0, 0]
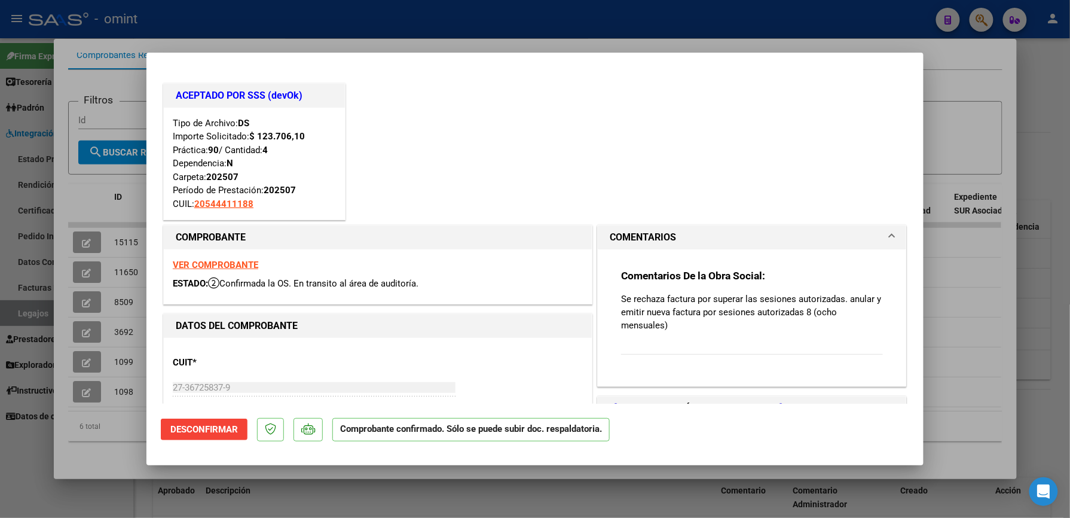
click at [964, 105] on div at bounding box center [535, 259] width 1070 height 518
type input "$ 0,00"
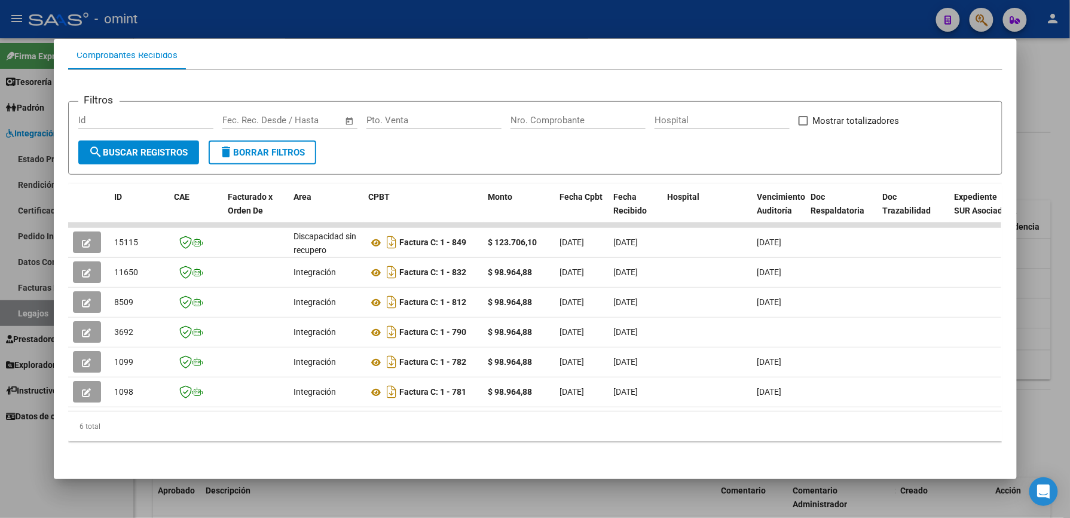
click at [1043, 103] on div at bounding box center [535, 259] width 1070 height 518
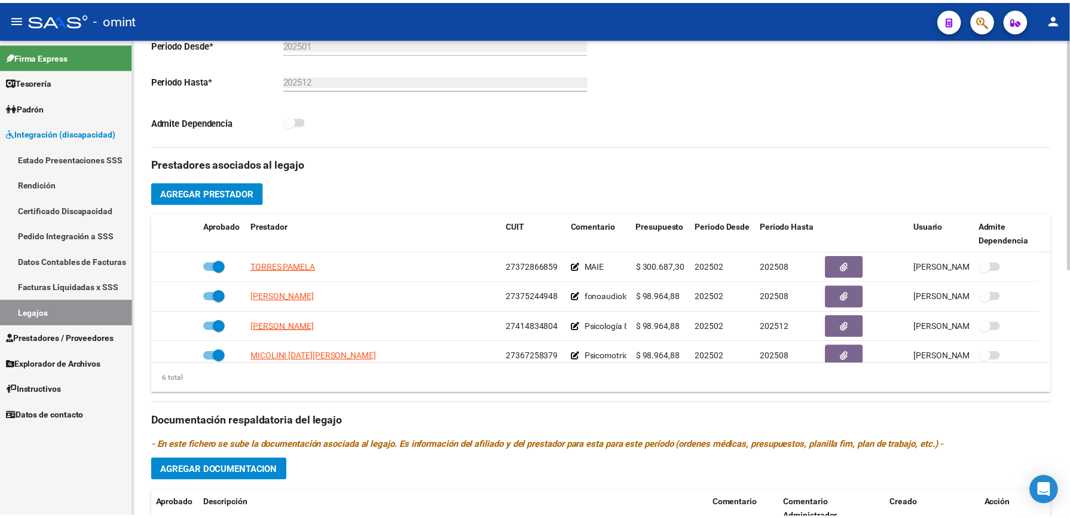
scroll to position [72, 0]
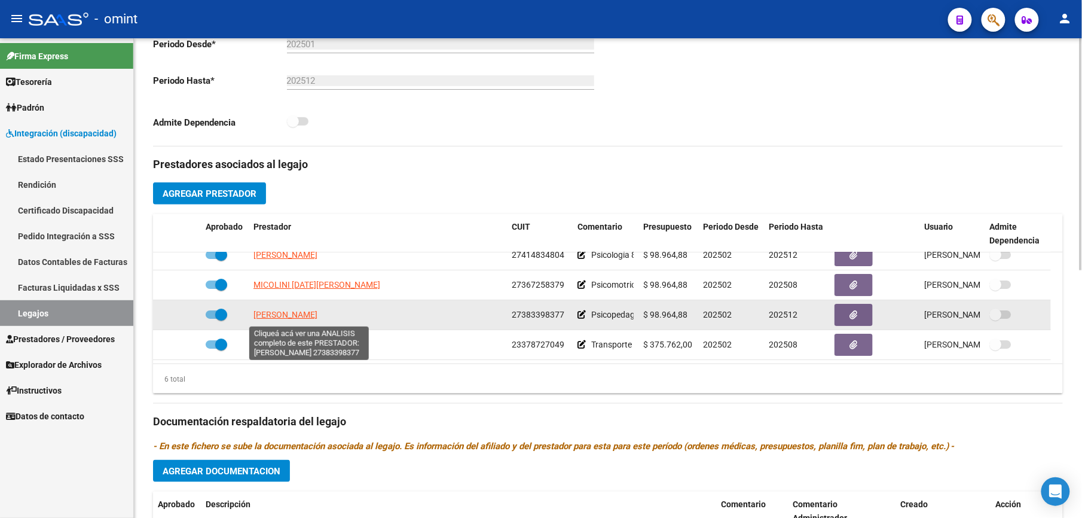
click at [317, 319] on span "[PERSON_NAME]" at bounding box center [285, 315] width 64 height 10
type textarea "27383398377"
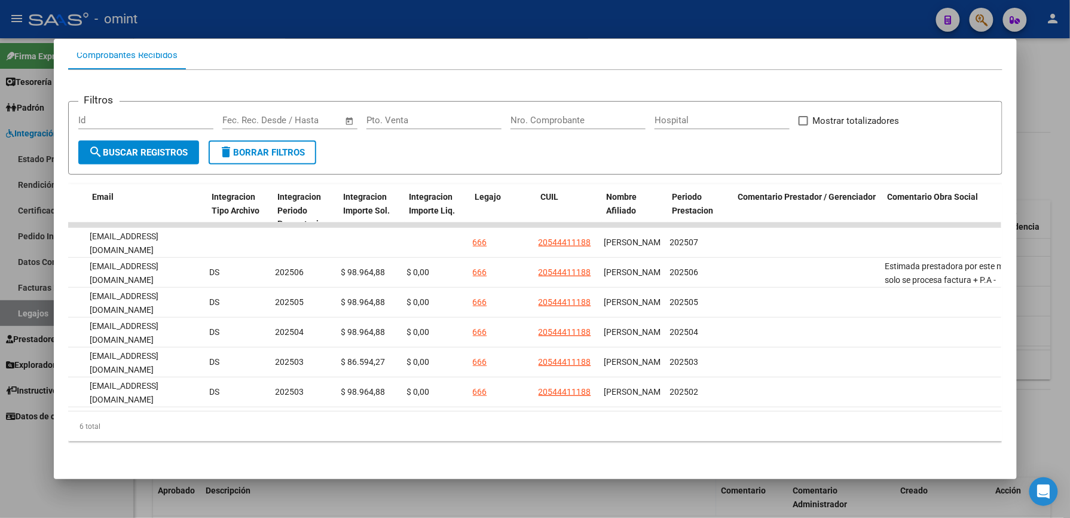
scroll to position [0, 0]
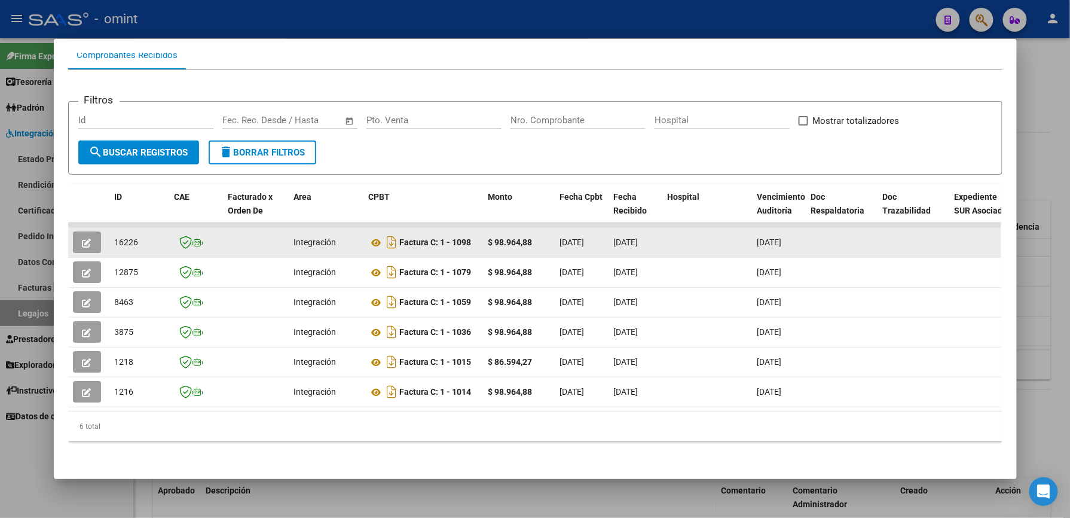
click at [82, 239] on icon "button" at bounding box center [86, 243] width 9 height 9
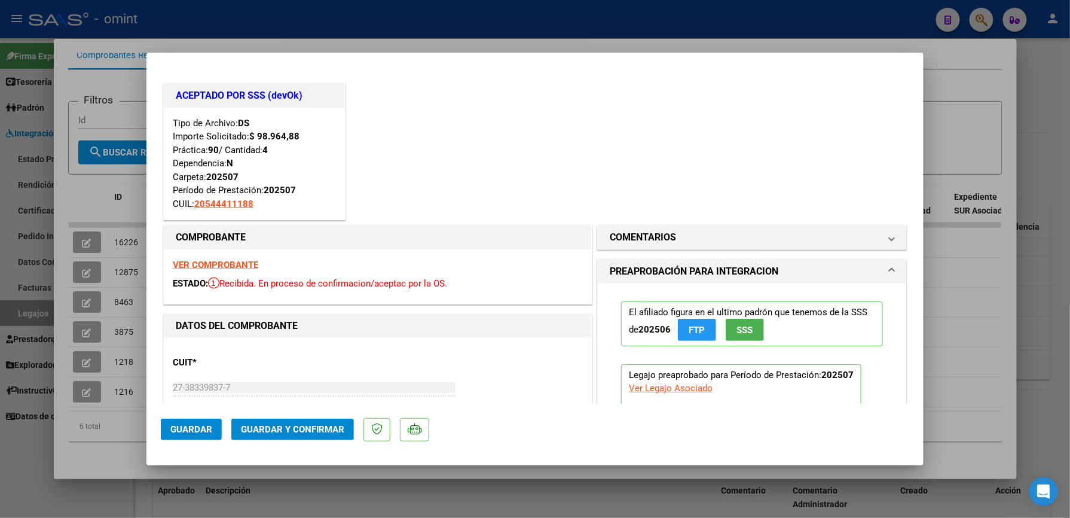
click at [222, 262] on strong "VER COMPROBANTE" at bounding box center [215, 264] width 85 height 11
click at [281, 424] on span "Guardar y Confirmar" at bounding box center [292, 429] width 103 height 11
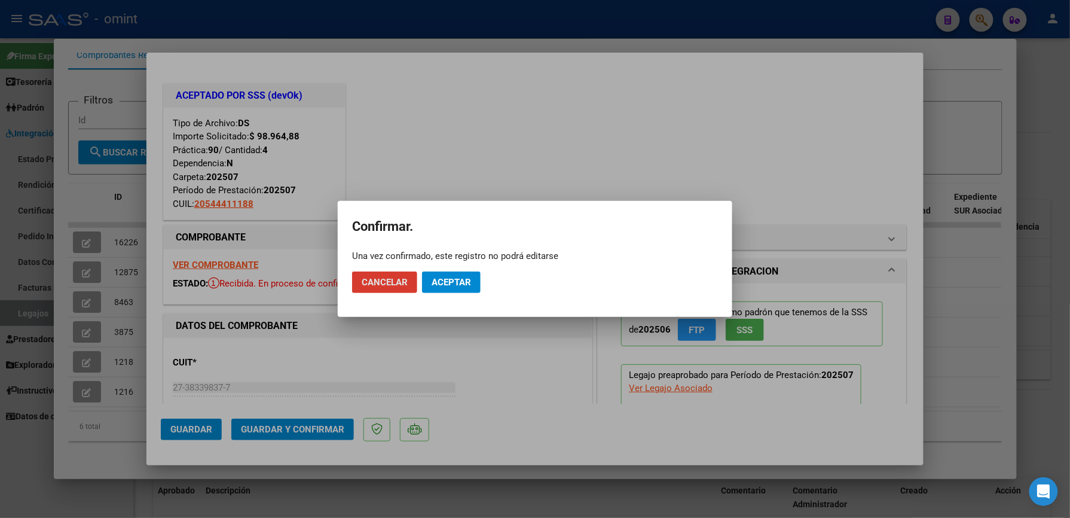
click at [458, 280] on span "Aceptar" at bounding box center [451, 282] width 39 height 11
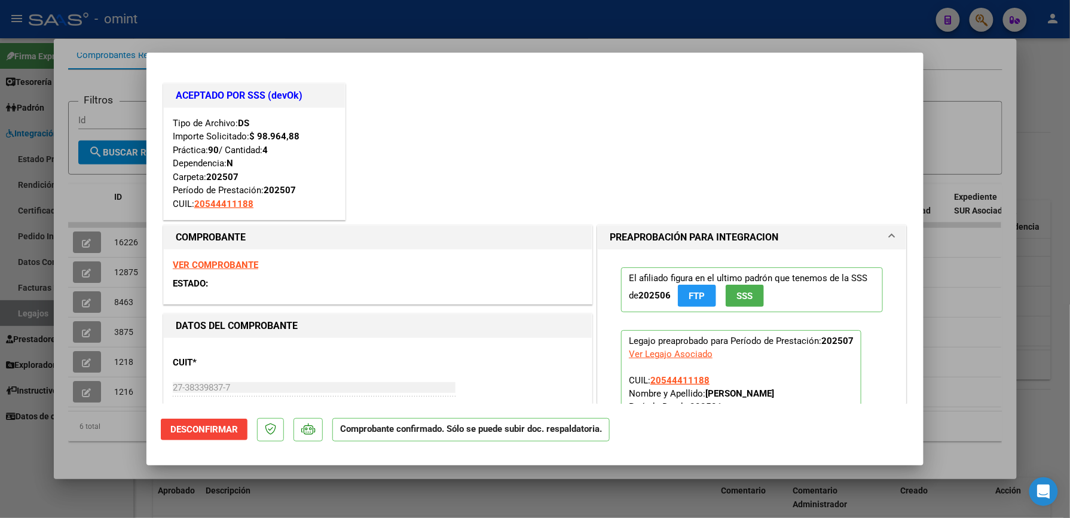
click at [995, 84] on div at bounding box center [535, 259] width 1070 height 518
type input "$ 0,00"
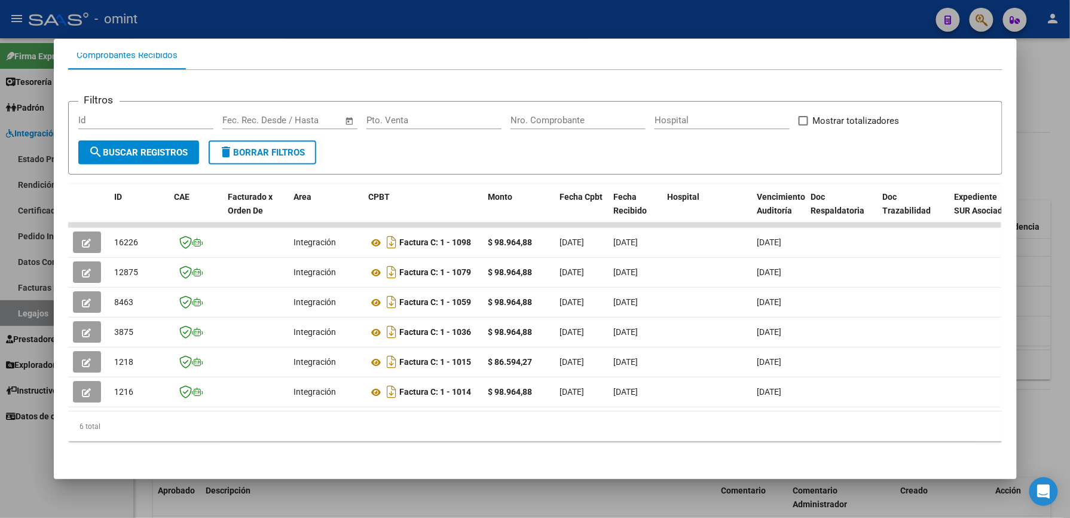
click at [1052, 261] on div at bounding box center [535, 259] width 1070 height 518
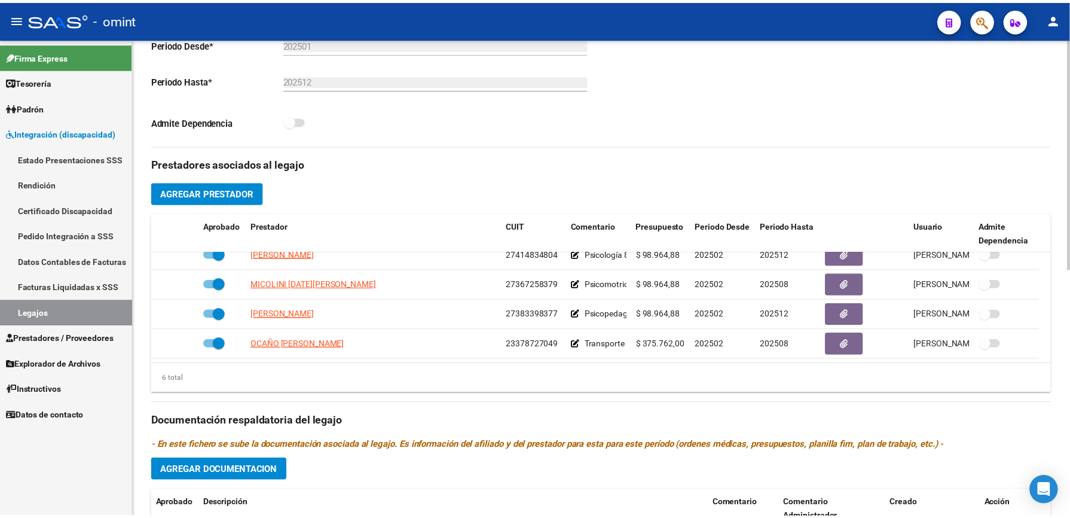
scroll to position [512, 0]
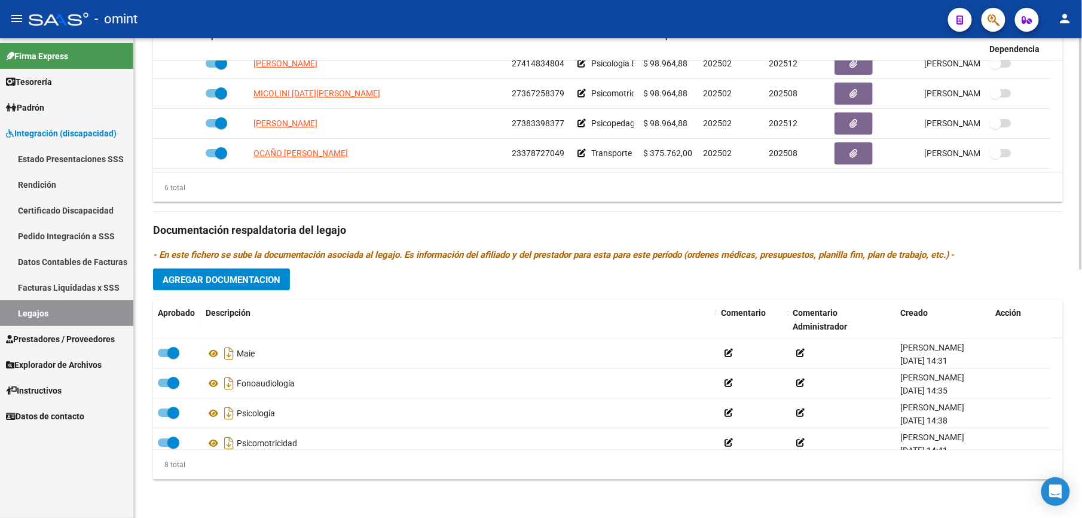
drag, startPoint x: 304, startPoint y: 153, endPoint x: 661, endPoint y: 183, distance: 358.1
click at [661, 183] on div "Aprobado Prestador CUIT Comentario Presupuesto Periodo Desde Periodo Hasta Usua…" at bounding box center [608, 113] width 910 height 180
drag, startPoint x: 628, startPoint y: 166, endPoint x: 576, endPoint y: 187, distance: 55.5
click at [576, 187] on div "6 total" at bounding box center [608, 188] width 910 height 30
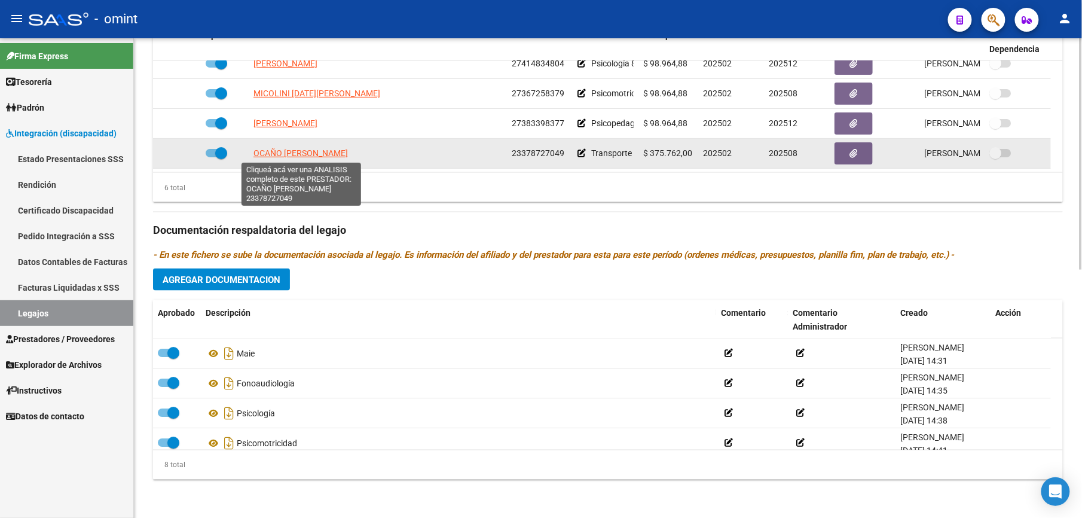
click at [310, 151] on span "OCAÑO MATIAS GABRIEL" at bounding box center [300, 153] width 94 height 10
type textarea "23378727049"
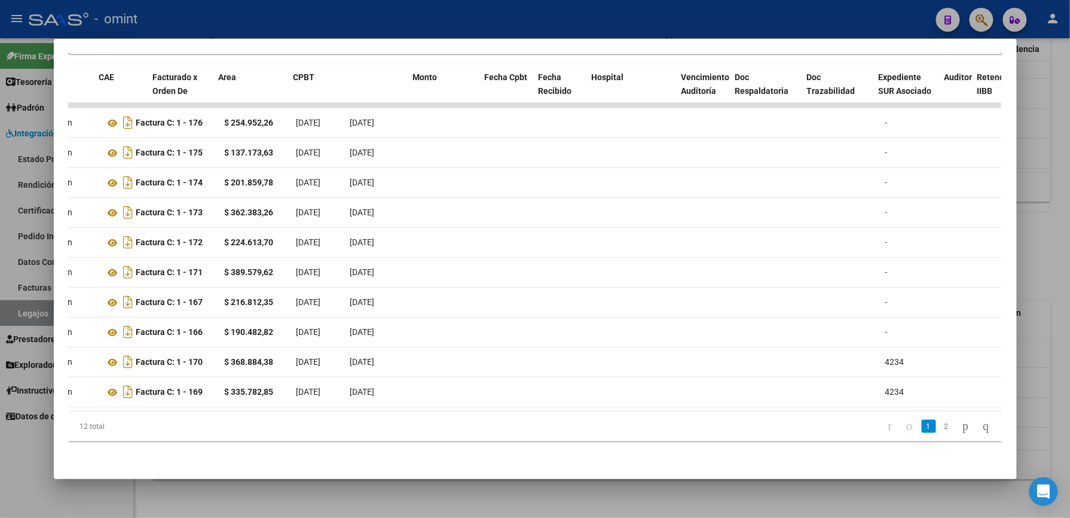
scroll to position [0, 0]
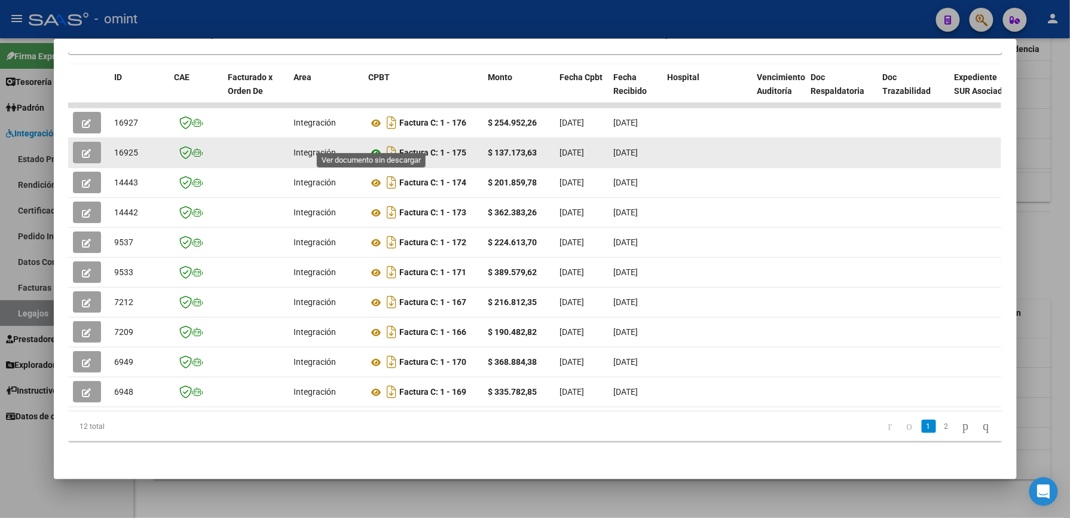
click at [369, 146] on icon at bounding box center [377, 153] width 16 height 14
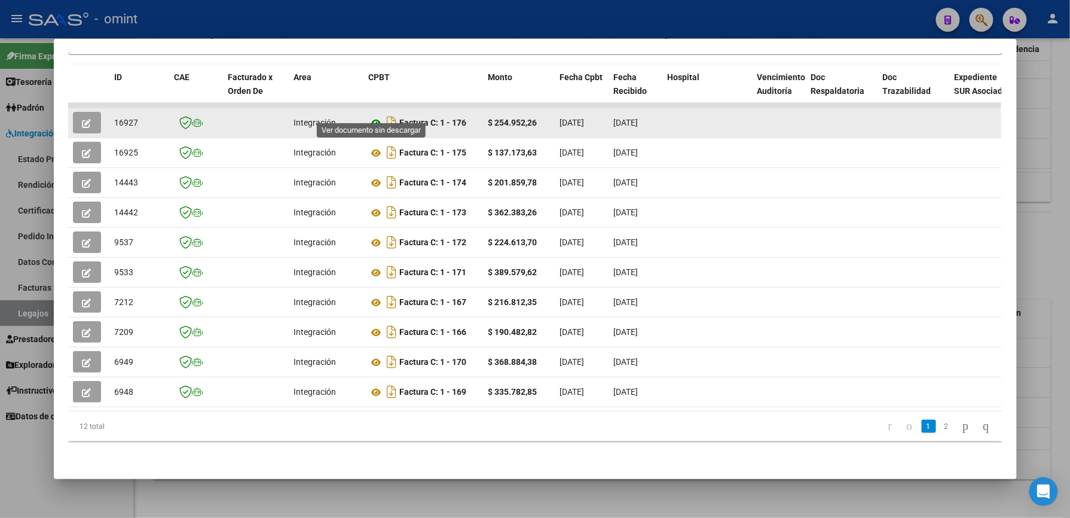
click at [369, 116] on icon at bounding box center [377, 123] width 16 height 14
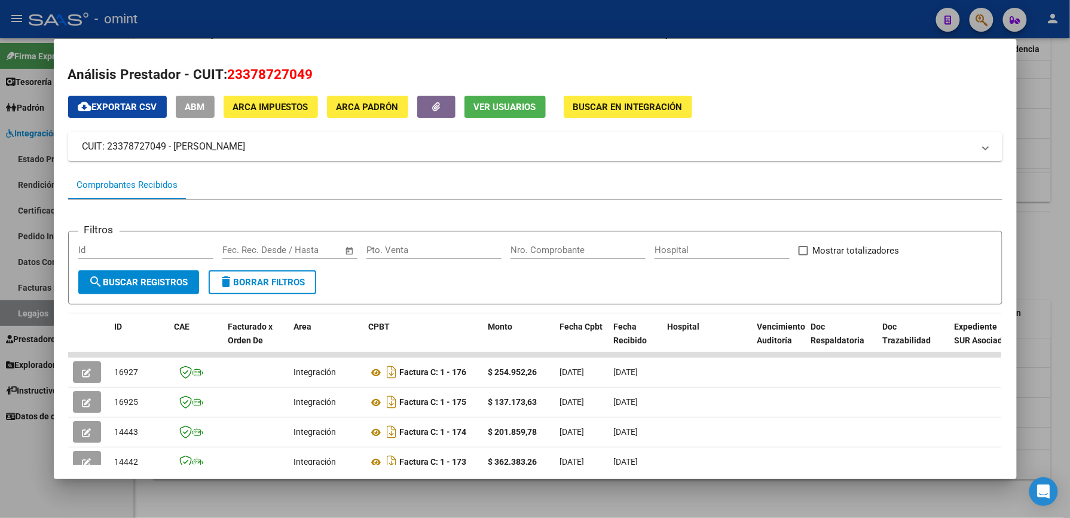
scroll to position [239, 0]
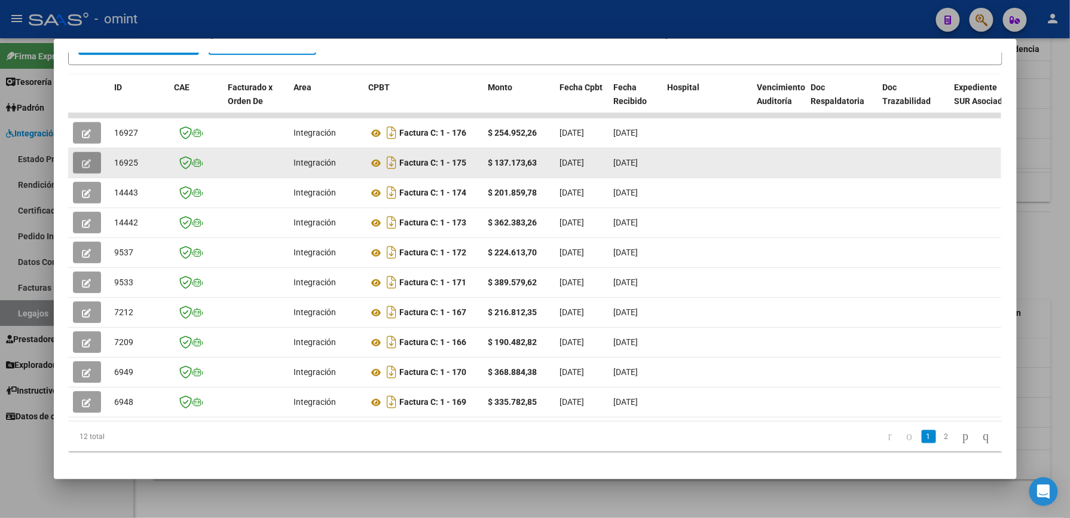
click at [82, 159] on icon "button" at bounding box center [86, 163] width 9 height 9
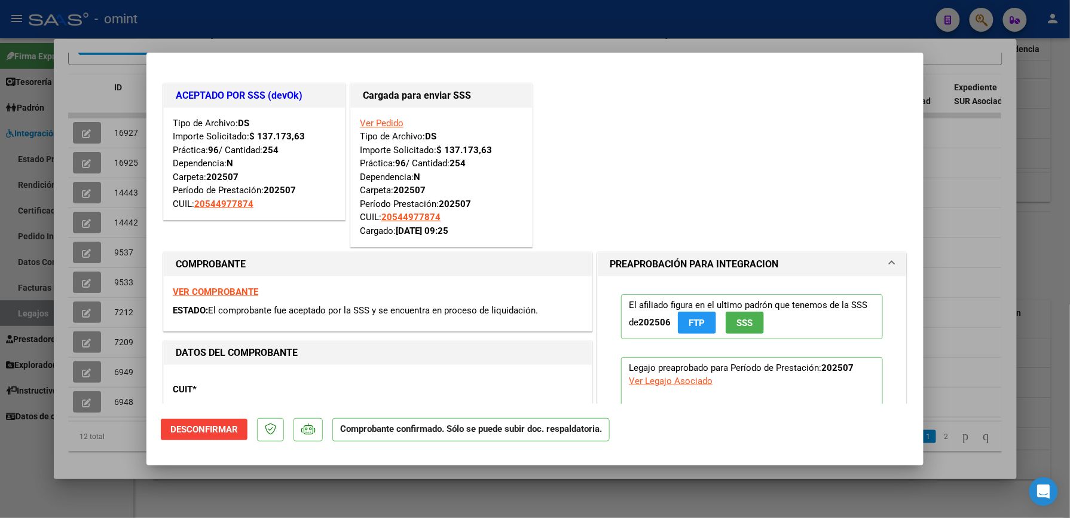
click at [993, 187] on div at bounding box center [535, 259] width 1070 height 518
type input "$ 0,00"
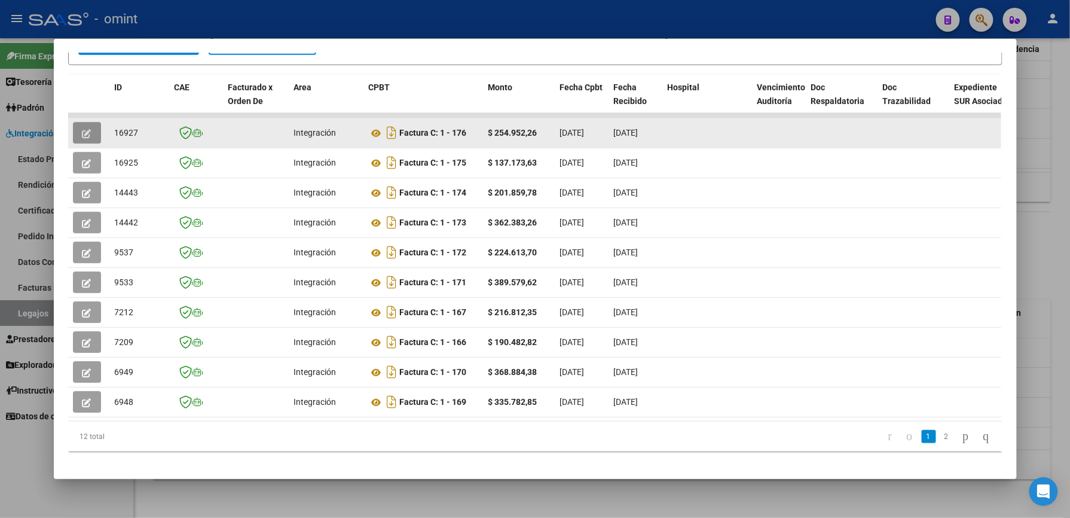
click at [84, 124] on button "button" at bounding box center [87, 133] width 28 height 22
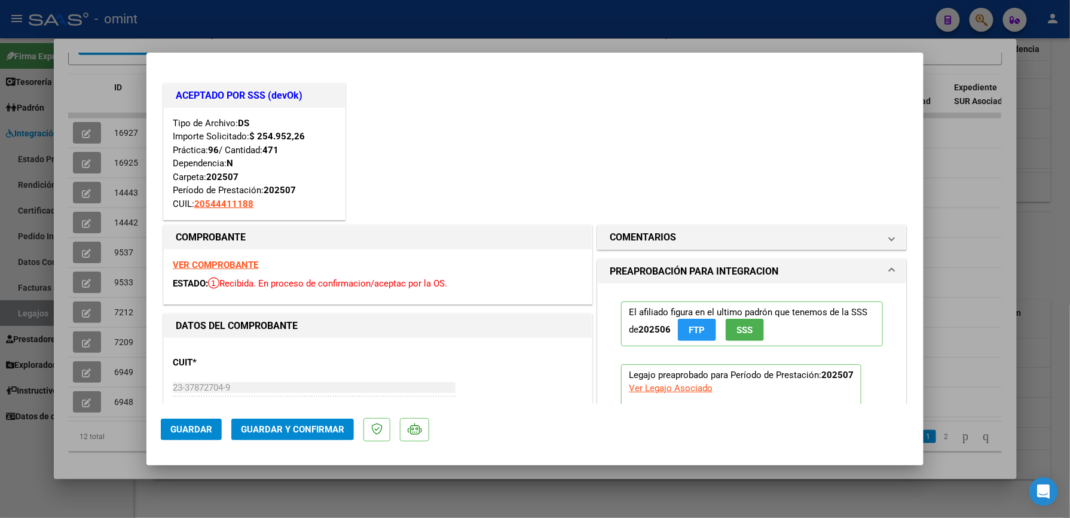
click at [977, 157] on div at bounding box center [535, 259] width 1070 height 518
type input "$ 0,00"
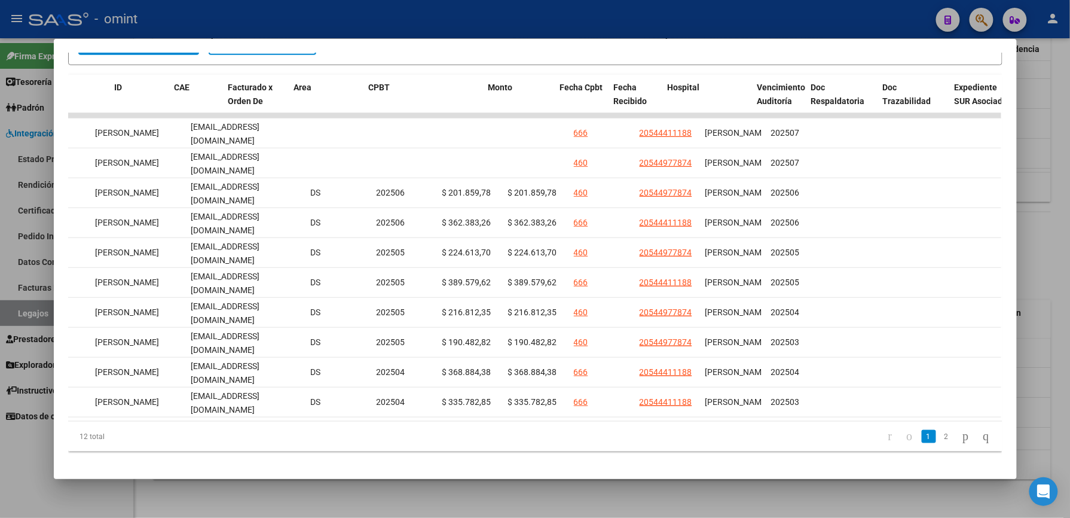
scroll to position [0, 0]
